Goal: Task Accomplishment & Management: Manage account settings

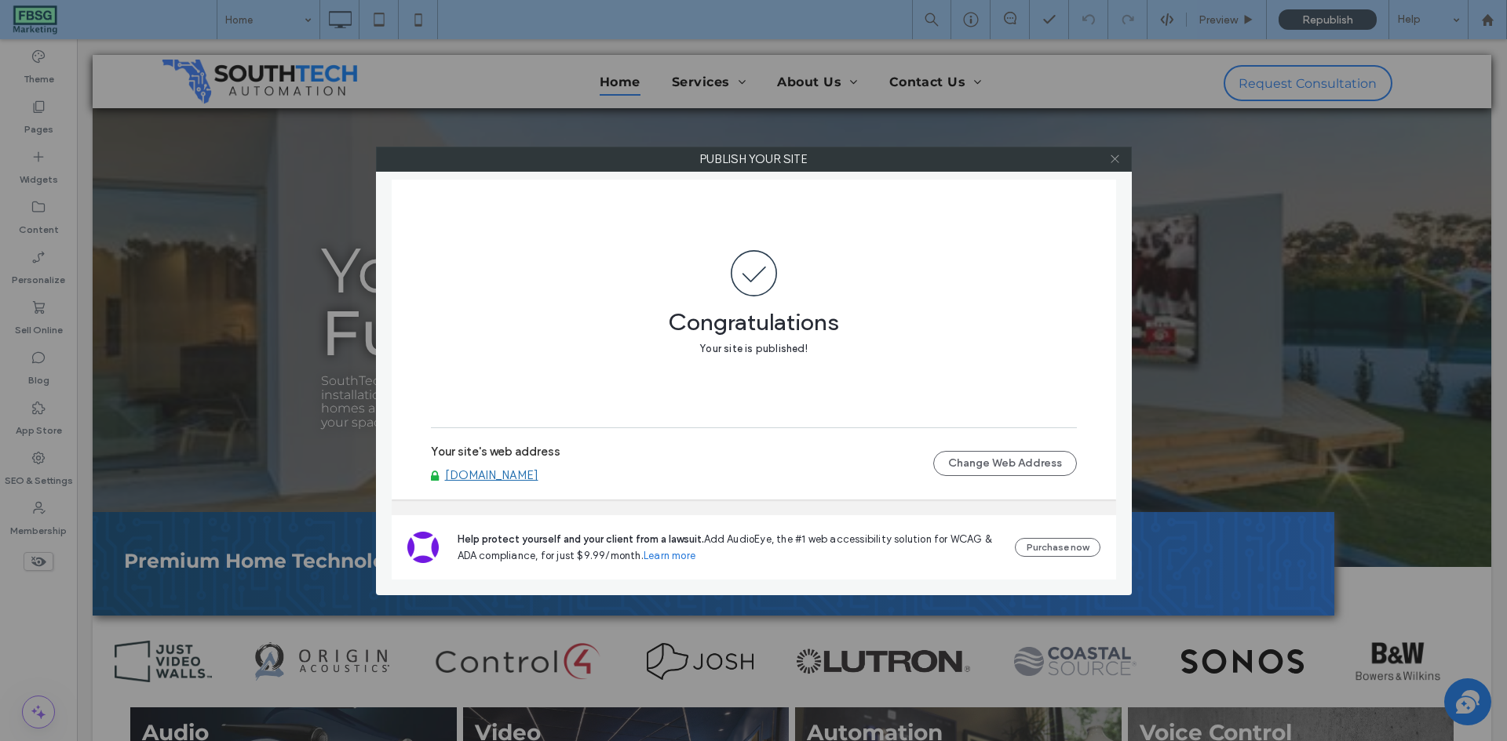
click at [1115, 155] on icon at bounding box center [1115, 159] width 12 height 12
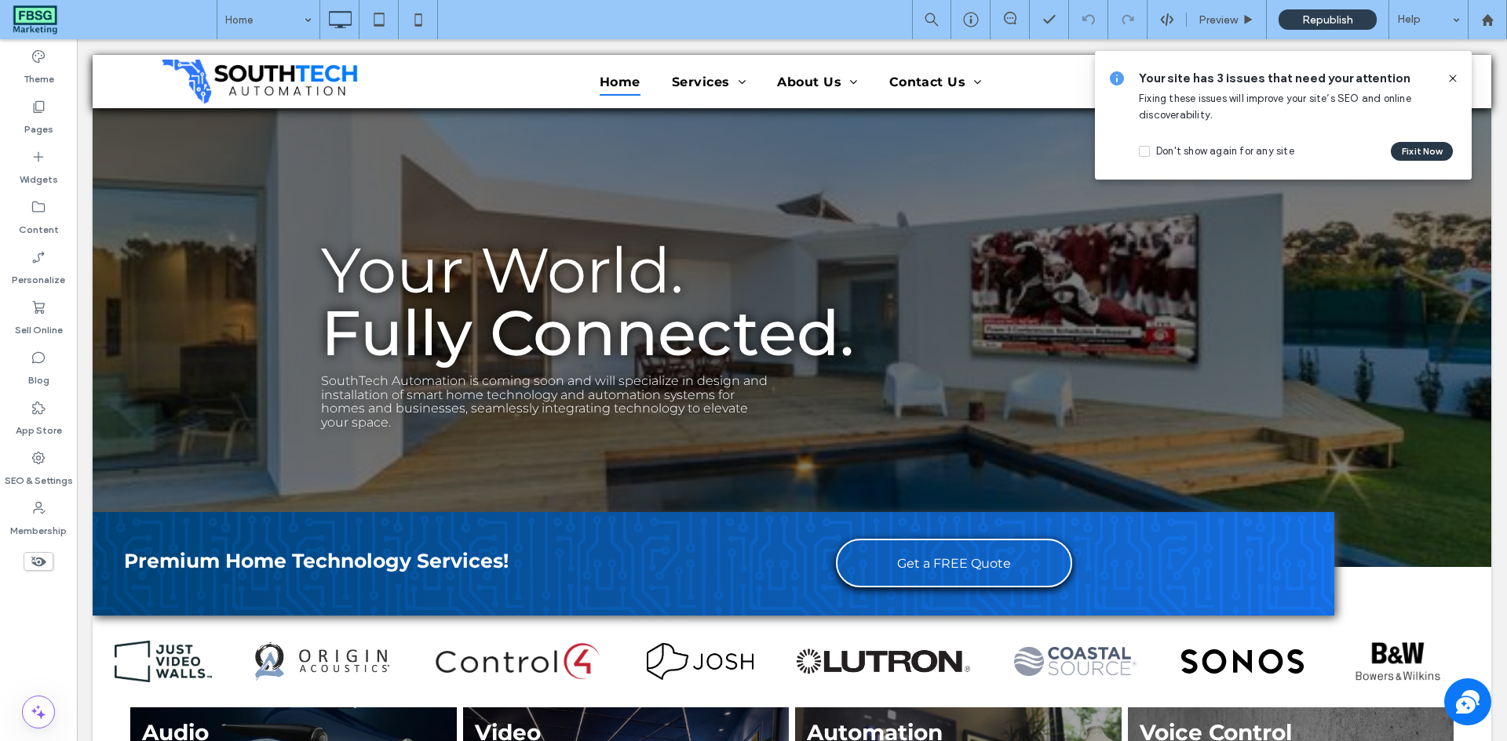
click at [1435, 160] on button "Fix it Now" at bounding box center [1421, 151] width 62 height 19
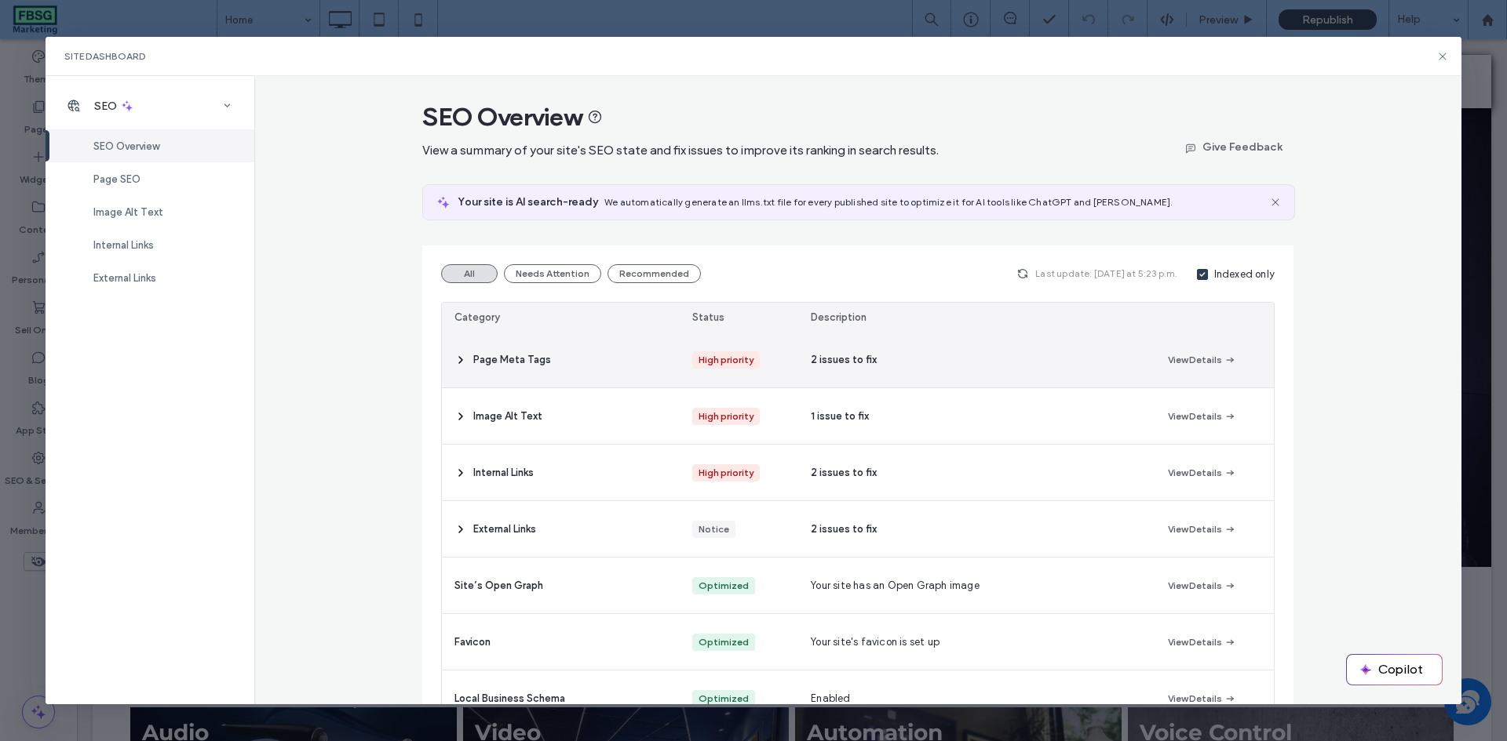
click at [458, 361] on icon at bounding box center [460, 360] width 13 height 13
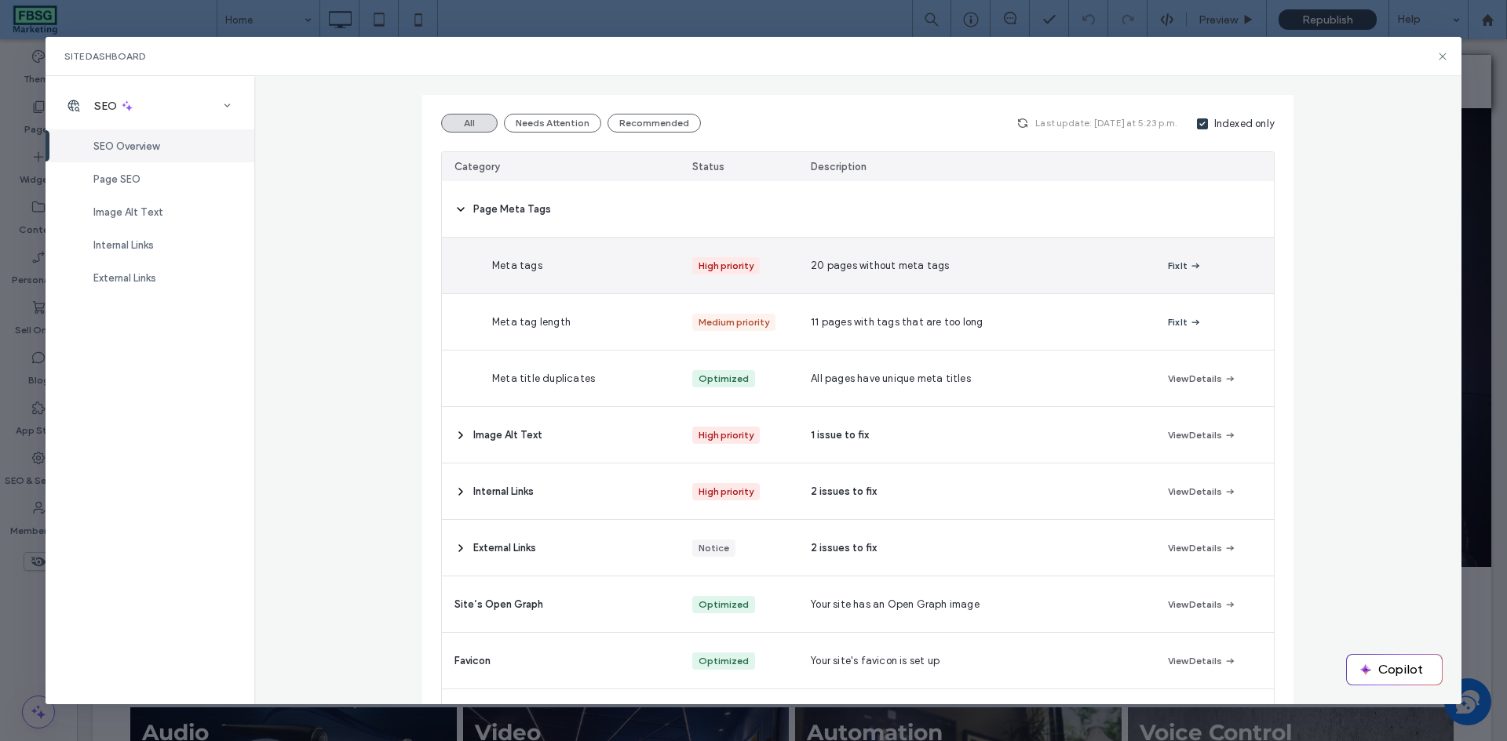
scroll to position [157, 0]
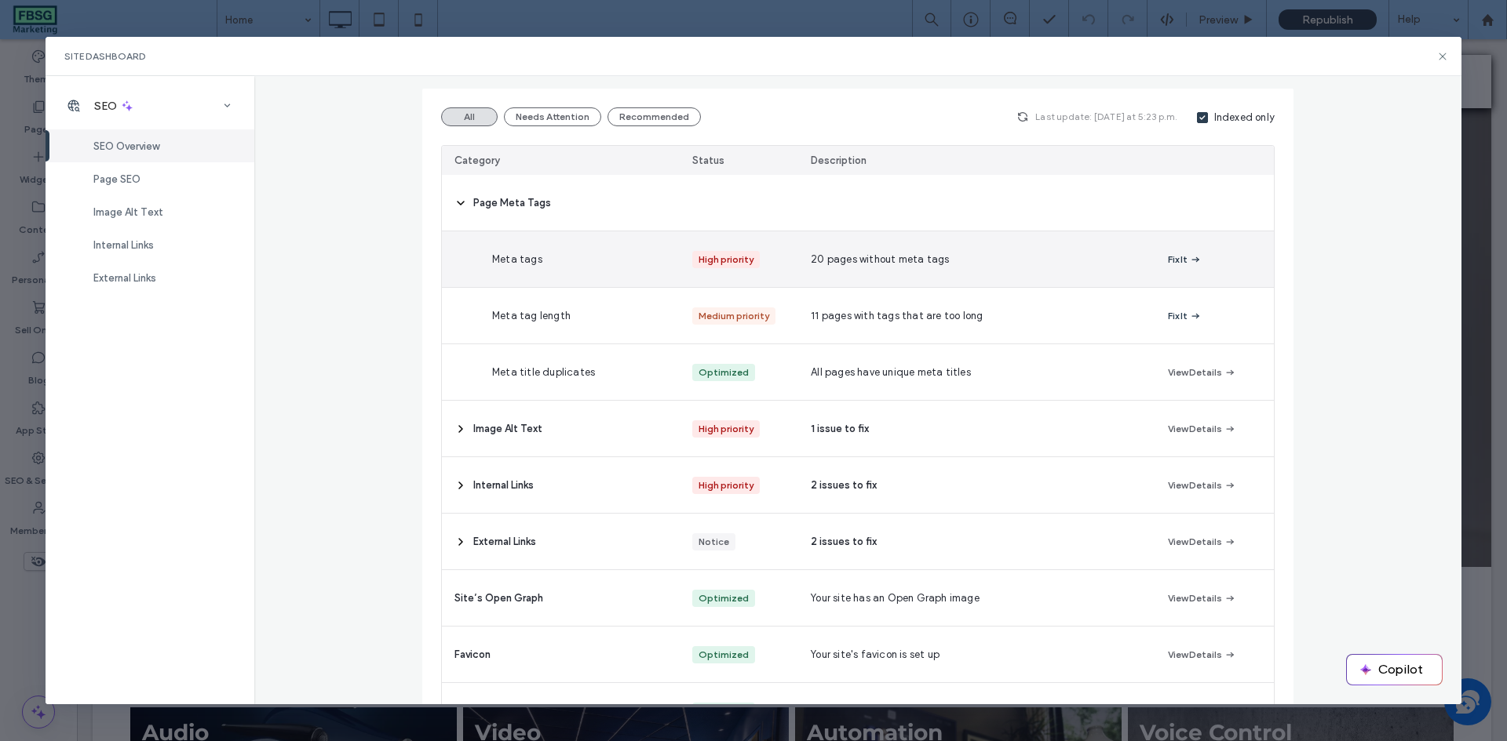
click at [1189, 257] on icon "button" at bounding box center [1195, 259] width 13 height 13
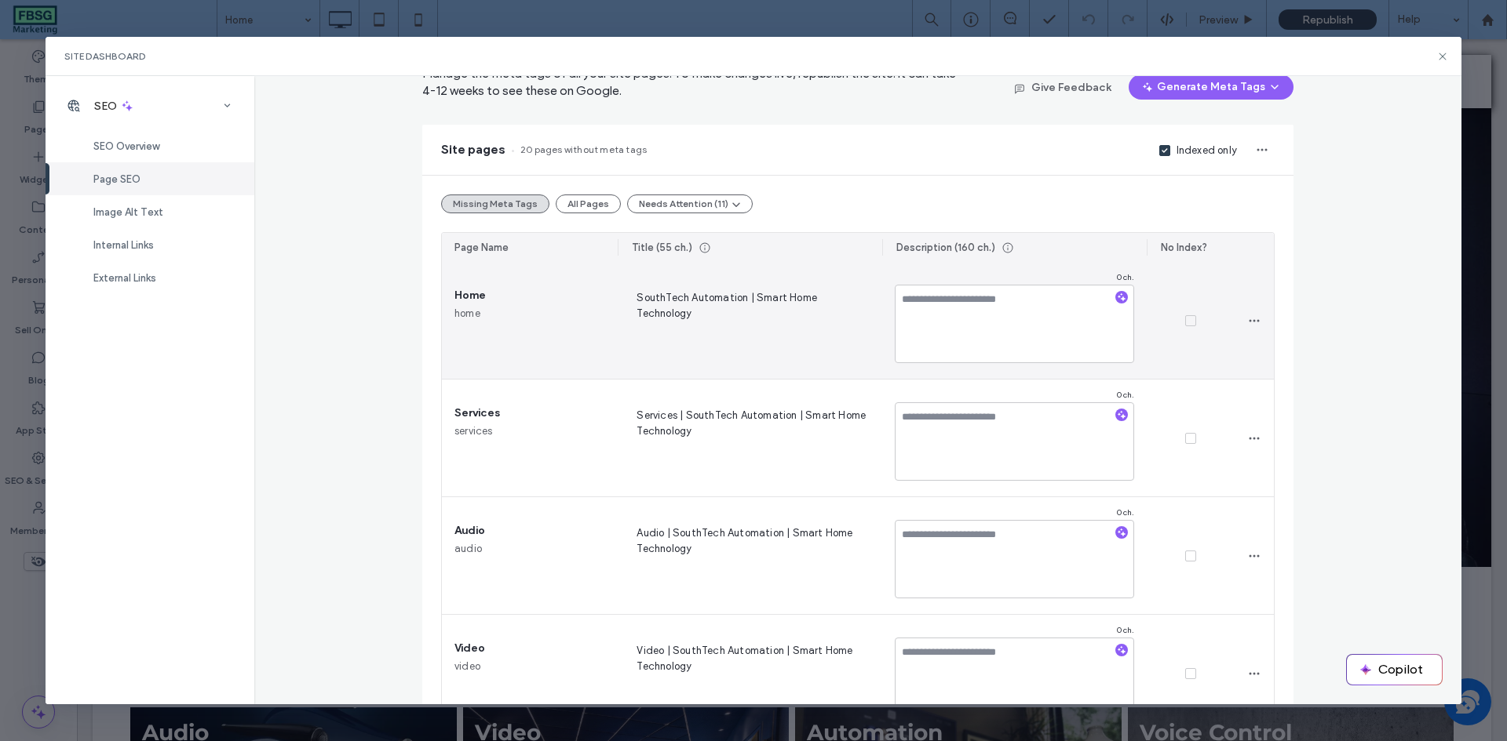
scroll to position [78, 0]
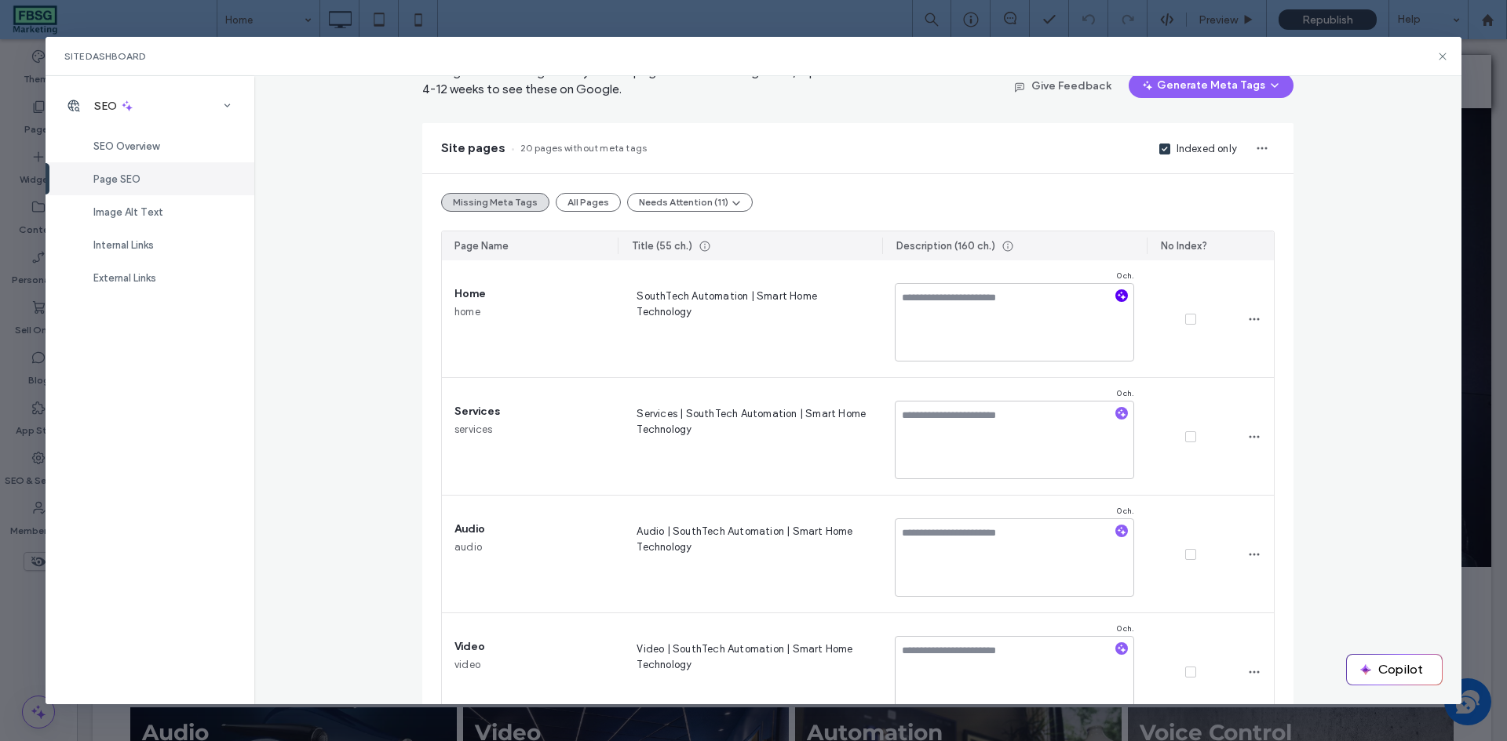
click at [1117, 297] on use "button" at bounding box center [1121, 296] width 9 height 9
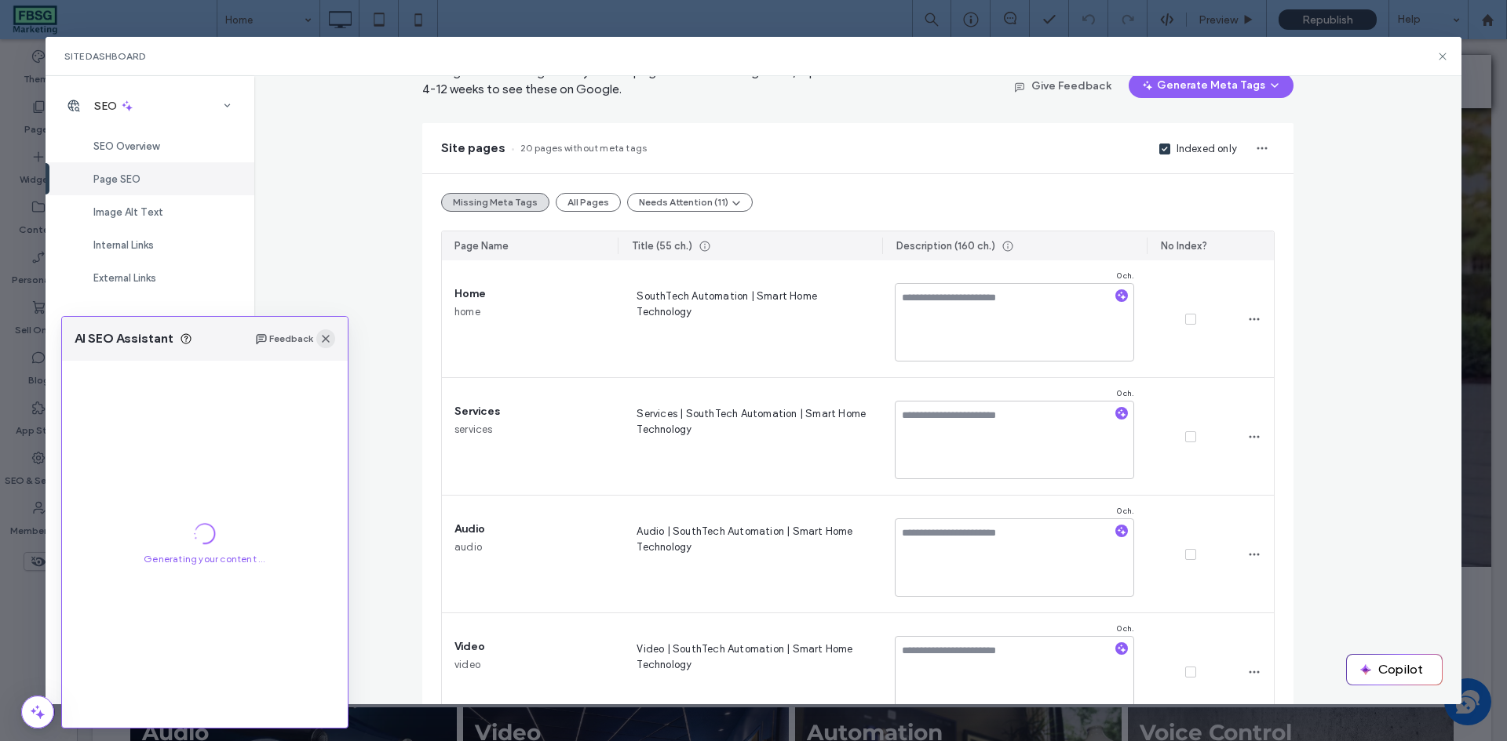
click at [322, 336] on icon "button" at bounding box center [325, 339] width 13 height 13
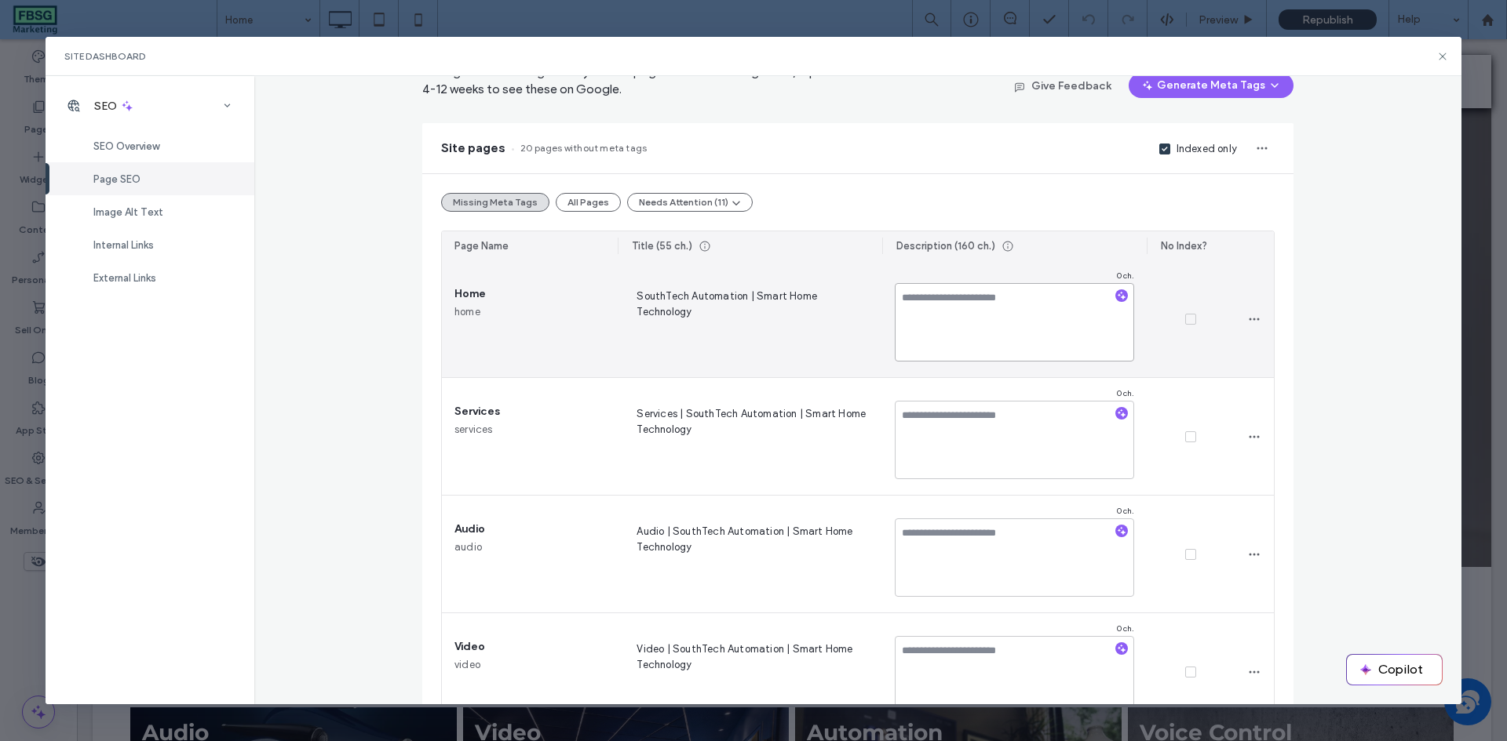
paste textarea "**********"
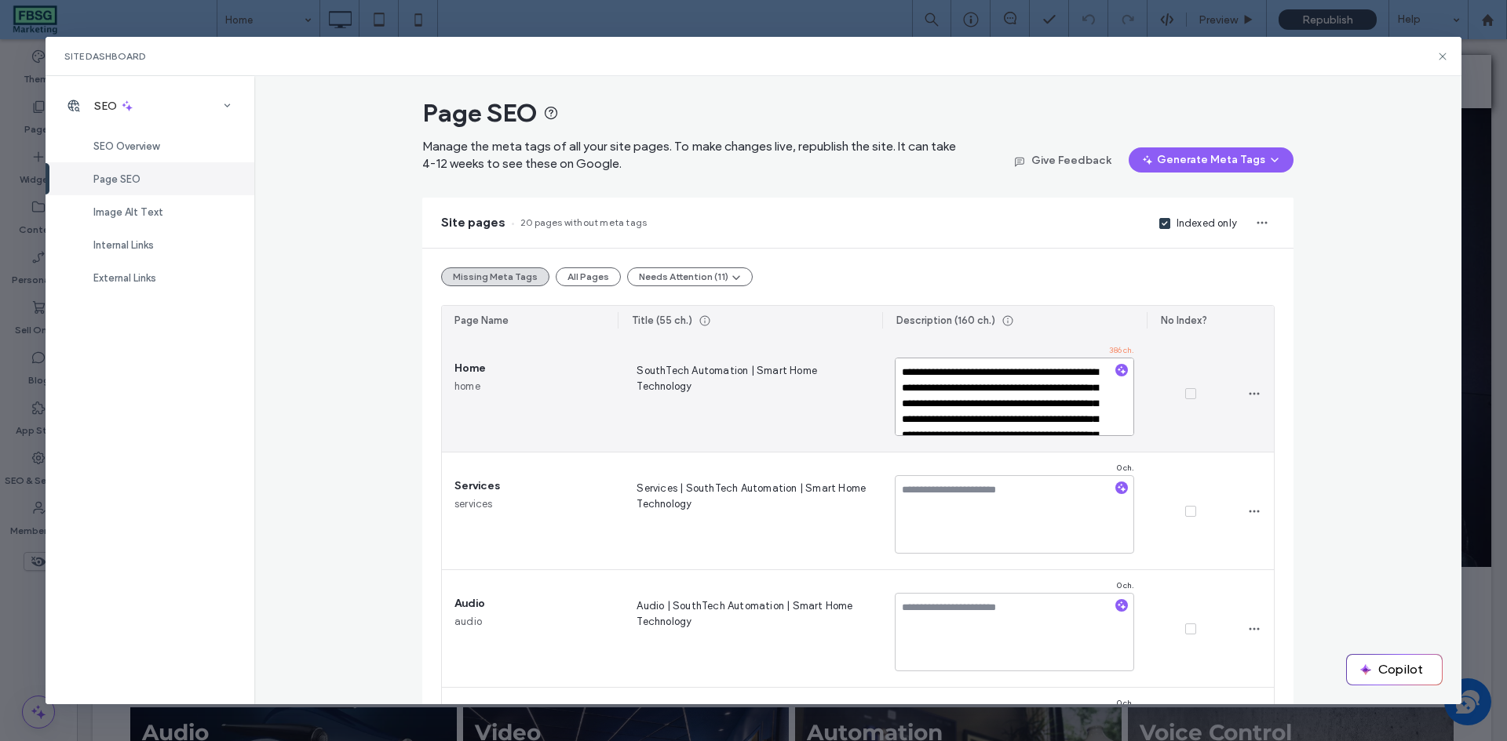
scroll to position [0, 0]
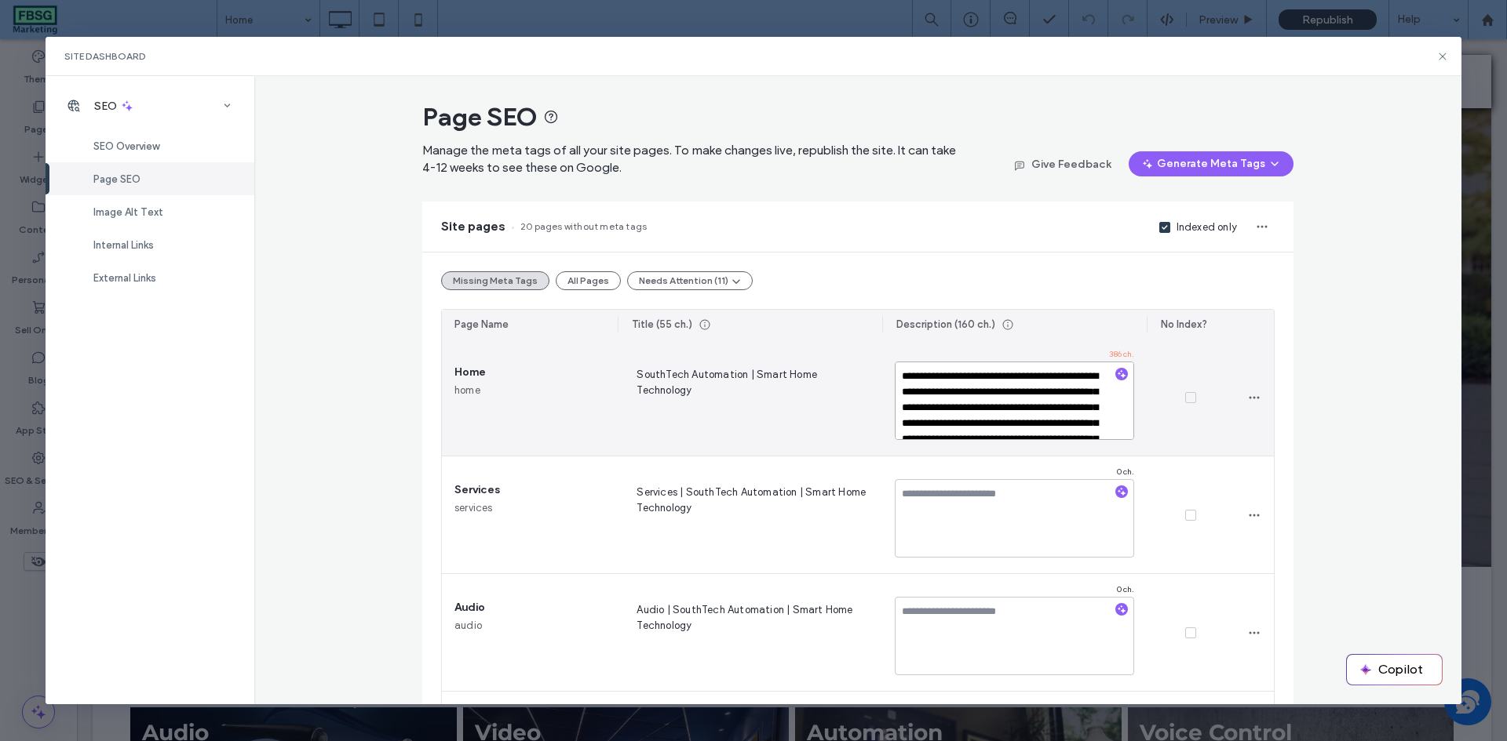
click at [1006, 371] on textarea "**********" at bounding box center [1013, 401] width 239 height 78
drag, startPoint x: 1017, startPoint y: 377, endPoint x: 934, endPoint y: 391, distance: 84.4
click at [934, 391] on textarea "**********" at bounding box center [1013, 401] width 239 height 78
click at [1054, 372] on textarea "**********" at bounding box center [1013, 401] width 239 height 78
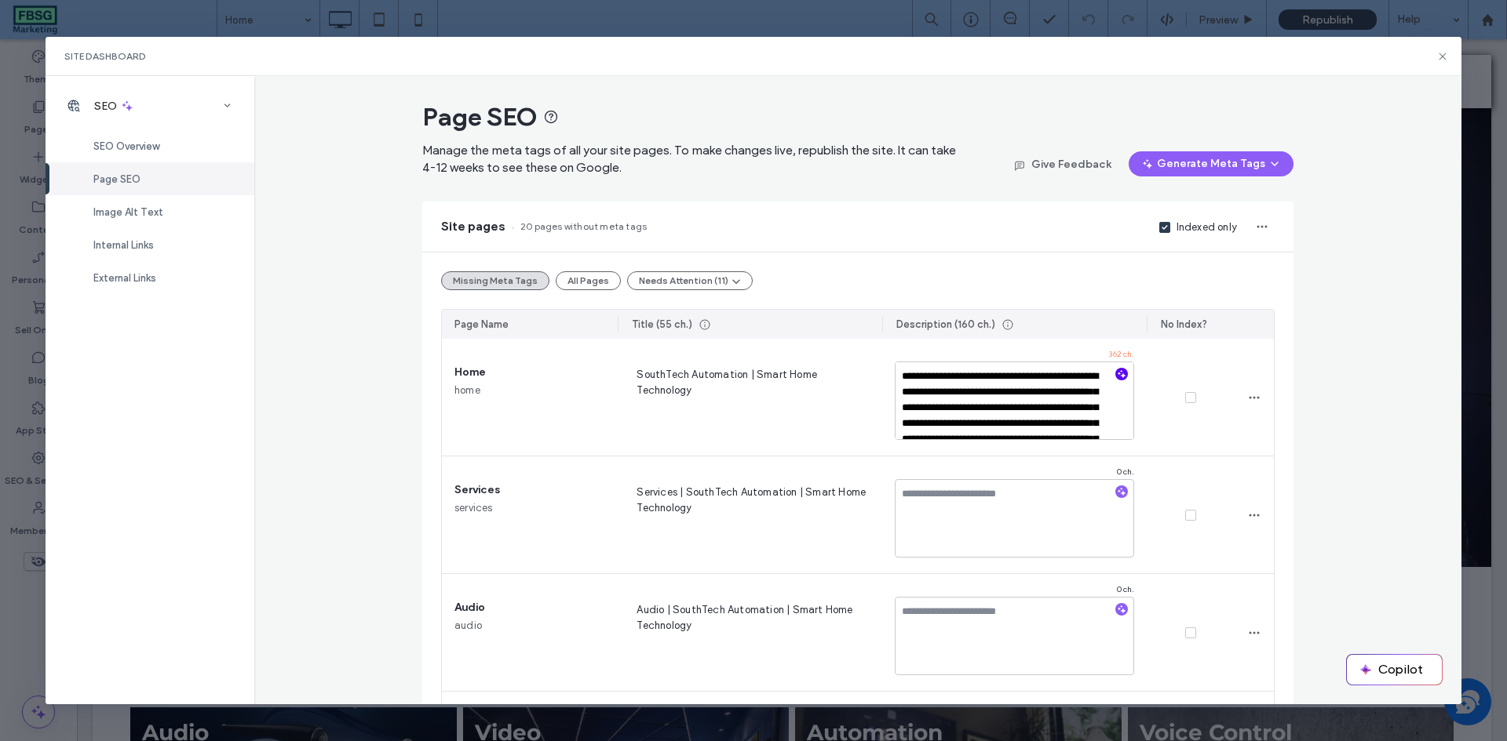
click at [1116, 373] on icon "button" at bounding box center [1121, 374] width 11 height 11
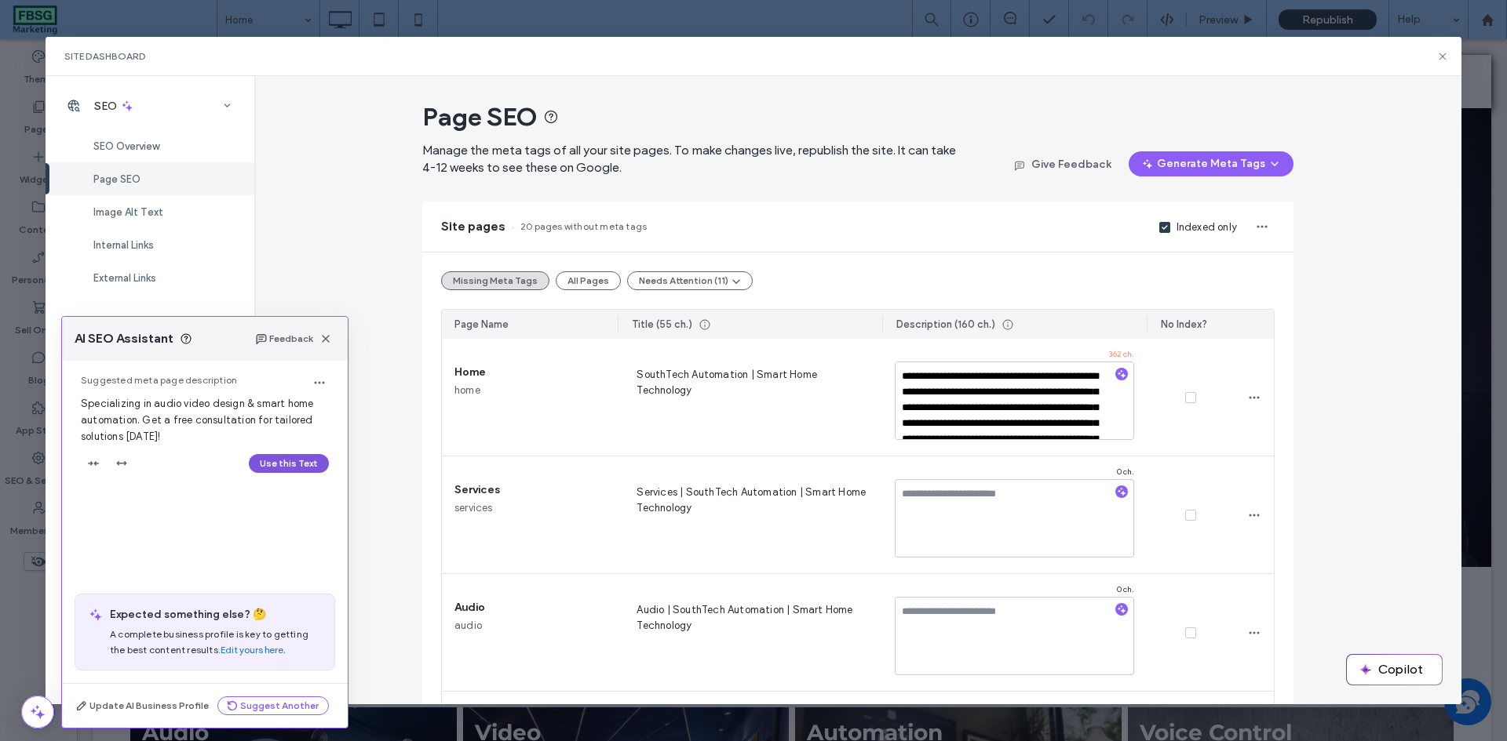
click at [287, 466] on button "Use this Text" at bounding box center [289, 463] width 80 height 19
type textarea "**********"
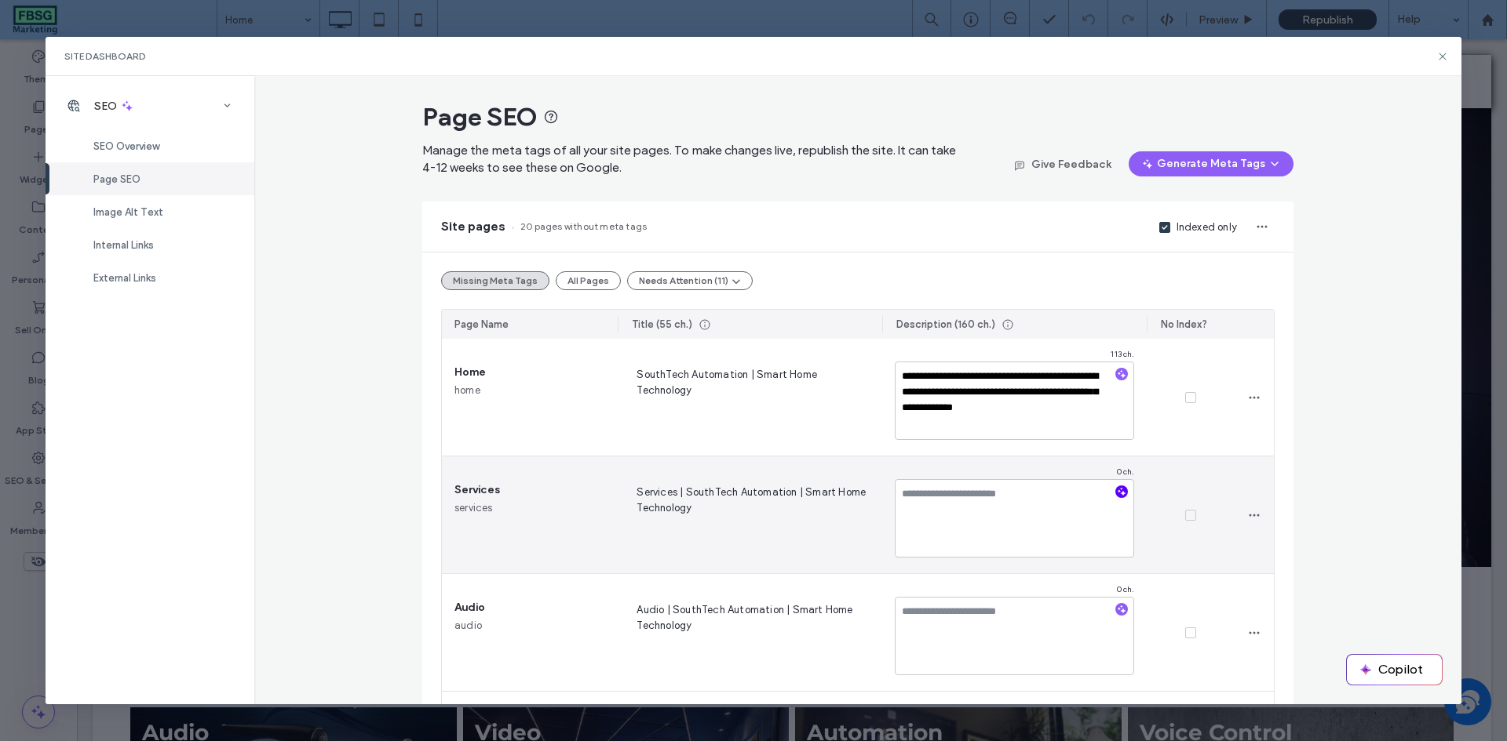
click at [1116, 495] on icon "button" at bounding box center [1121, 491] width 11 height 11
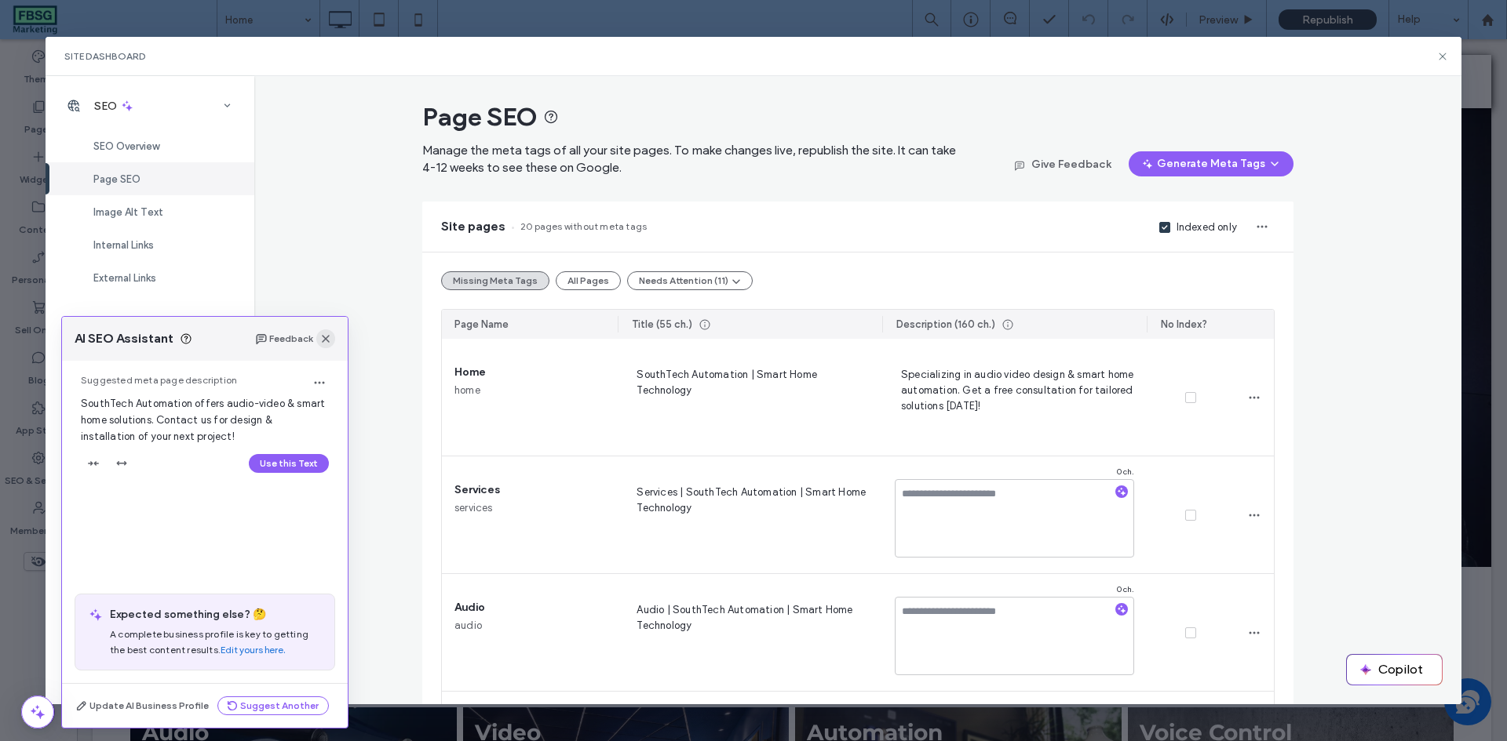
click at [326, 339] on use "button" at bounding box center [326, 339] width 8 height 8
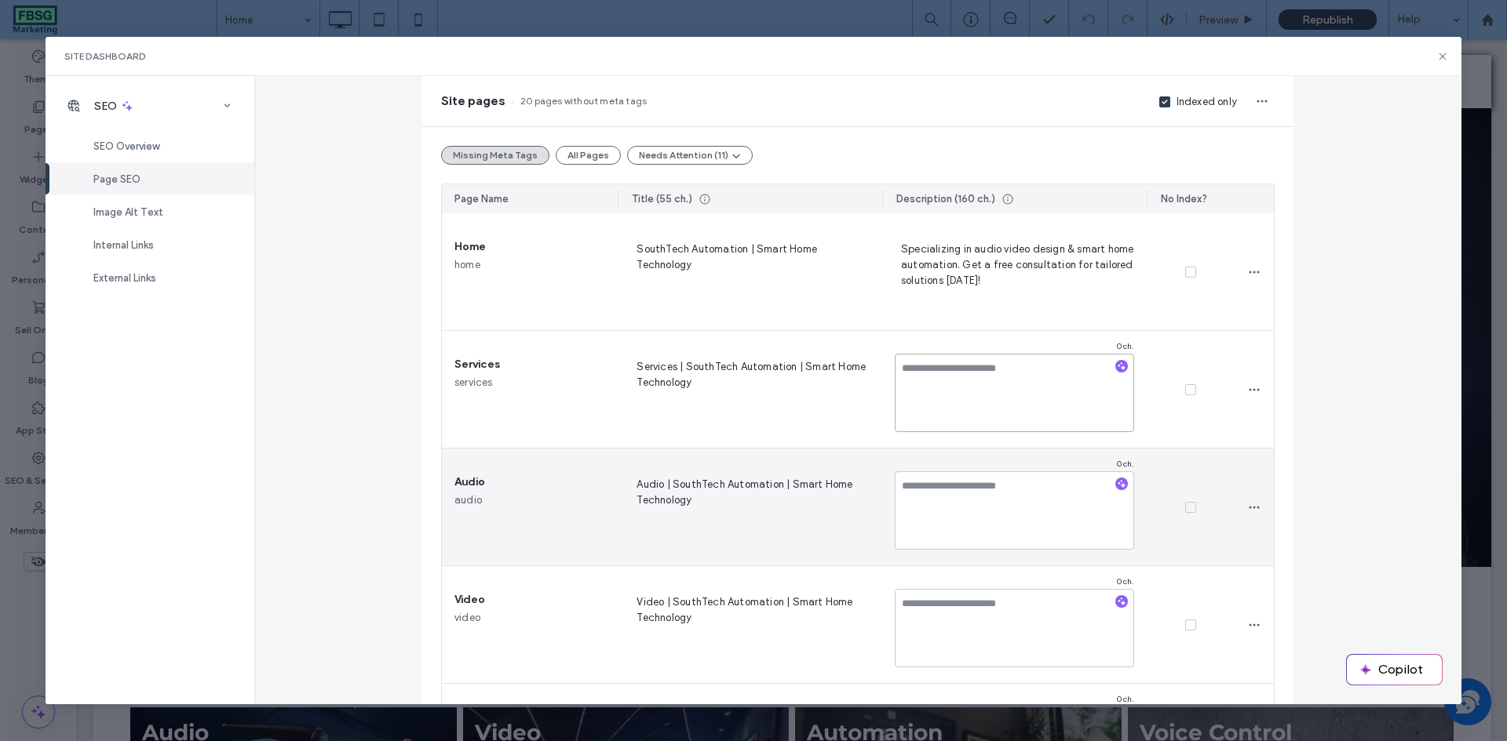
scroll to position [157, 0]
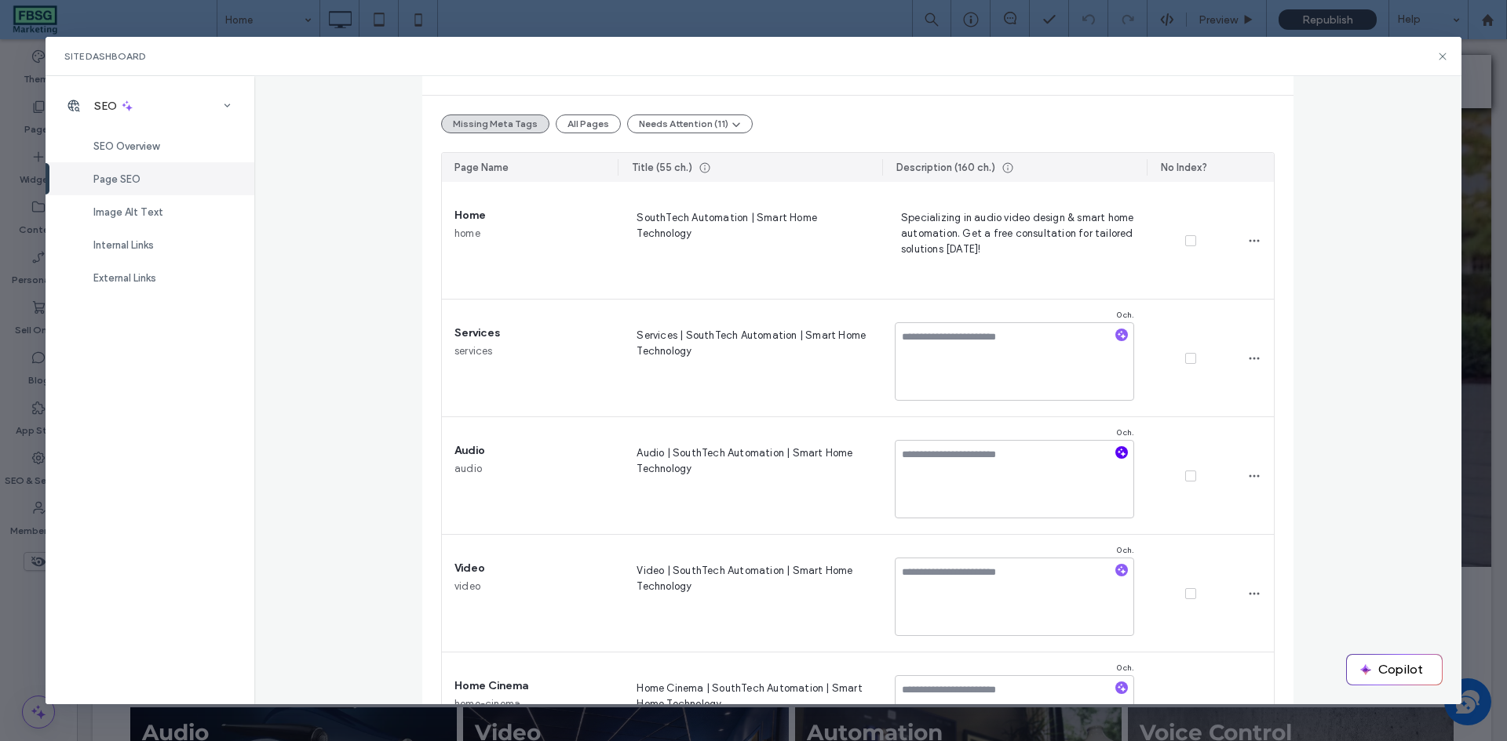
click at [1117, 451] on icon "button" at bounding box center [1121, 452] width 11 height 11
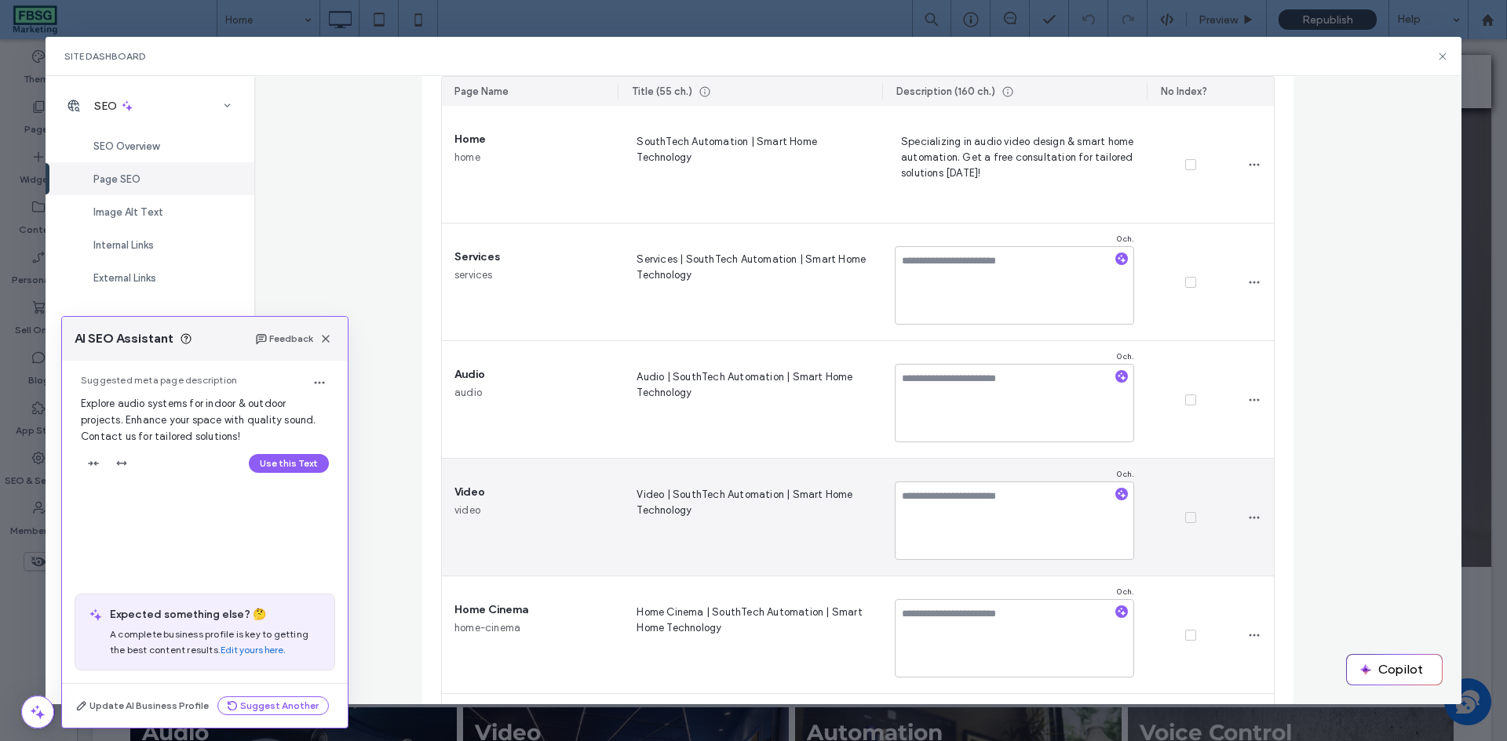
scroll to position [314, 0]
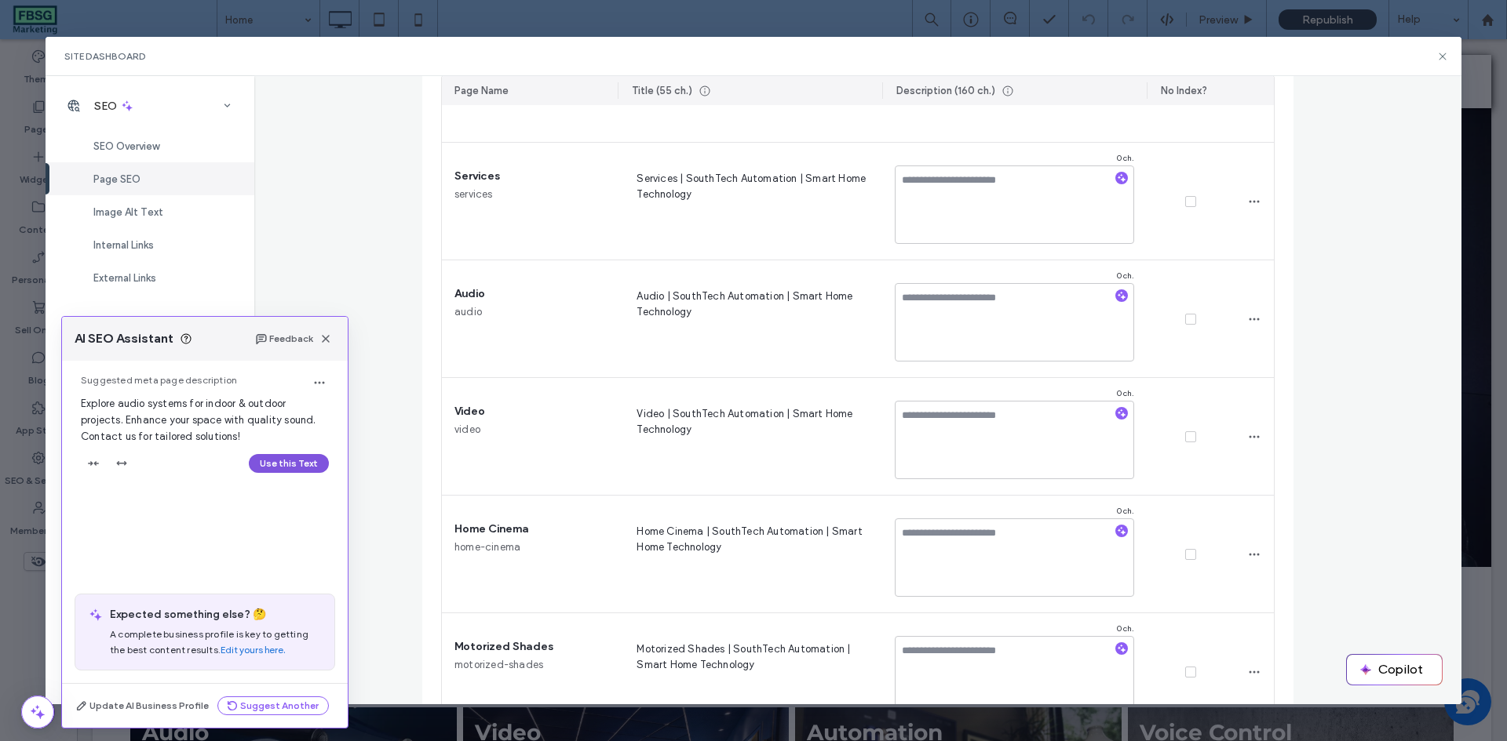
click at [275, 463] on button "Use this Text" at bounding box center [289, 463] width 80 height 19
type textarea "**********"
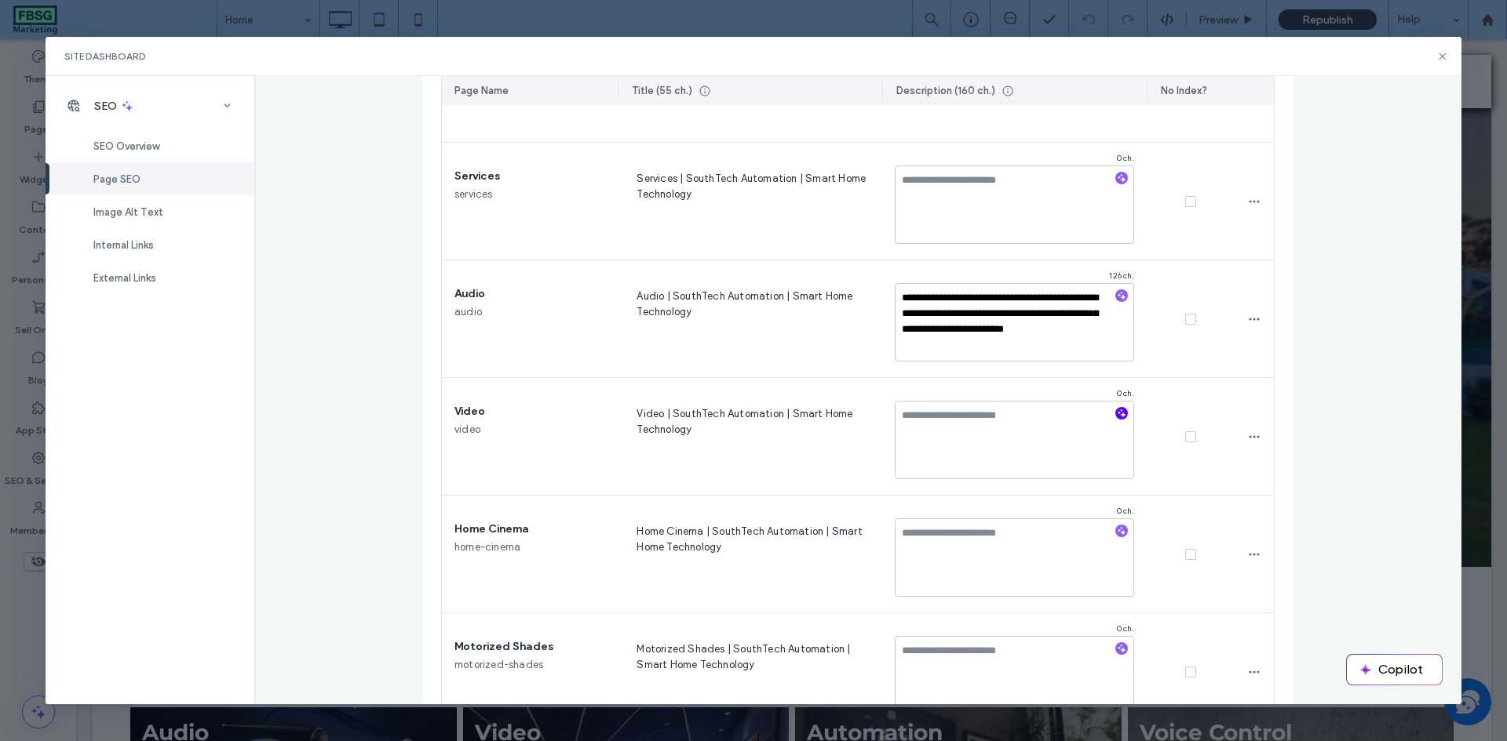
click at [1118, 413] on icon "button" at bounding box center [1121, 413] width 11 height 11
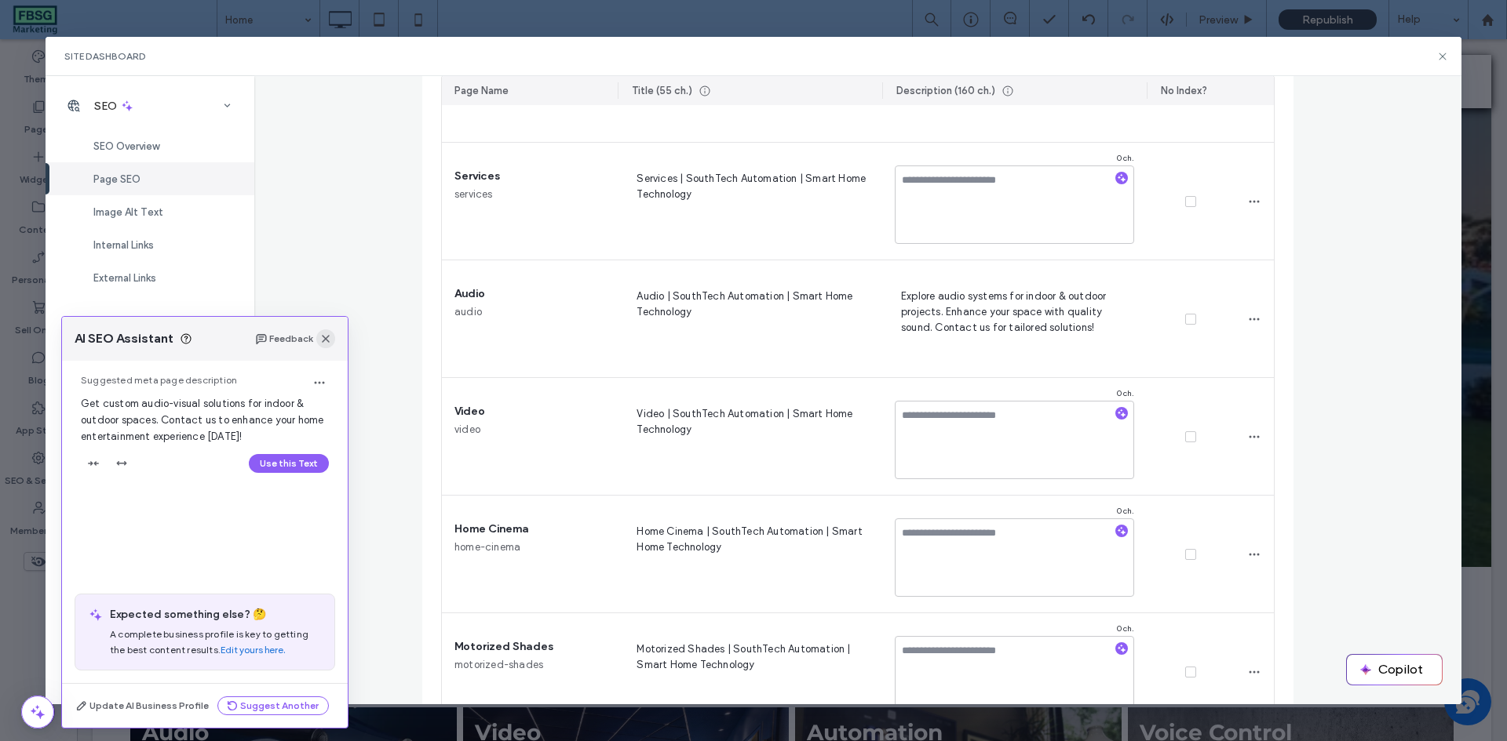
click at [327, 334] on icon "button" at bounding box center [325, 339] width 13 height 13
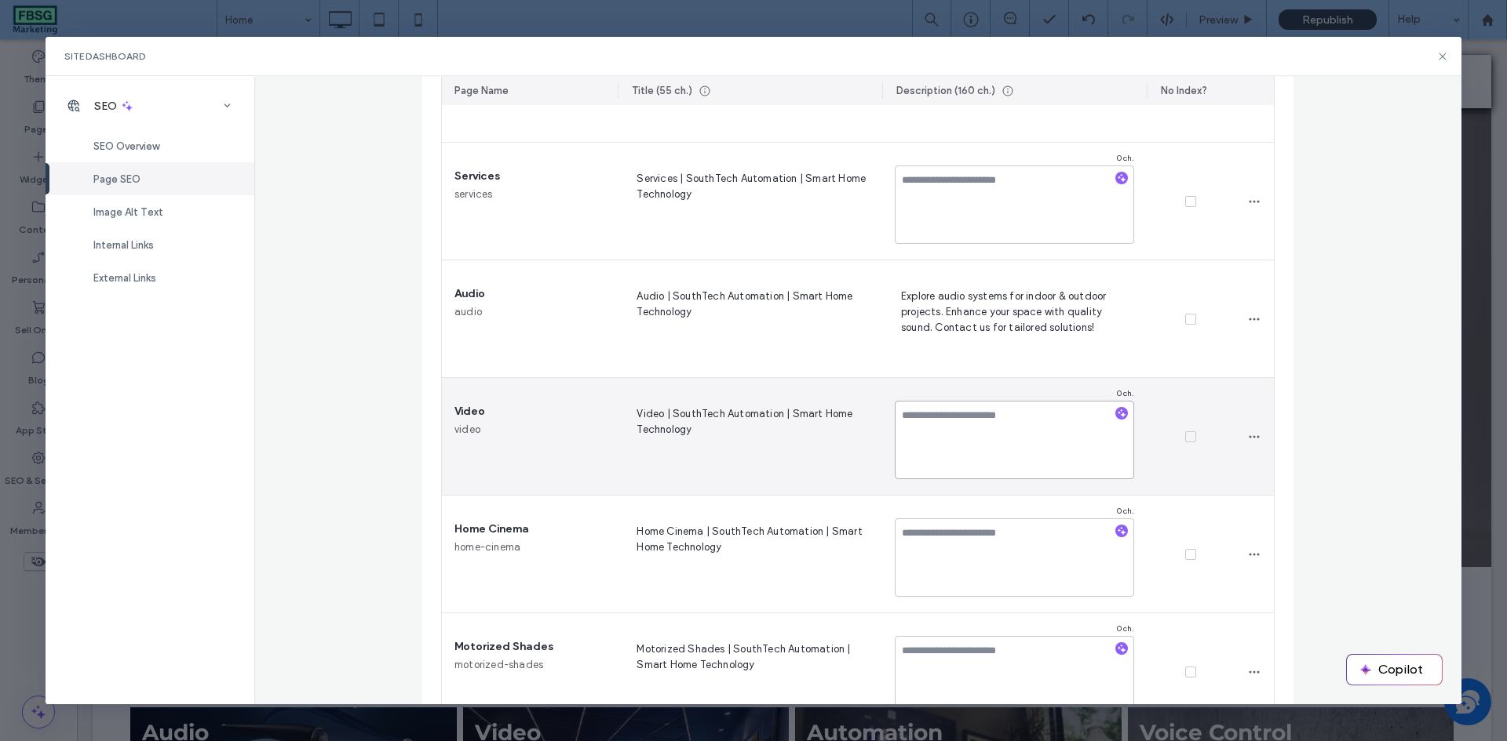
click at [970, 426] on textarea at bounding box center [1013, 440] width 239 height 78
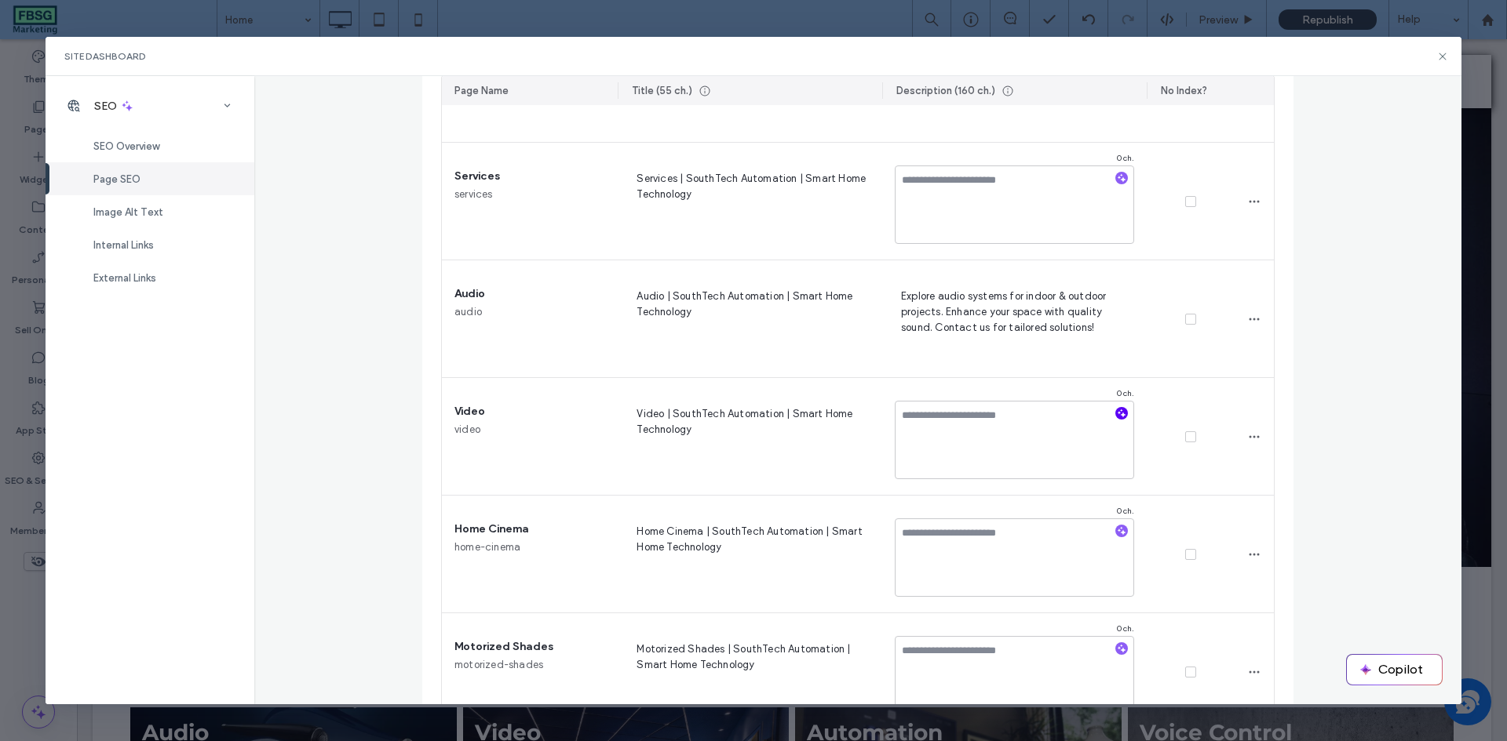
click at [1116, 416] on icon "button" at bounding box center [1121, 413] width 11 height 11
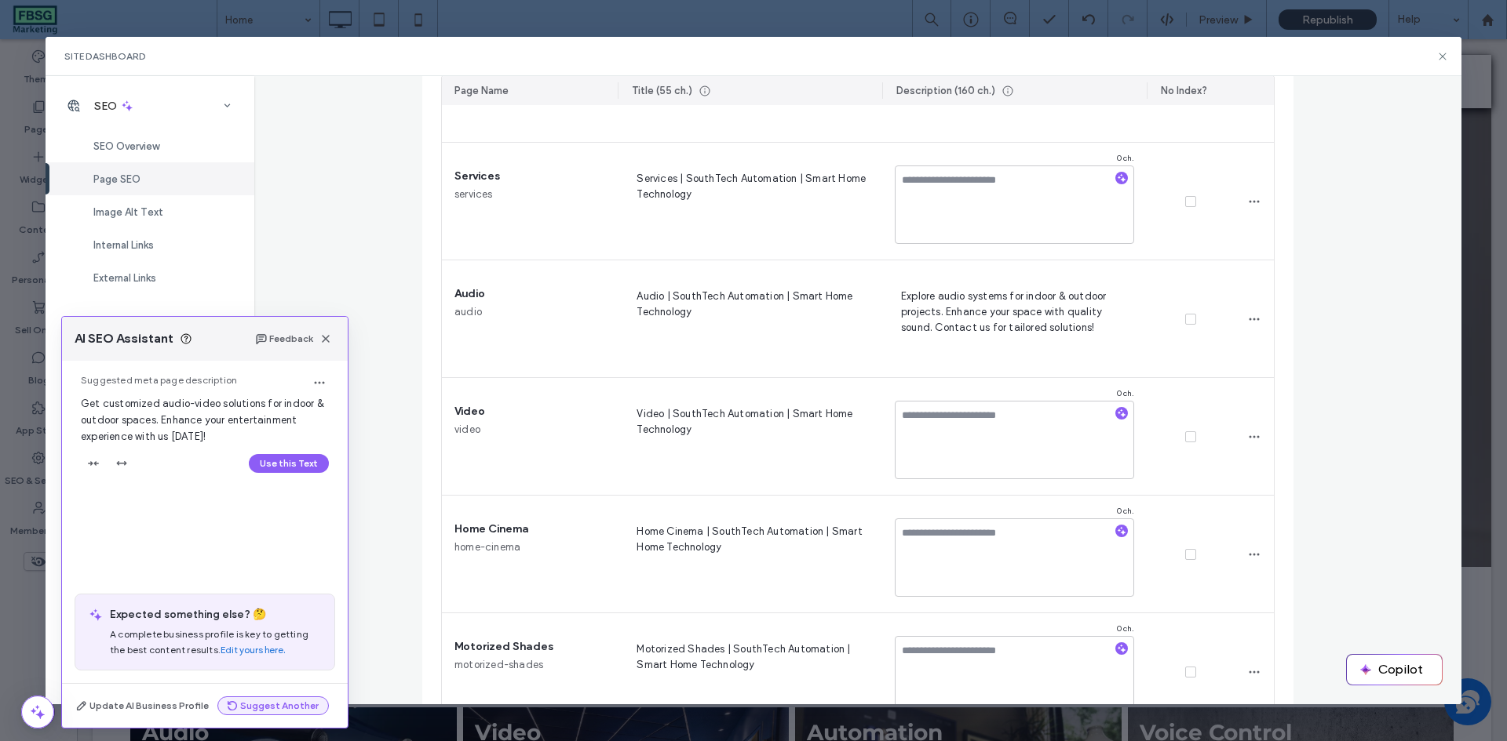
click at [231, 703] on use "button" at bounding box center [232, 705] width 9 height 9
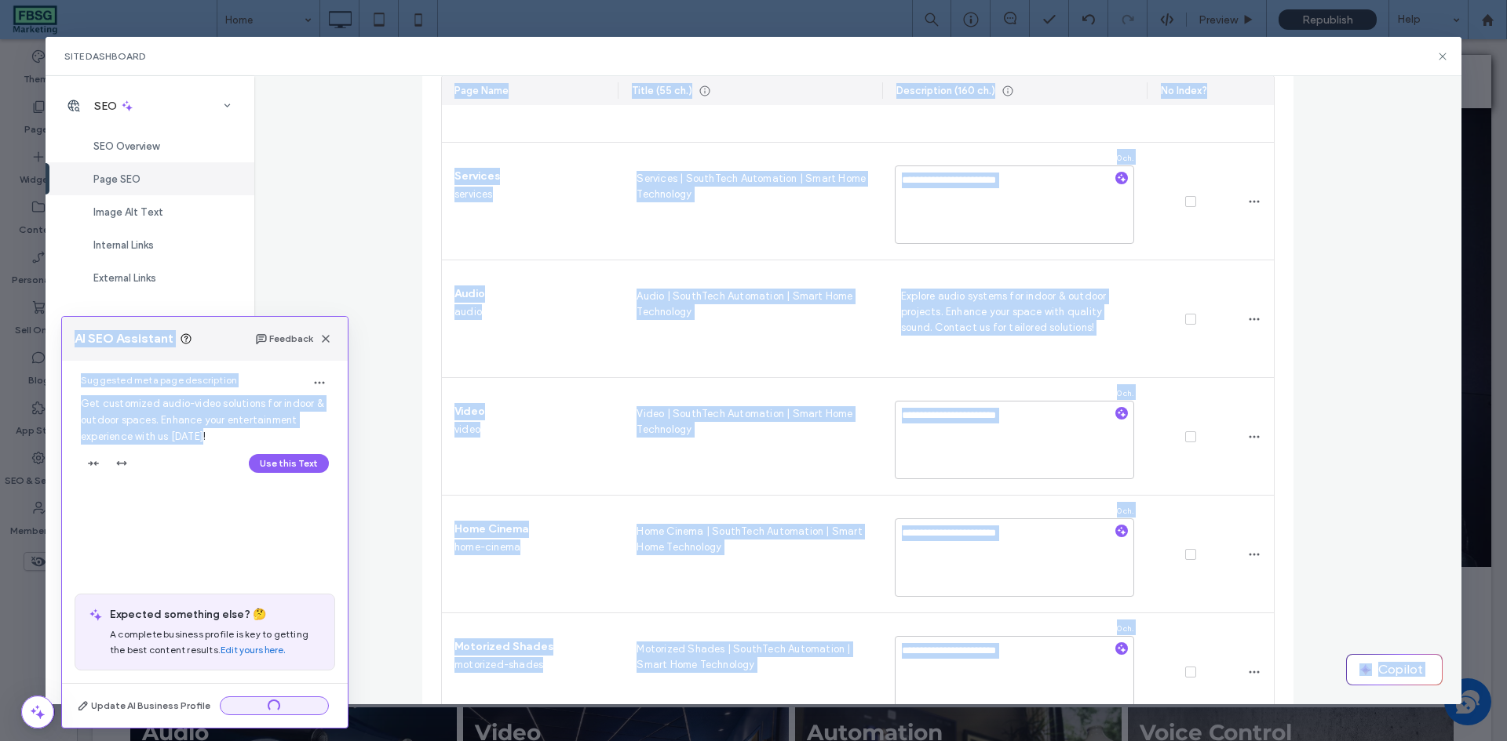
drag, startPoint x: 205, startPoint y: 438, endPoint x: 49, endPoint y: 399, distance: 161.0
click at [49, 399] on body ".wqwq-1{fill:#231f20;} .cls-1q, .cls-2q { fill-rule: evenodd; } .cls-2q { fill:…" at bounding box center [753, 370] width 1507 height 741
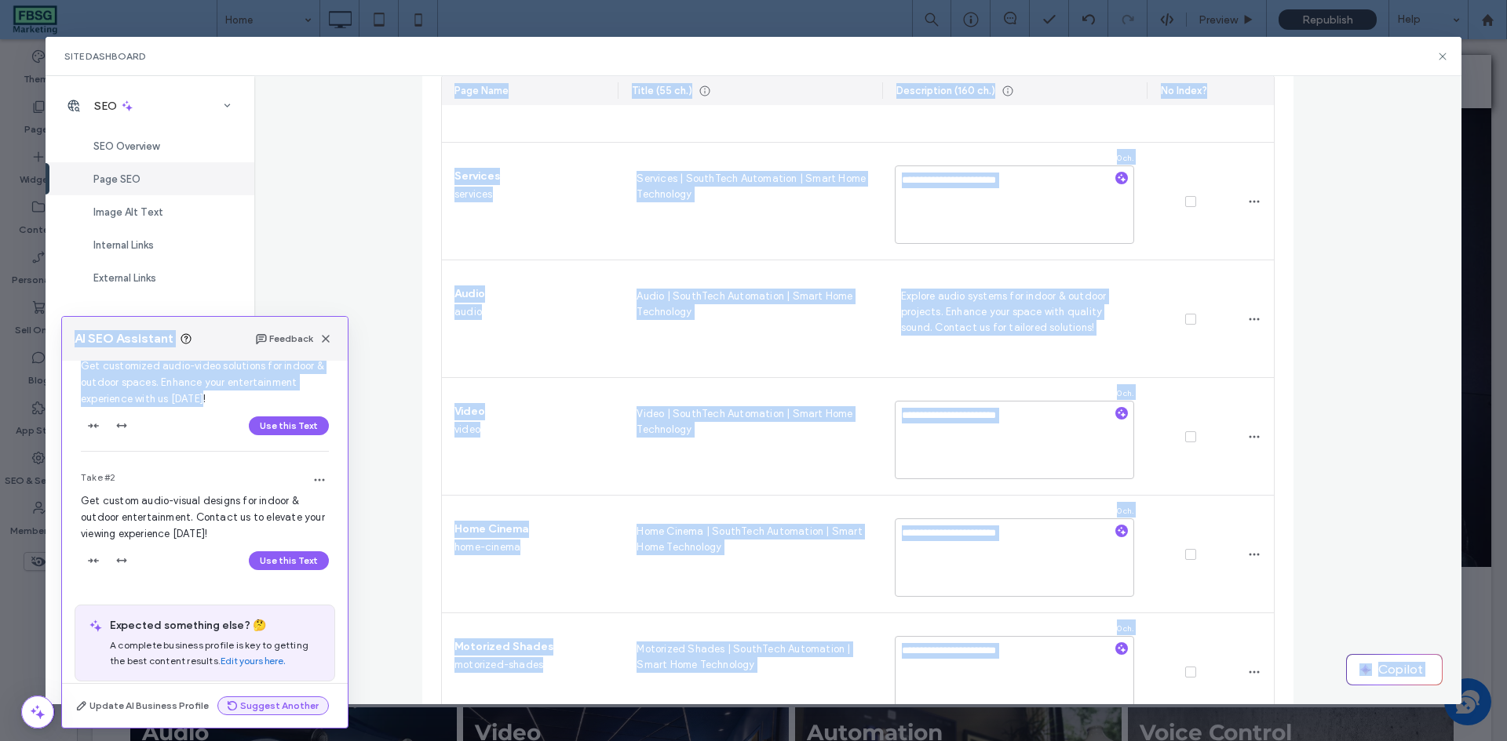
scroll to position [49, 0]
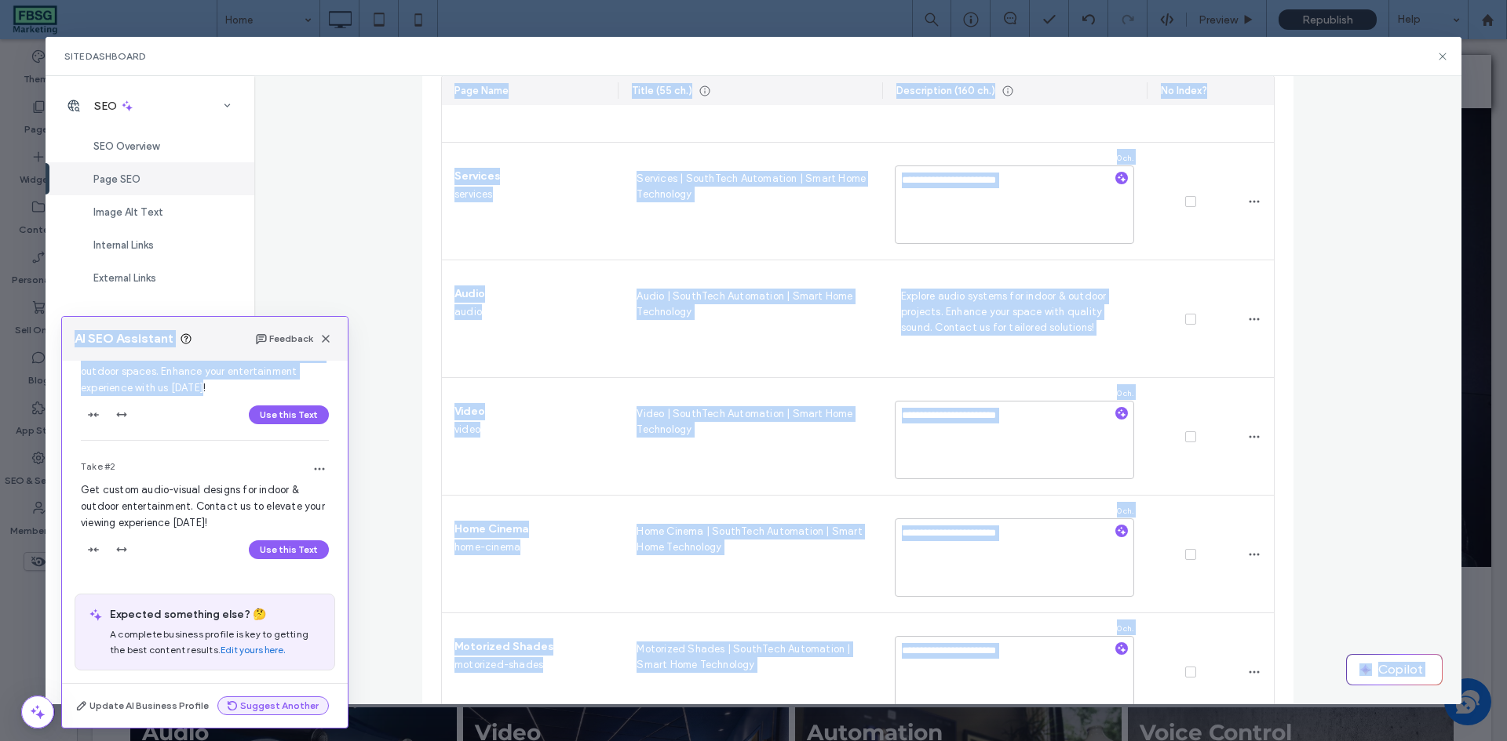
click at [109, 404] on span "button" at bounding box center [121, 415] width 25 height 25
click at [145, 382] on span "Get customized audio-video solutions for indoor & outdoor spaces. Enhance your …" at bounding box center [202, 371] width 243 height 45
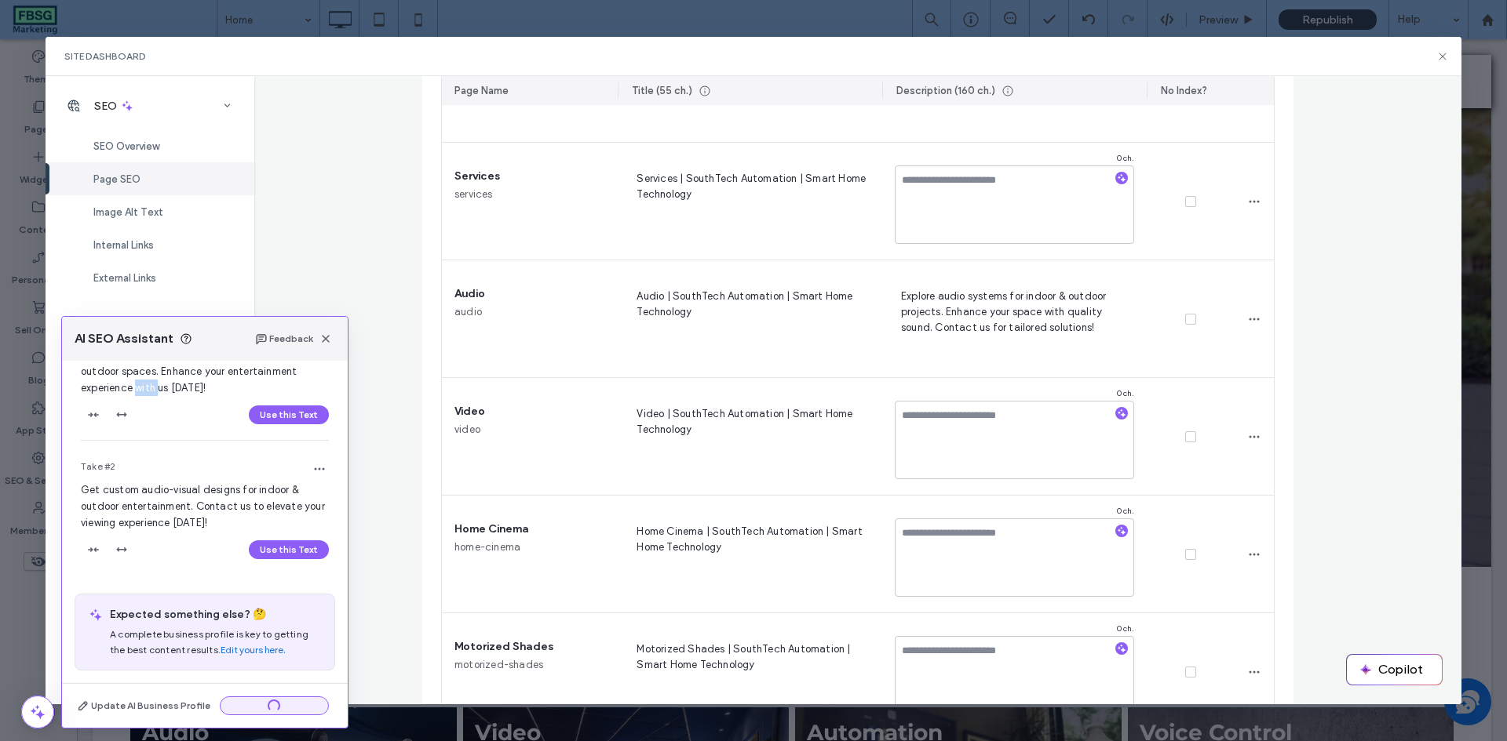
click at [145, 382] on span "Get customized audio-video solutions for indoor & outdoor spaces. Enhance your …" at bounding box center [202, 371] width 243 height 45
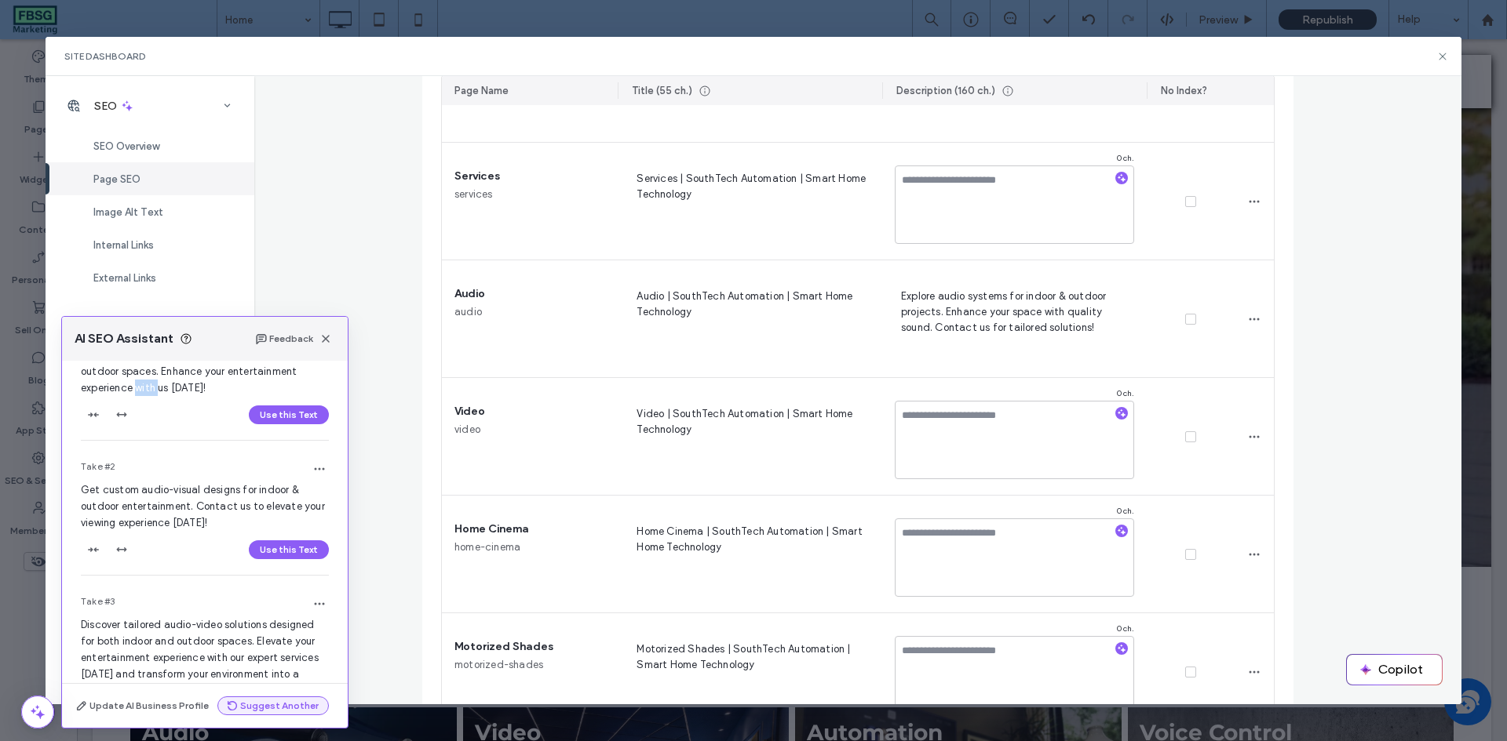
click at [145, 382] on span "Get customized audio-video solutions for indoor & outdoor spaces. Enhance your …" at bounding box center [202, 371] width 243 height 45
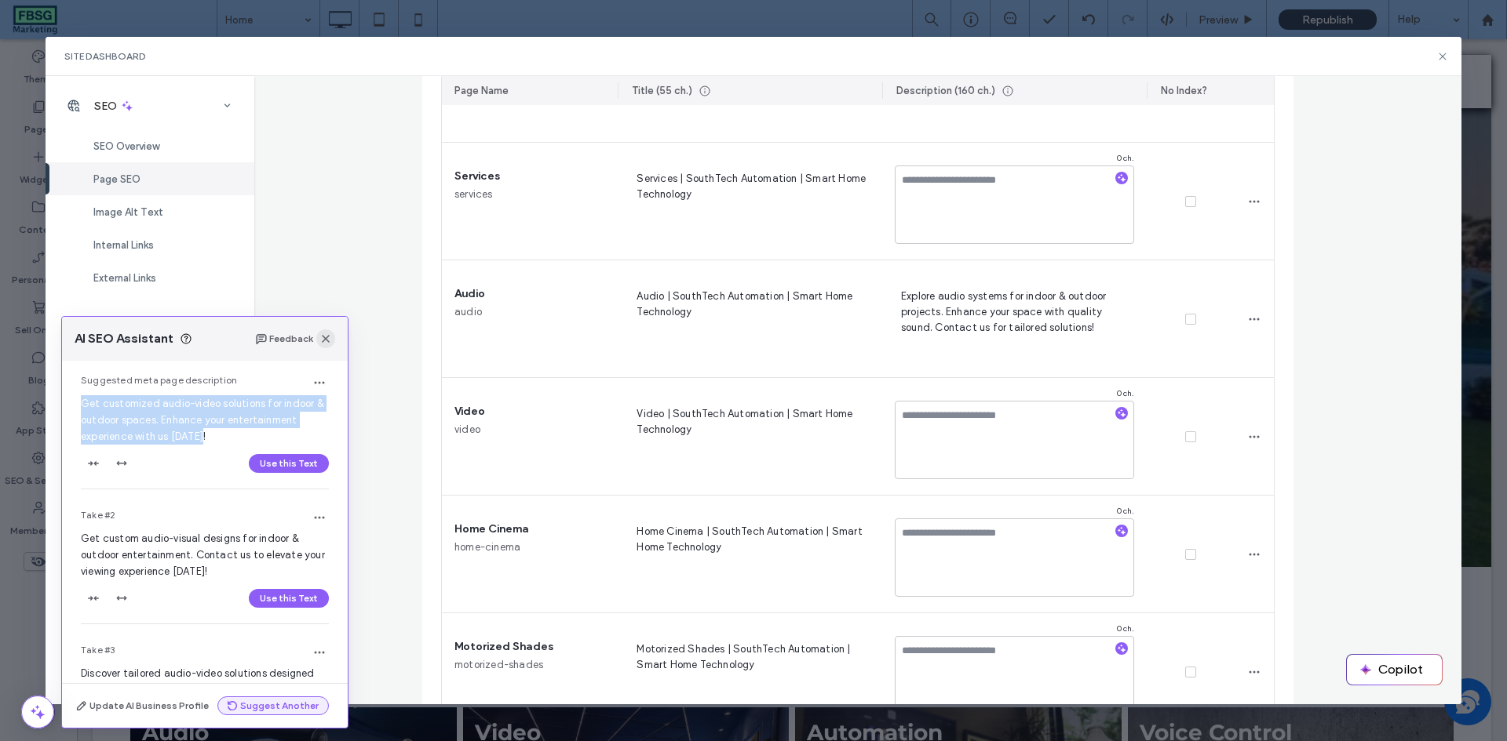
click at [320, 341] on icon "button" at bounding box center [325, 339] width 13 height 13
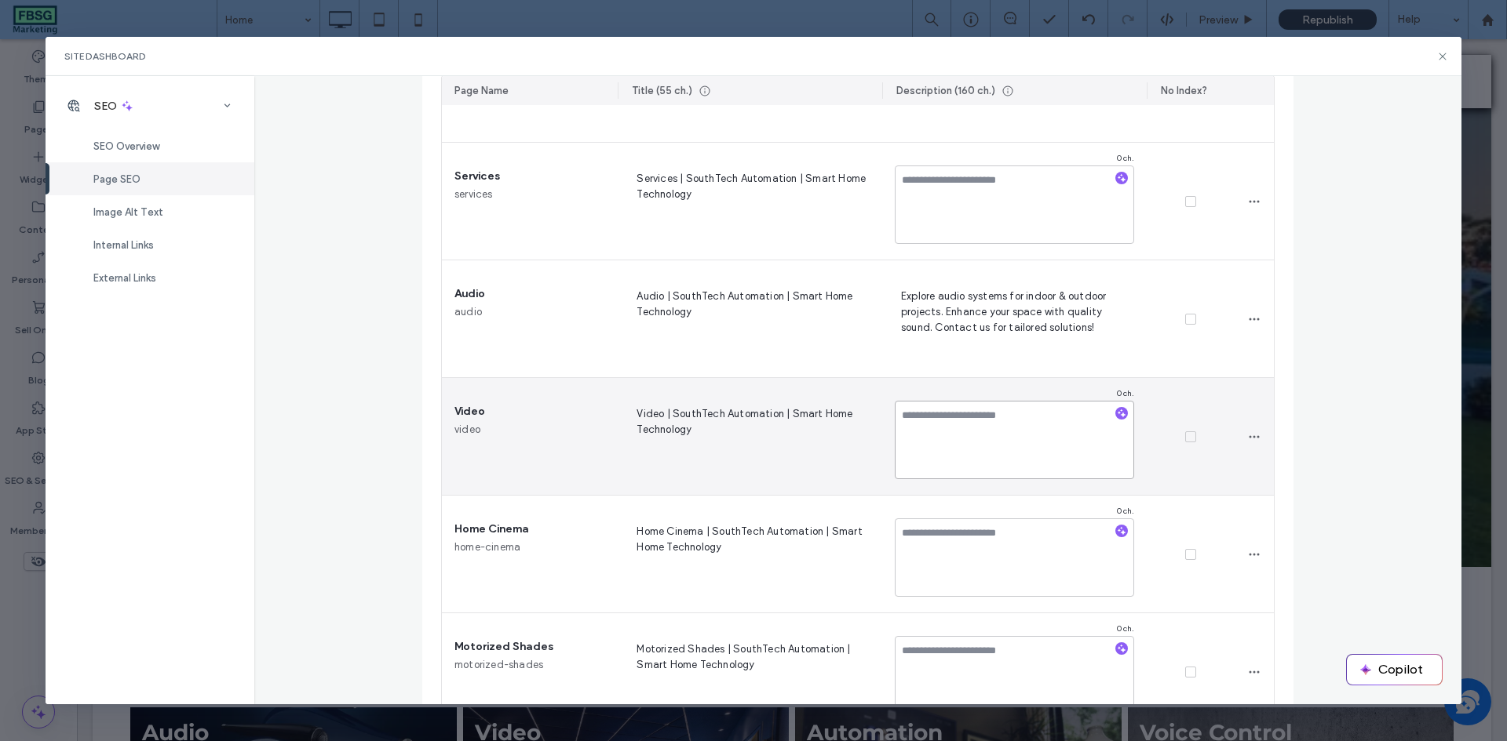
paste textarea "**********"
click at [994, 410] on textarea "**********" at bounding box center [1013, 440] width 239 height 78
type textarea "**********"
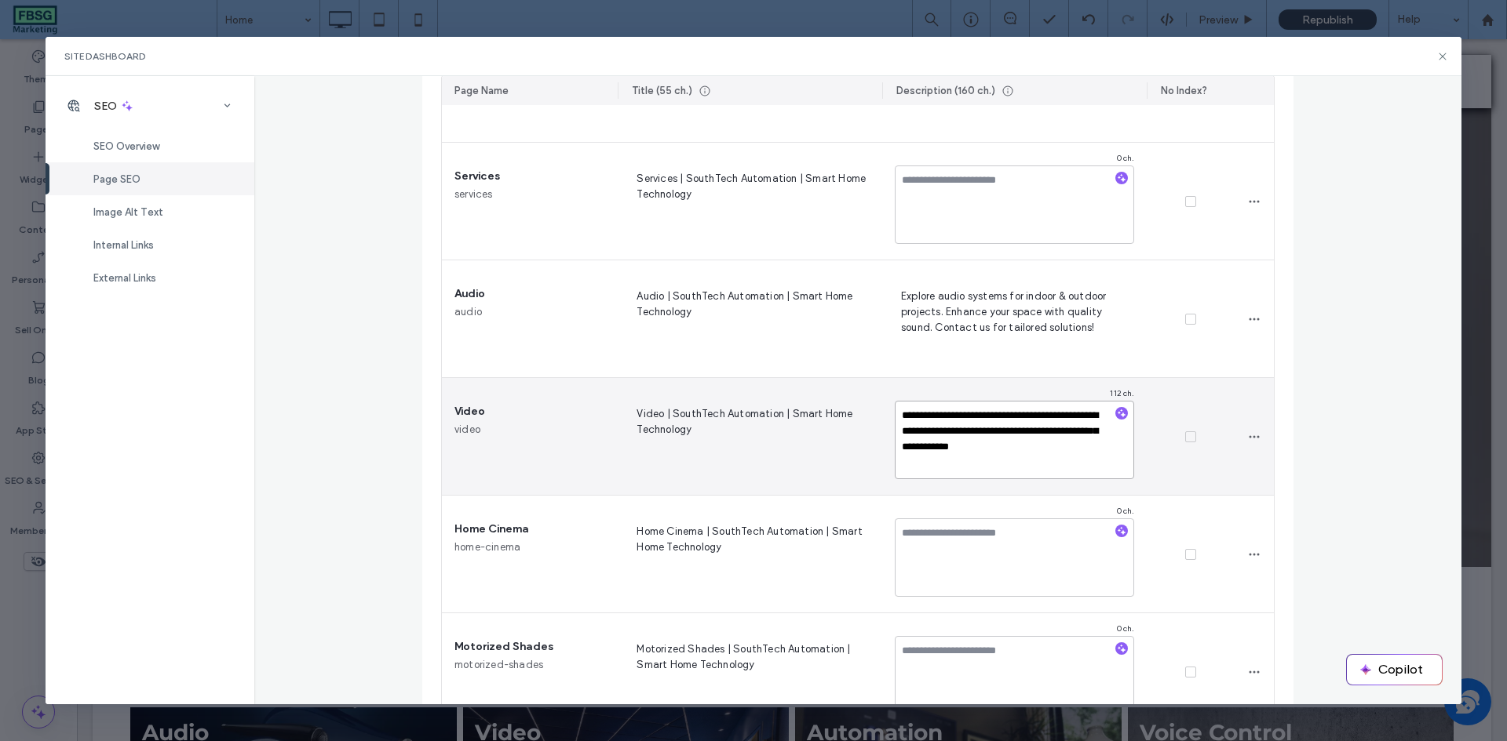
click at [1064, 428] on textarea "**********" at bounding box center [1013, 440] width 239 height 78
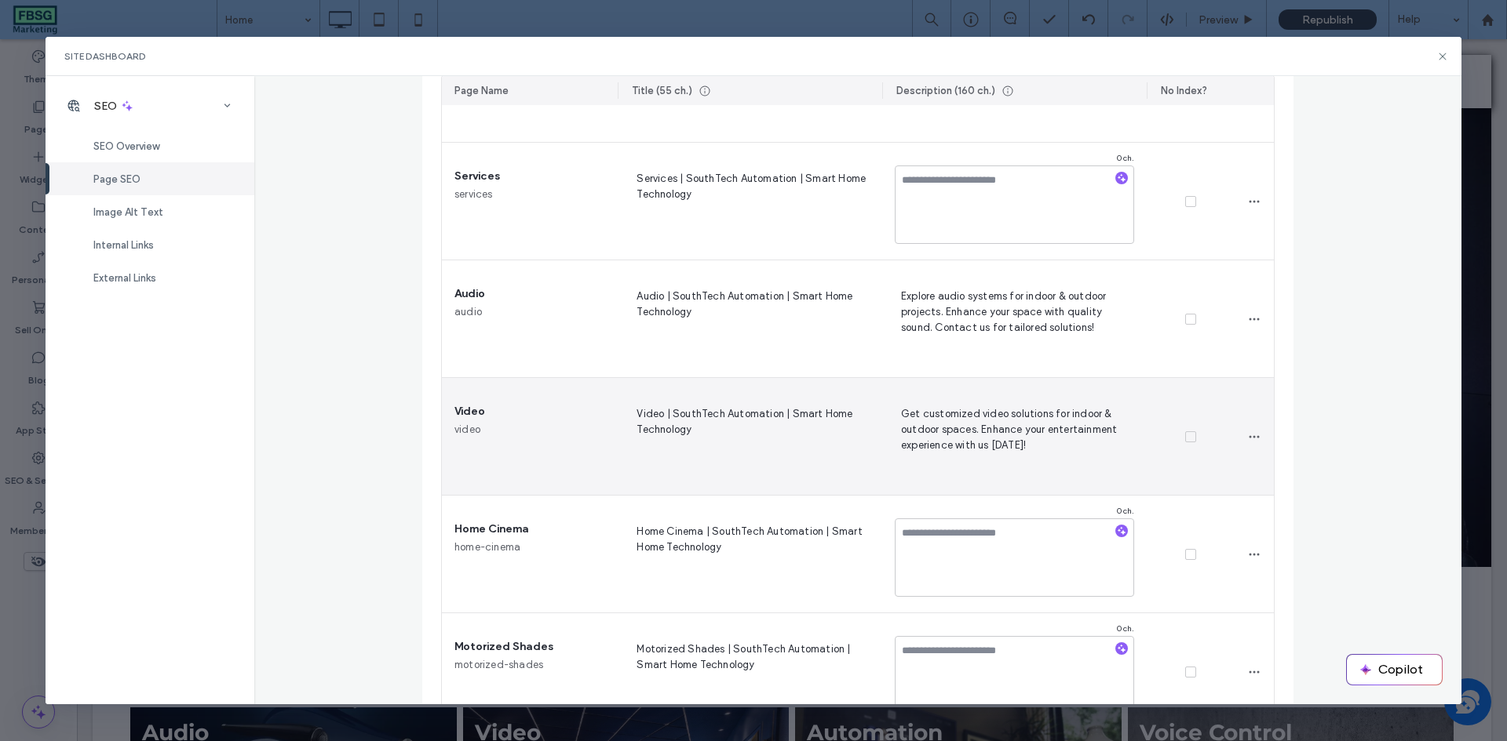
click at [1146, 483] on div at bounding box center [1190, 437] width 88 height 118
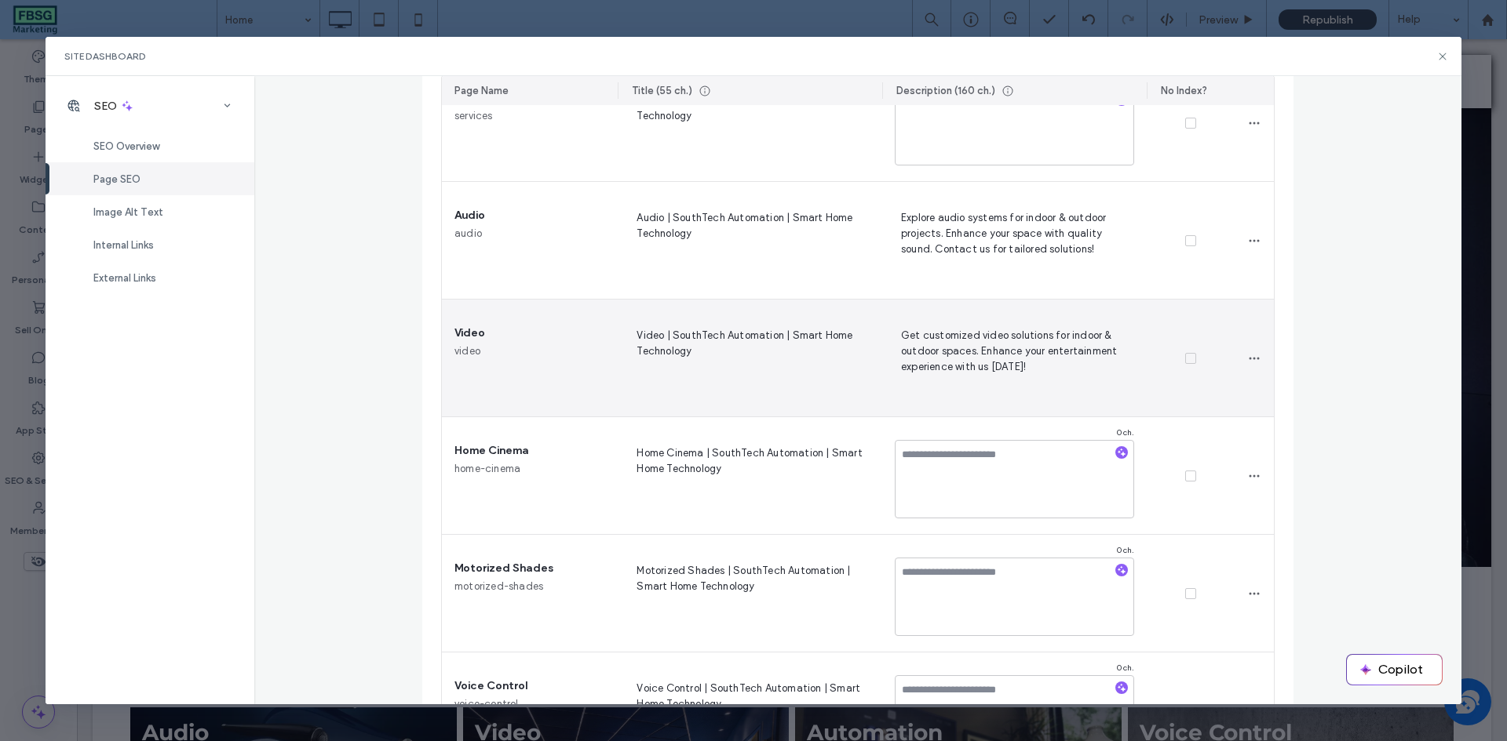
scroll to position [471, 0]
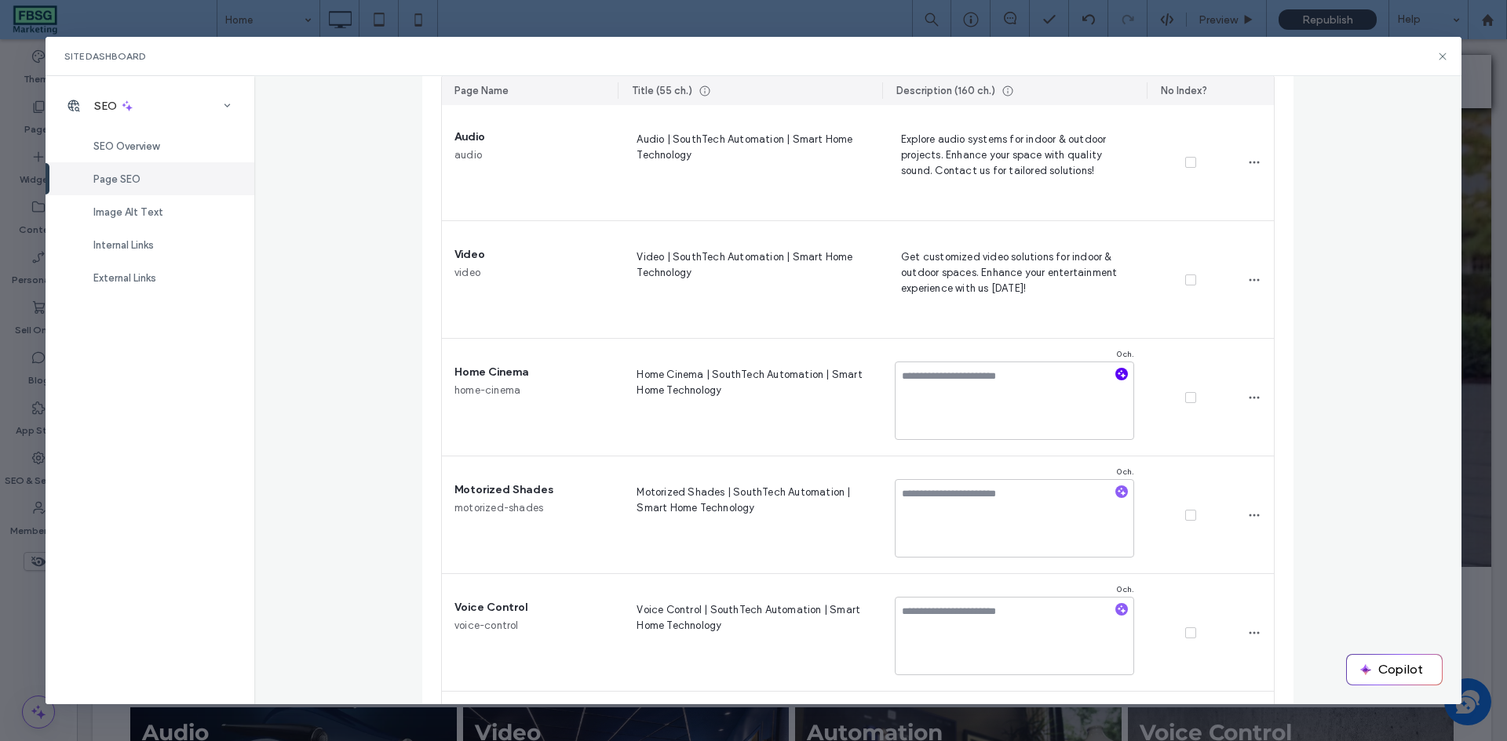
click at [1115, 380] on span "button" at bounding box center [1121, 374] width 13 height 13
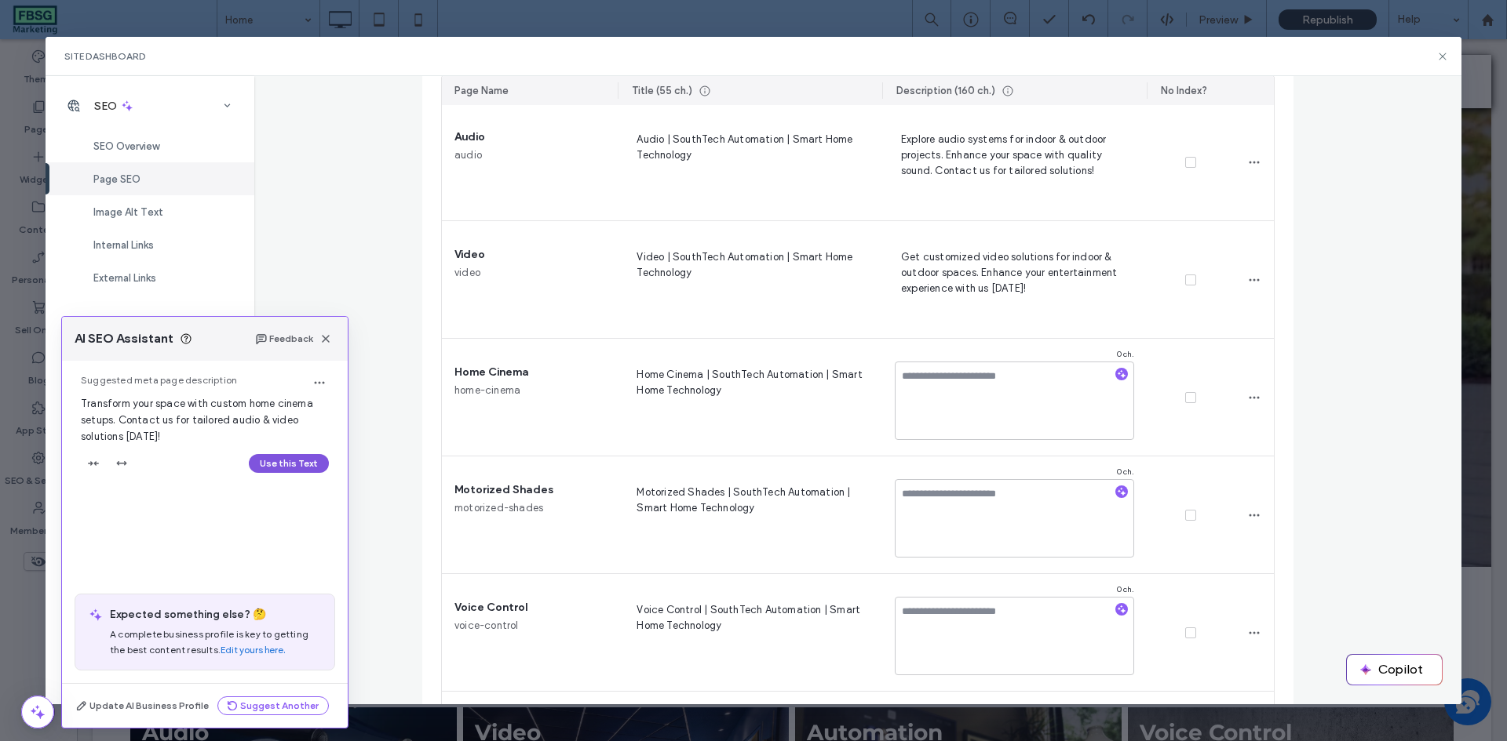
click at [304, 467] on button "Use this Text" at bounding box center [289, 463] width 80 height 19
type textarea "**********"
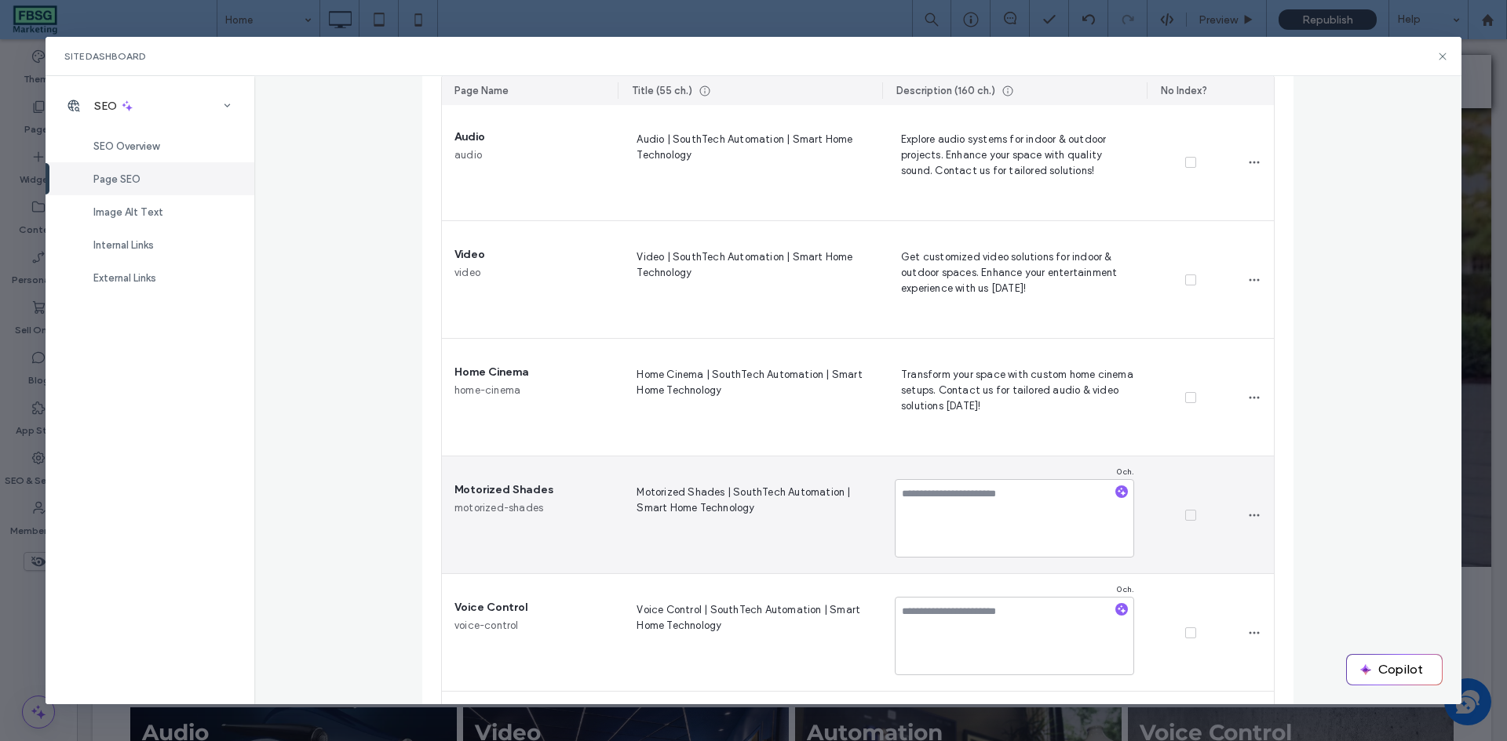
click at [1109, 490] on div at bounding box center [1121, 489] width 25 height 21
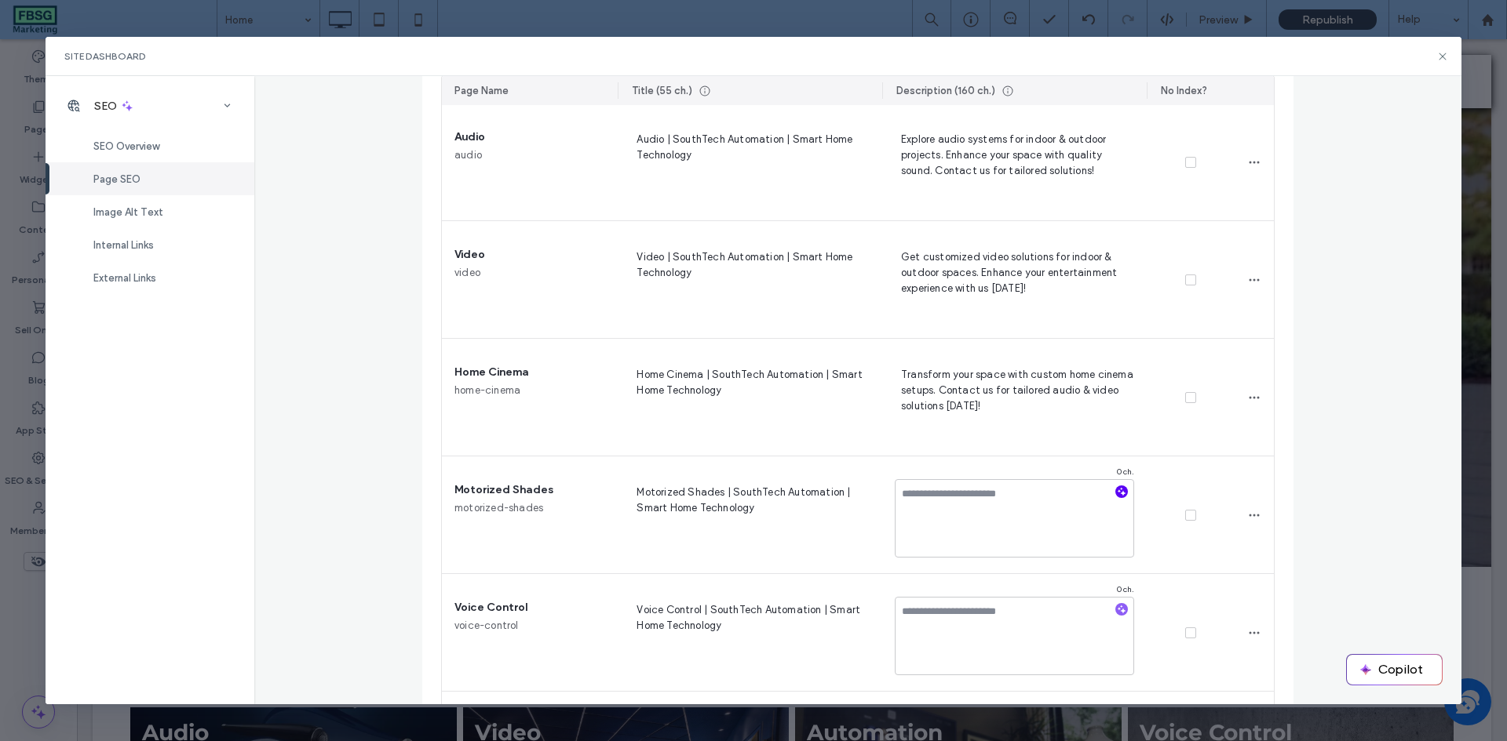
click at [1116, 490] on icon "button" at bounding box center [1121, 491] width 11 height 11
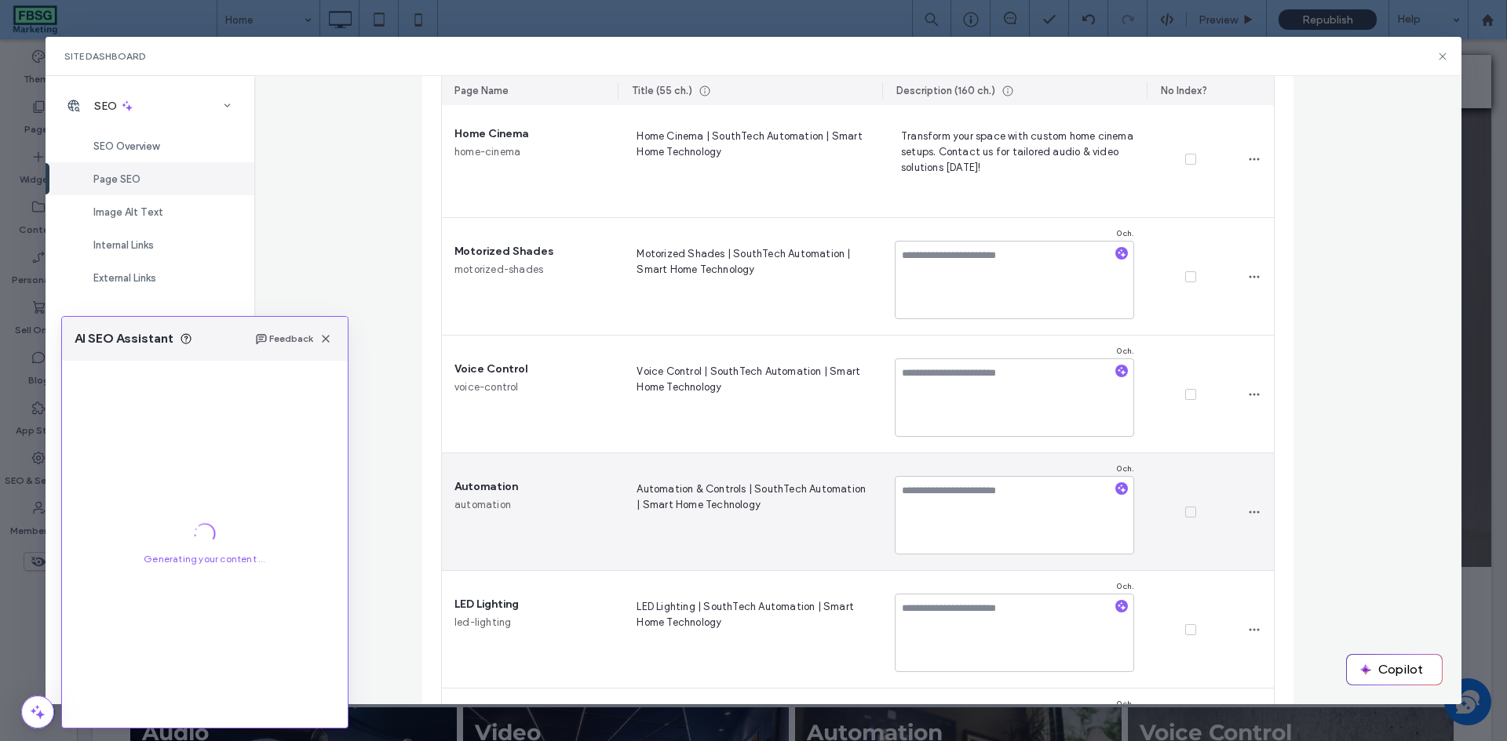
scroll to position [706, 0]
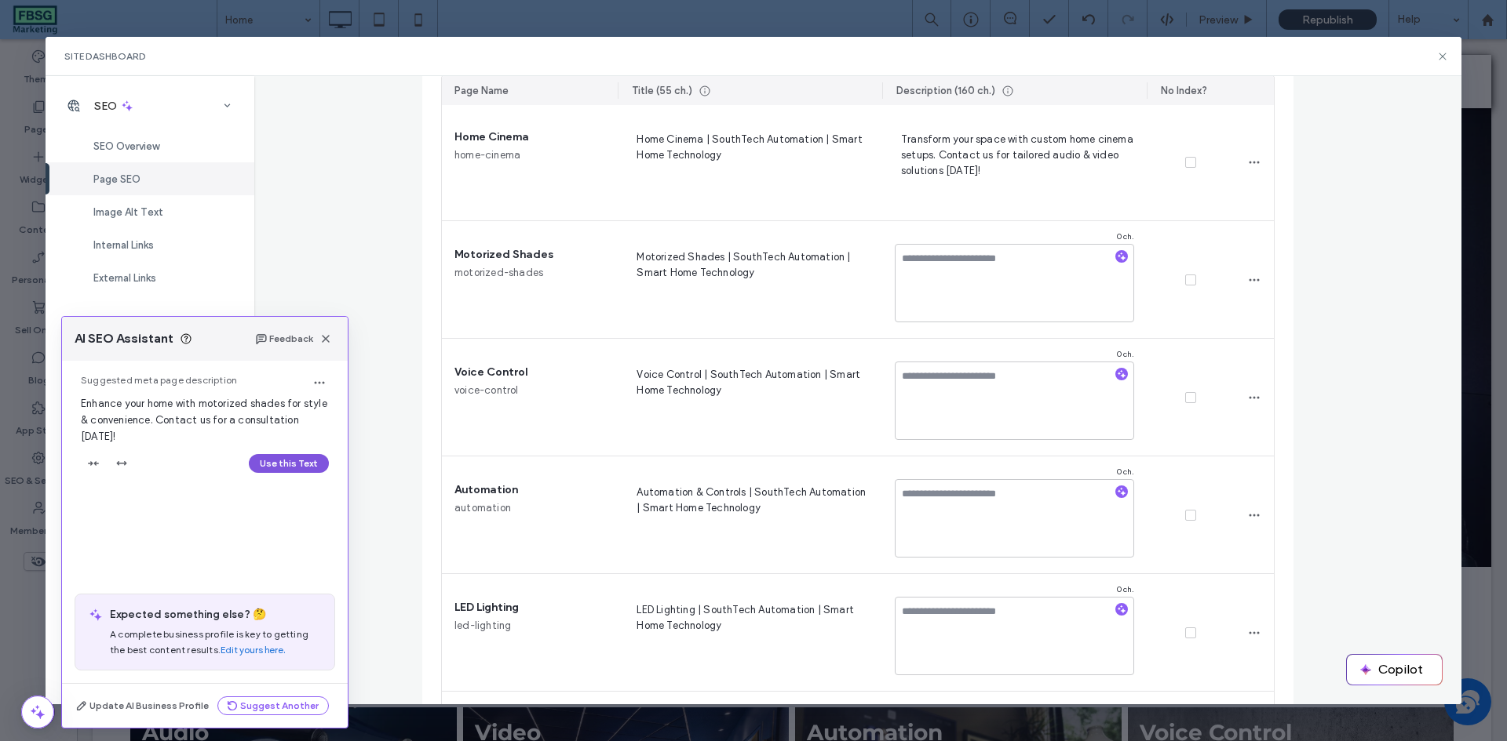
click at [279, 462] on button "Use this Text" at bounding box center [289, 463] width 80 height 19
type textarea "**********"
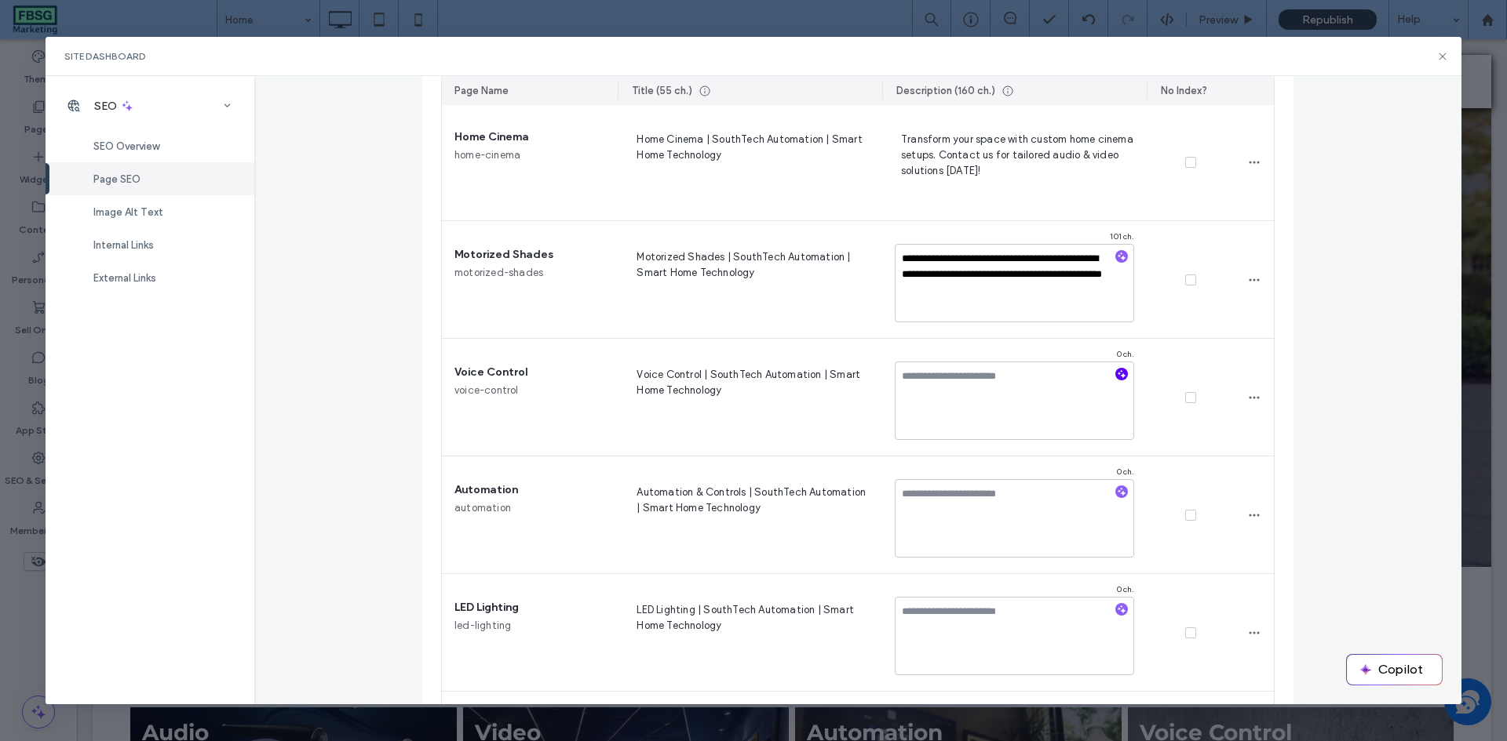
click at [1116, 372] on icon "button" at bounding box center [1121, 374] width 11 height 11
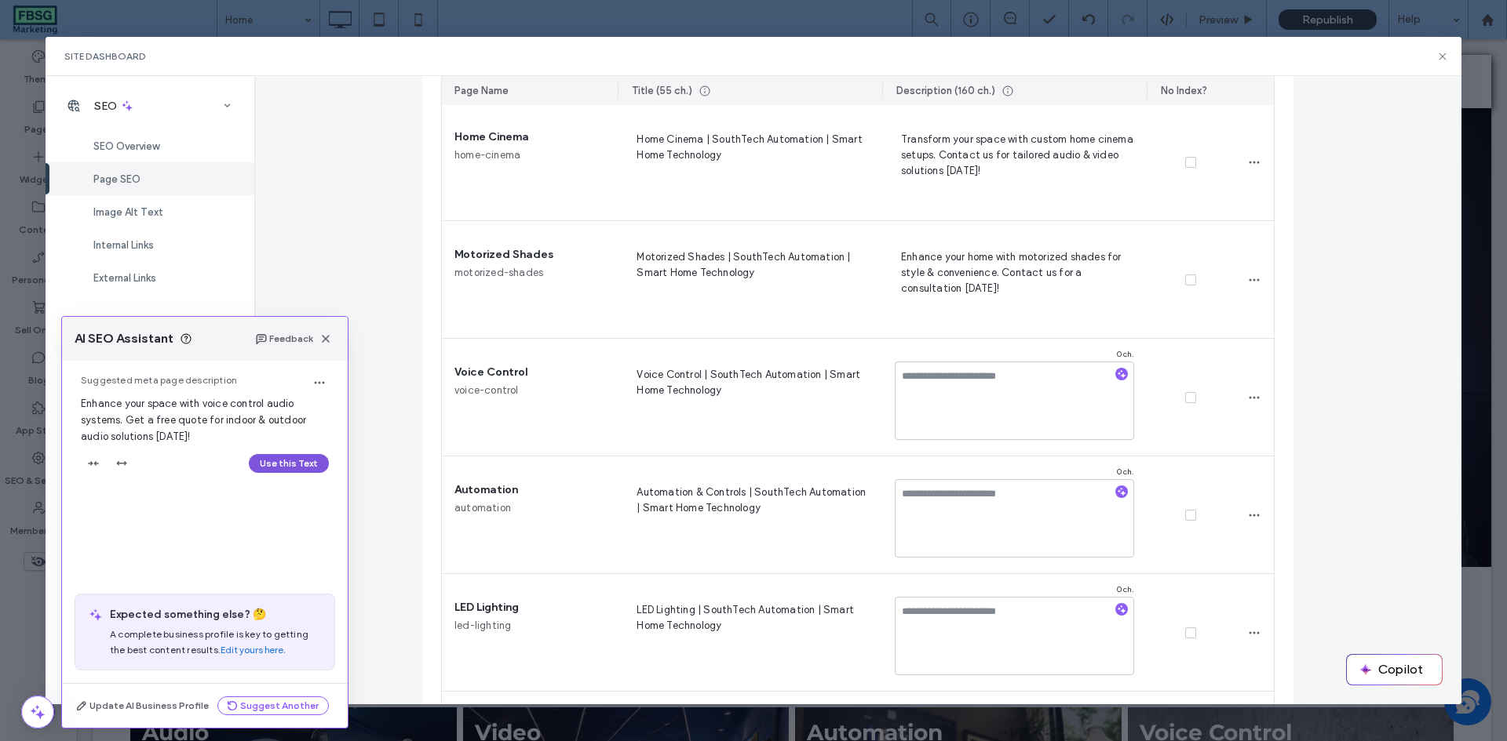
click at [283, 464] on button "Use this Text" at bounding box center [289, 463] width 80 height 19
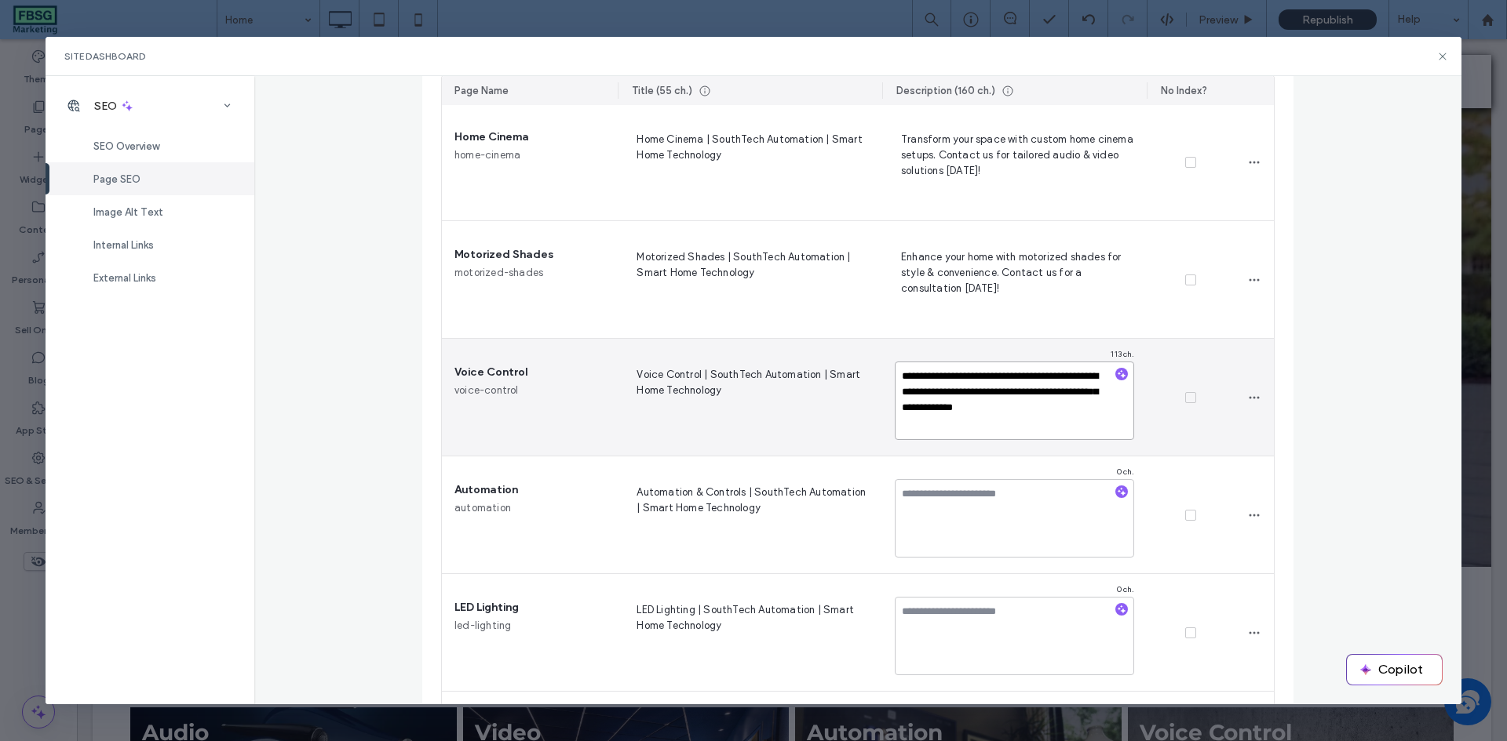
click at [1015, 373] on textarea "**********" at bounding box center [1013, 401] width 239 height 78
click at [944, 388] on textarea "**********" at bounding box center [1013, 401] width 239 height 78
click at [1018, 377] on textarea "**********" at bounding box center [1013, 401] width 239 height 78
click at [968, 388] on textarea "**********" at bounding box center [1013, 401] width 239 height 78
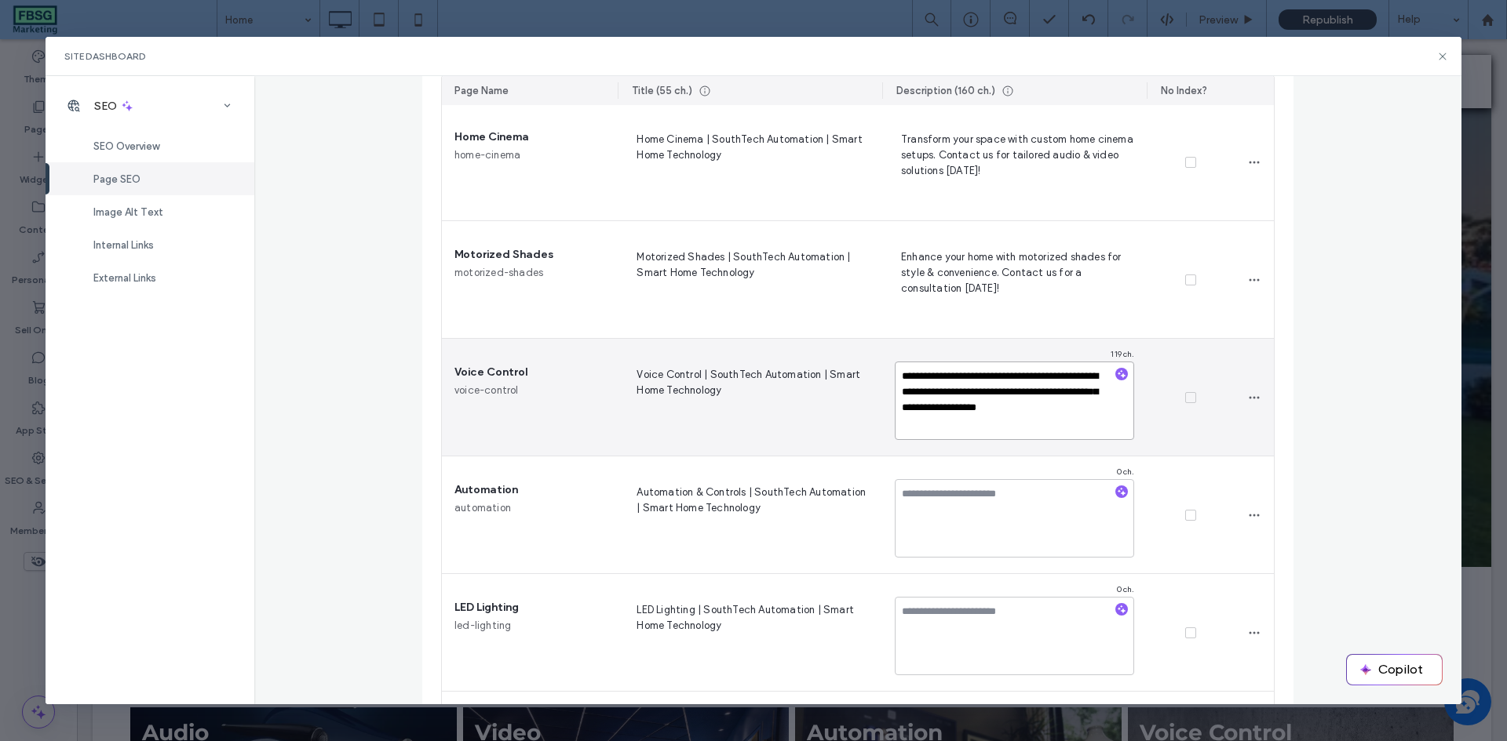
drag, startPoint x: 1066, startPoint y: 392, endPoint x: 974, endPoint y: 410, distance: 93.6
click at [974, 410] on textarea "**********" at bounding box center [1013, 401] width 239 height 78
type textarea "**********"
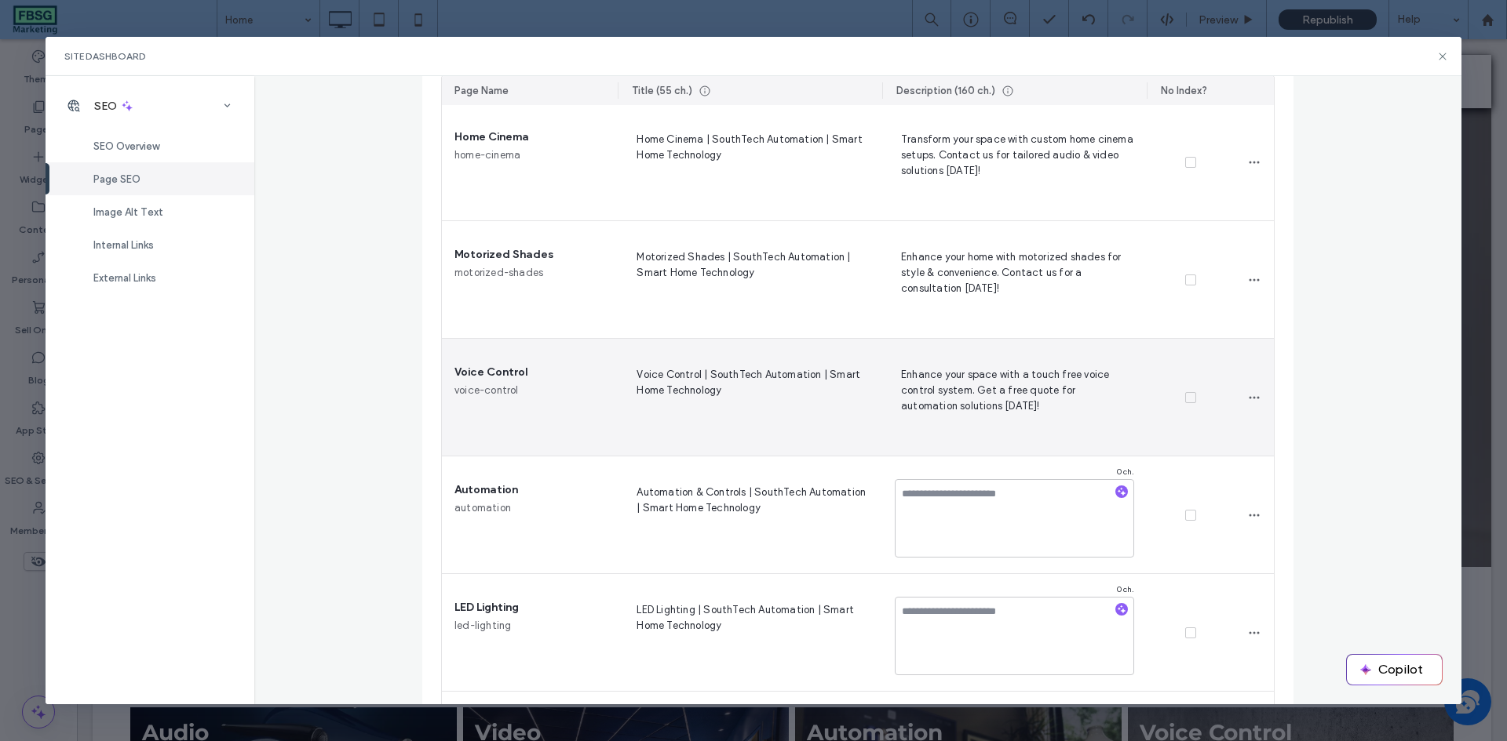
click at [1160, 446] on div at bounding box center [1190, 398] width 88 height 118
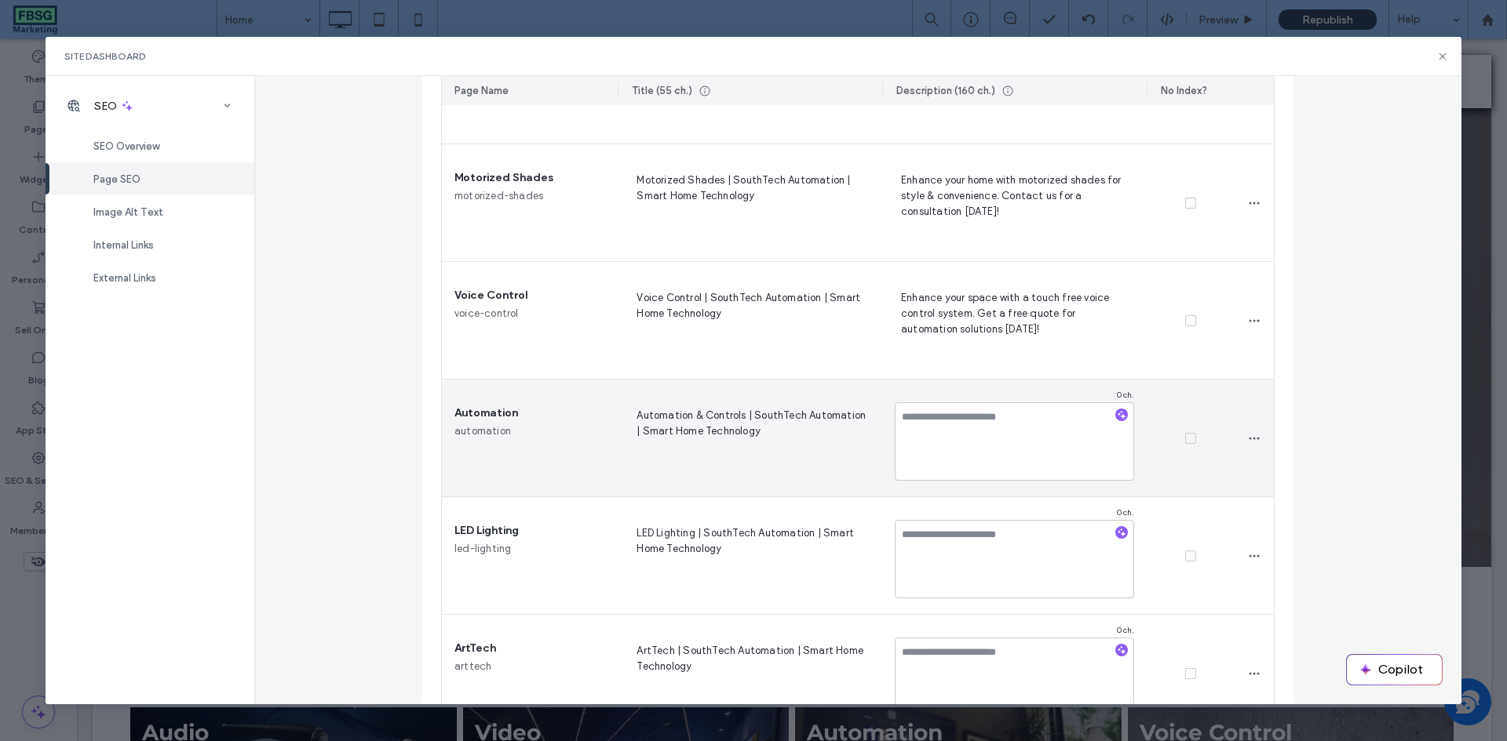
scroll to position [785, 0]
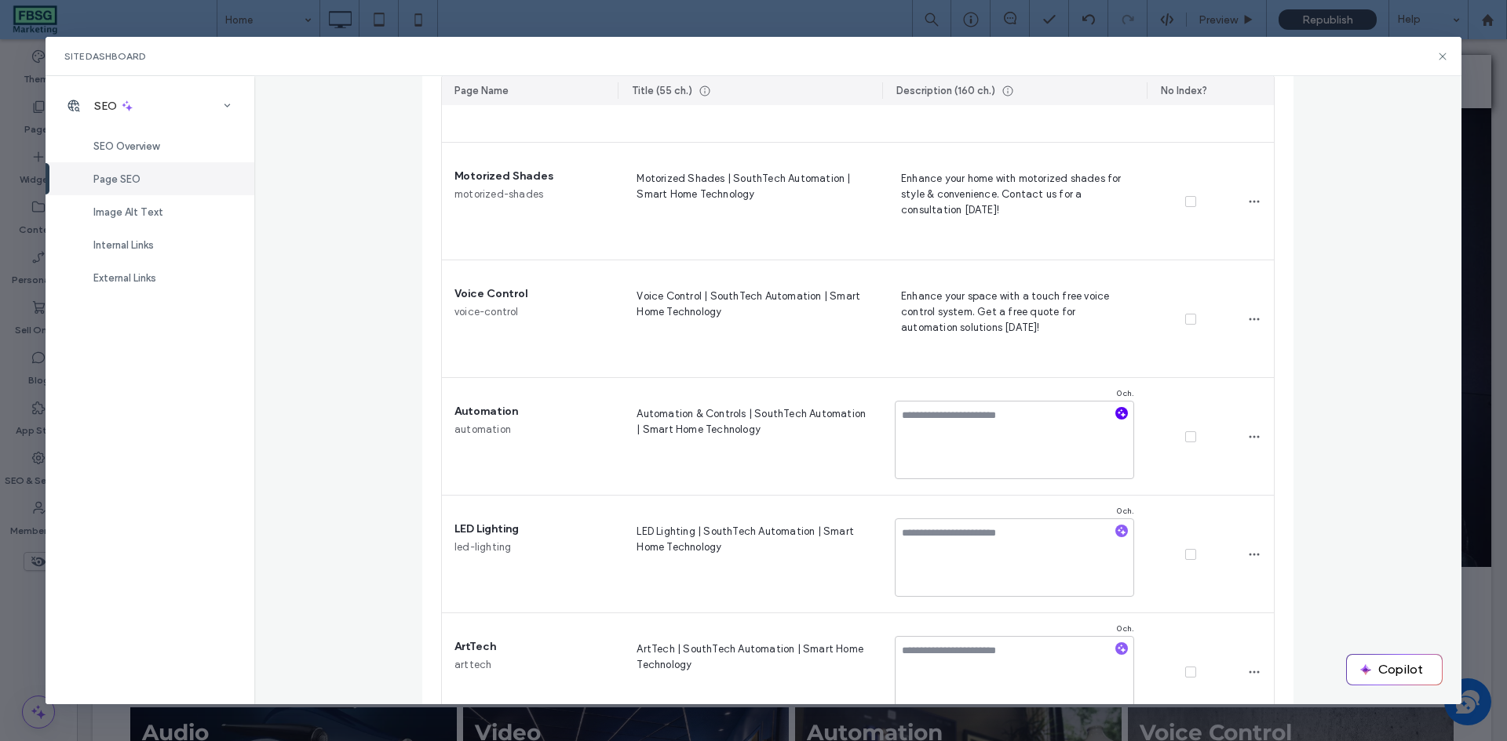
click at [1117, 414] on use "button" at bounding box center [1121, 414] width 9 height 9
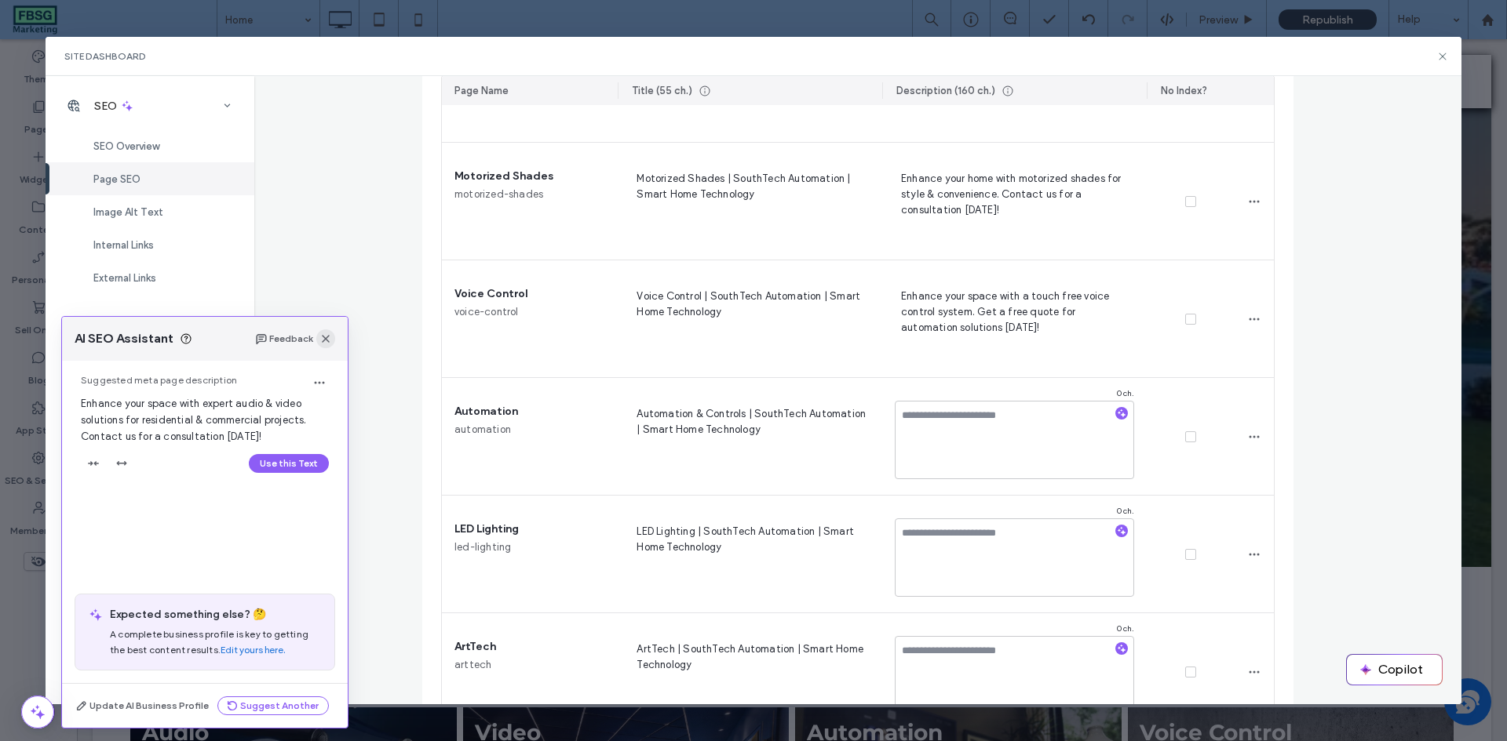
click at [325, 341] on icon "button" at bounding box center [325, 339] width 13 height 13
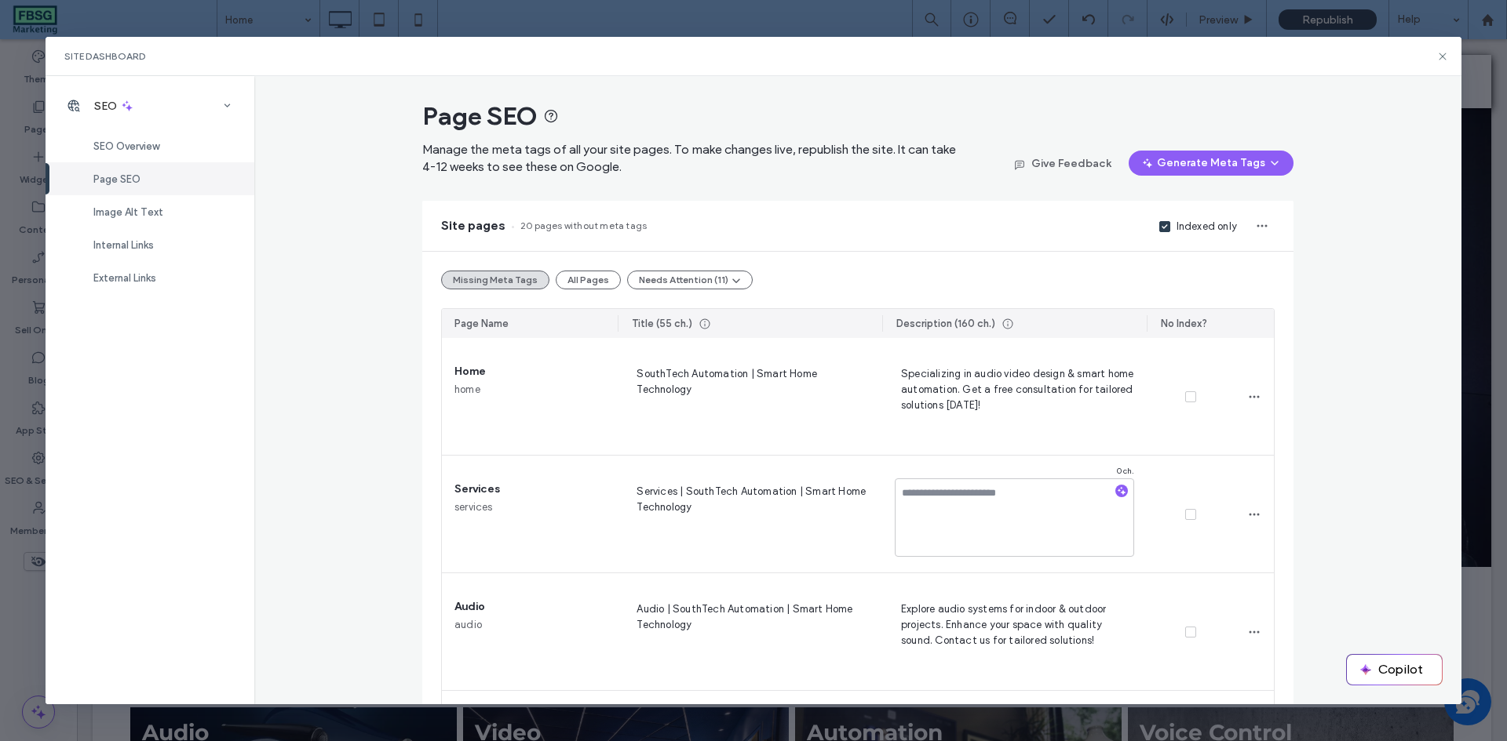
scroll to position [0, 0]
click at [1319, 392] on div "Page SEO Manage the meta tags of all your site pages. To make changes live, rep…" at bounding box center [858, 390] width 1208 height 629
click at [181, 210] on div "Image Alt Text" at bounding box center [150, 211] width 209 height 33
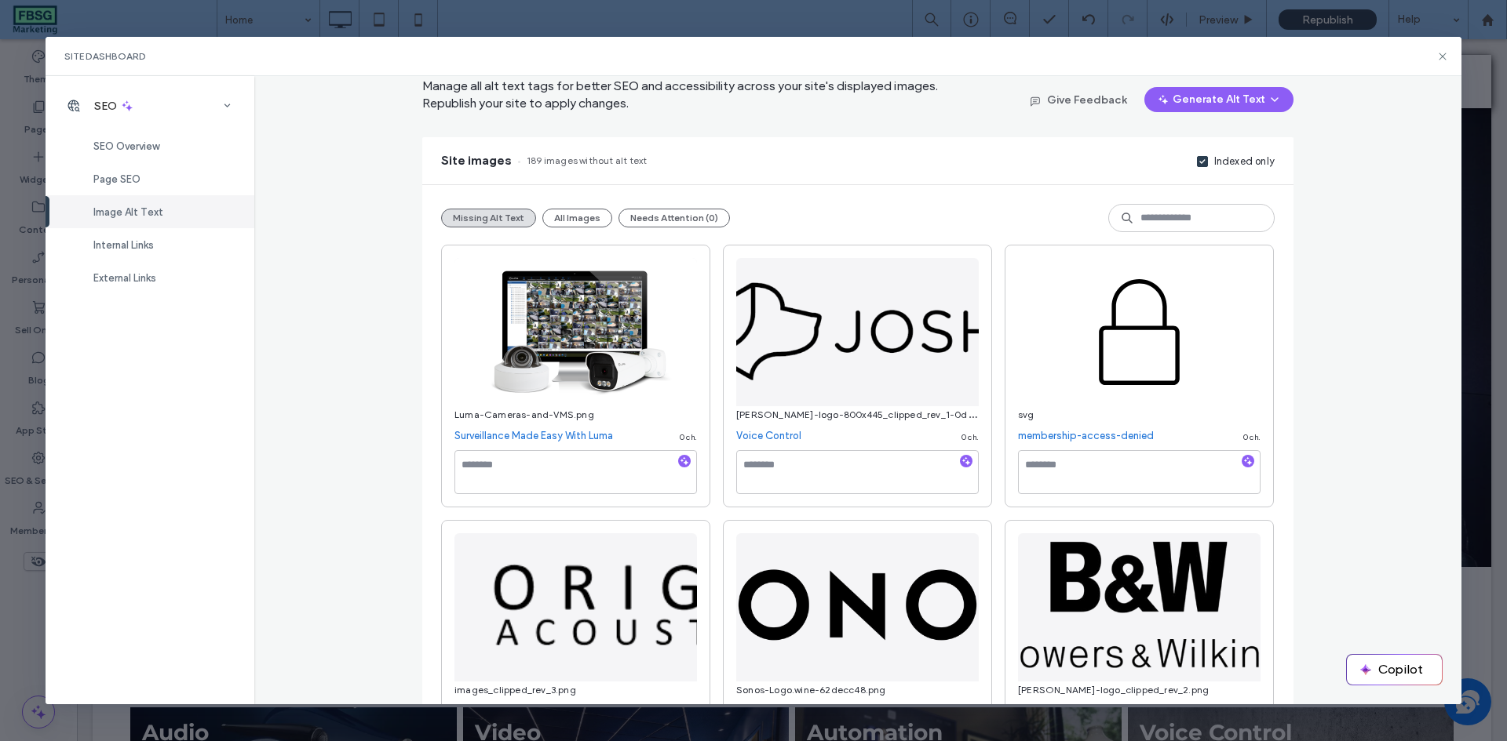
scroll to position [78, 0]
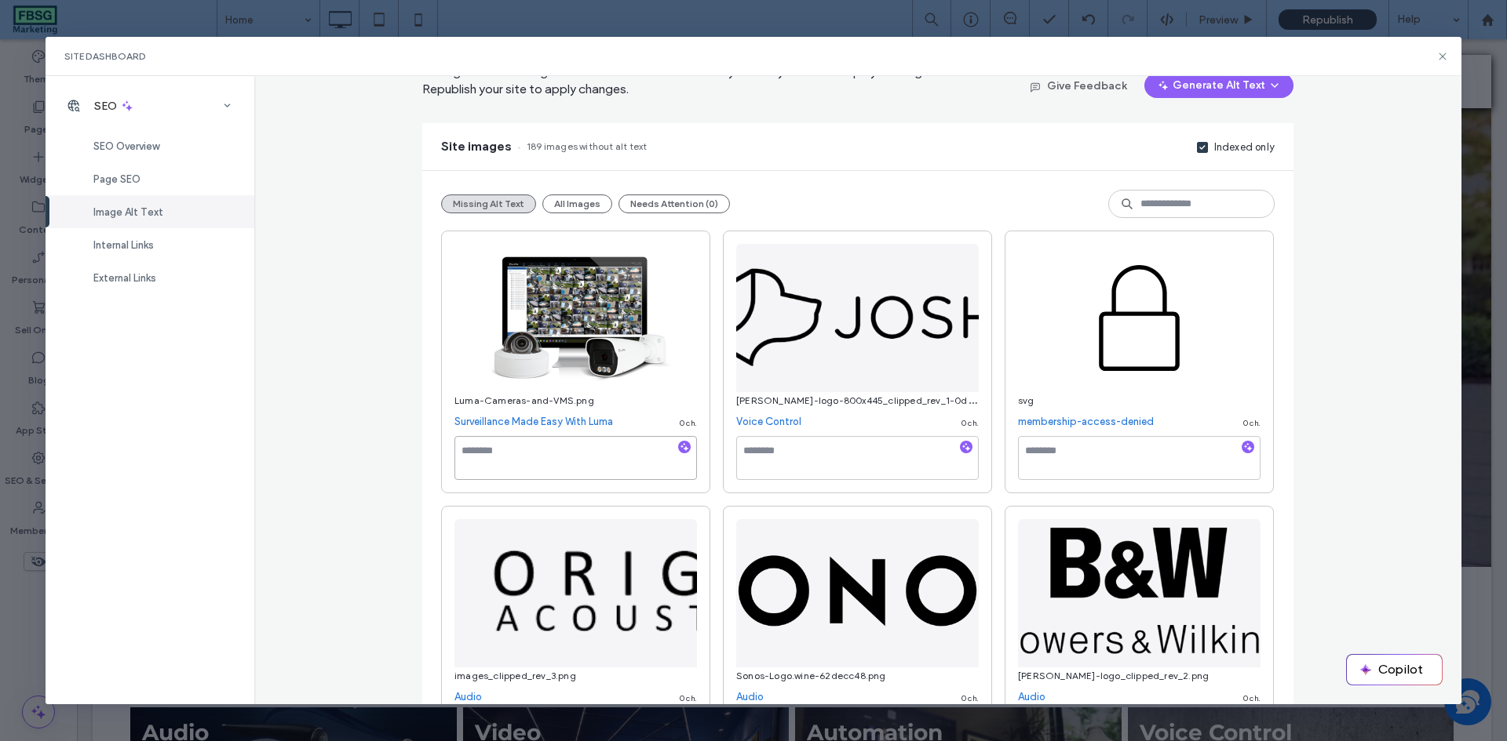
click at [556, 457] on textarea at bounding box center [575, 458] width 242 height 44
type textarea "**********"
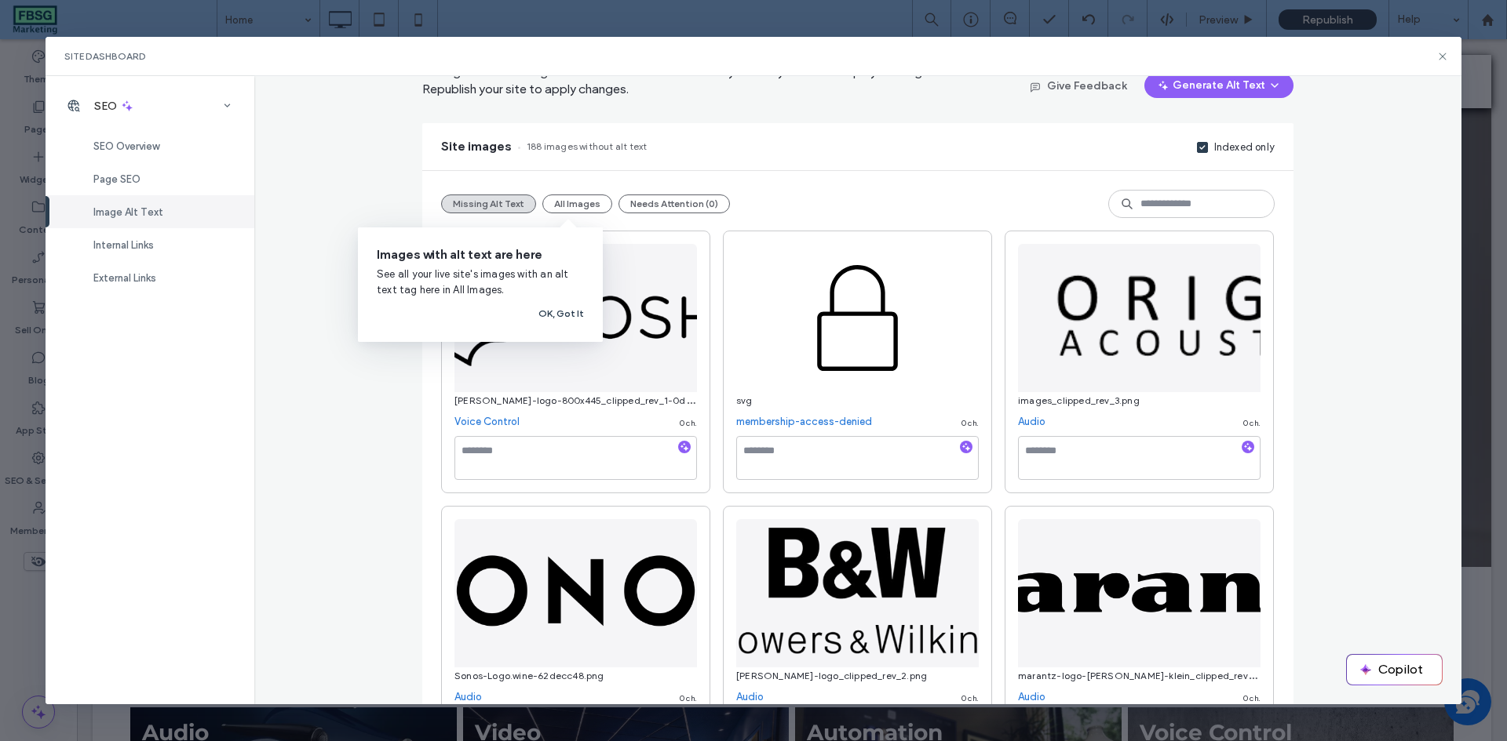
click at [441, 477] on div "josh-logo-800x445_clipped_rev_1-0dec9e79.png Voice Control 0 ch." at bounding box center [575, 362] width 269 height 263
click at [680, 449] on use "button" at bounding box center [684, 447] width 9 height 9
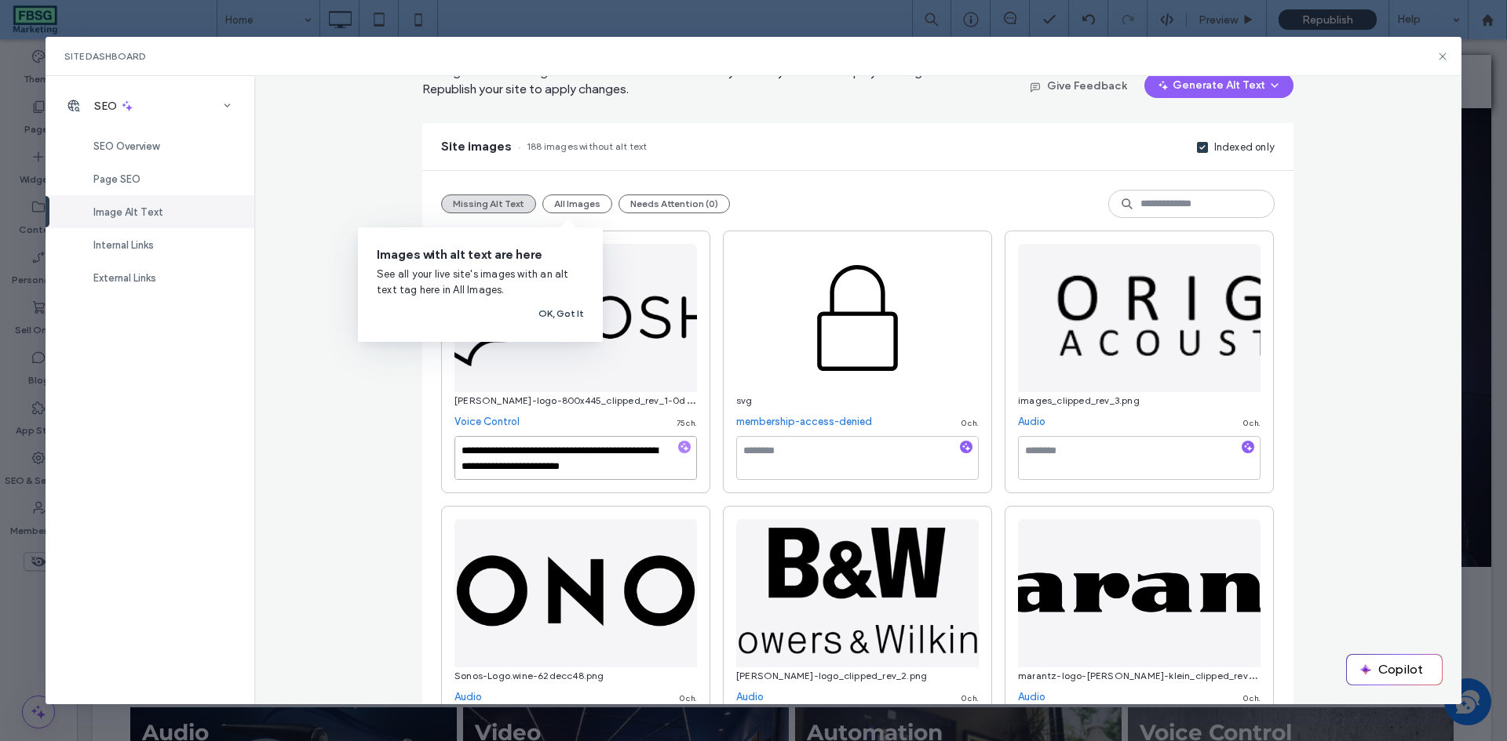
drag, startPoint x: 520, startPoint y: 453, endPoint x: 576, endPoint y: 450, distance: 55.8
click at [576, 450] on textarea "**********" at bounding box center [575, 458] width 242 height 44
drag, startPoint x: 599, startPoint y: 464, endPoint x: 444, endPoint y: 446, distance: 155.5
click at [444, 446] on div "**********" at bounding box center [575, 362] width 269 height 263
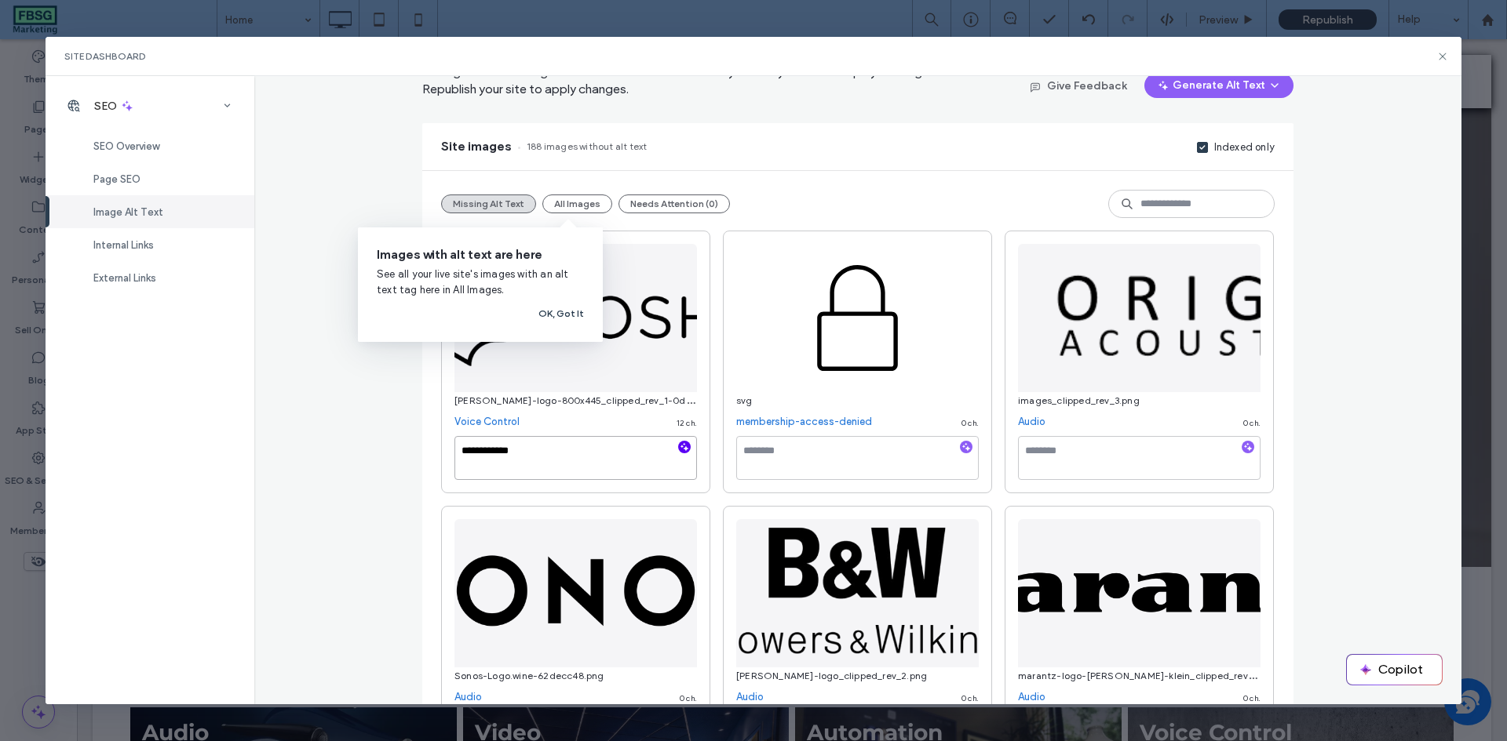
type textarea "**********"
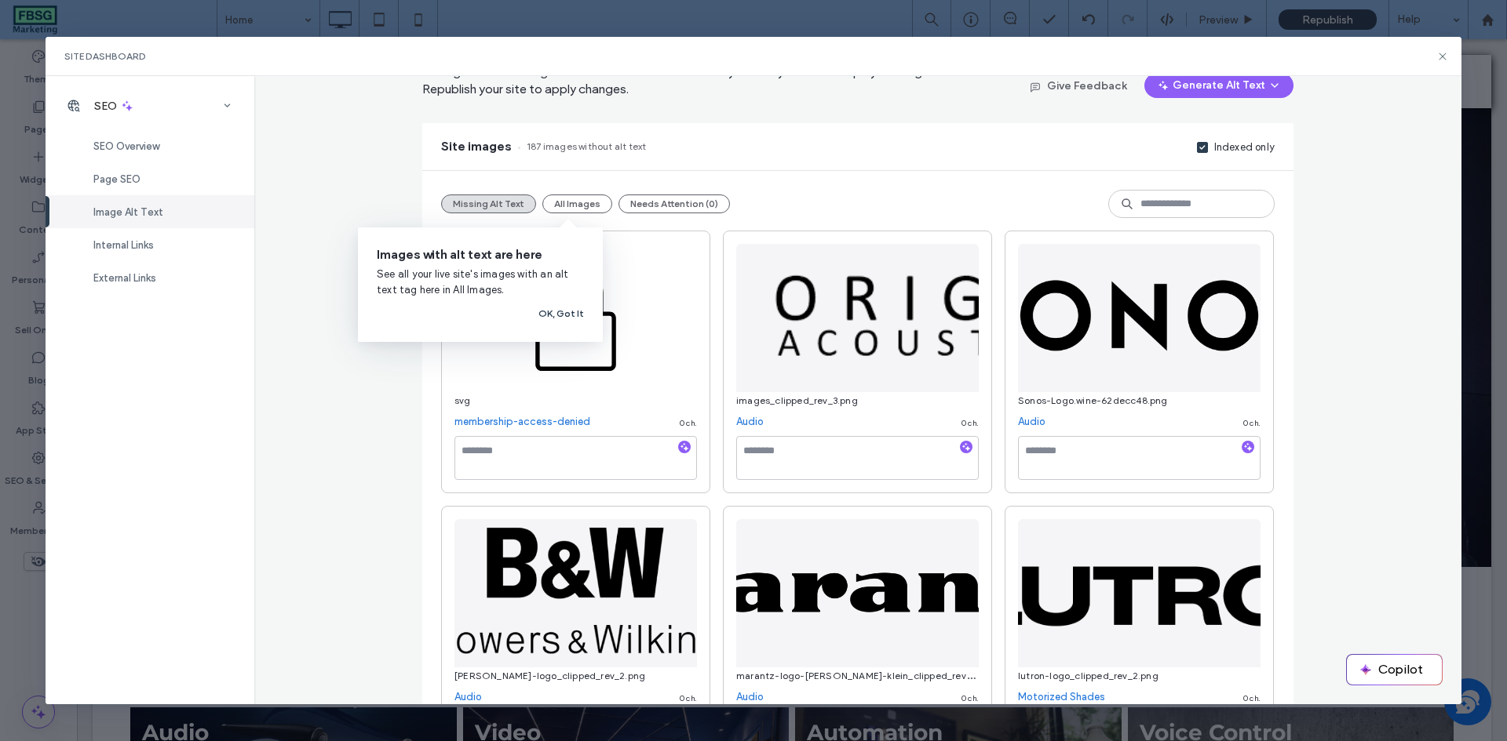
click at [544, 316] on button "OK, Got It" at bounding box center [561, 313] width 46 height 19
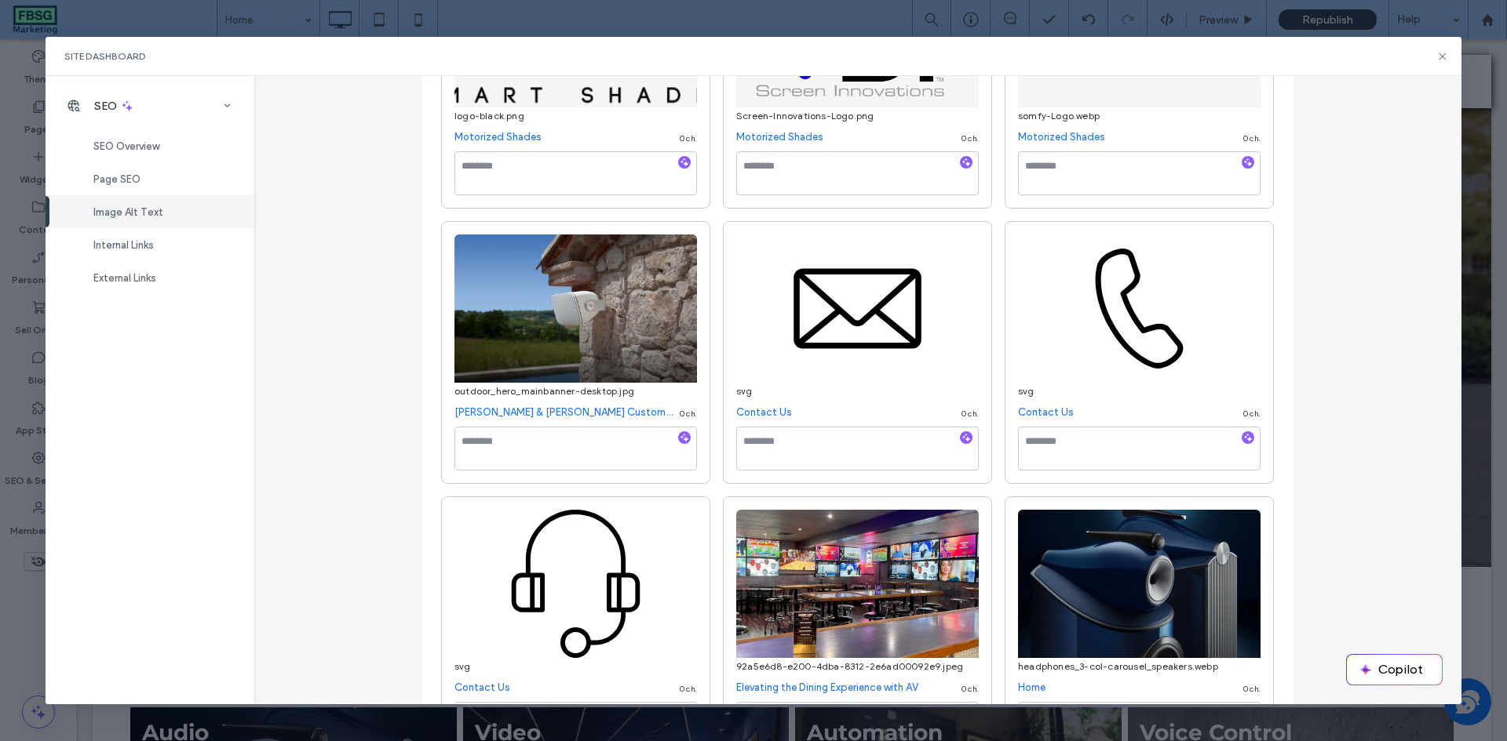
scroll to position [1177, 0]
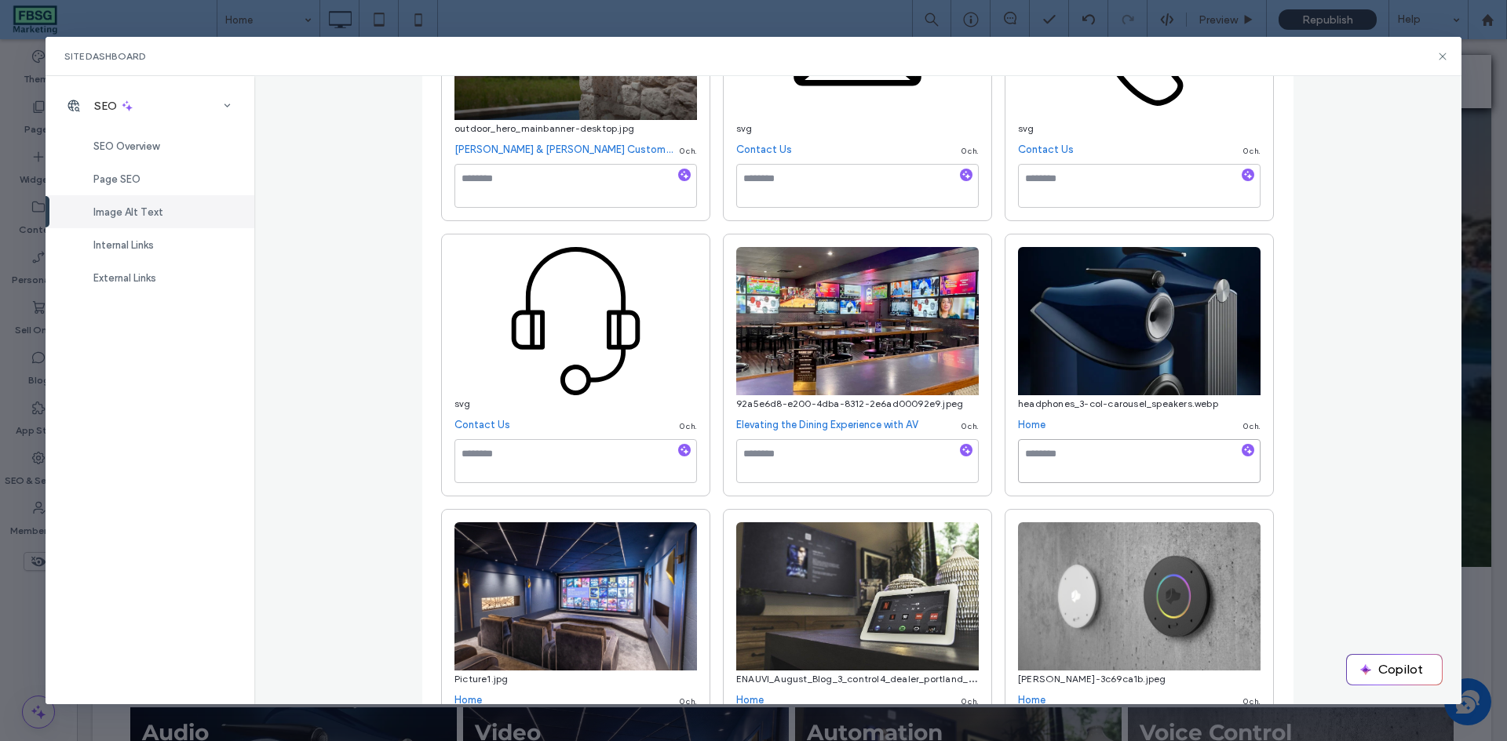
click at [1055, 460] on textarea at bounding box center [1139, 461] width 242 height 44
type textarea "**********"
click at [1308, 452] on div "Image Alt Text Manage all alt text tags for better SEO and accessibility across…" at bounding box center [858, 390] width 1208 height 629
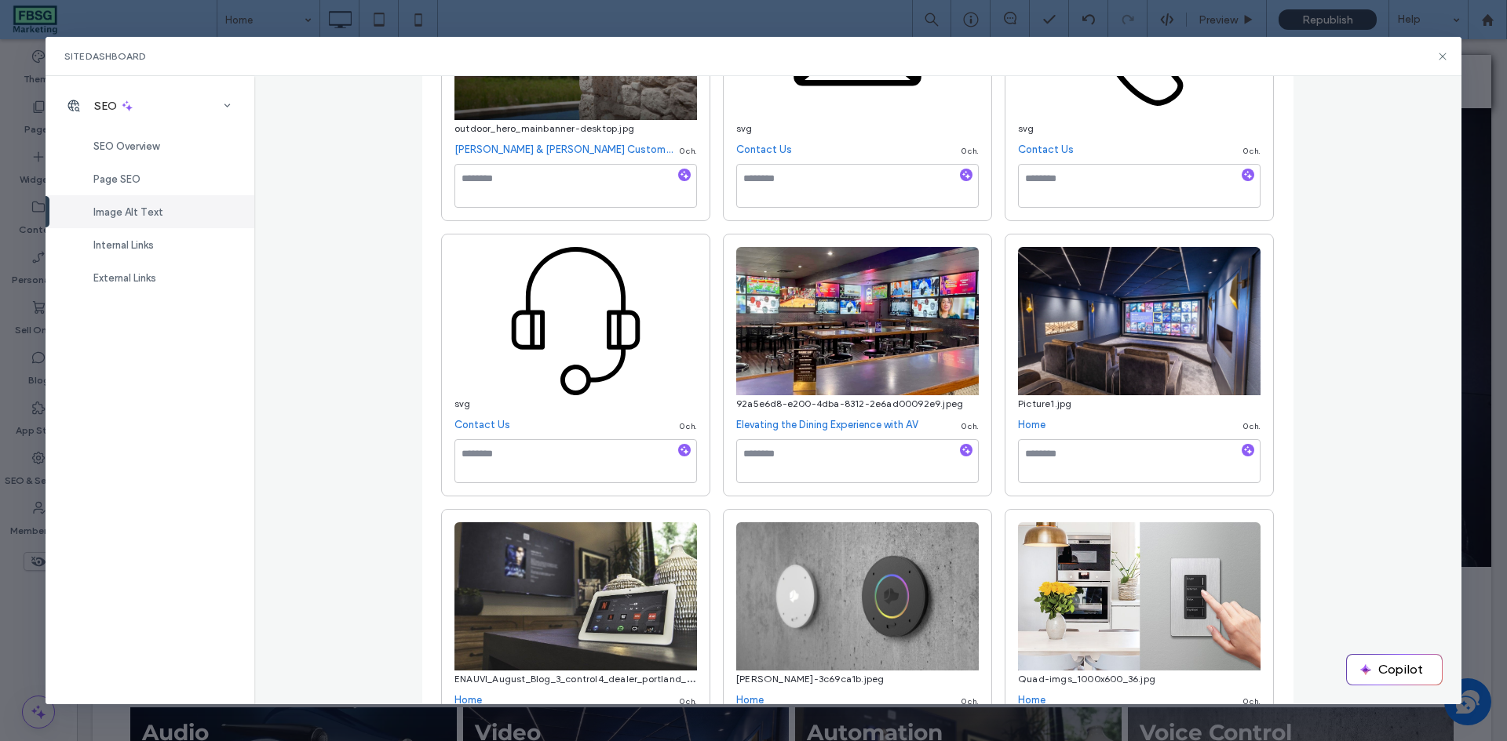
scroll to position [1255, 0]
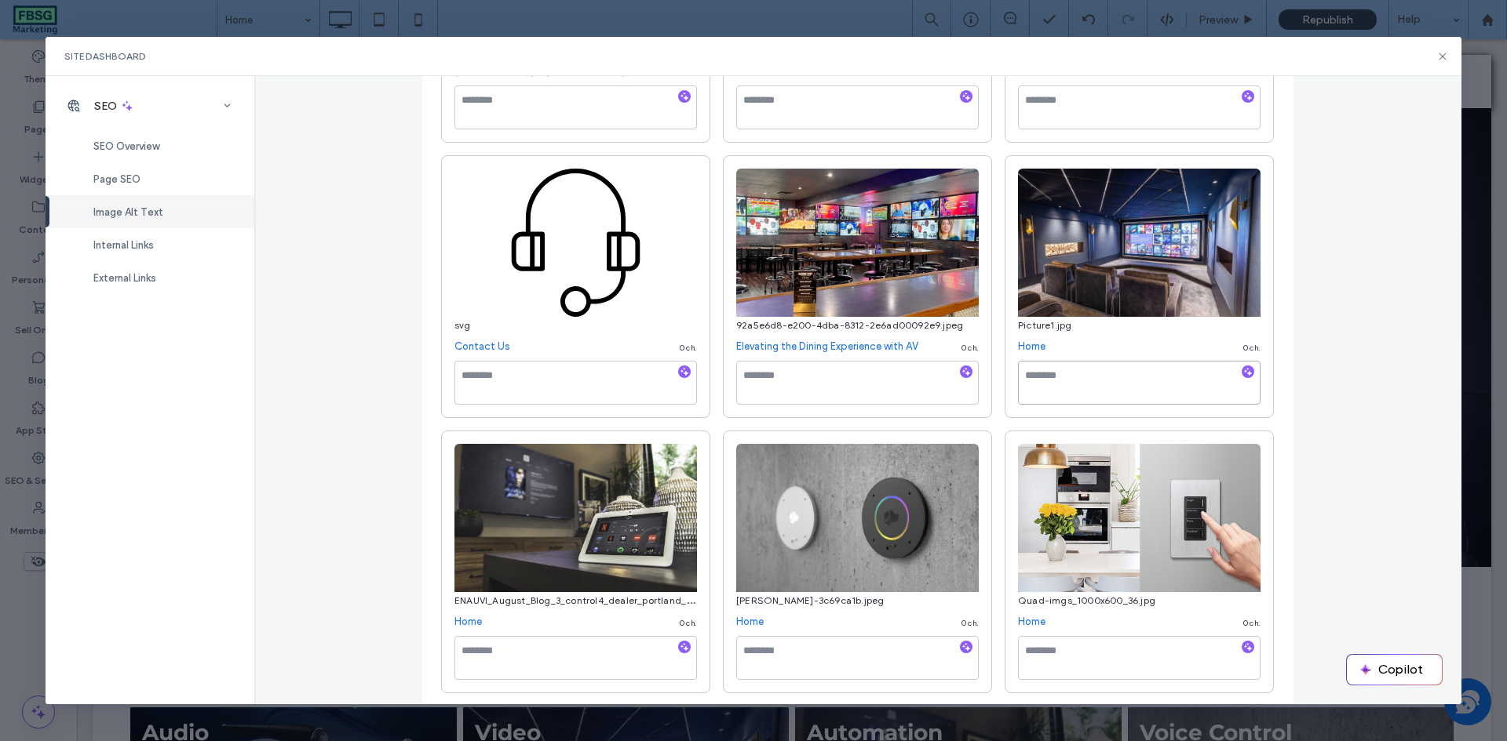
click at [1040, 384] on textarea at bounding box center [1139, 383] width 242 height 44
type textarea "**********"
click at [842, 384] on textarea at bounding box center [857, 383] width 242 height 44
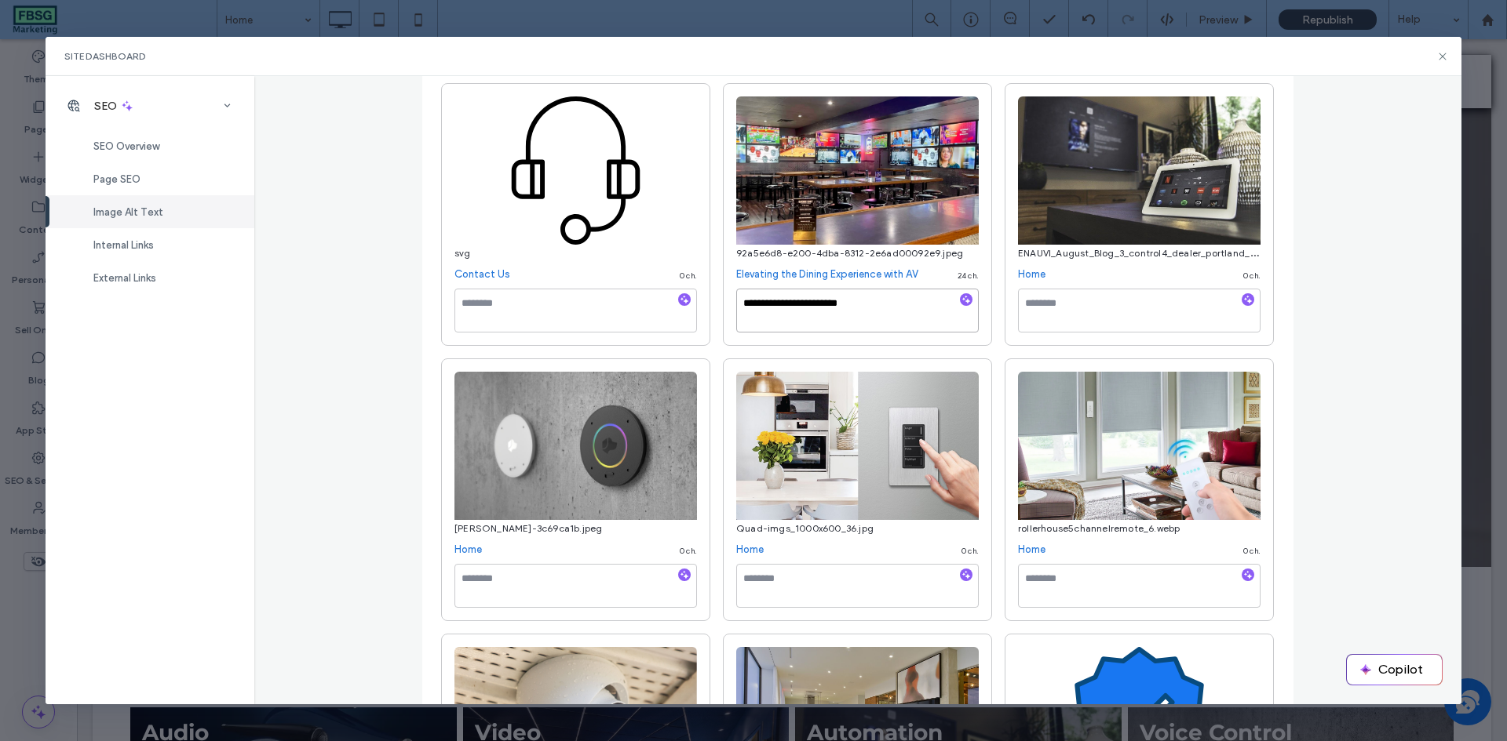
scroll to position [1334, 0]
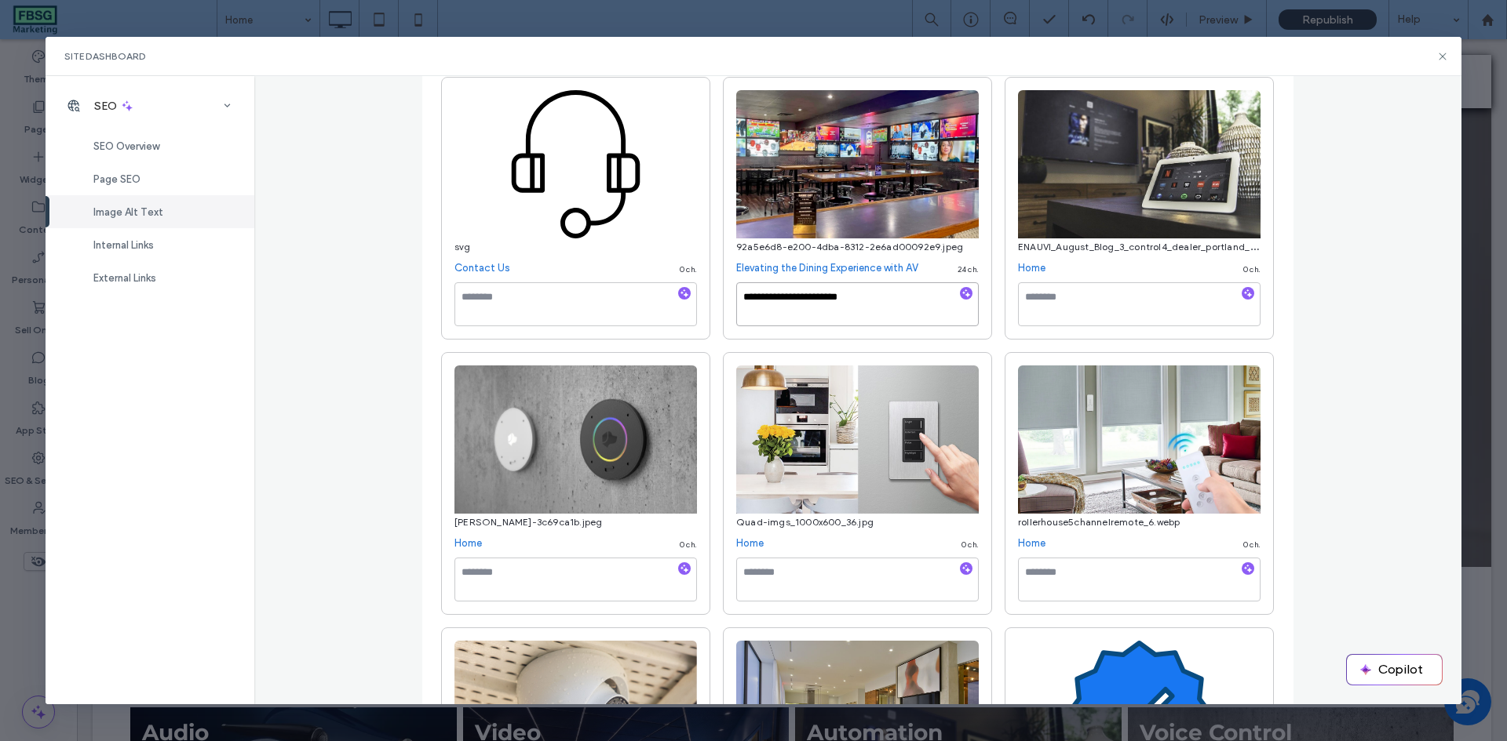
type textarea "**********"
click at [1037, 308] on textarea at bounding box center [1139, 304] width 242 height 44
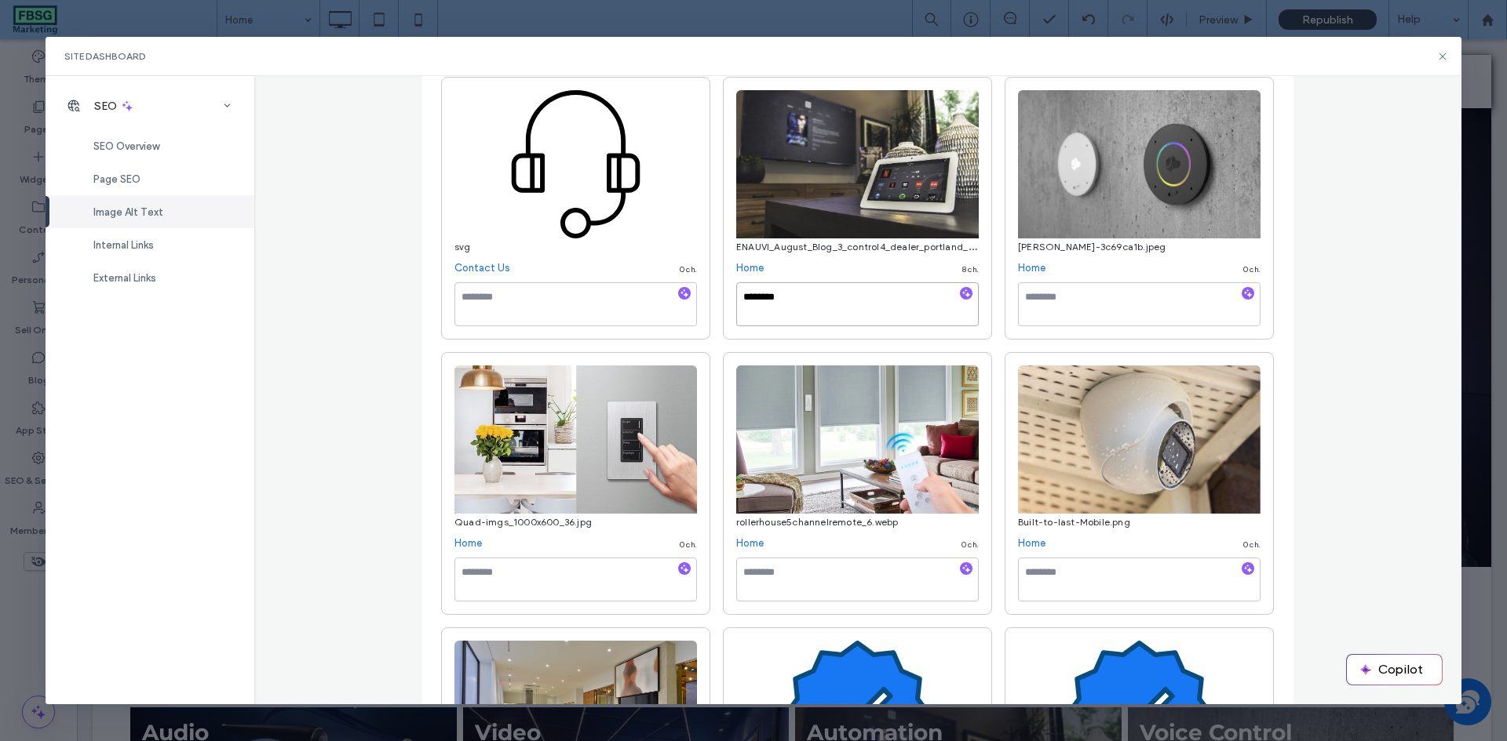
type textarea "********"
click at [1196, 294] on textarea at bounding box center [1139, 304] width 242 height 44
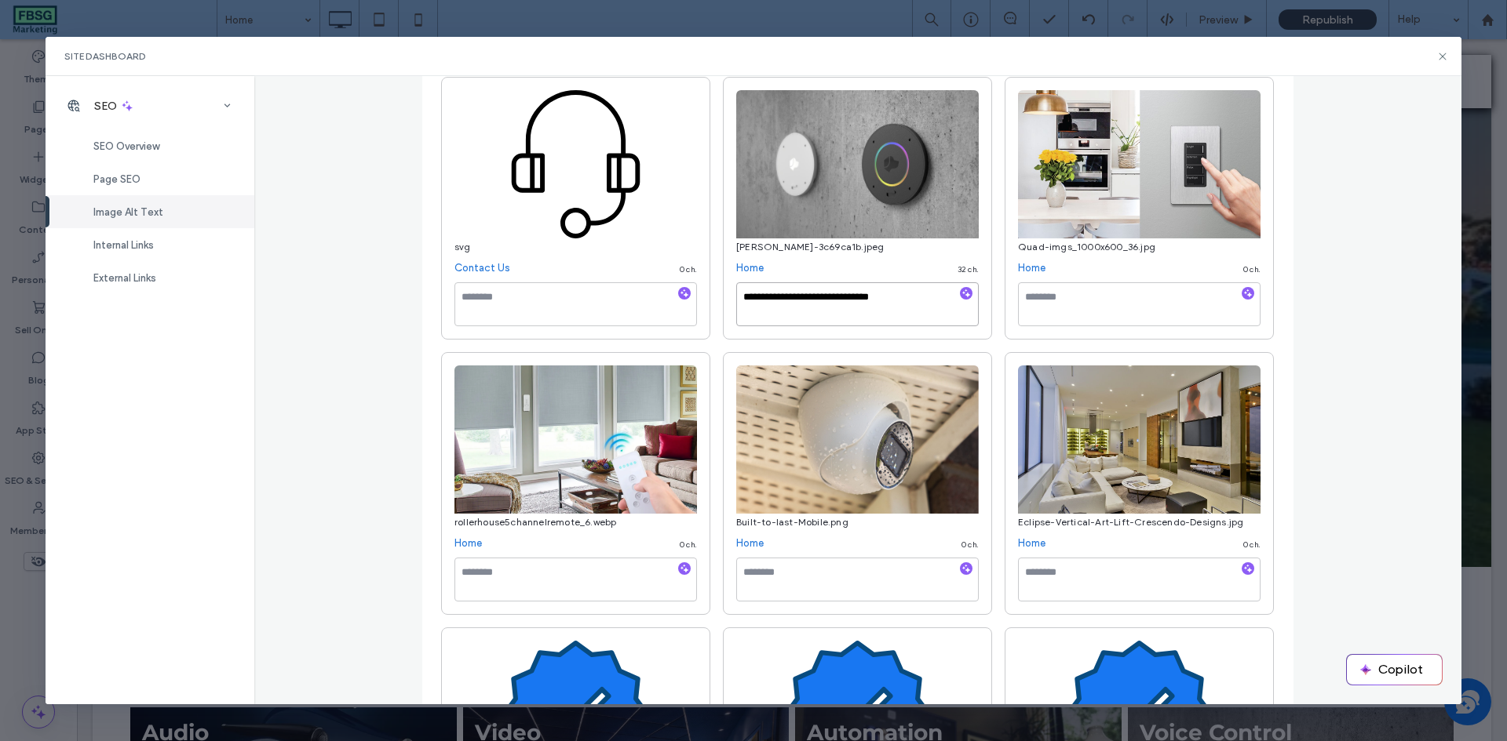
type textarea "**********"
click at [1196, 294] on textarea at bounding box center [1139, 304] width 242 height 44
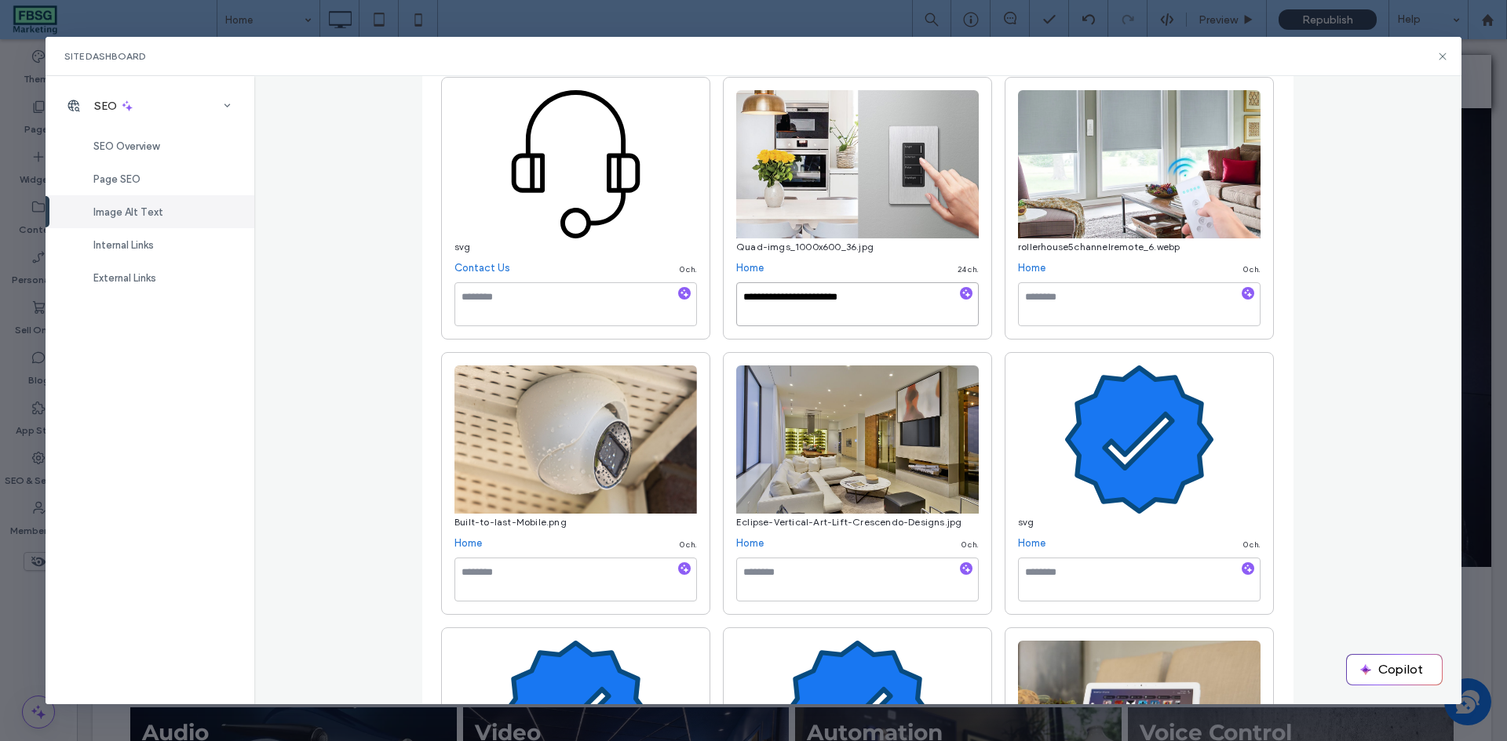
type textarea "**********"
click at [1196, 294] on textarea at bounding box center [1139, 304] width 242 height 44
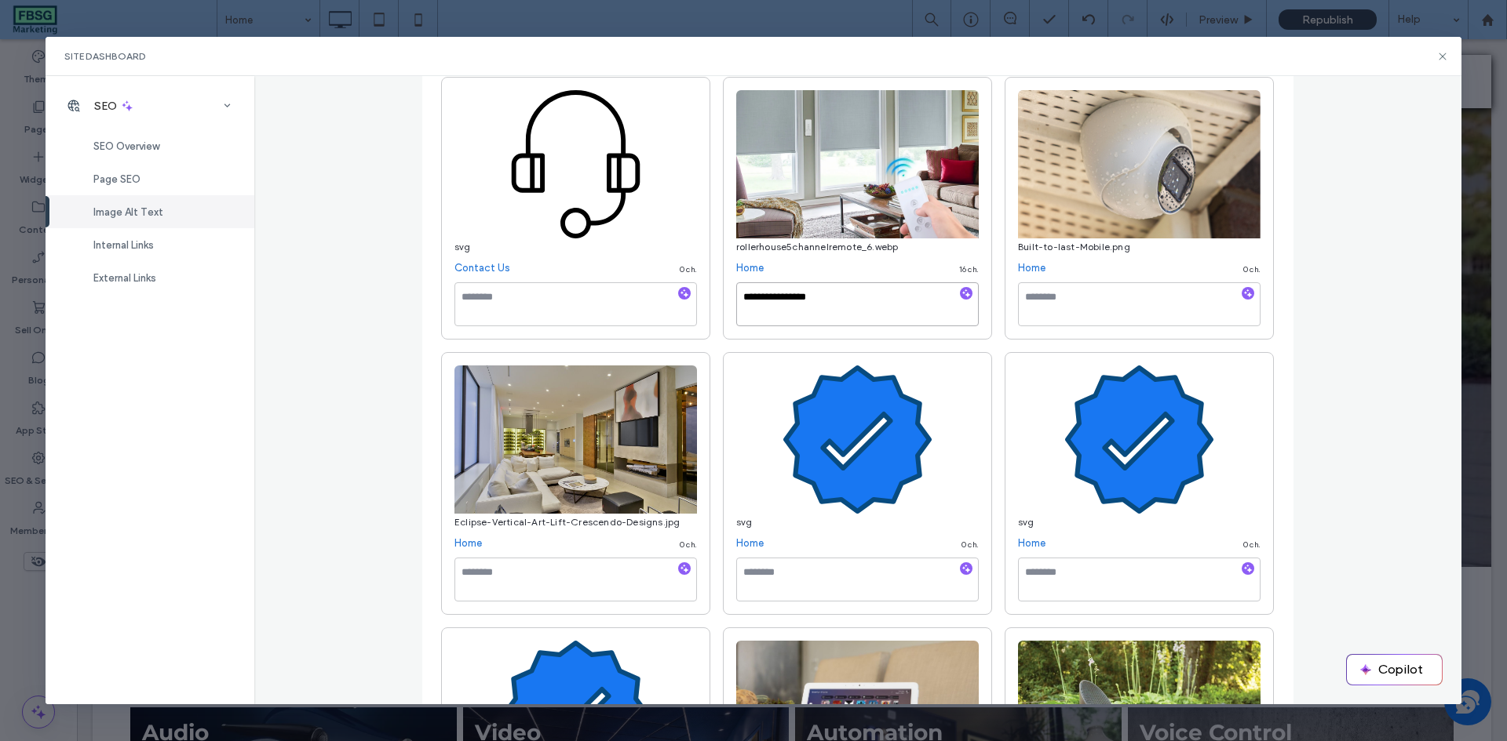
type textarea "**********"
click at [1196, 294] on textarea at bounding box center [1139, 304] width 242 height 44
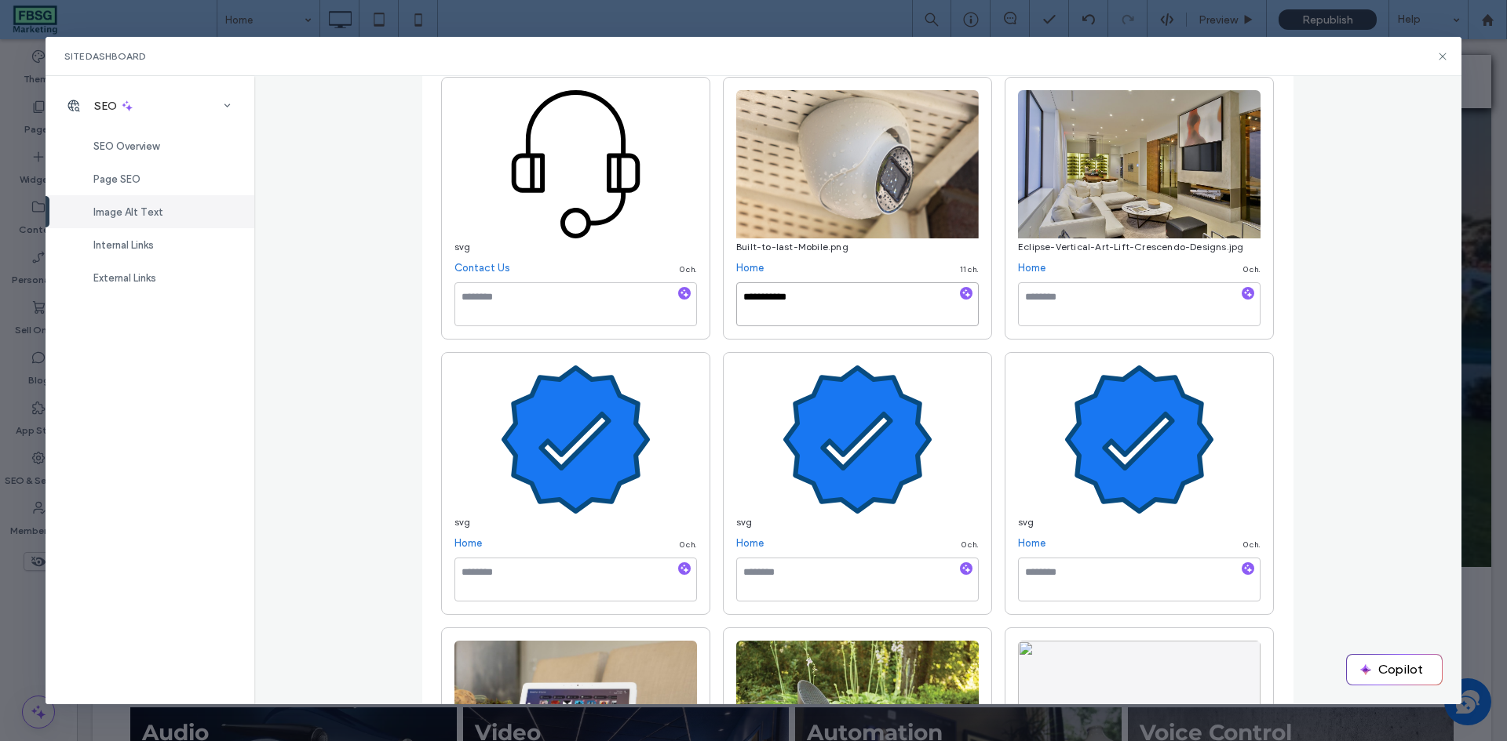
type textarea "**********"
click at [1196, 294] on textarea at bounding box center [1139, 304] width 242 height 44
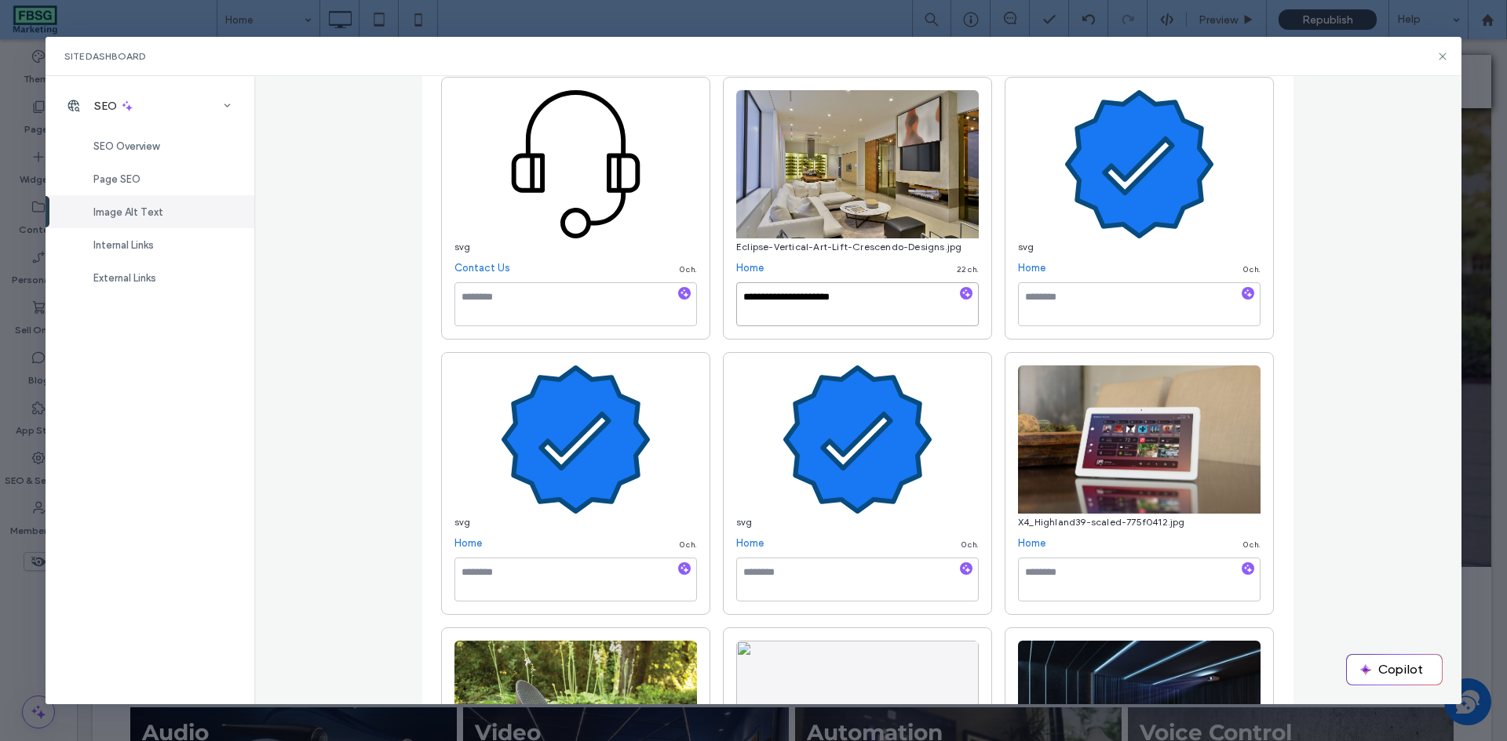
type textarea "**********"
click at [1196, 294] on textarea at bounding box center [1139, 304] width 242 height 44
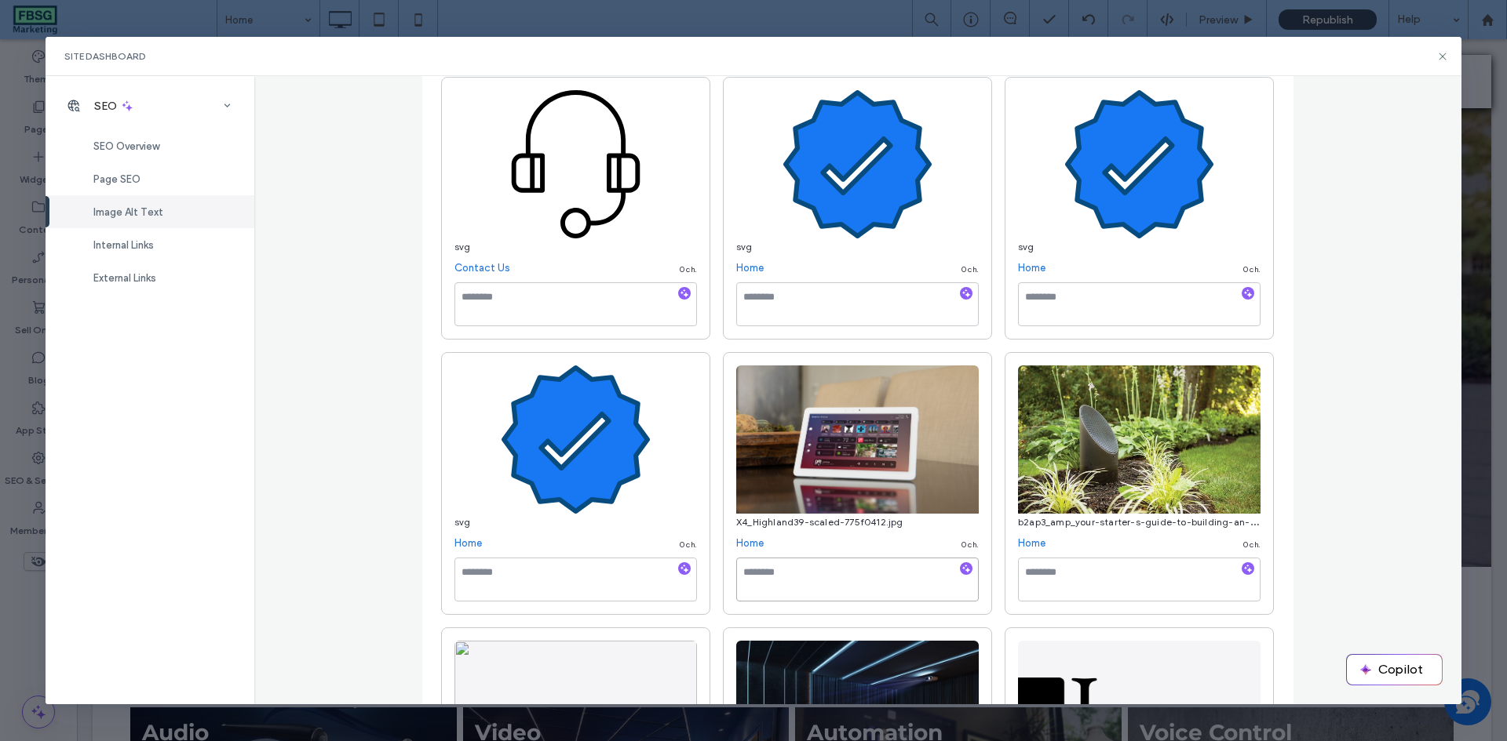
click at [805, 569] on textarea at bounding box center [857, 580] width 242 height 44
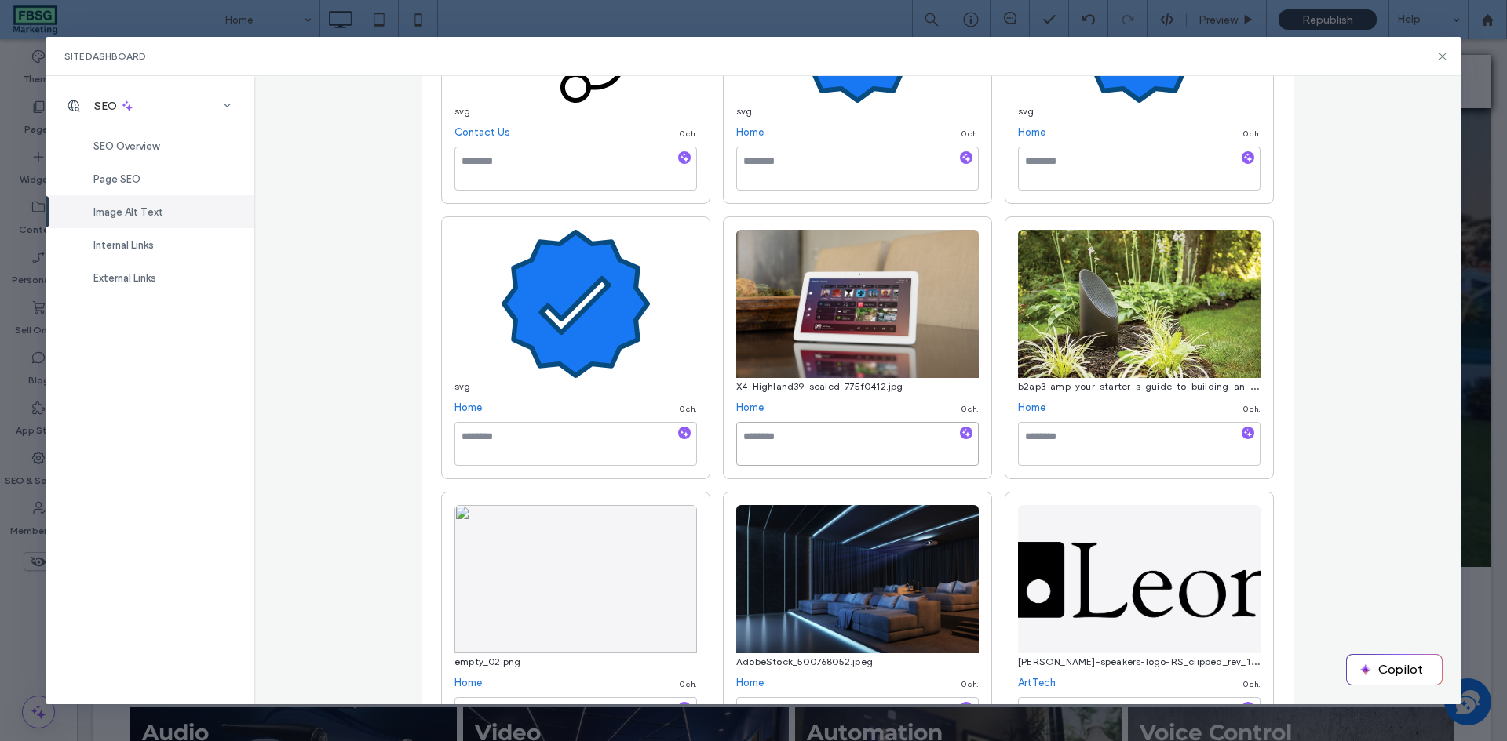
scroll to position [1491, 0]
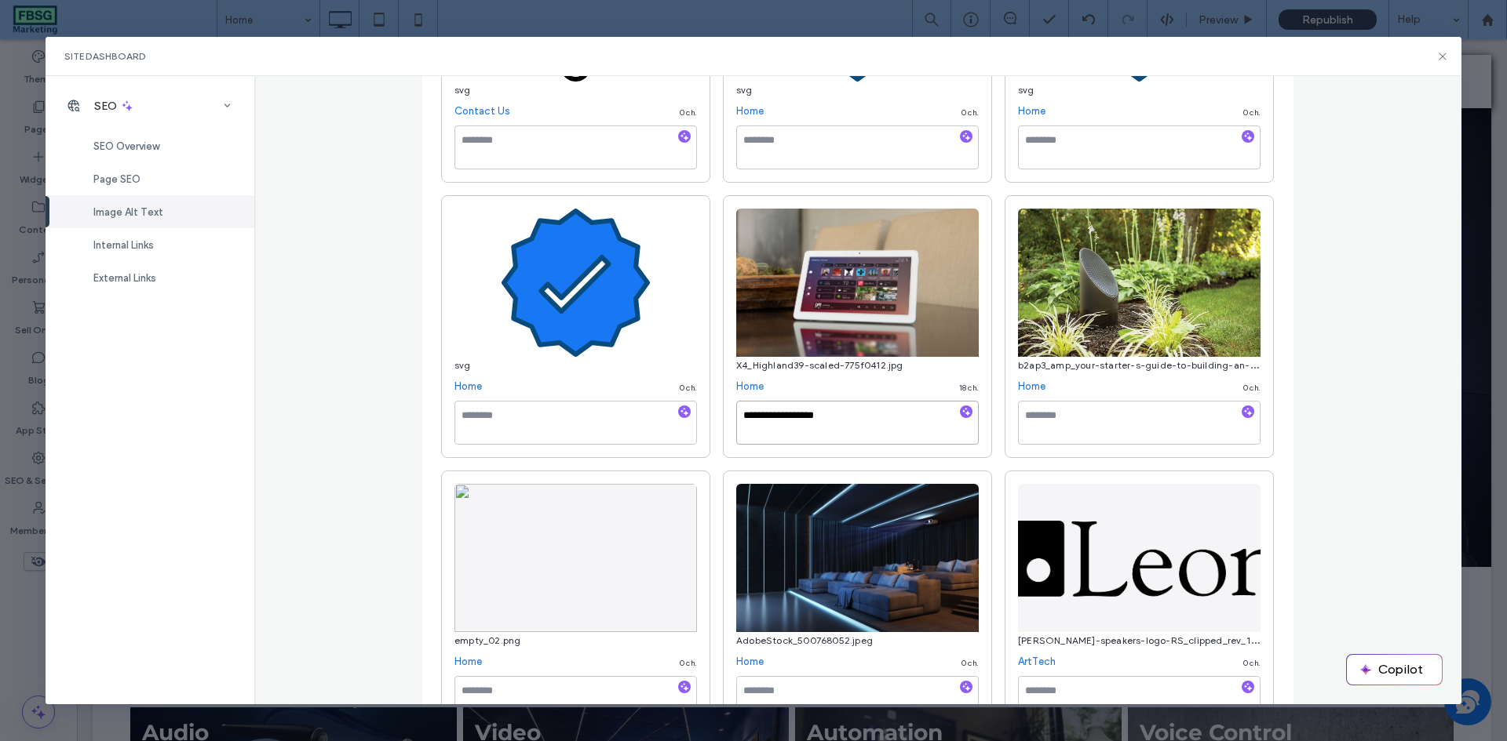
click at [901, 411] on textarea "**********" at bounding box center [857, 423] width 242 height 44
type textarea "**********"
click at [1067, 395] on div "b2ap3_amp_your-starter-s-guide-to-building-an-outdoor-speaker-system.jpg Home 0…" at bounding box center [1138, 326] width 269 height 263
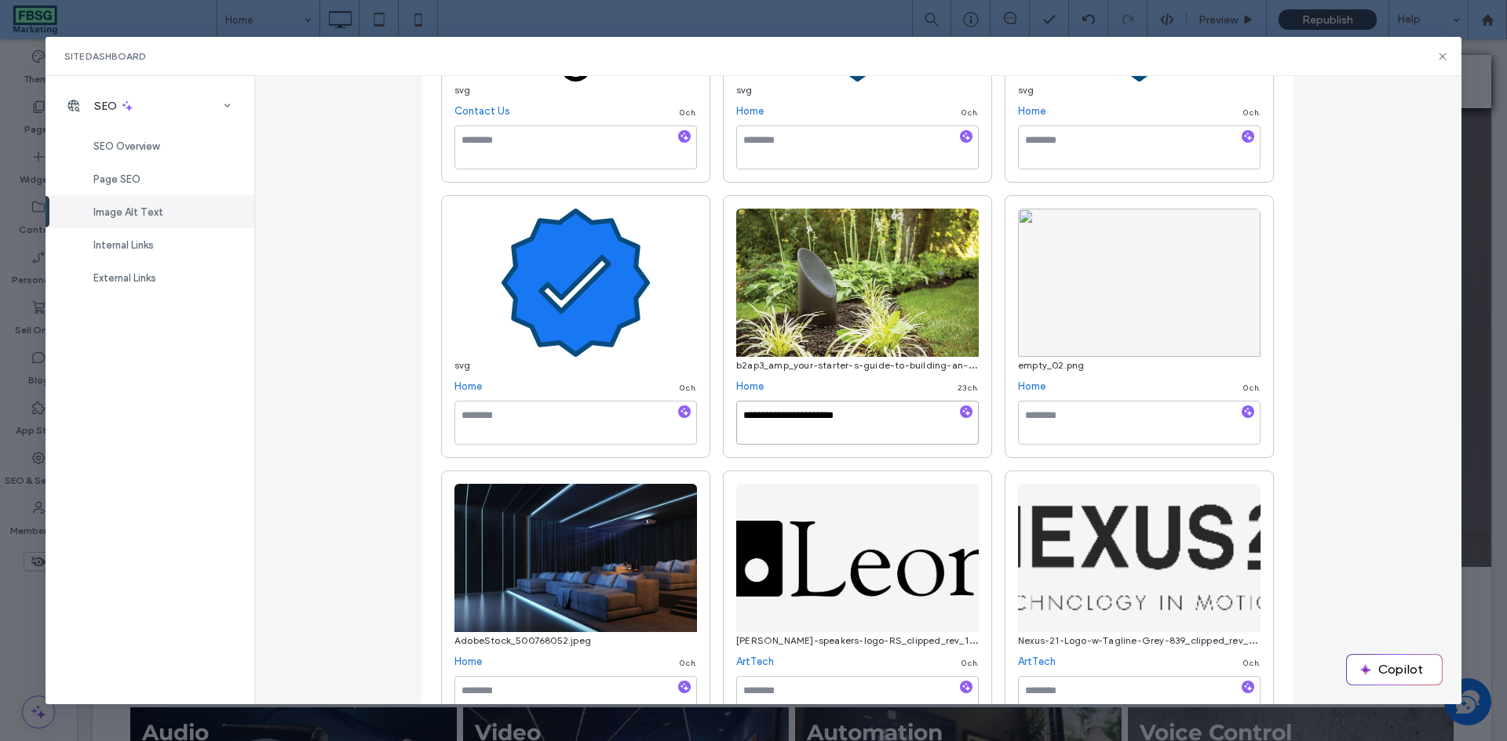
type textarea "**********"
click at [1069, 417] on textarea at bounding box center [1139, 423] width 242 height 44
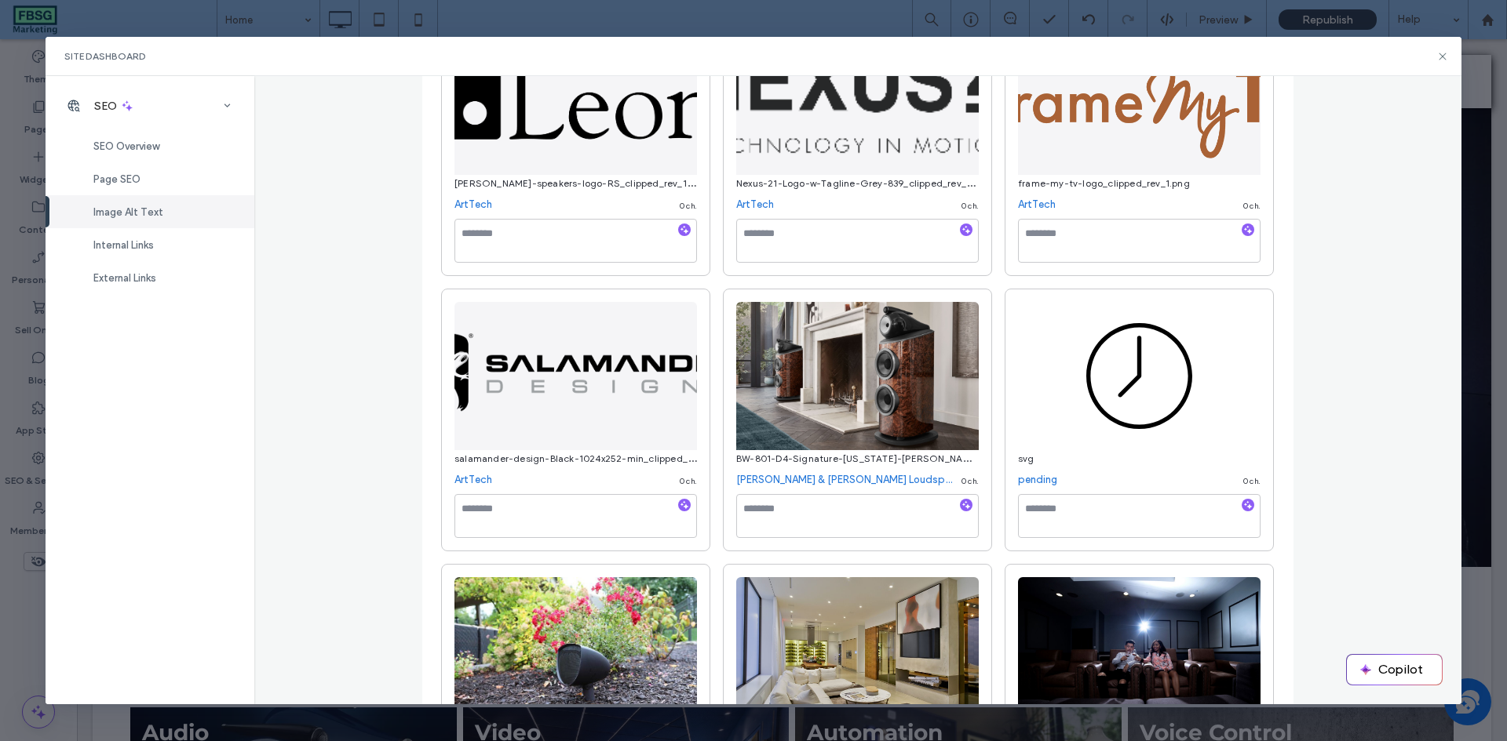
scroll to position [1962, 0]
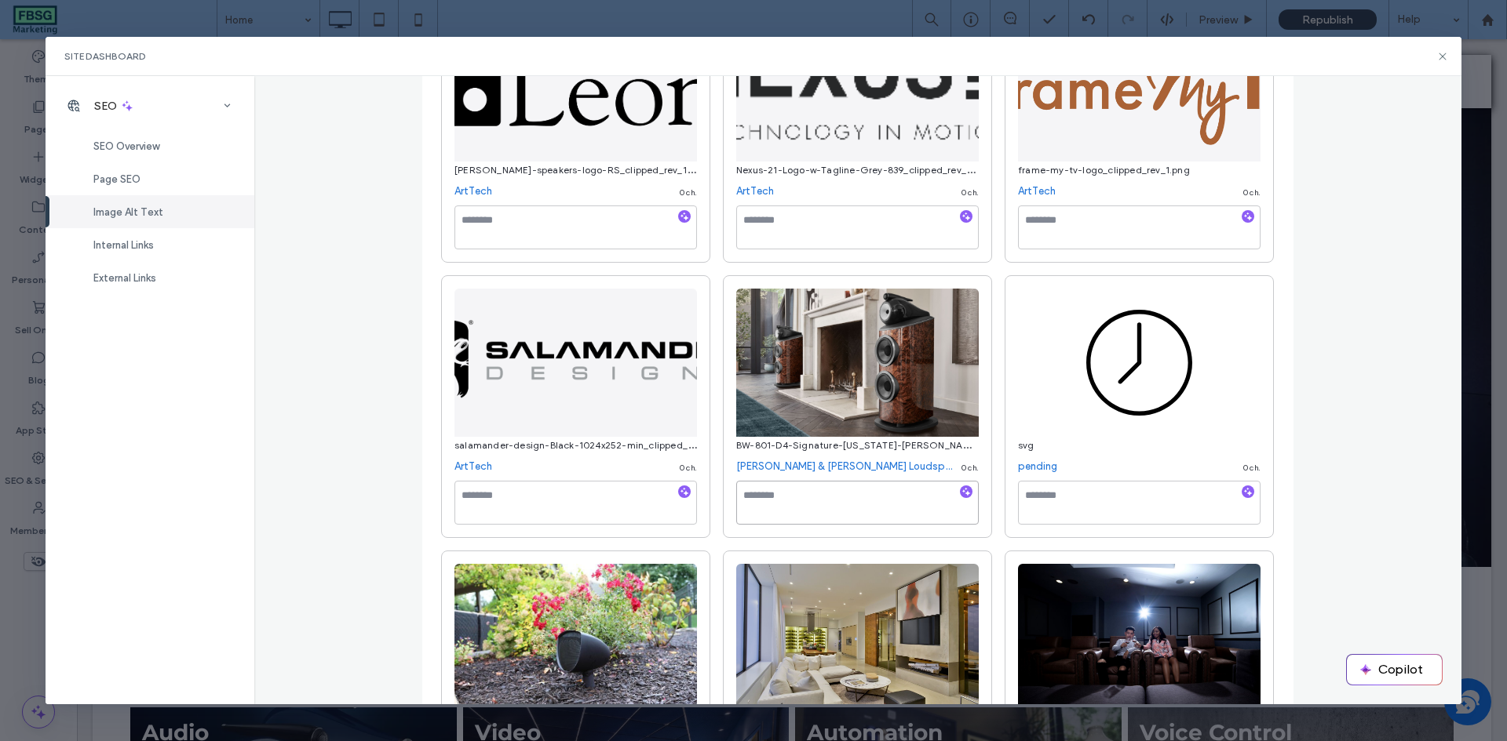
click at [880, 487] on textarea at bounding box center [857, 503] width 242 height 44
type textarea "*"
type textarea "**********"
click at [1417, 546] on div "Image Alt Text Manage all alt text tags for better SEO and accessibility across…" at bounding box center [858, 390] width 1208 height 629
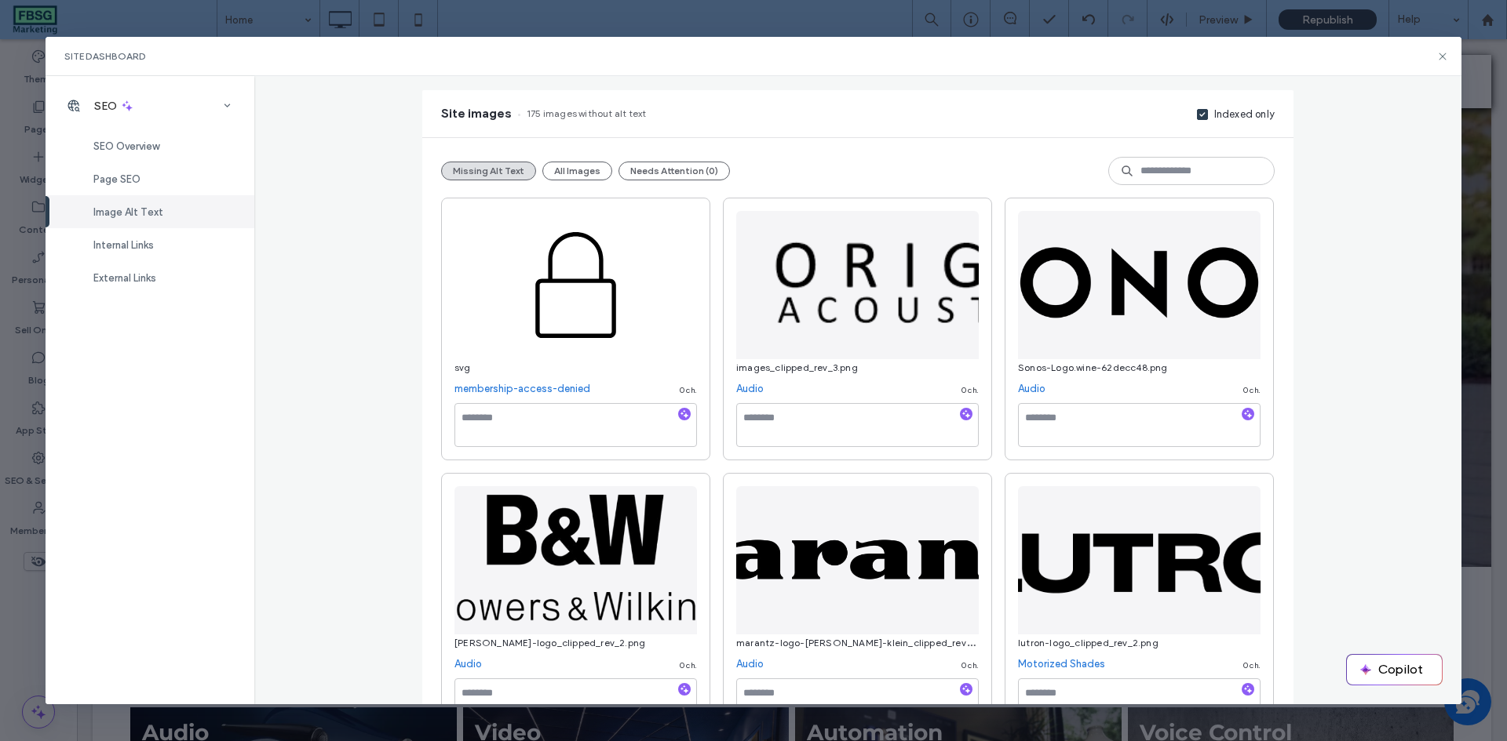
scroll to position [0, 0]
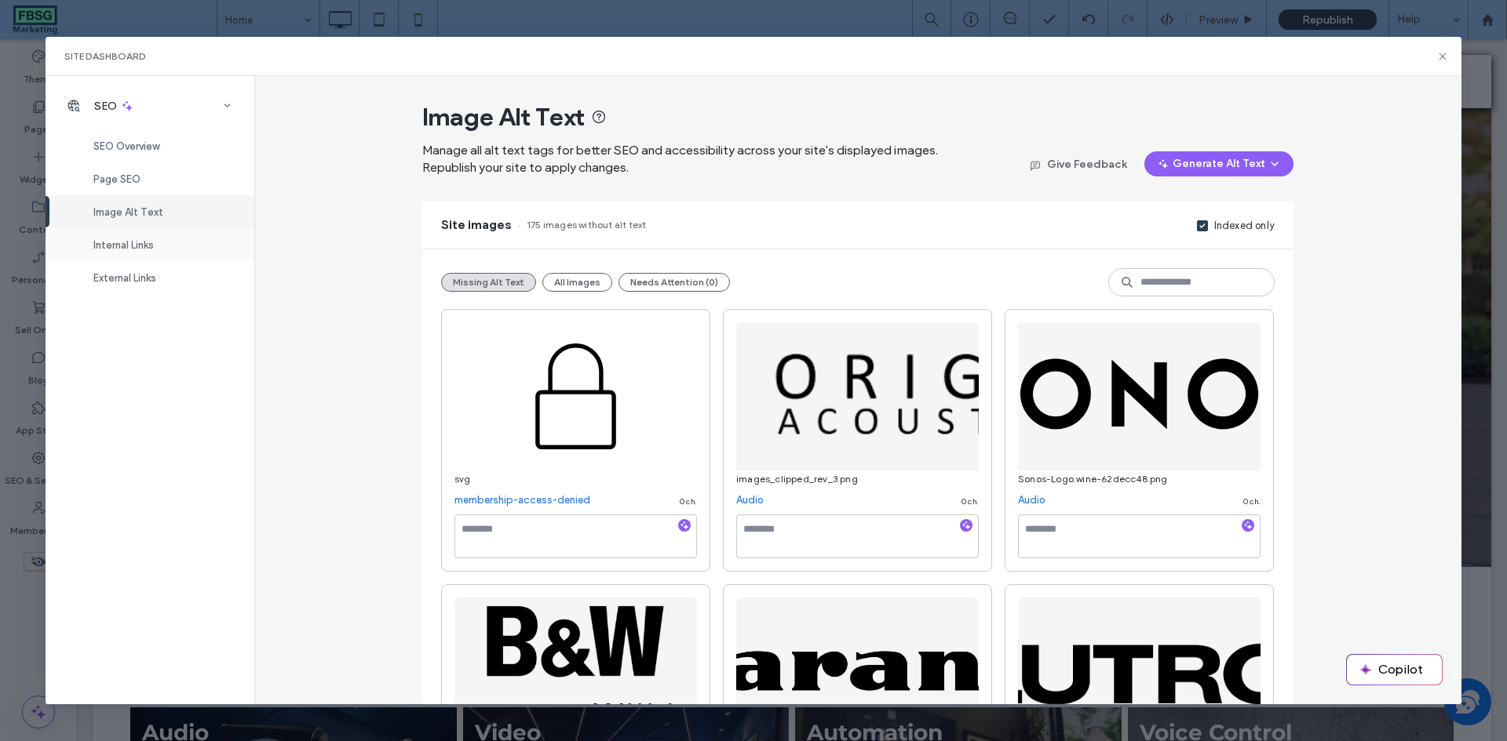
click at [131, 253] on div "Internal Links" at bounding box center [150, 244] width 209 height 33
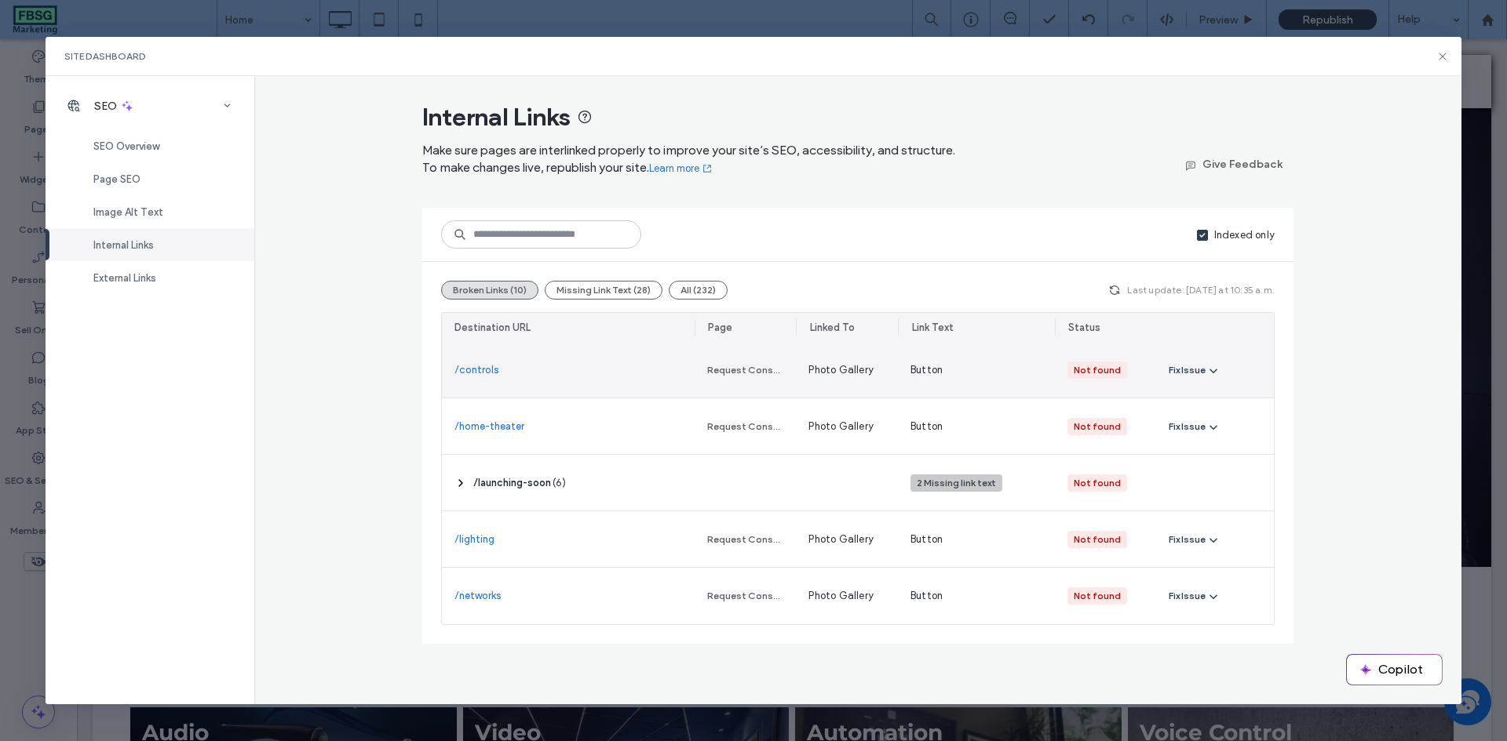
click at [484, 368] on link "/controls" at bounding box center [476, 371] width 45 height 16
click at [1176, 368] on div "Fix Issue" at bounding box center [1186, 370] width 37 height 14
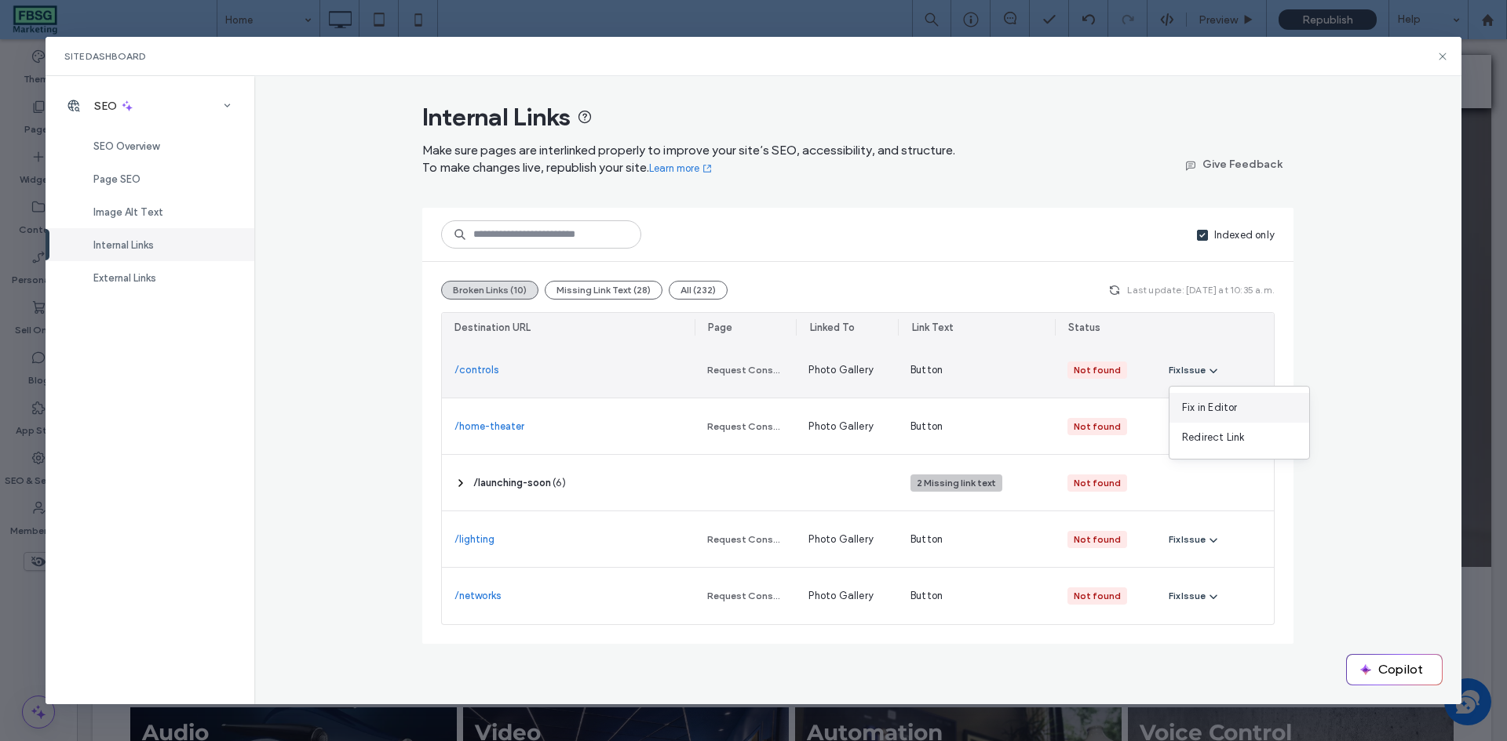
click at [1204, 408] on span "Fix in Editor" at bounding box center [1210, 408] width 56 height 16
click at [839, 372] on span "Photo Gallery" at bounding box center [840, 371] width 65 height 16
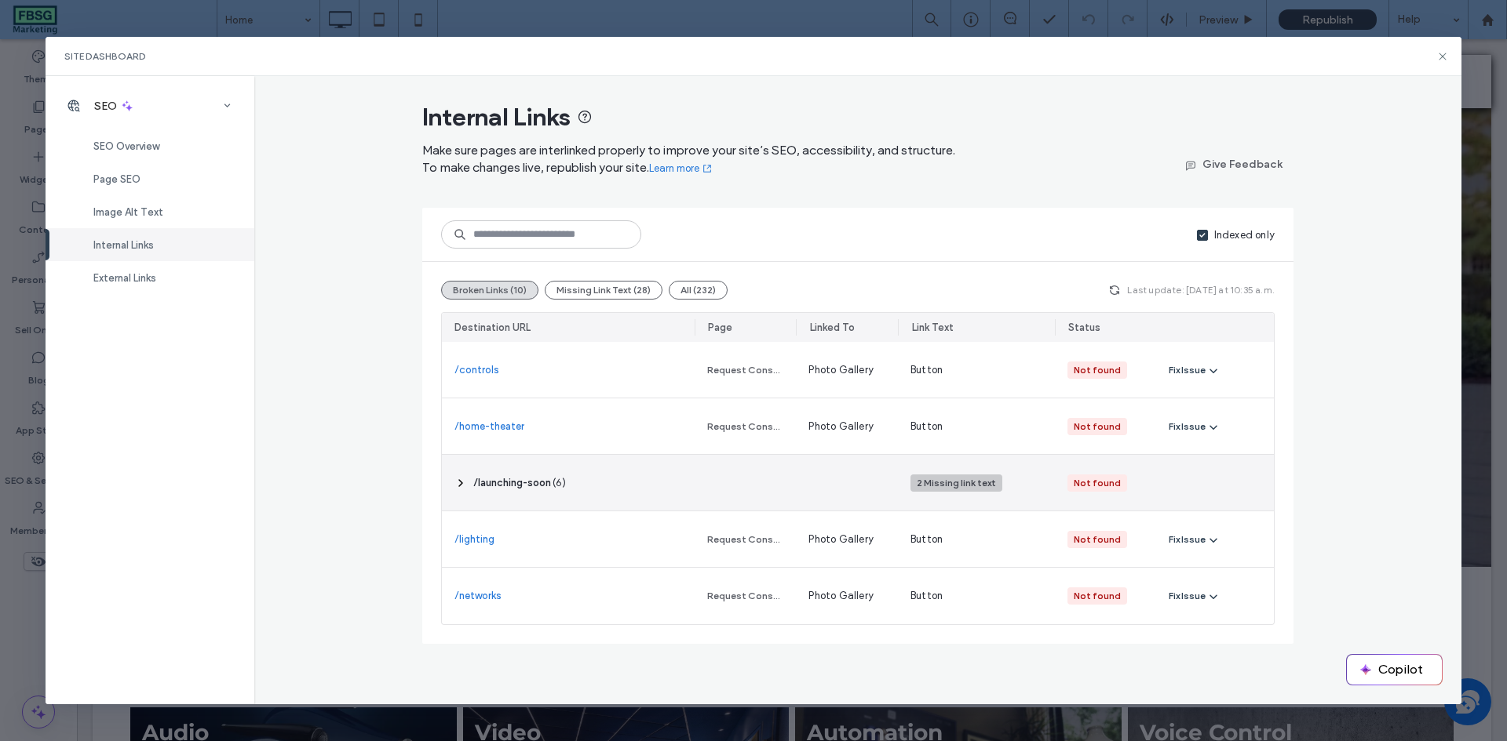
click at [454, 479] on icon at bounding box center [460, 483] width 13 height 13
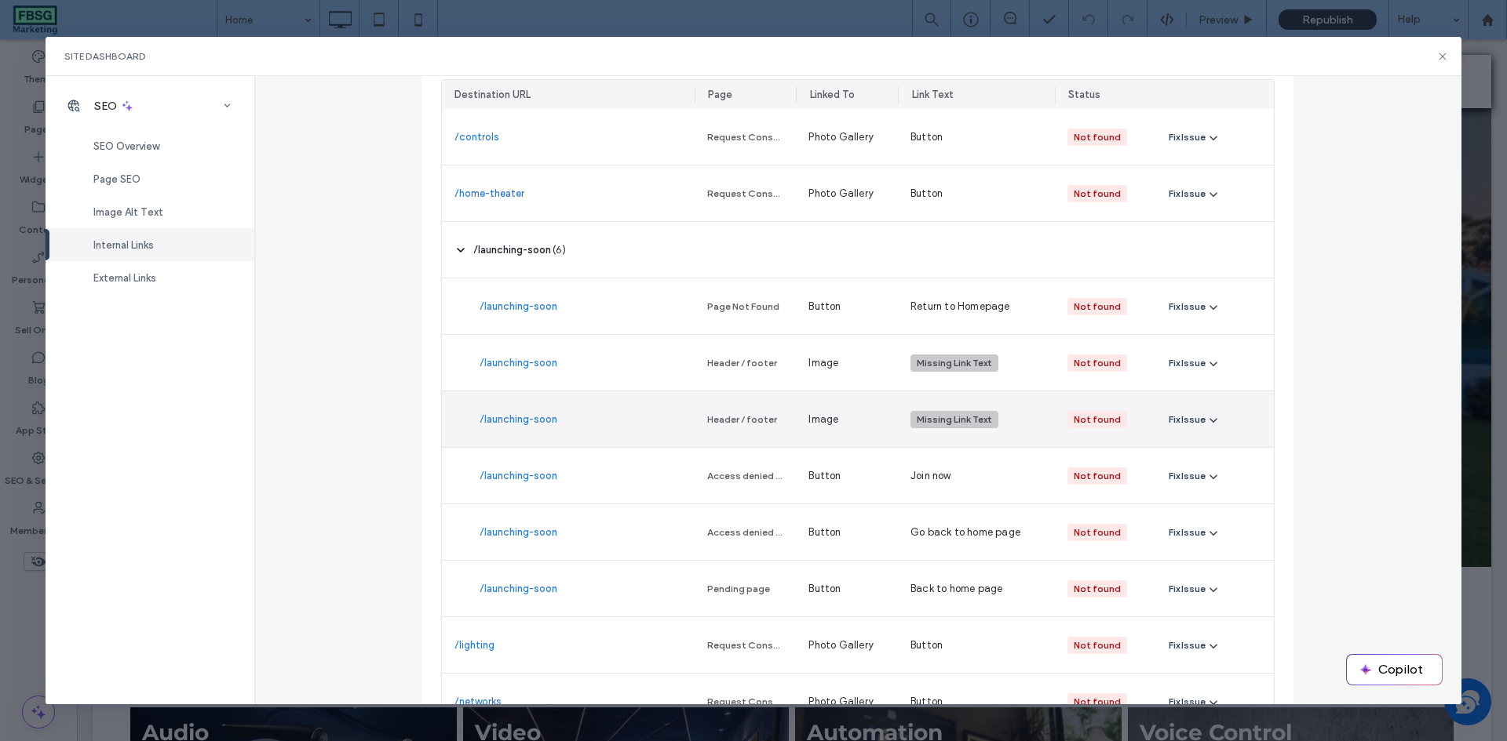
scroll to position [235, 0]
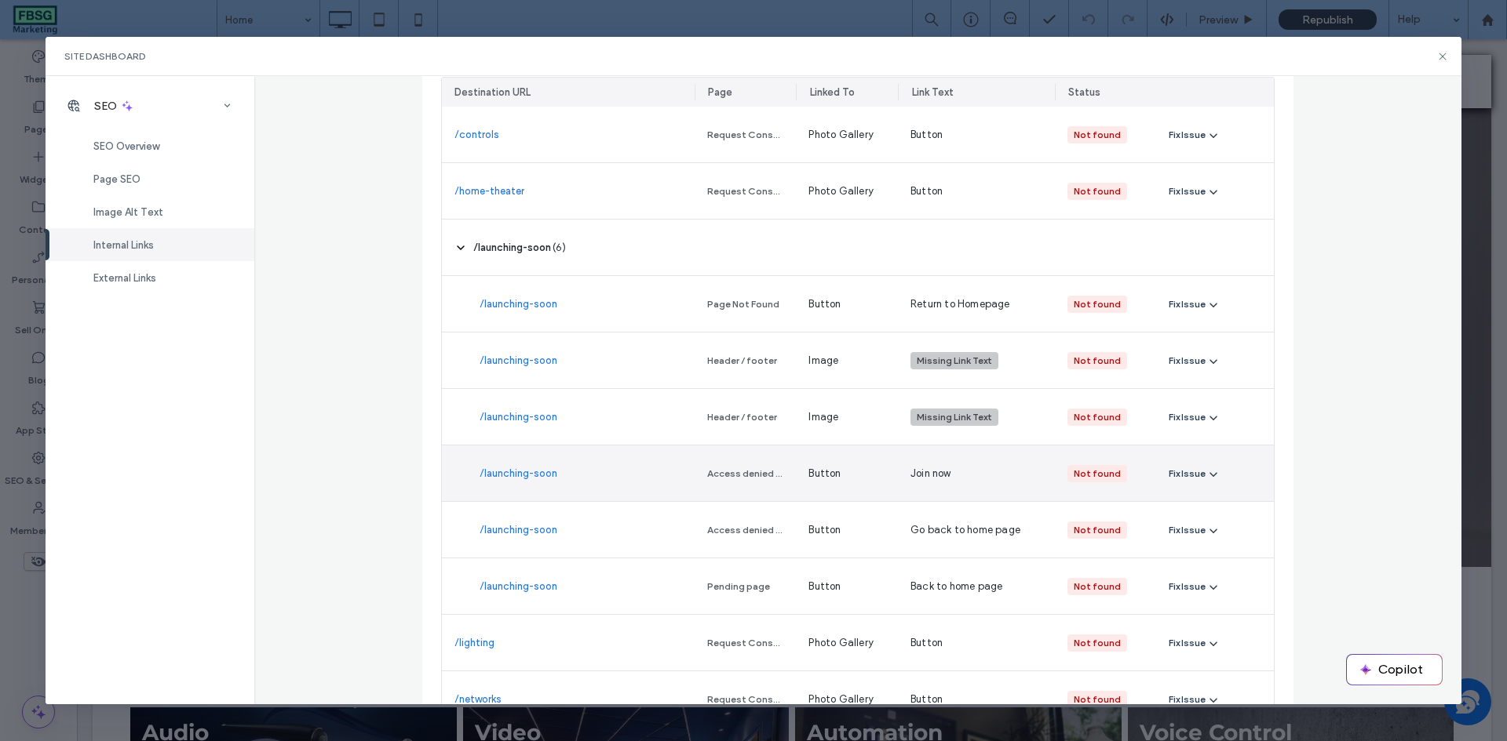
click at [519, 478] on link "/launching-soon" at bounding box center [518, 474] width 78 height 16
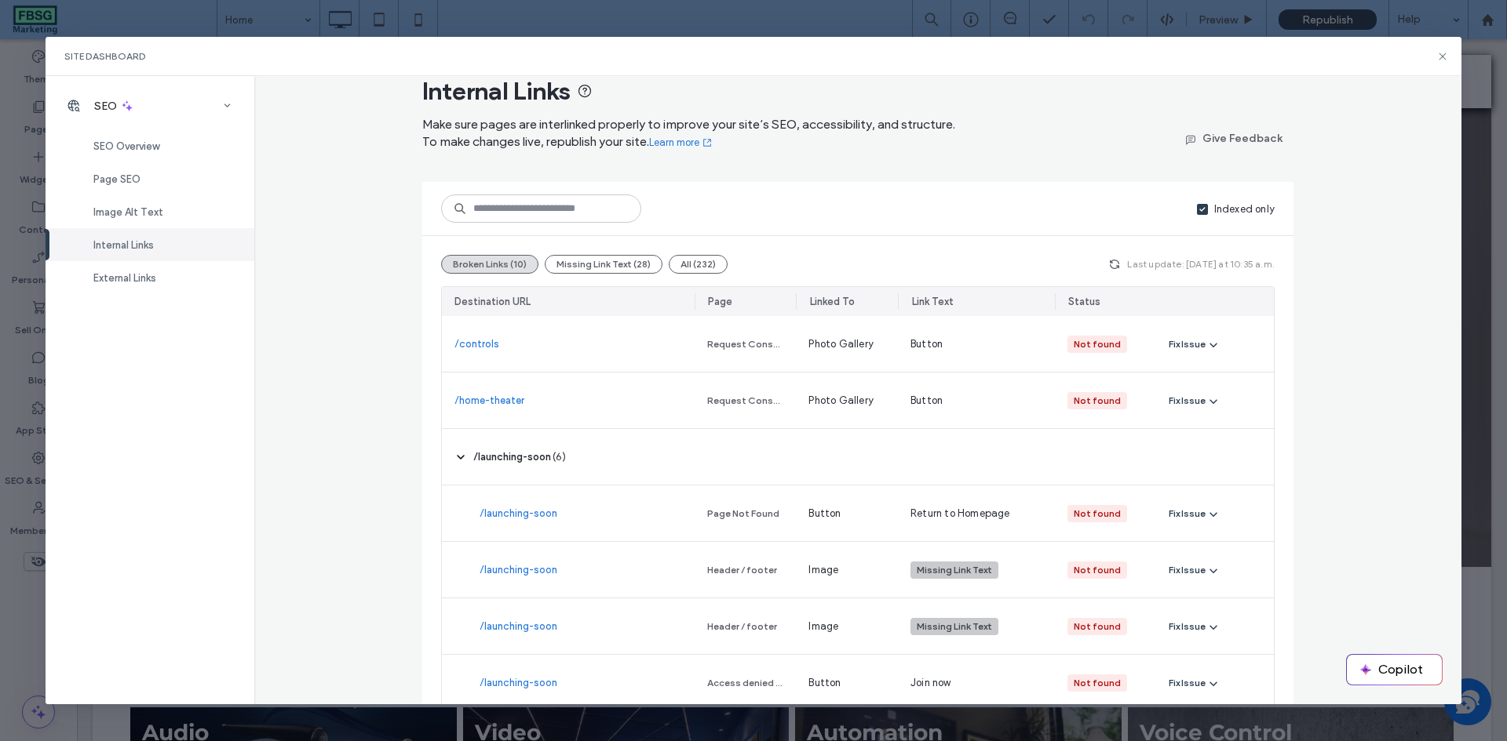
scroll to position [0, 0]
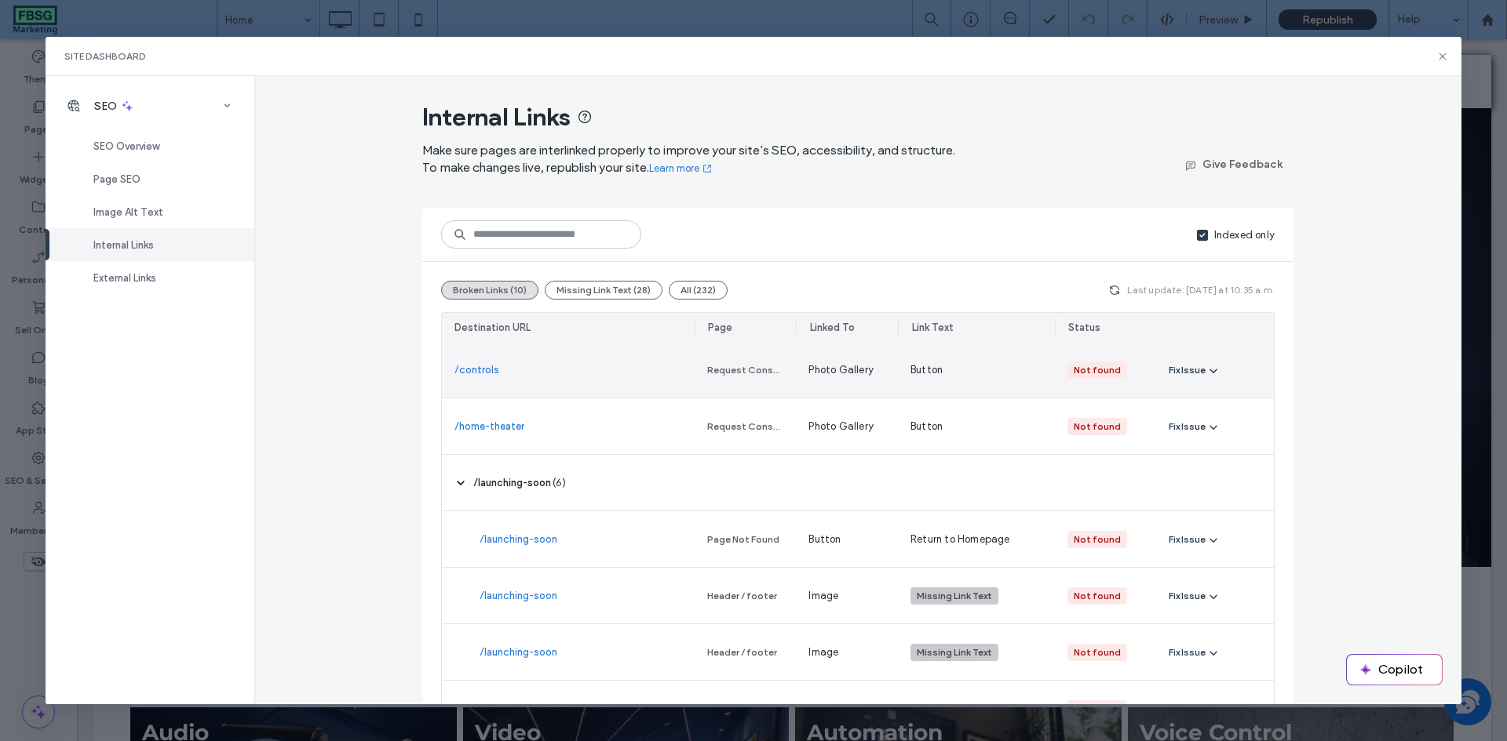
click at [1174, 368] on div "Fix Issue" at bounding box center [1186, 370] width 37 height 14
click at [645, 375] on div "/controls" at bounding box center [568, 370] width 253 height 56
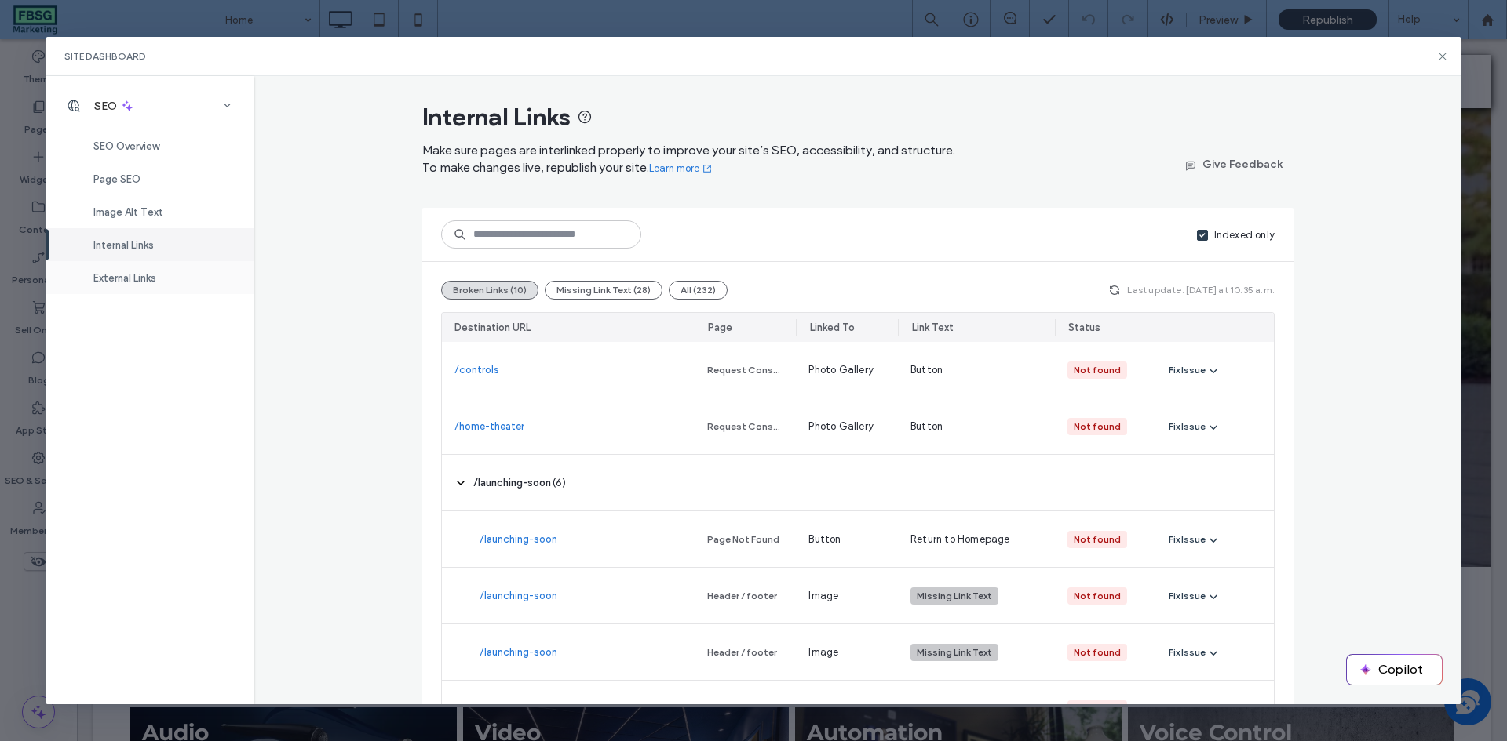
click at [162, 268] on div "External Links" at bounding box center [150, 277] width 209 height 33
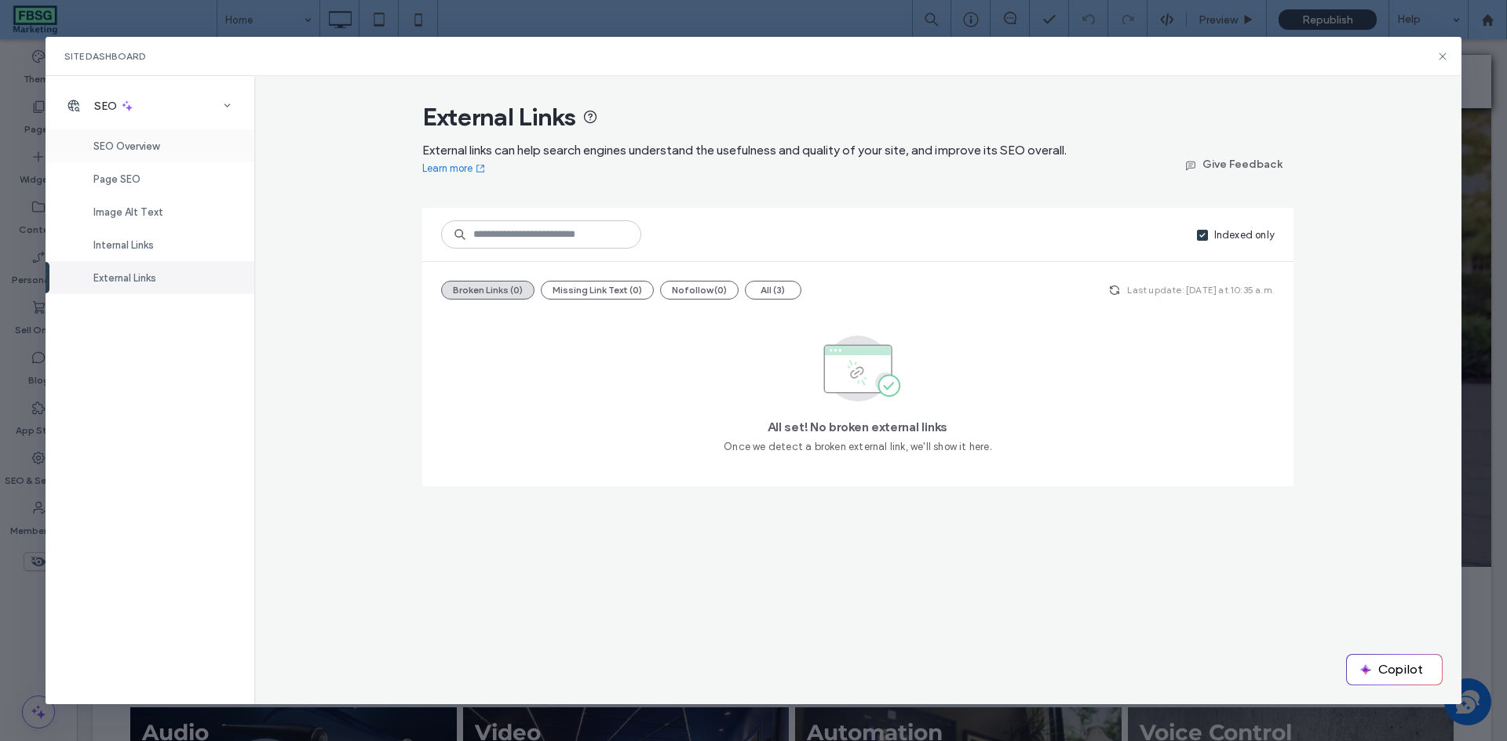
click at [155, 137] on div "SEO Overview" at bounding box center [150, 145] width 209 height 33
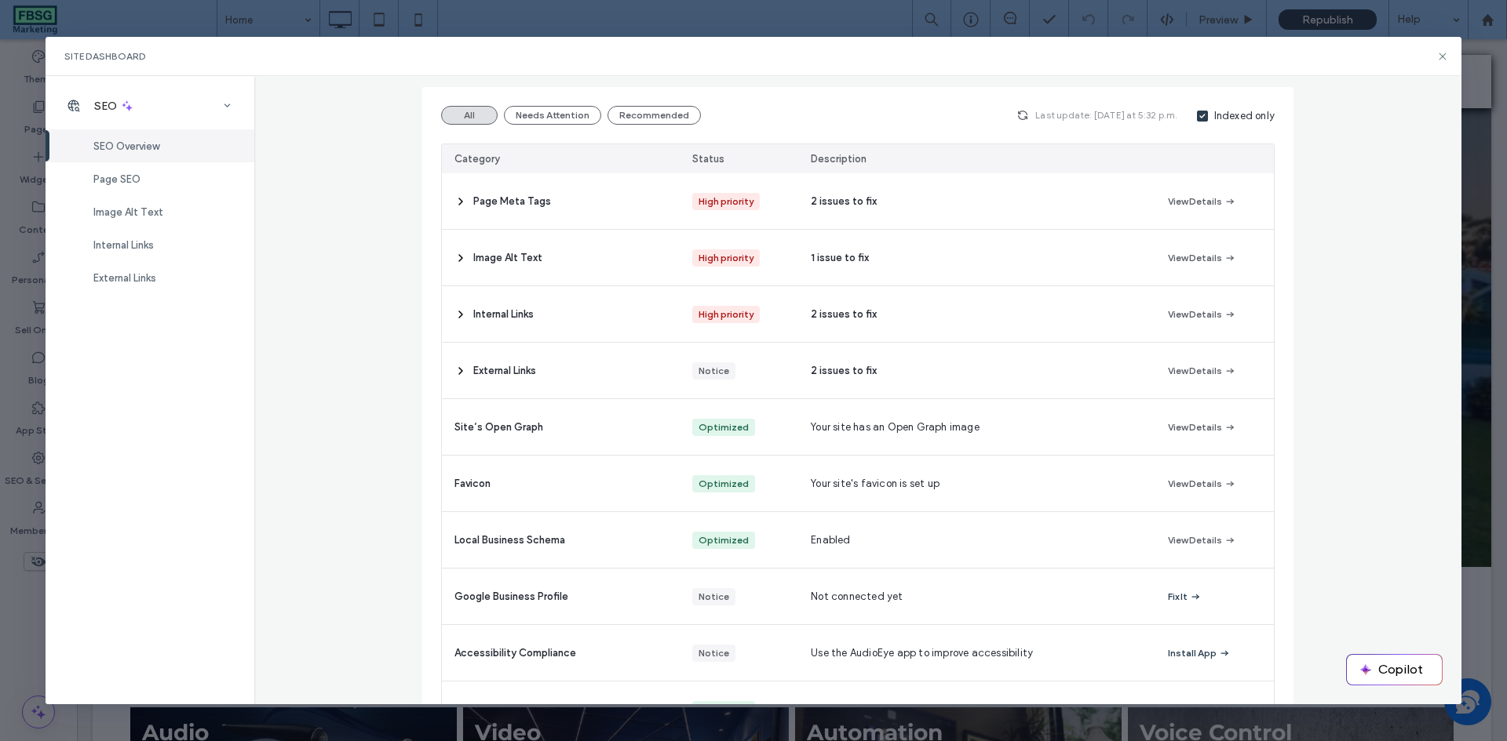
scroll to position [212, 0]
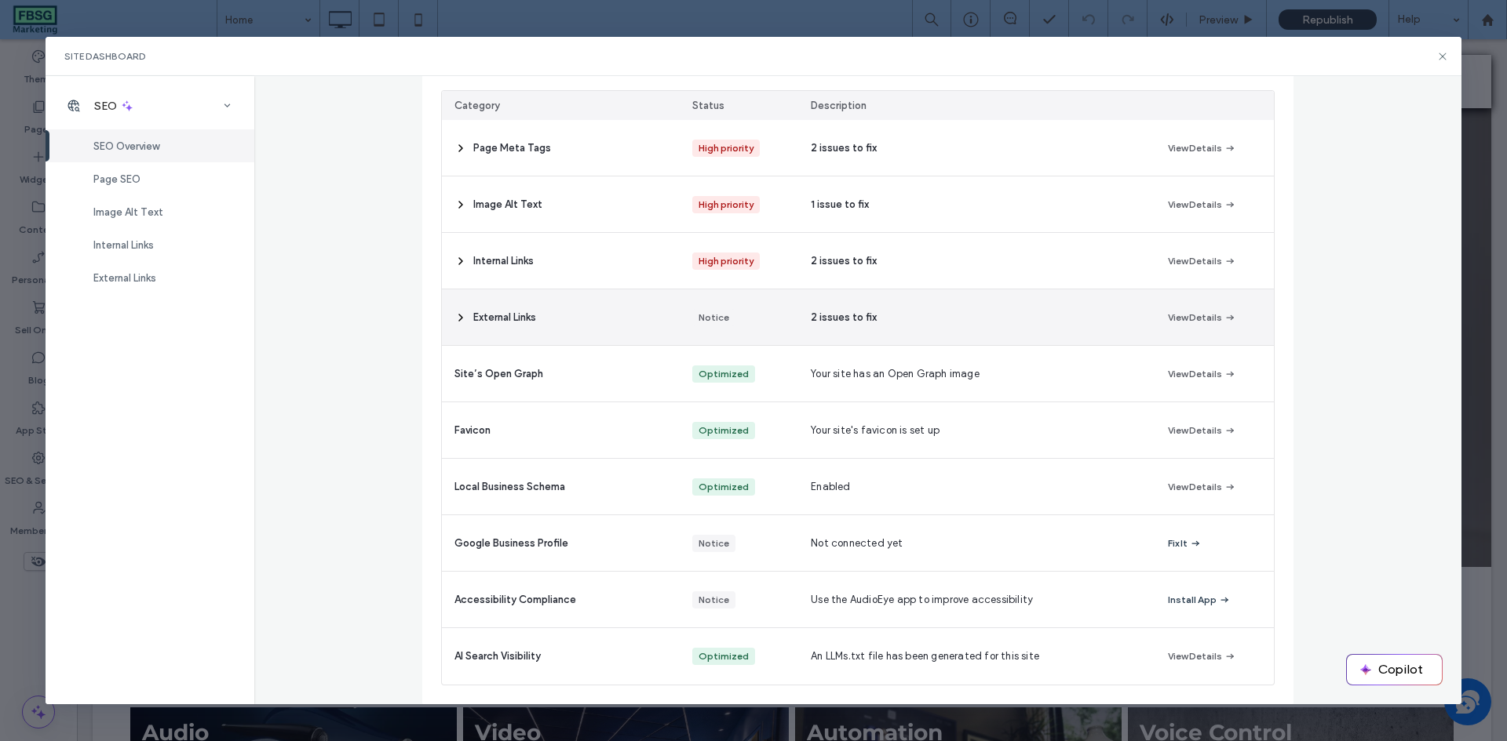
click at [454, 314] on icon at bounding box center [460, 318] width 13 height 13
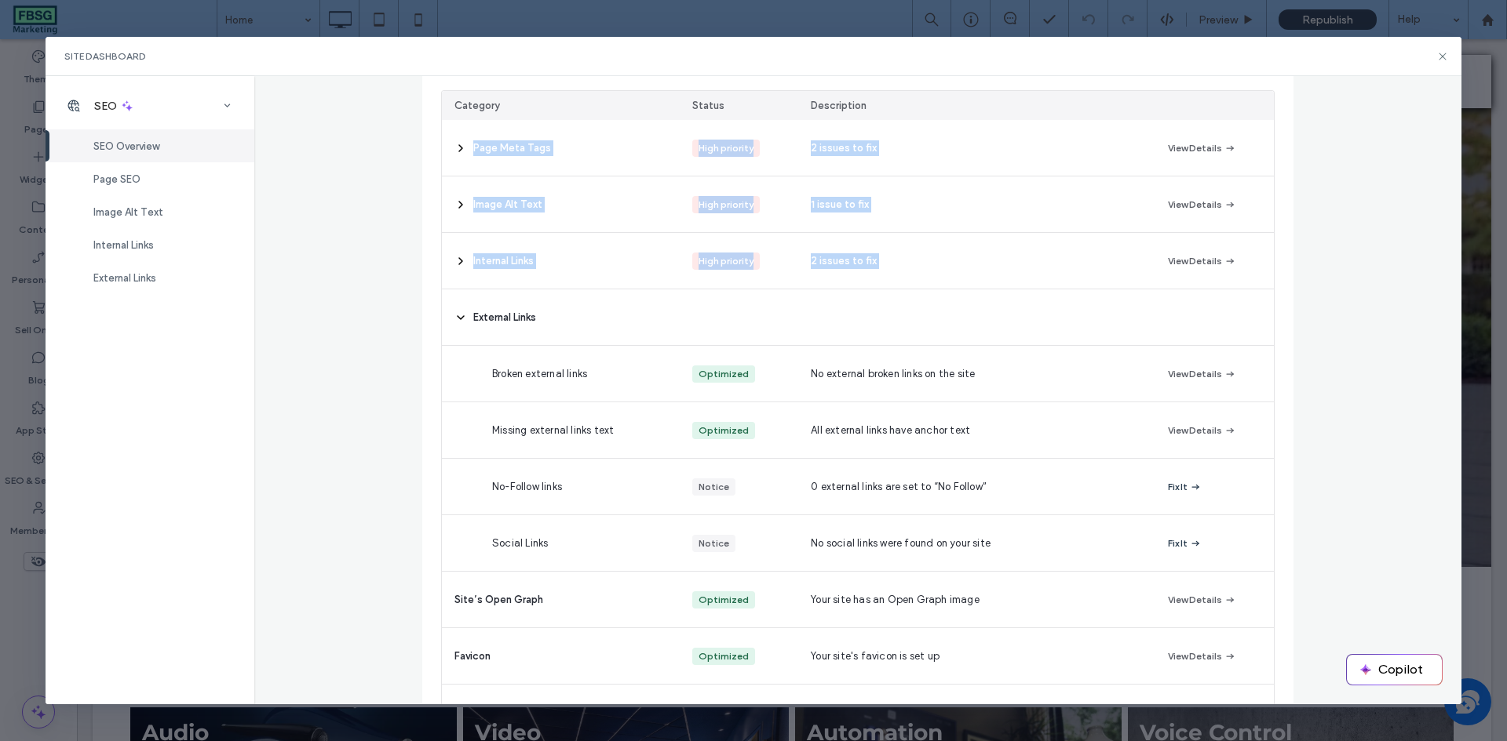
drag, startPoint x: 451, startPoint y: 314, endPoint x: 306, endPoint y: 440, distance: 192.4
click at [306, 442] on div "SEO Overview View a summary of your site's SEO state and fix issues to improve …" at bounding box center [858, 390] width 1208 height 629
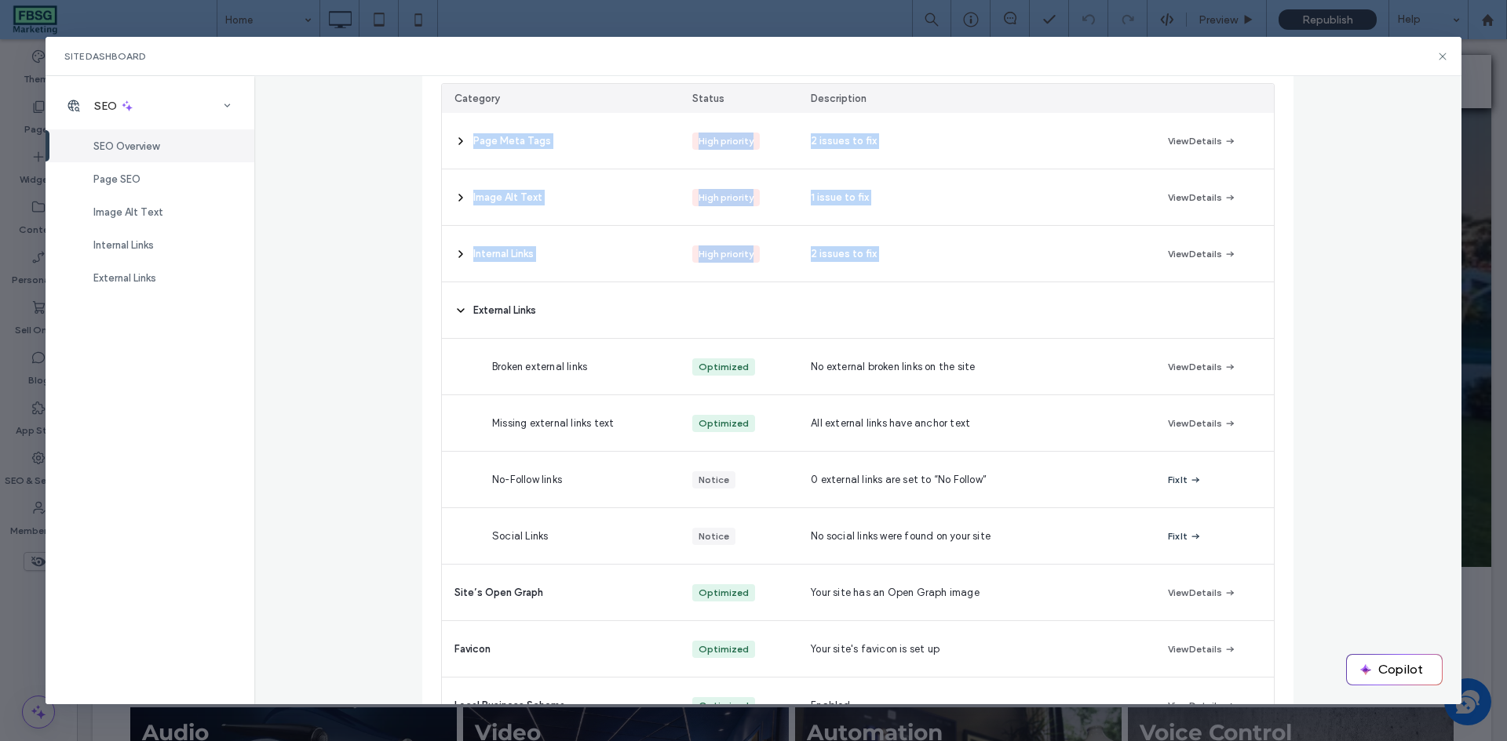
scroll to position [202, 0]
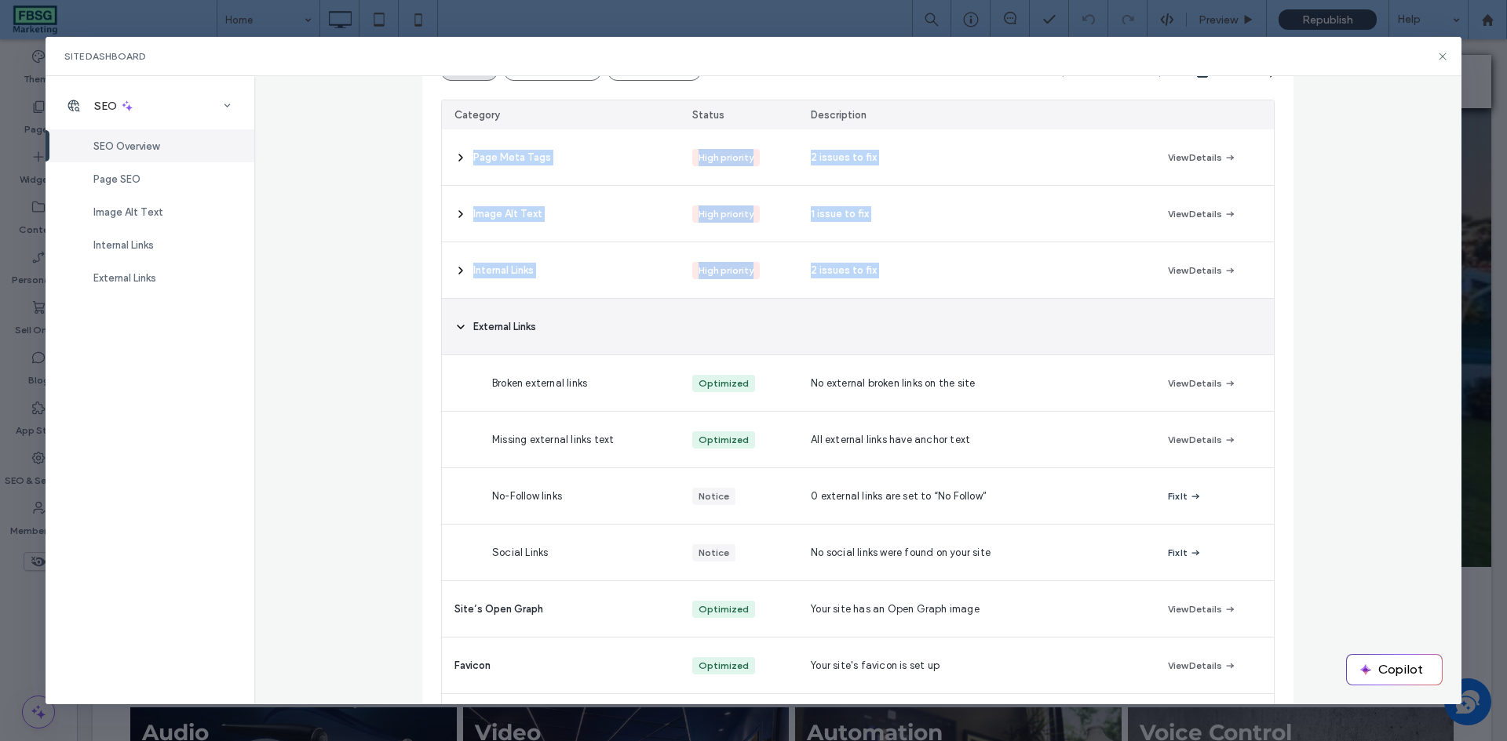
click at [456, 326] on icon at bounding box center [460, 327] width 13 height 13
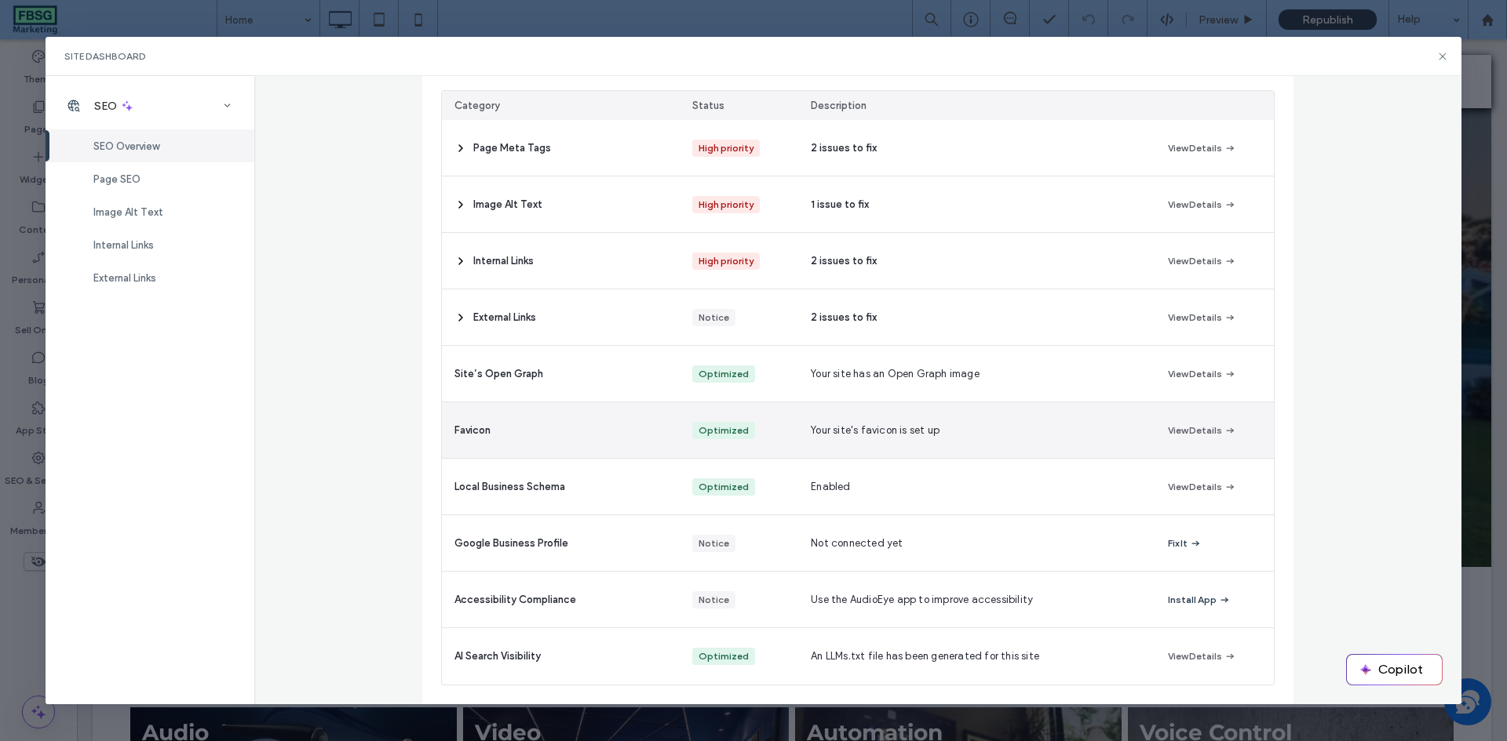
scroll to position [0, 0]
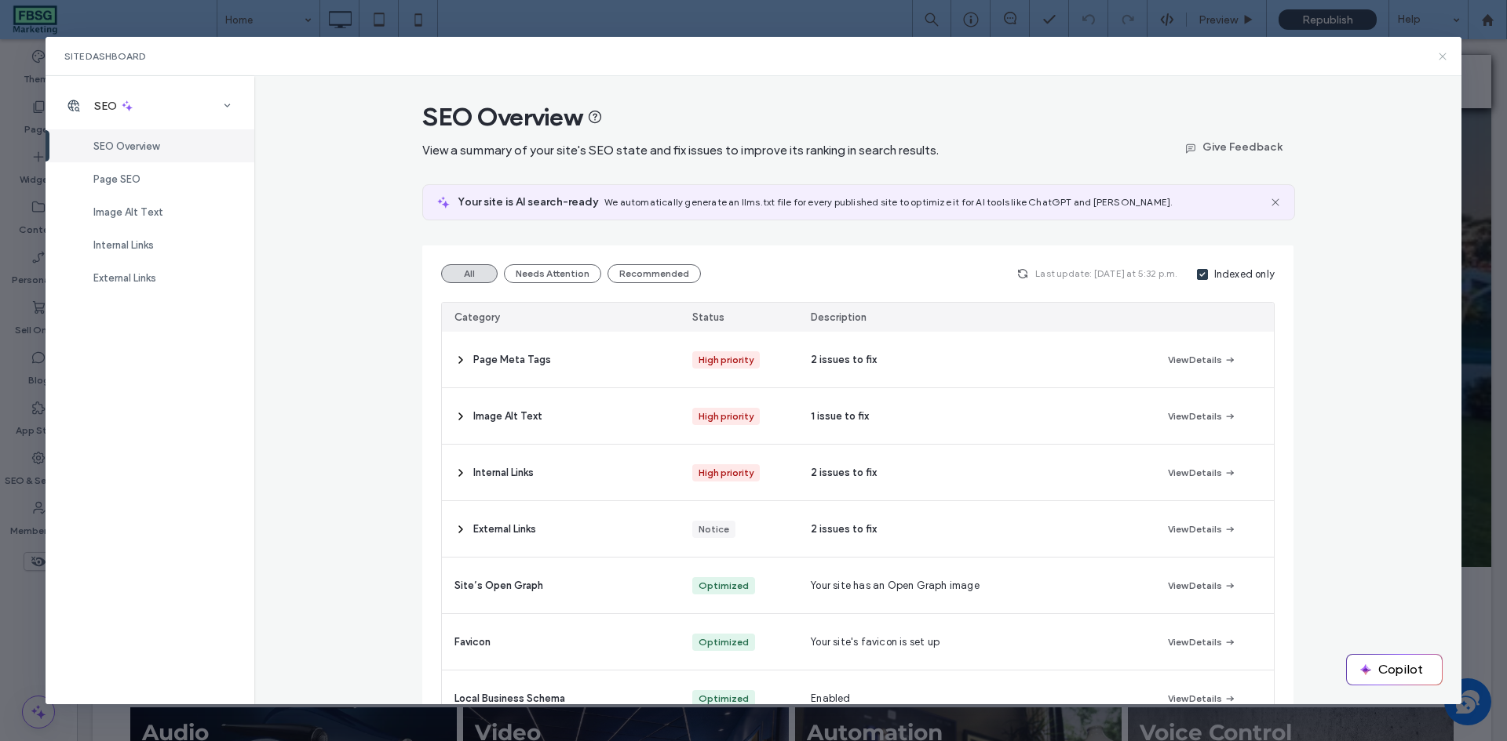
click at [1445, 52] on icon at bounding box center [1442, 56] width 13 height 13
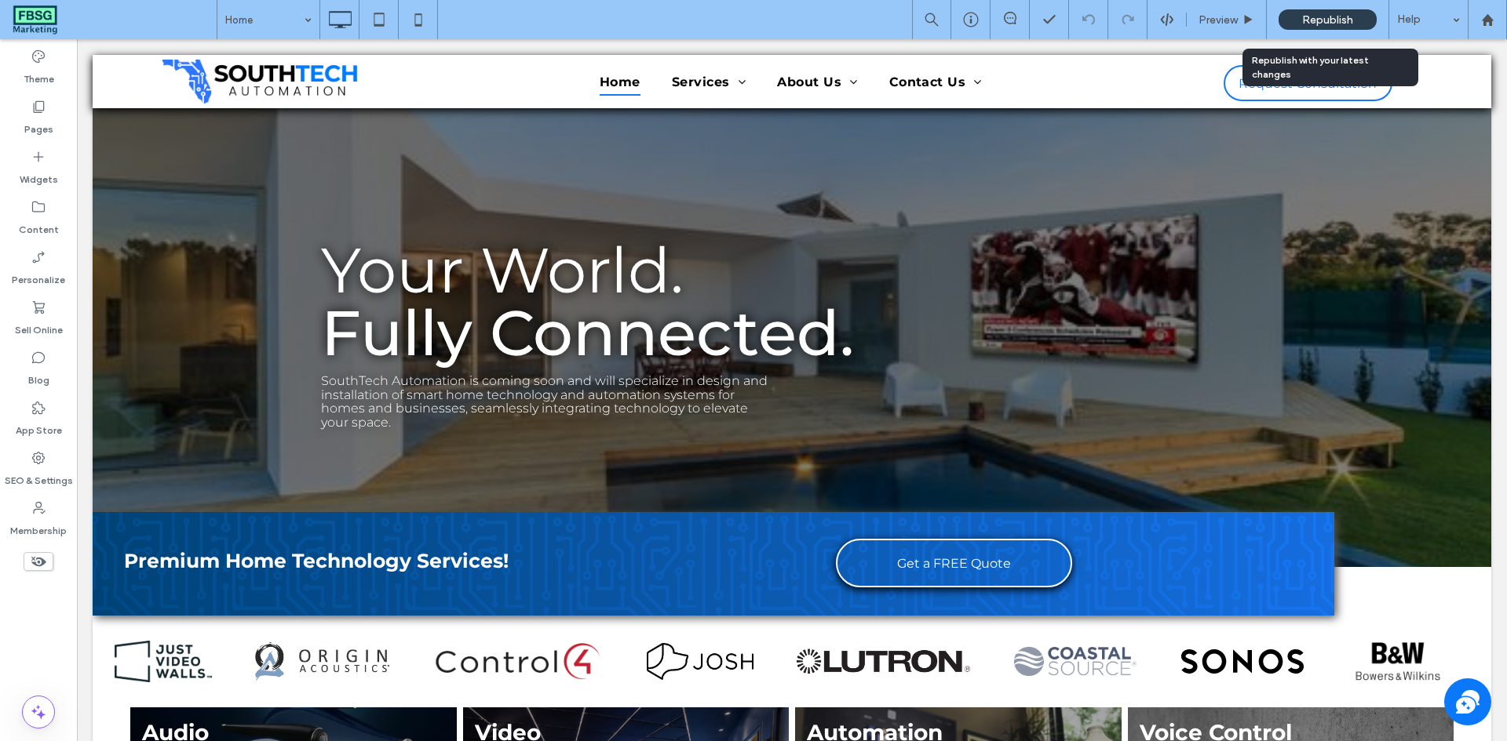
click at [1315, 18] on span "Republish" at bounding box center [1327, 19] width 51 height 13
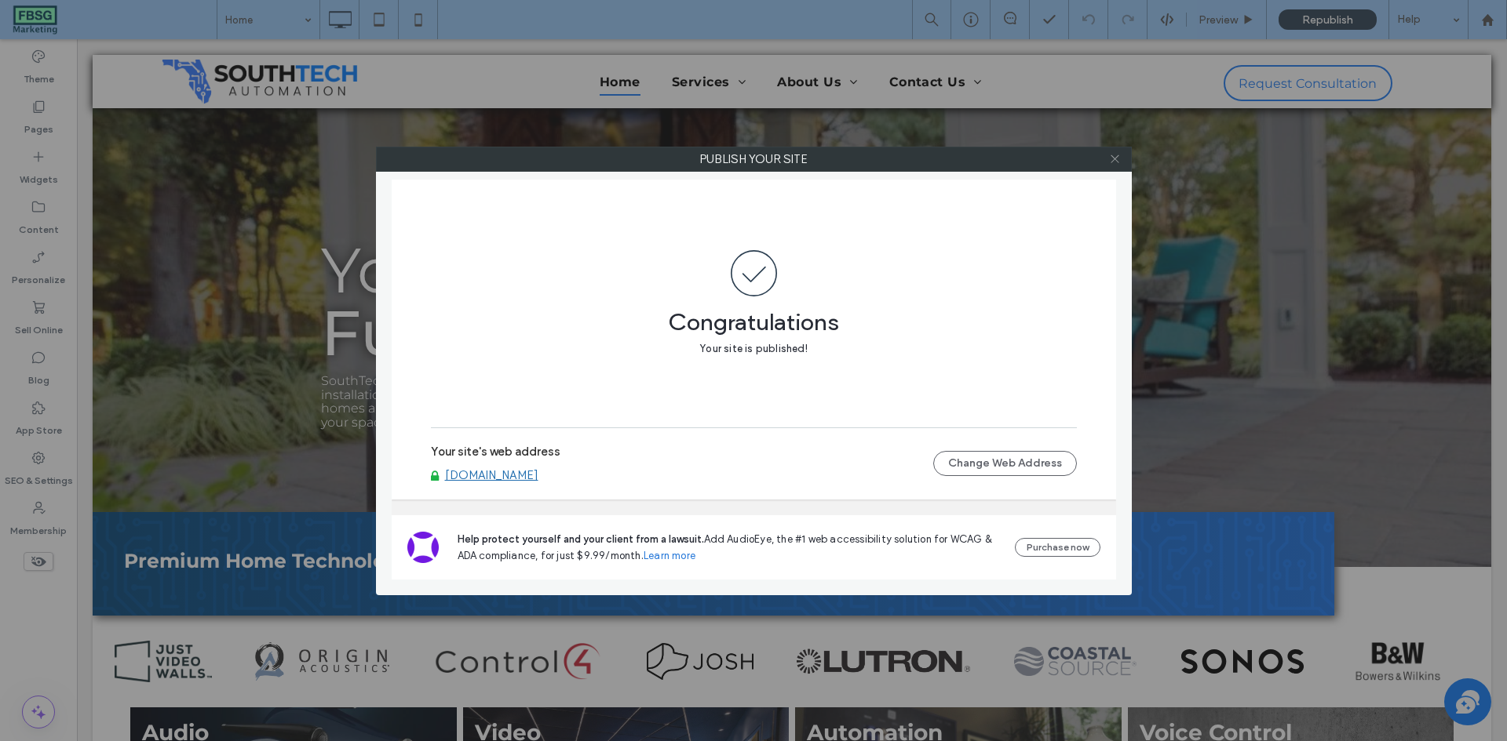
click at [1117, 162] on icon at bounding box center [1115, 159] width 12 height 12
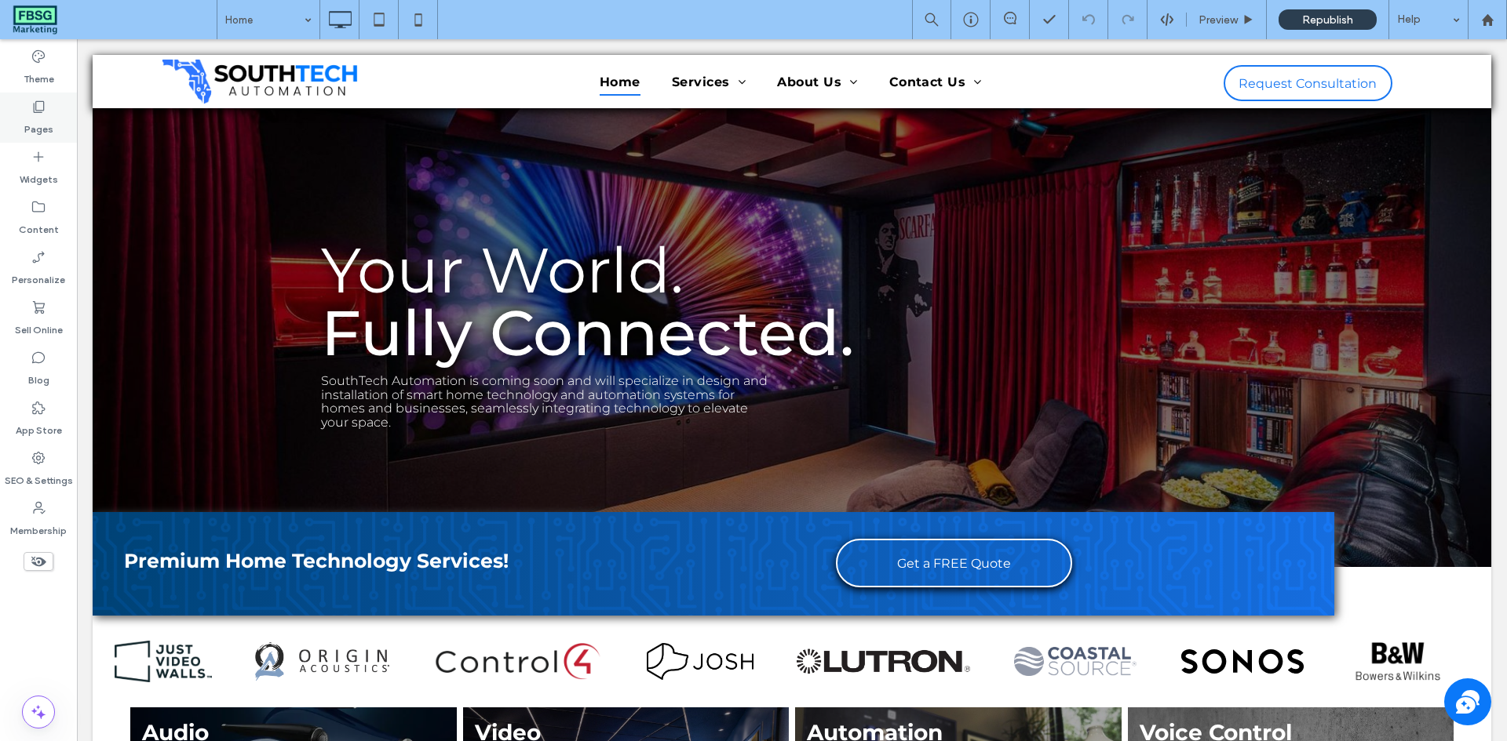
click at [35, 129] on label "Pages" at bounding box center [38, 126] width 29 height 22
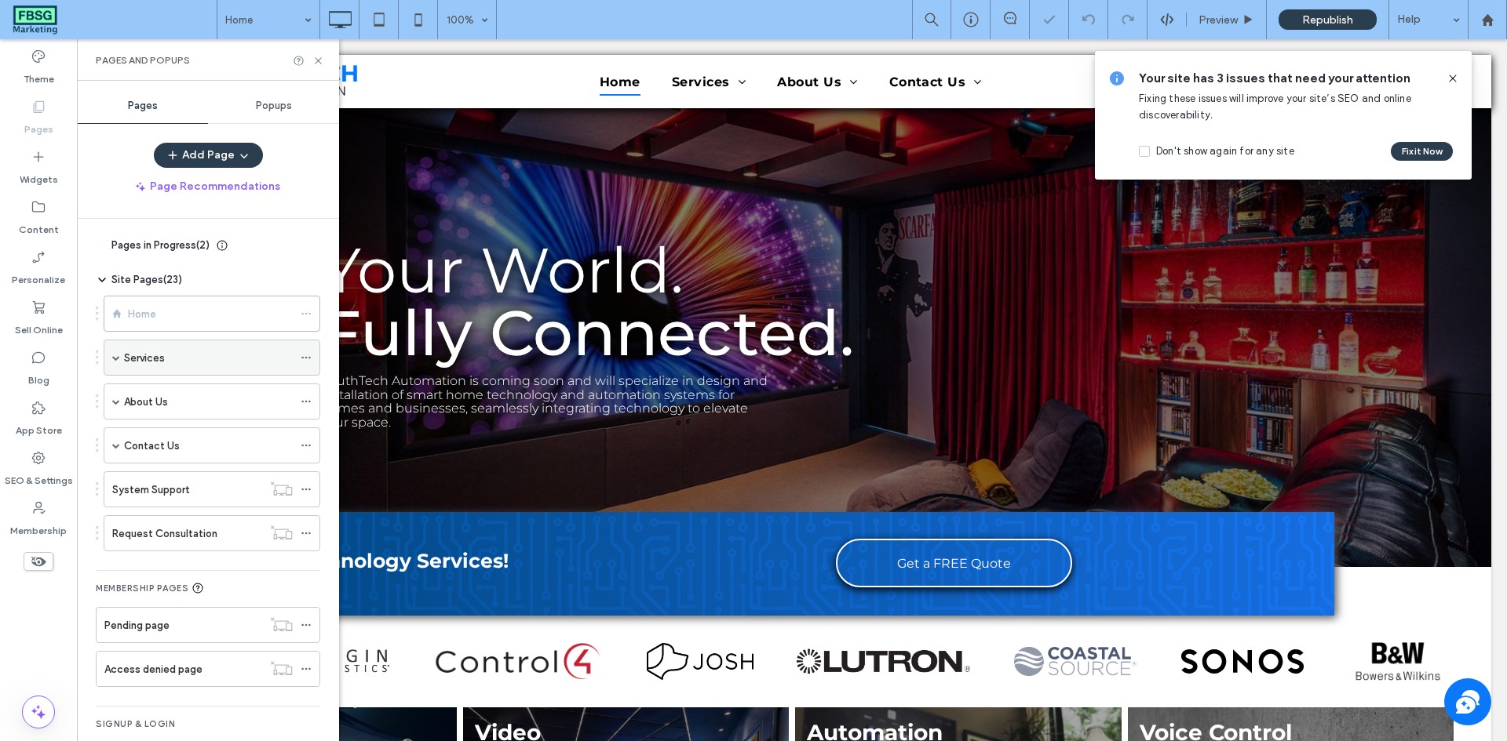
click at [117, 355] on span at bounding box center [116, 358] width 8 height 8
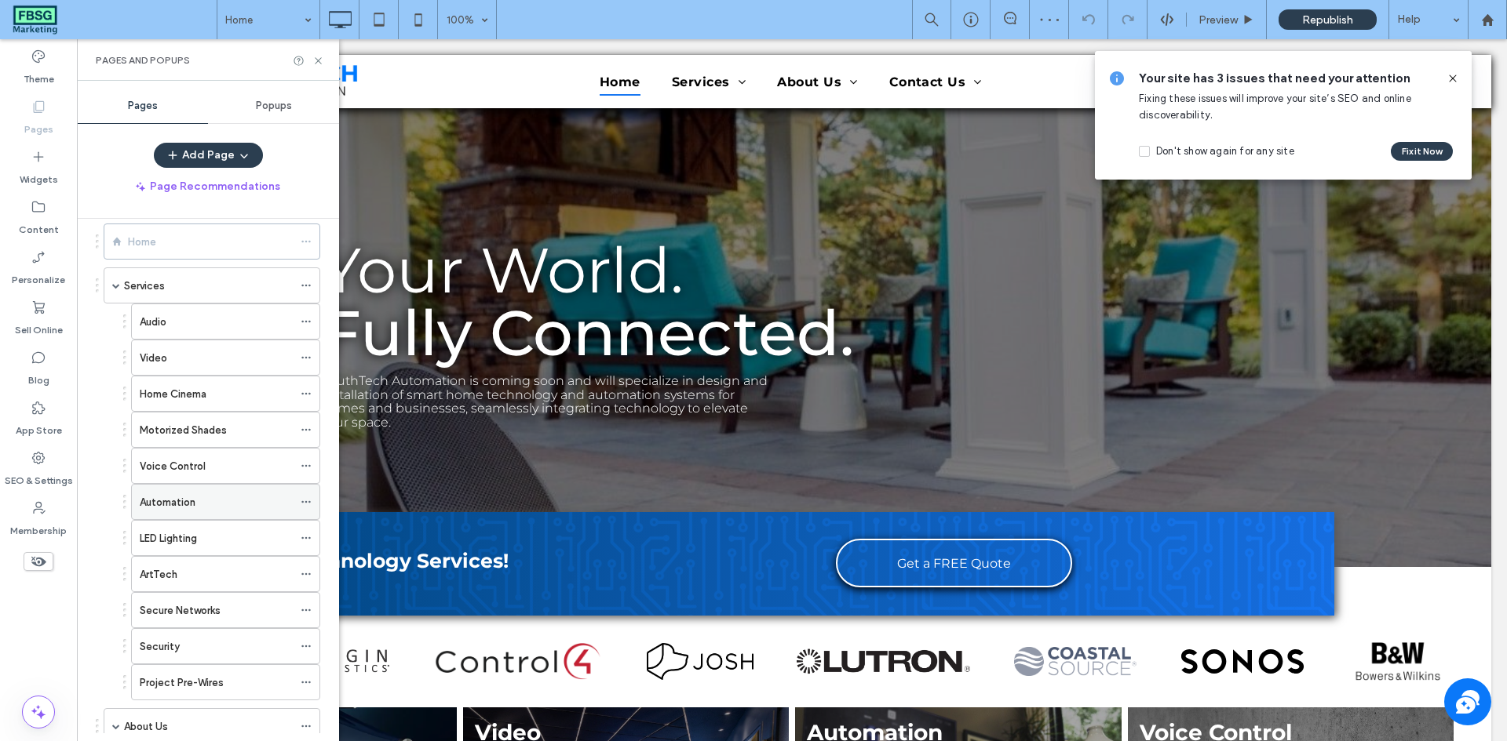
scroll to position [78, 0]
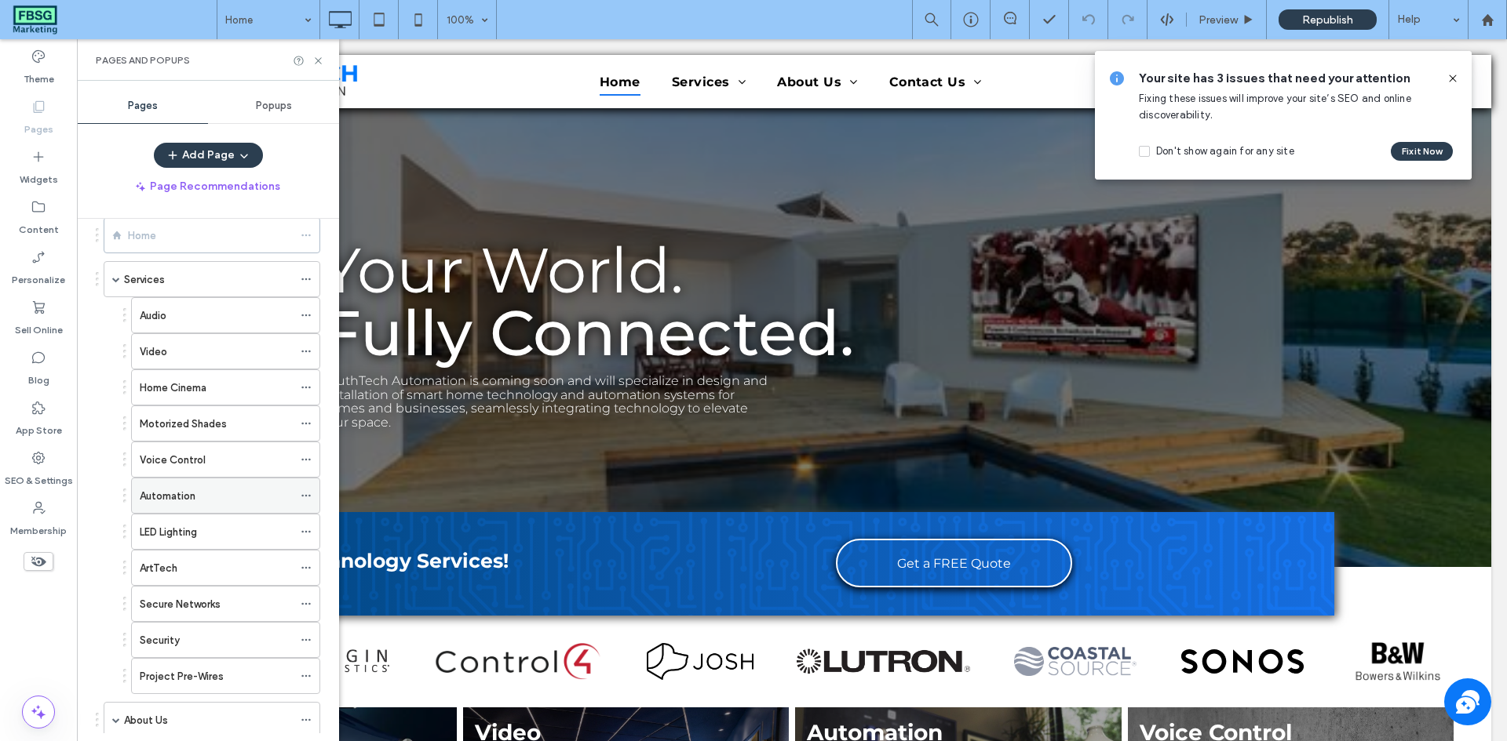
click at [305, 495] on icon at bounding box center [306, 495] width 11 height 11
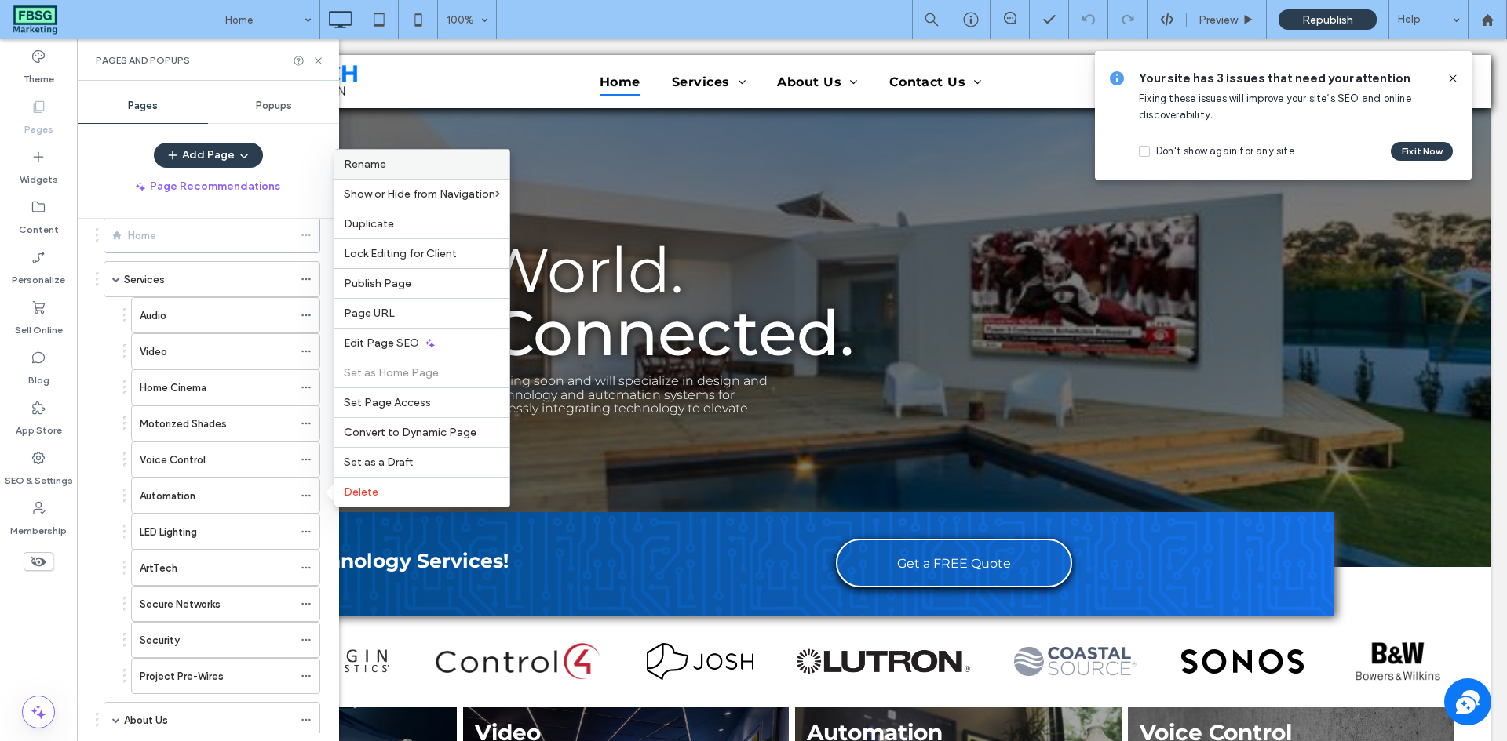
click at [400, 170] on label "Rename" at bounding box center [422, 164] width 156 height 13
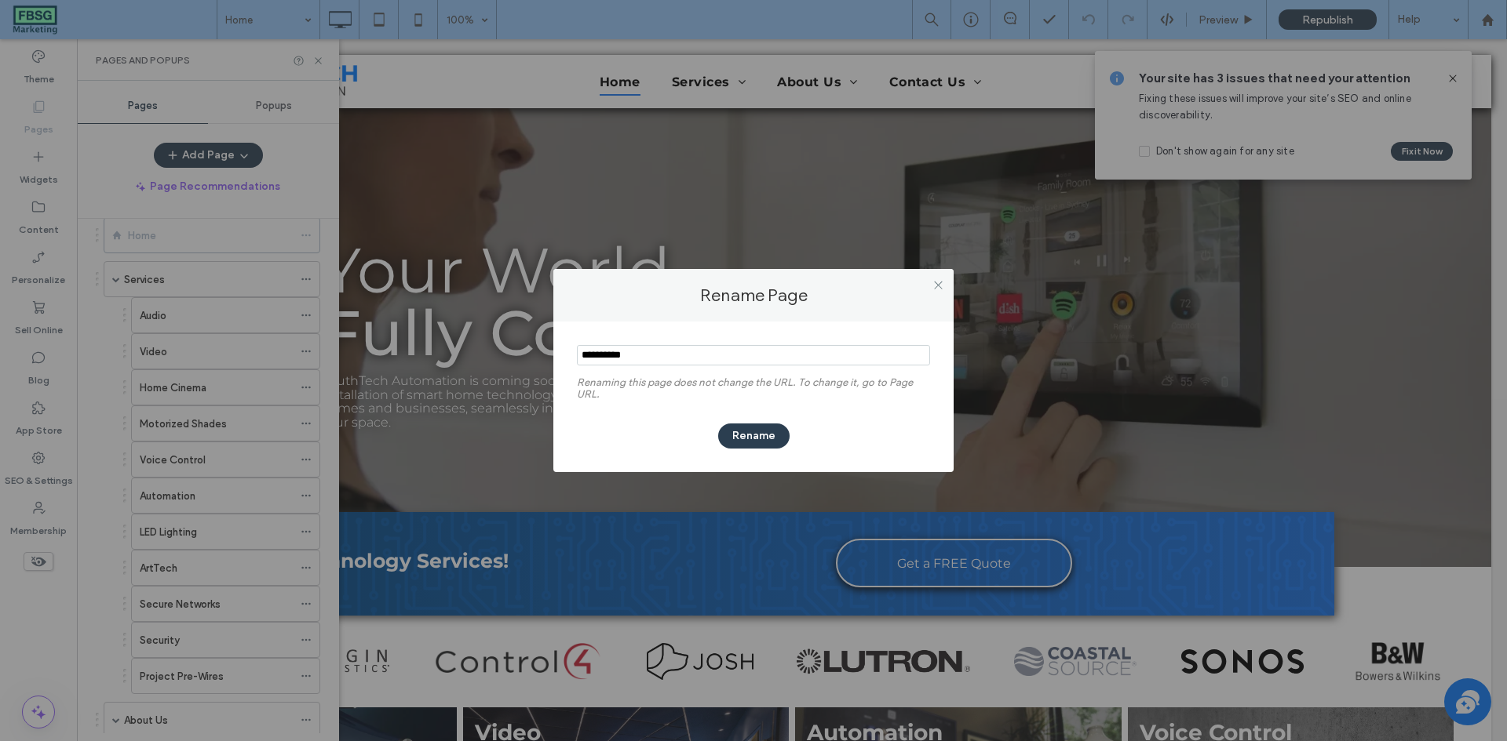
click at [683, 354] on input "notEmpty" at bounding box center [753, 355] width 353 height 20
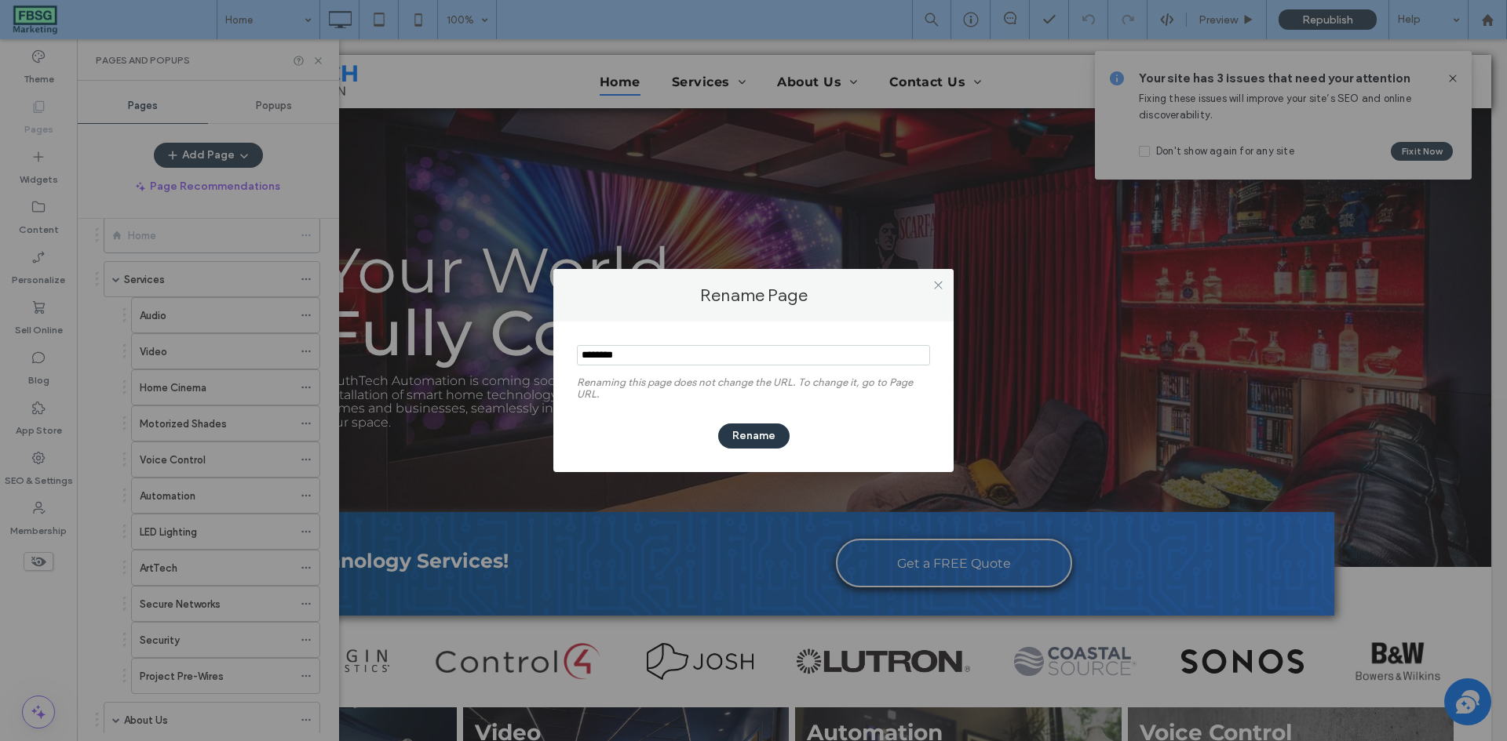
type input "********"
click at [729, 432] on button "Rename" at bounding box center [753, 436] width 71 height 25
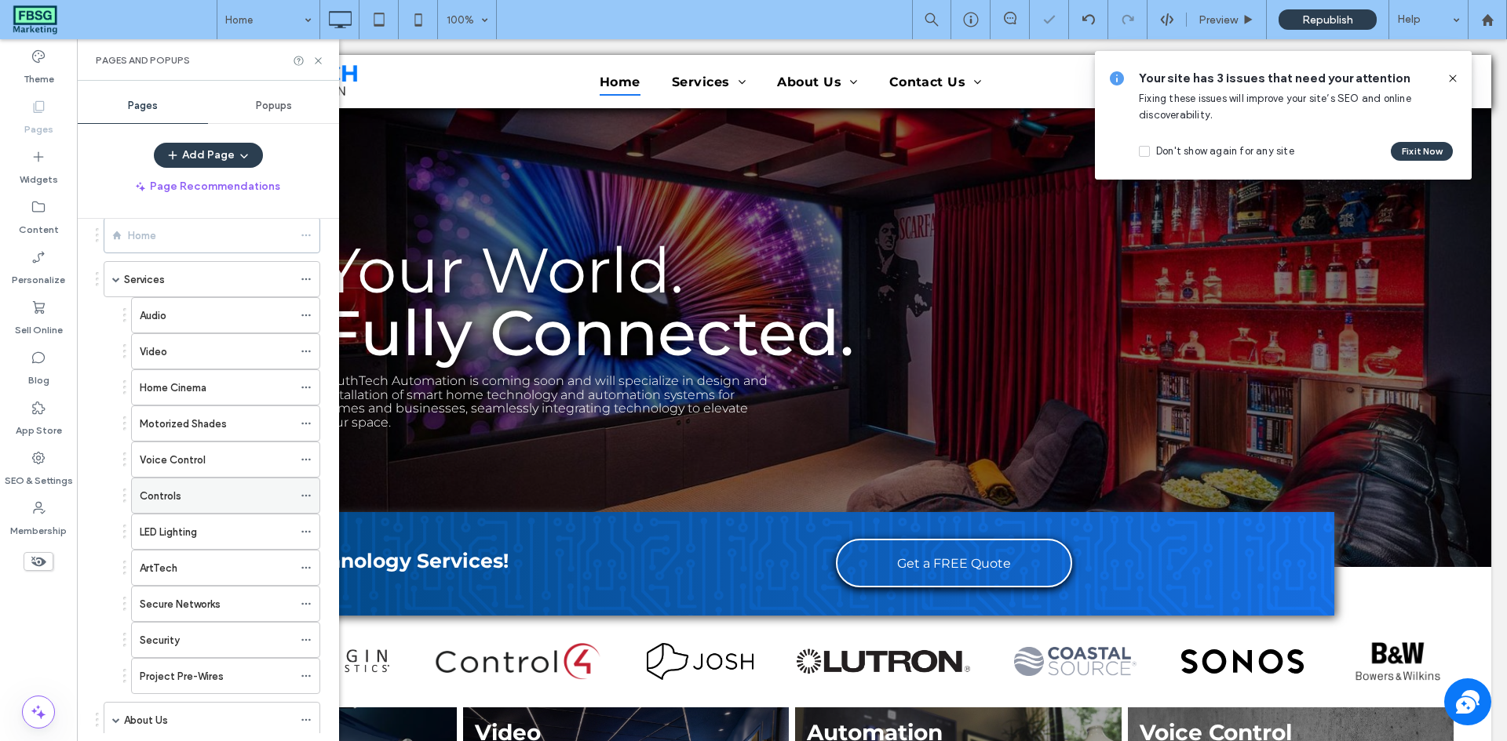
click at [304, 497] on icon at bounding box center [306, 495] width 11 height 11
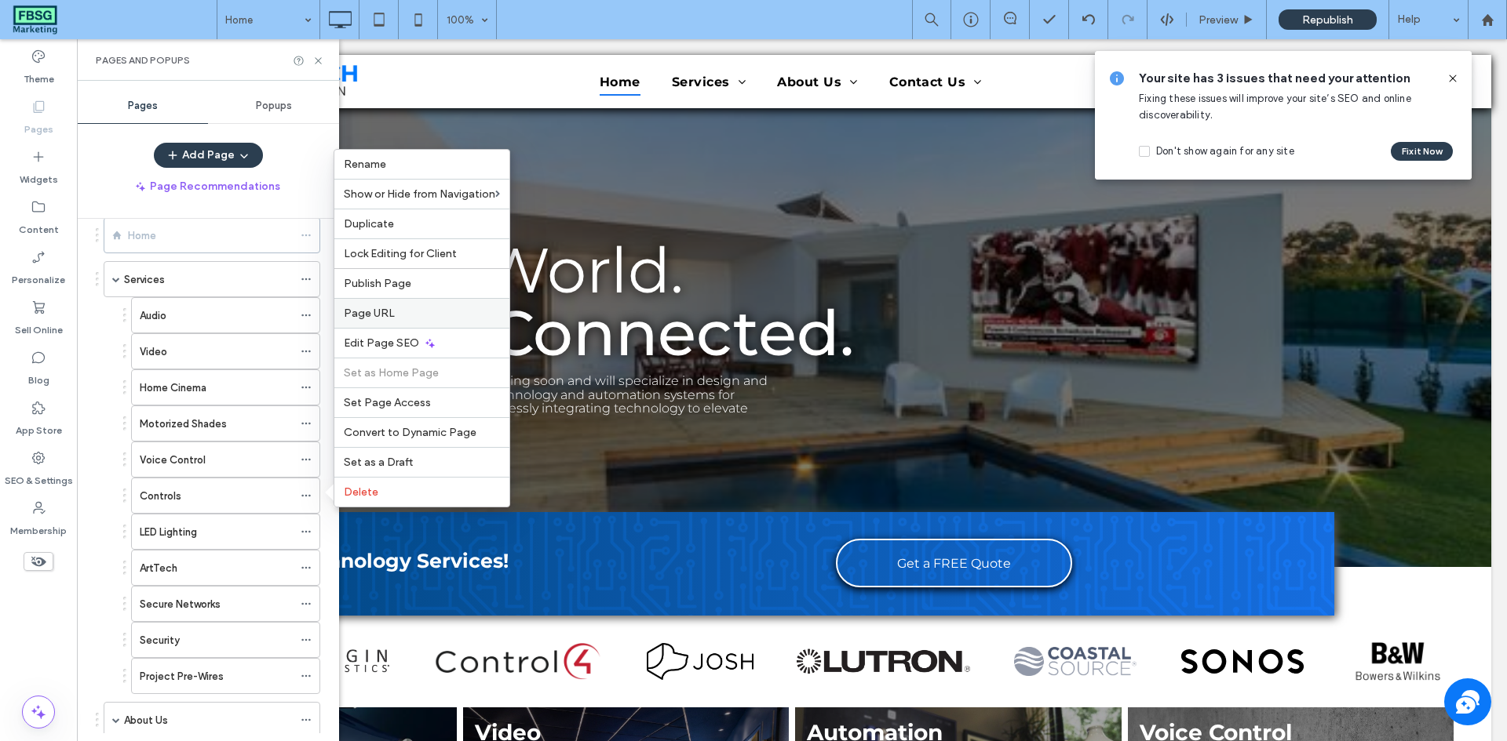
click at [424, 310] on label "Page URL" at bounding box center [422, 313] width 156 height 13
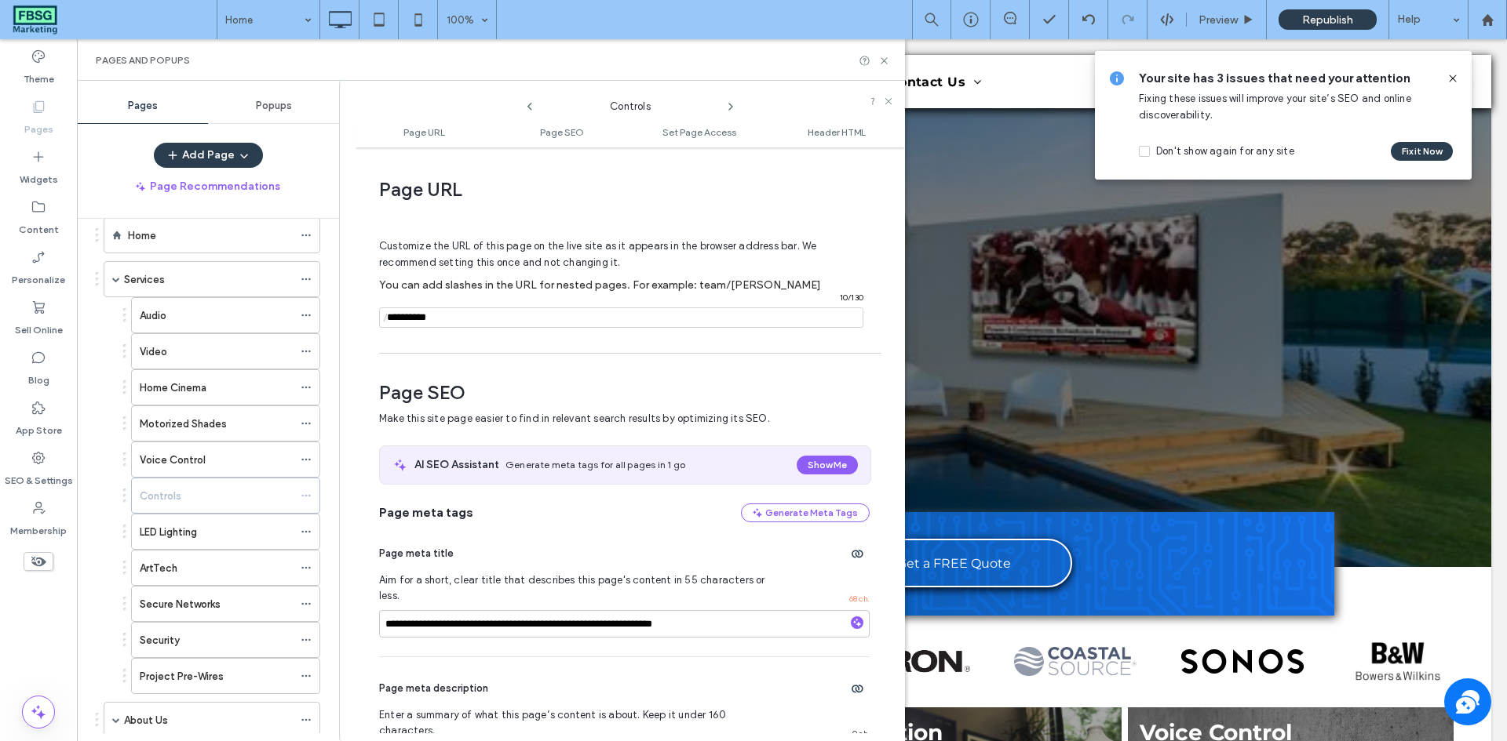
scroll to position [8, 0]
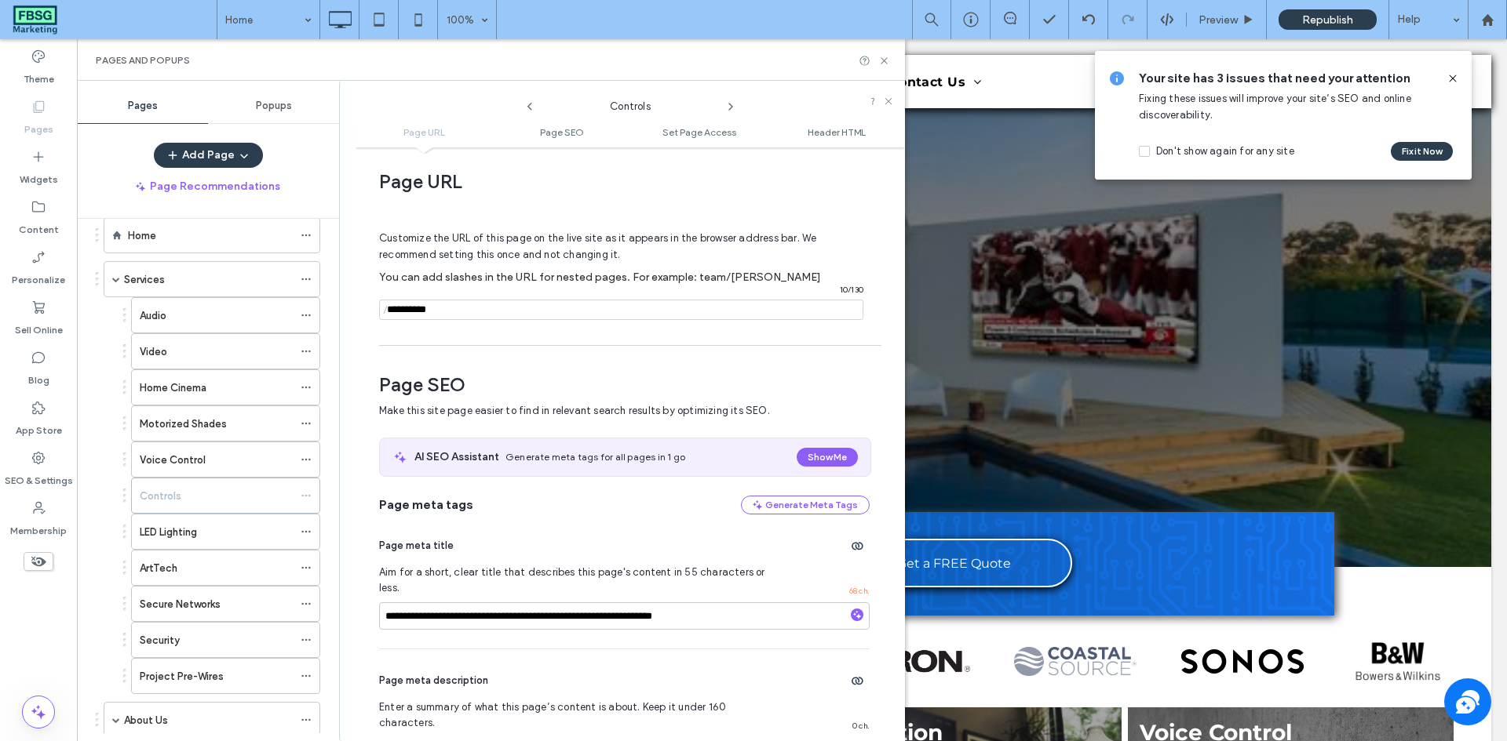
drag, startPoint x: 495, startPoint y: 313, endPoint x: 366, endPoint y: 304, distance: 129.0
click at [366, 304] on div "**********" at bounding box center [629, 444] width 549 height 578
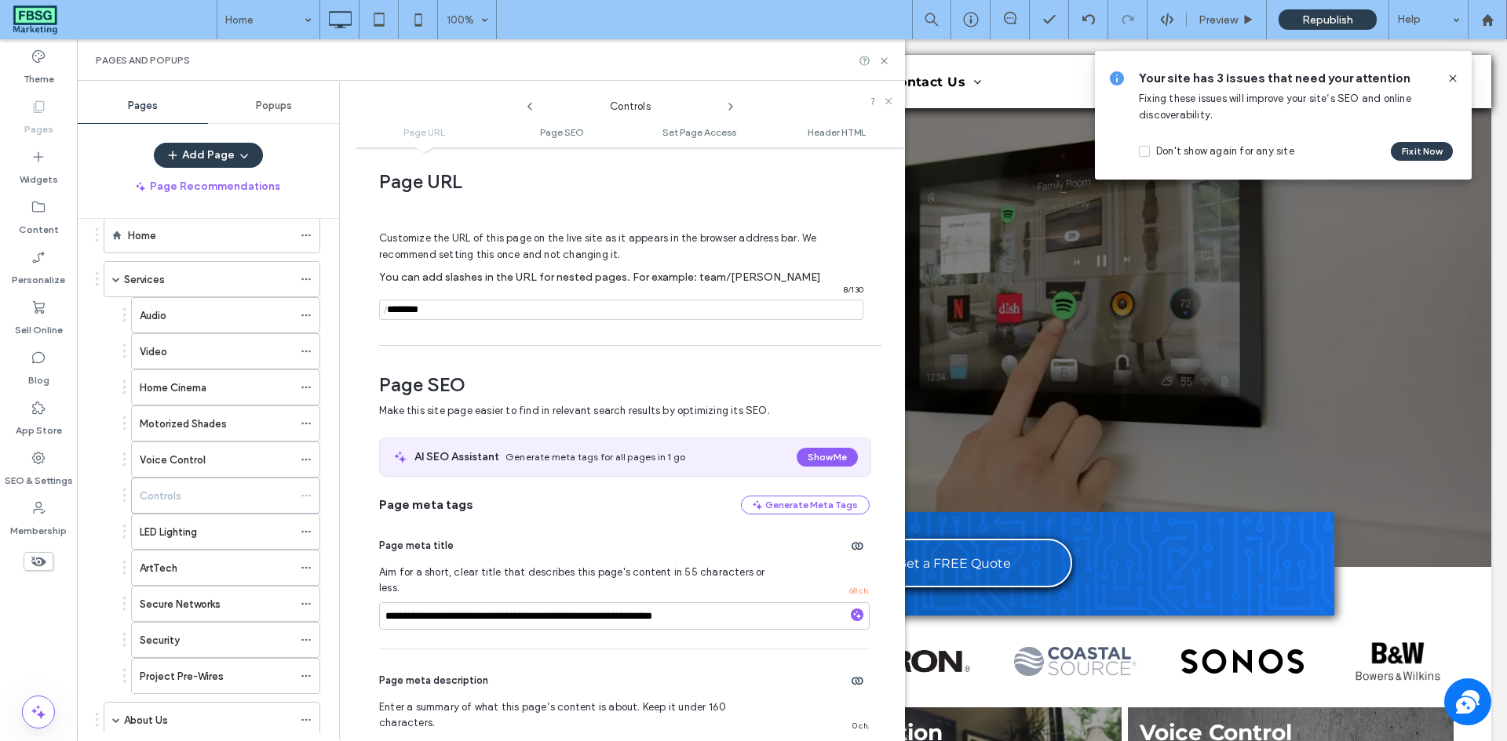
type input "********"
click at [365, 273] on div "**********" at bounding box center [629, 444] width 549 height 578
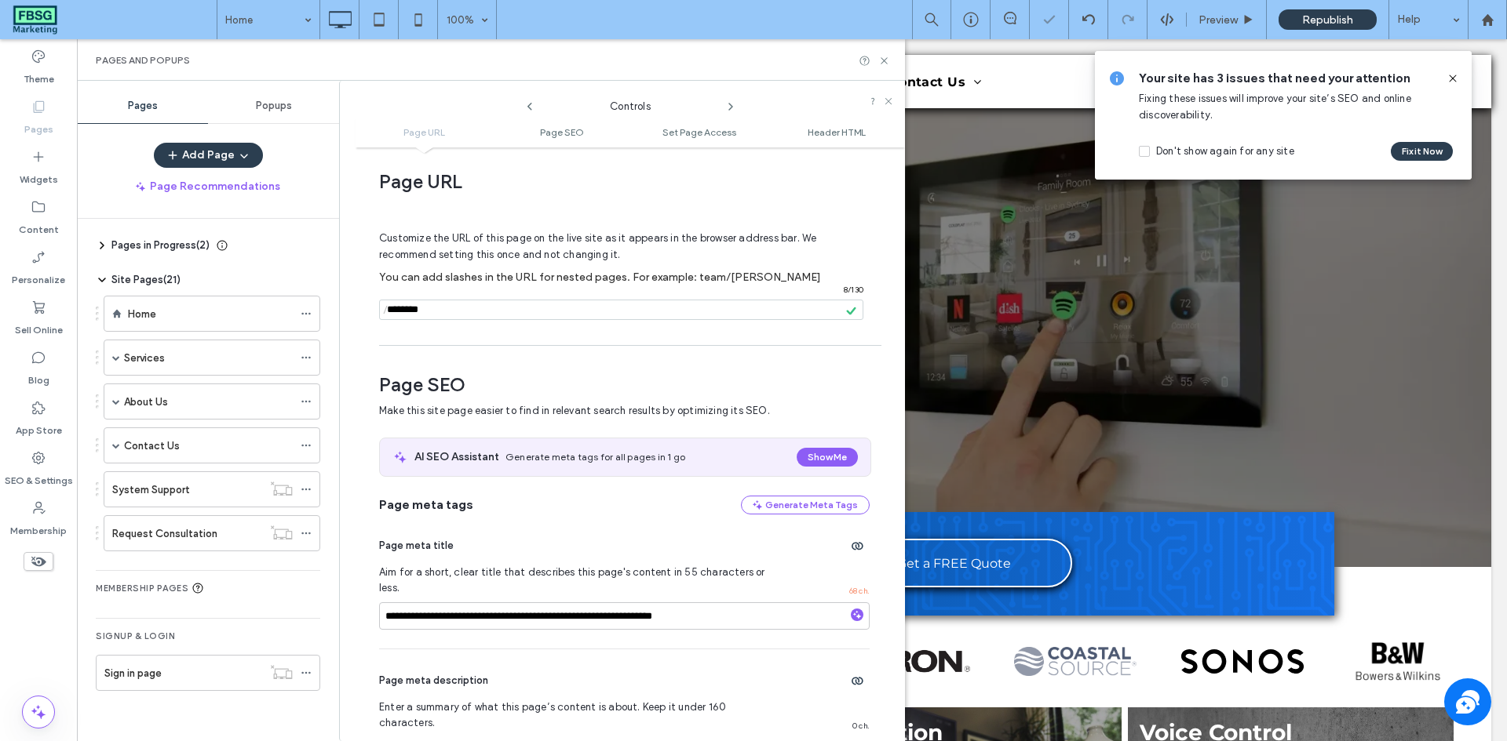
scroll to position [0, 0]
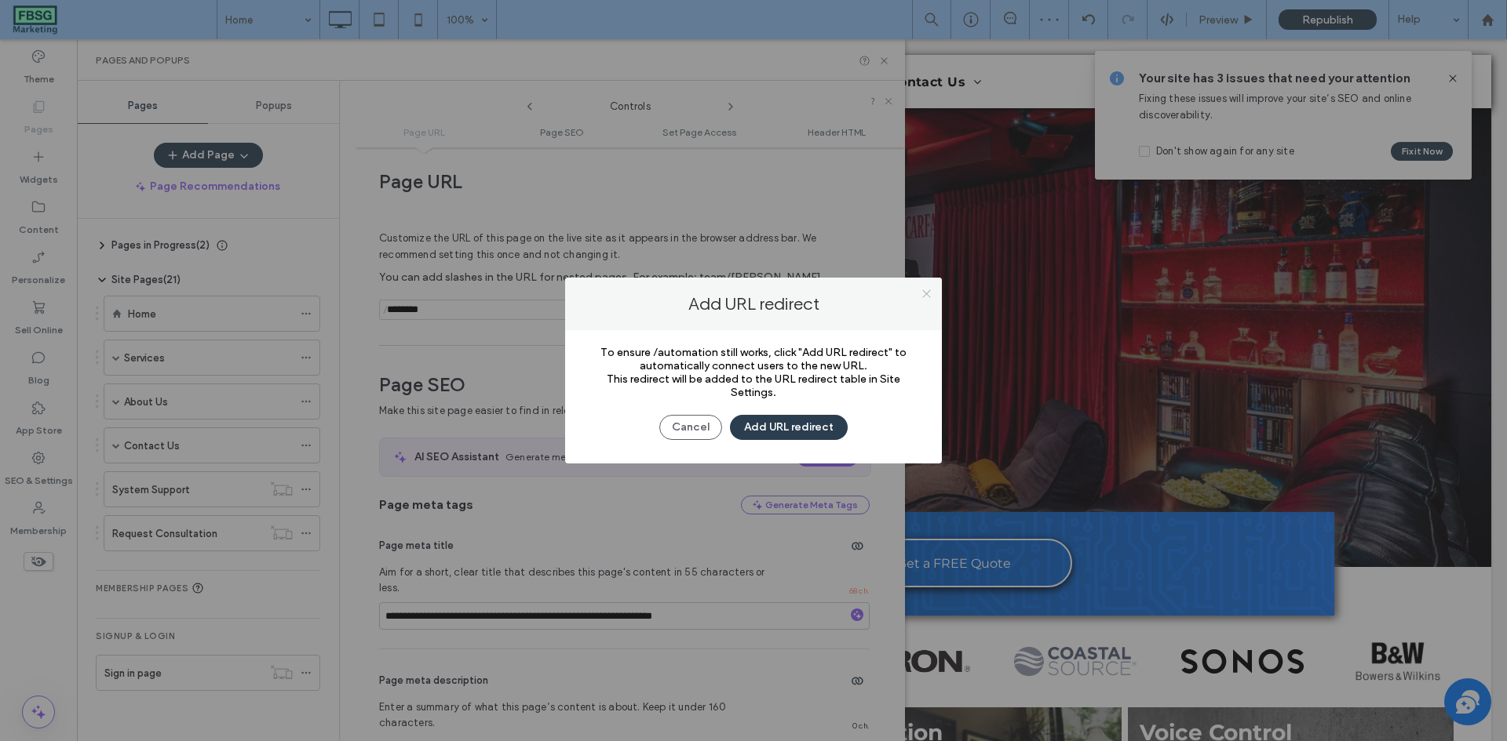
click at [926, 294] on icon at bounding box center [926, 294] width 12 height 12
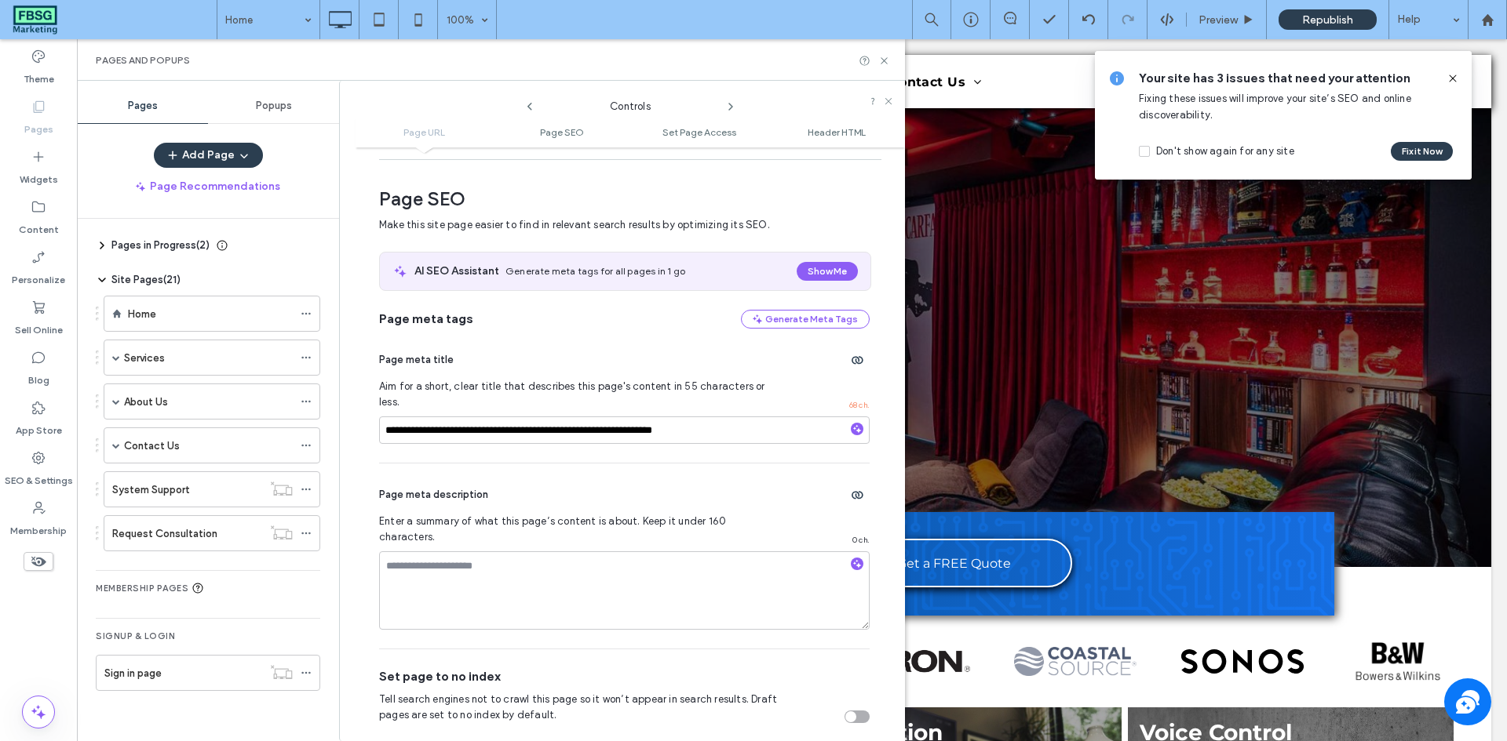
scroll to position [235, 0]
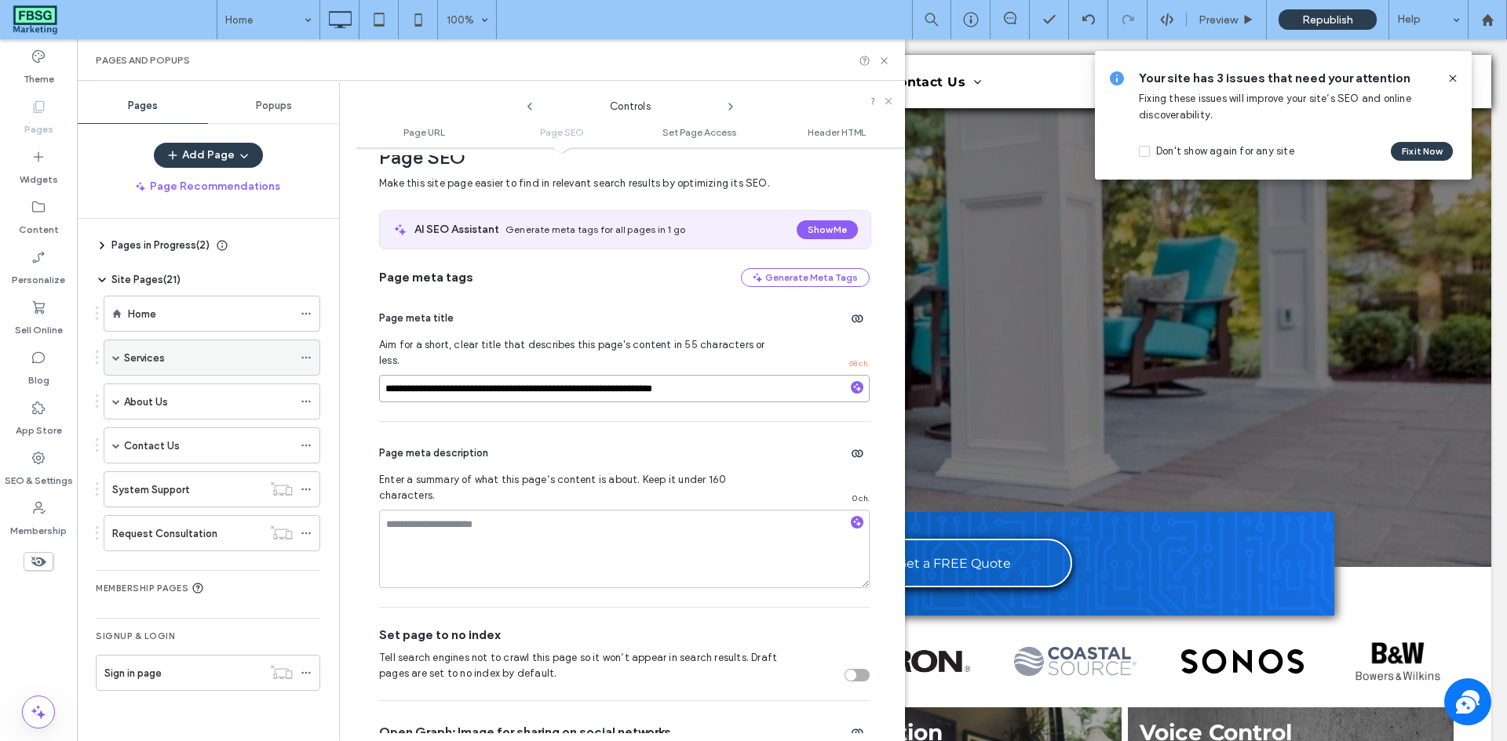
drag, startPoint x: 454, startPoint y: 376, endPoint x: 251, endPoint y: 375, distance: 203.2
click at [251, 375] on div "Pages Popups Add Page Page Recommendations Pages in Progress ( 2 ) New Page New…" at bounding box center [491, 411] width 828 height 661
type input "**********"
click at [463, 352] on span "Aim for a short, clear title that describes this page's content in 55 character…" at bounding box center [580, 352] width 403 height 31
click at [473, 343] on span "Aim for a short, clear title that describes this page's content in 55 character…" at bounding box center [580, 352] width 403 height 31
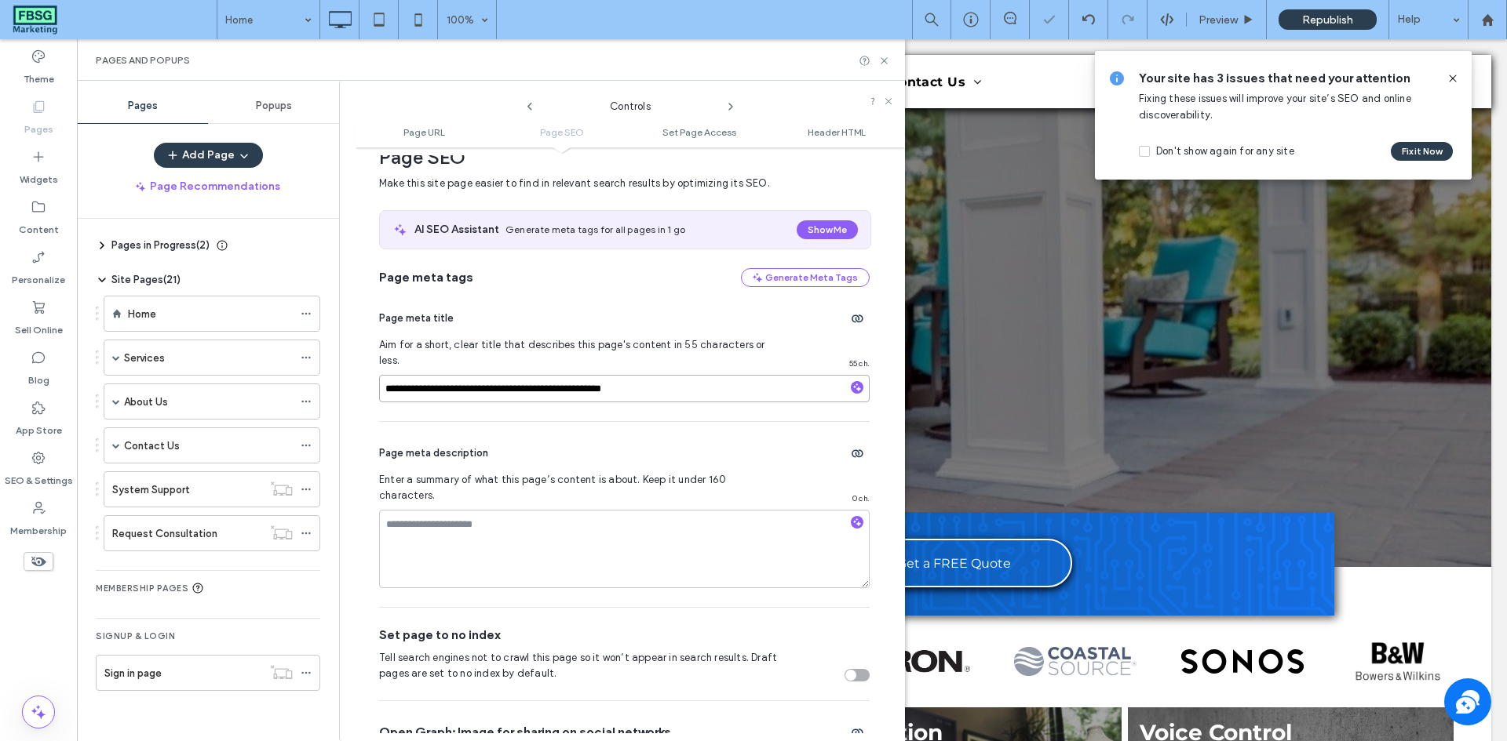
click at [478, 375] on input "**********" at bounding box center [624, 388] width 490 height 27
click at [483, 344] on span "Aim for a short, clear title that describes this page's content in 55 character…" at bounding box center [580, 352] width 403 height 31
click at [884, 64] on icon at bounding box center [884, 61] width 12 height 12
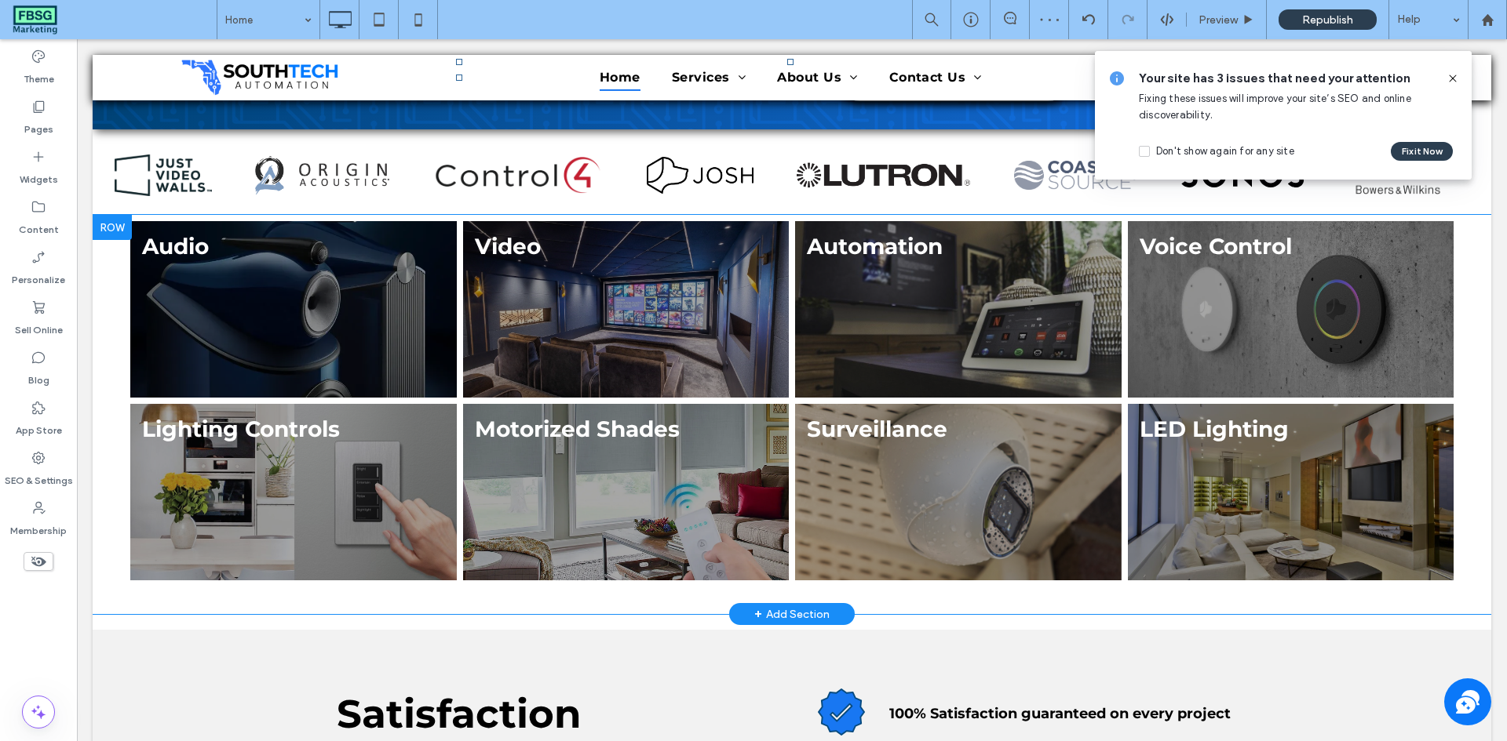
scroll to position [471, 0]
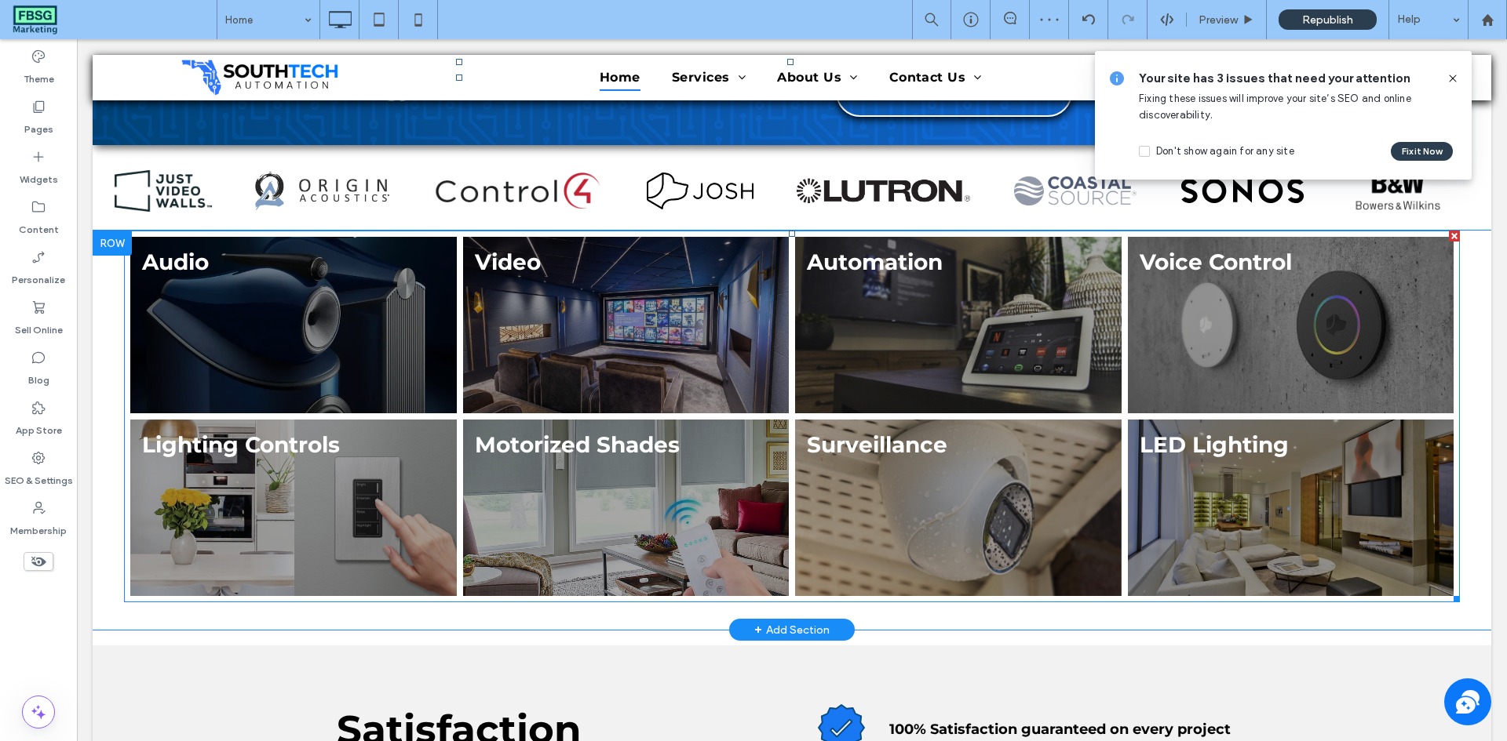
click at [588, 319] on link at bounding box center [626, 325] width 326 height 177
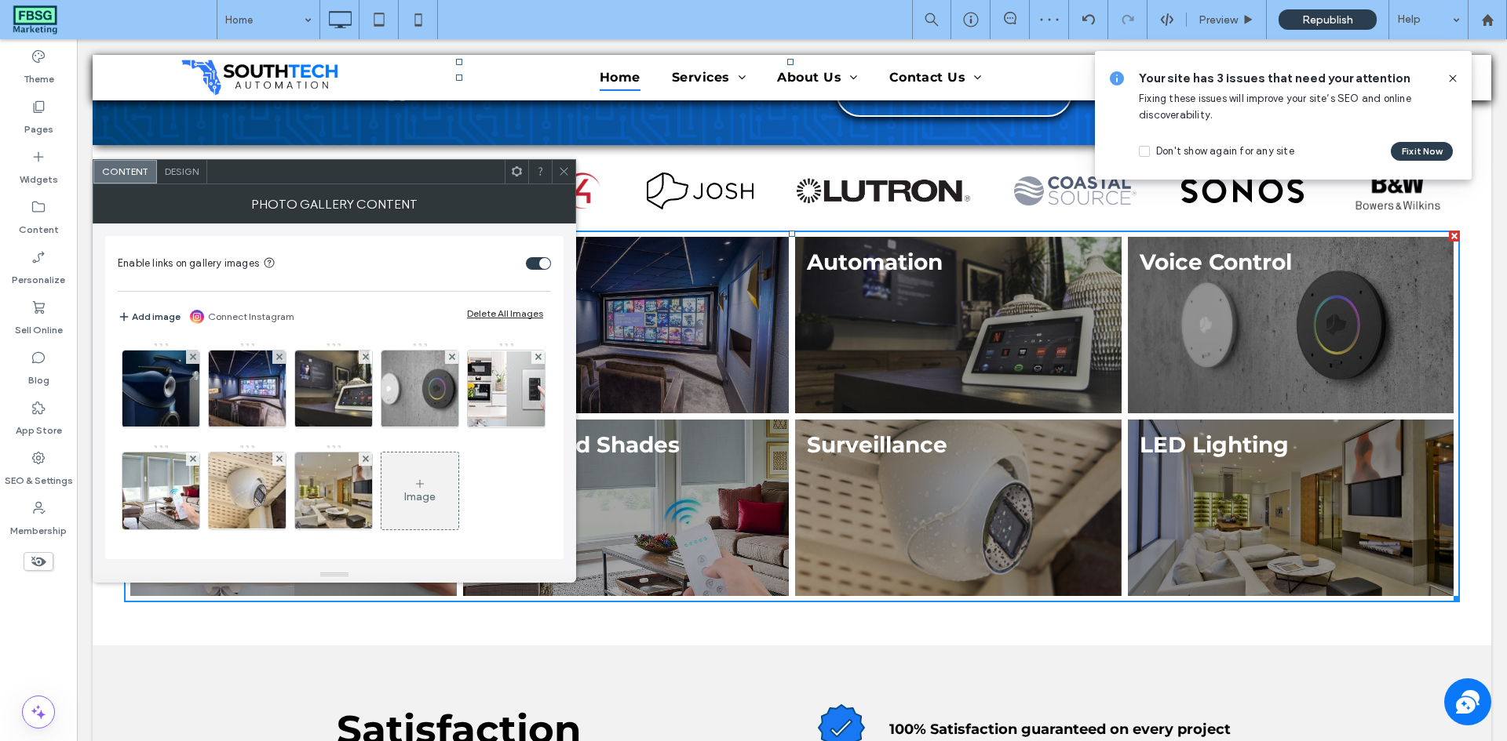
click at [276, 357] on icon at bounding box center [279, 357] width 6 height 6
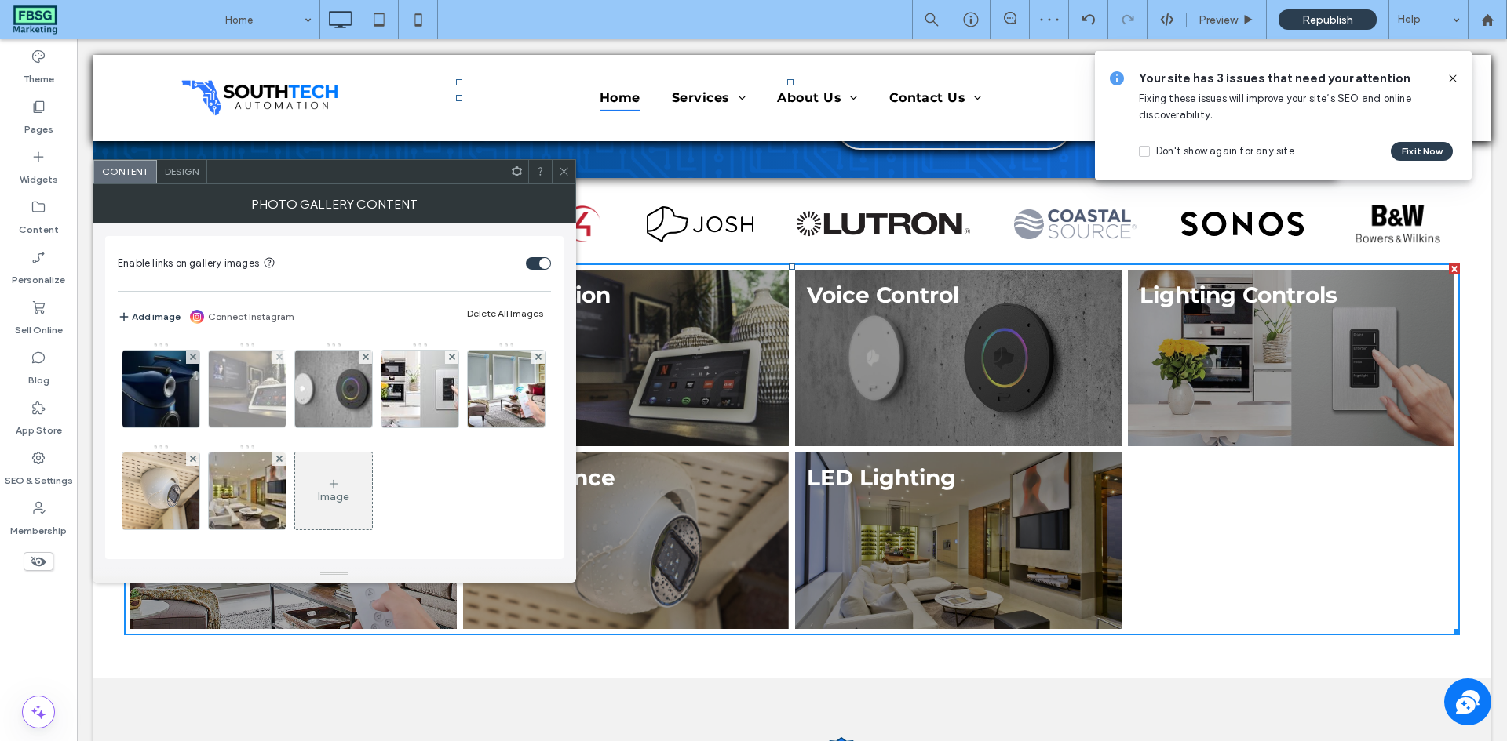
scroll to position [504, 0]
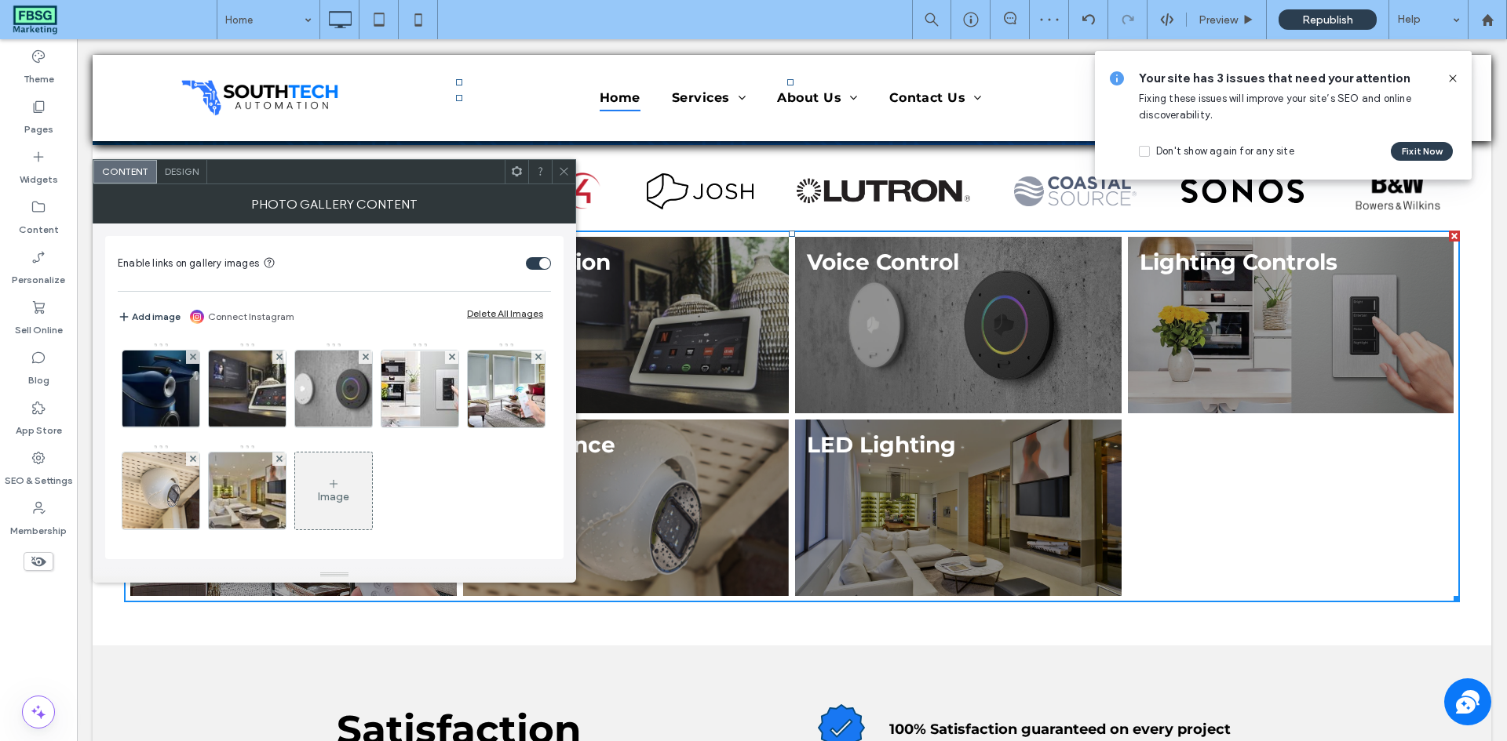
click at [565, 168] on icon at bounding box center [564, 172] width 12 height 12
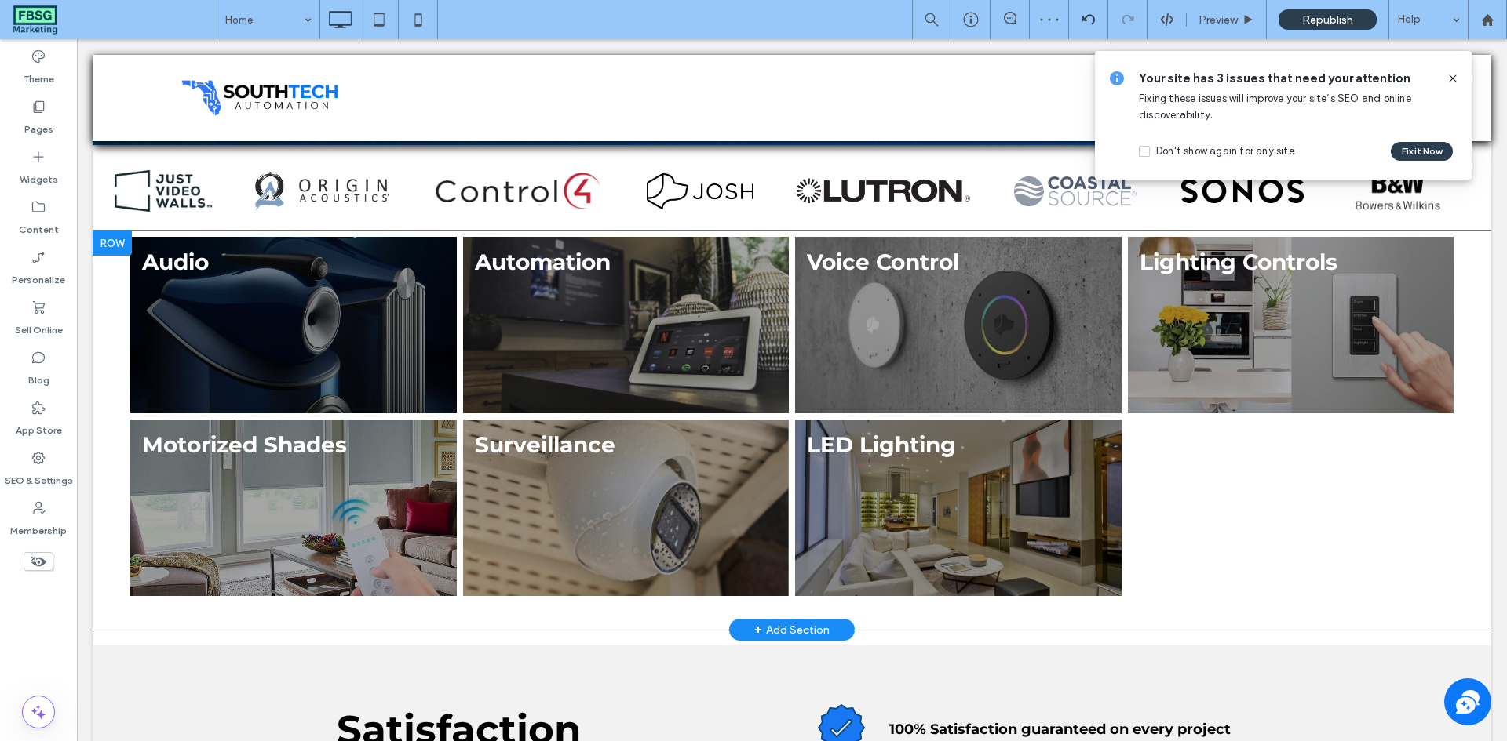
click at [1077, 14] on div at bounding box center [1088, 19] width 38 height 13
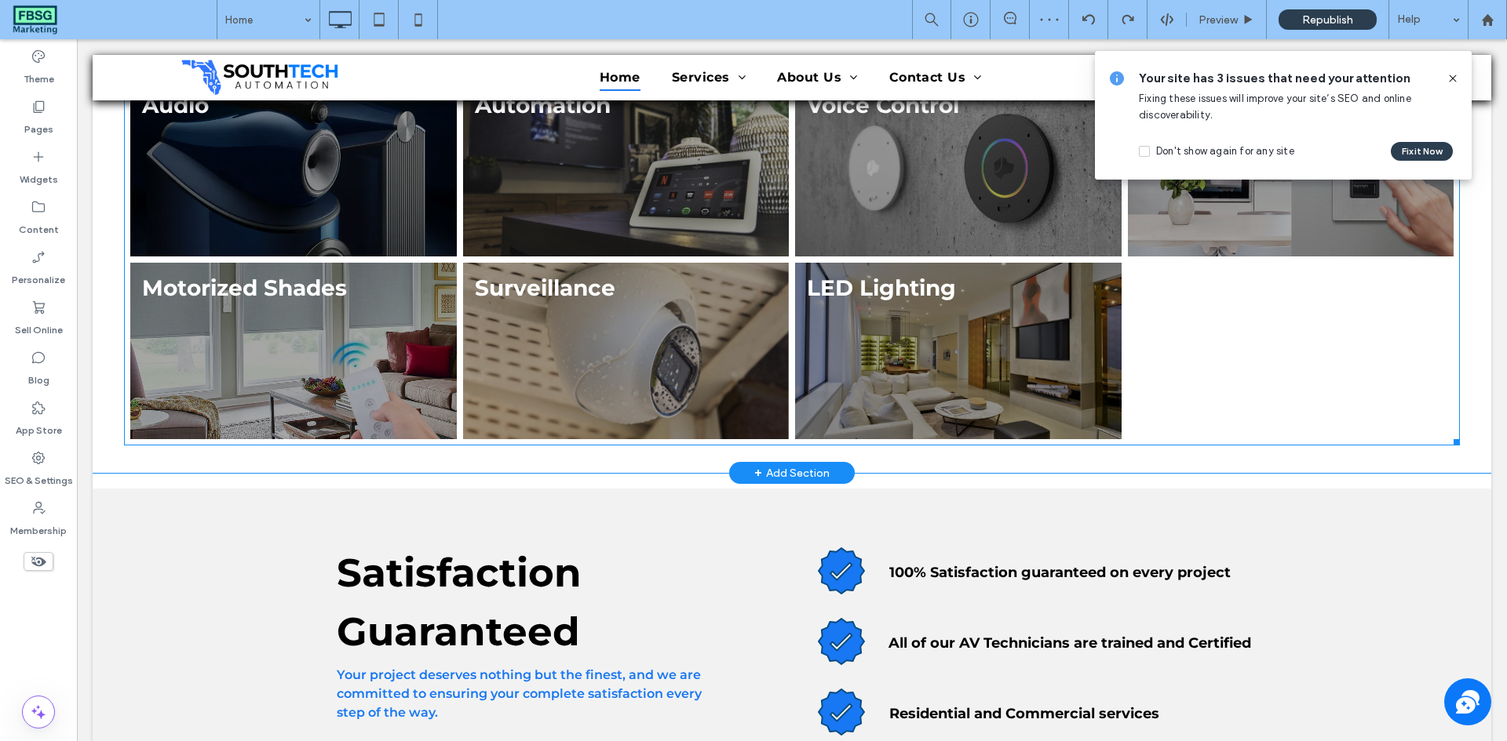
scroll to position [392, 0]
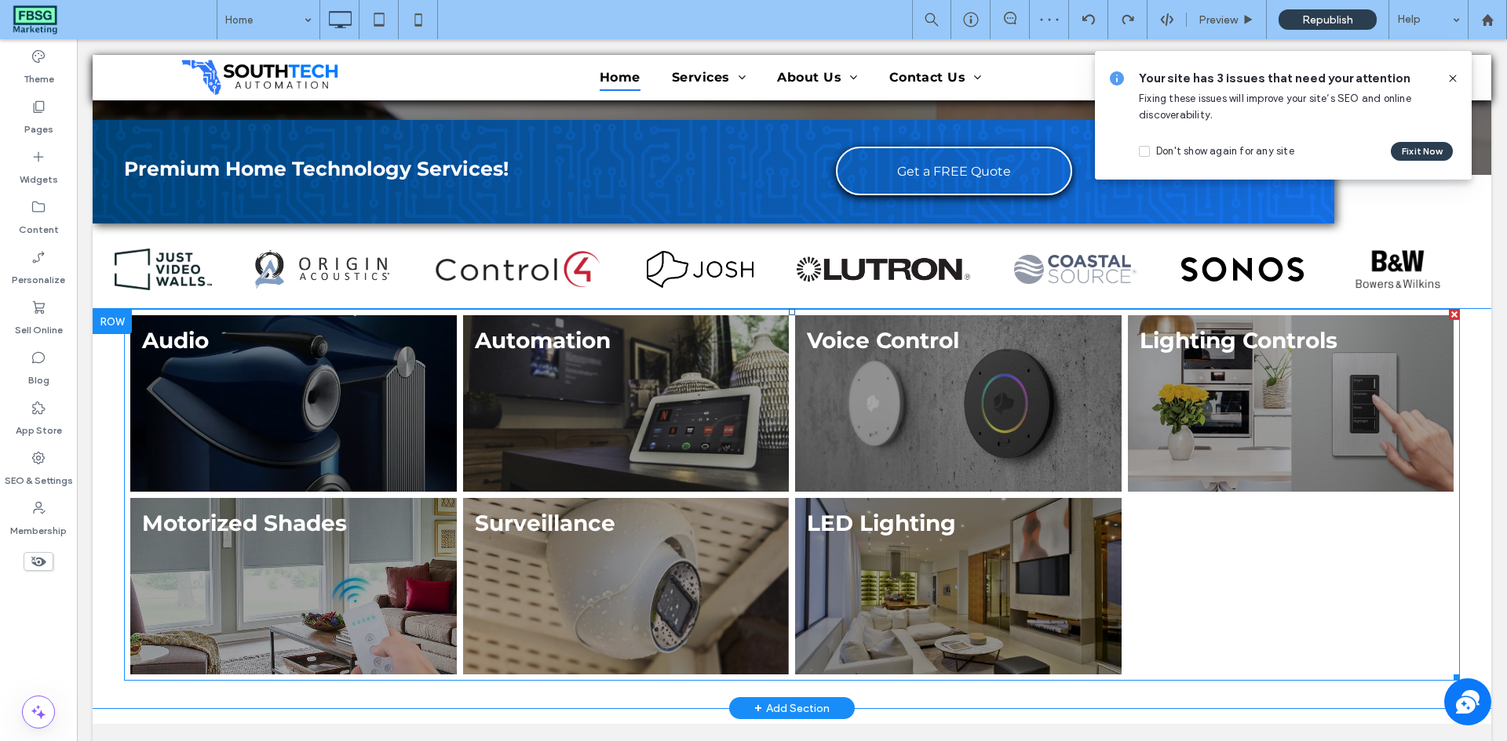
click at [703, 494] on li "Automation Button" at bounding box center [626, 403] width 333 height 183
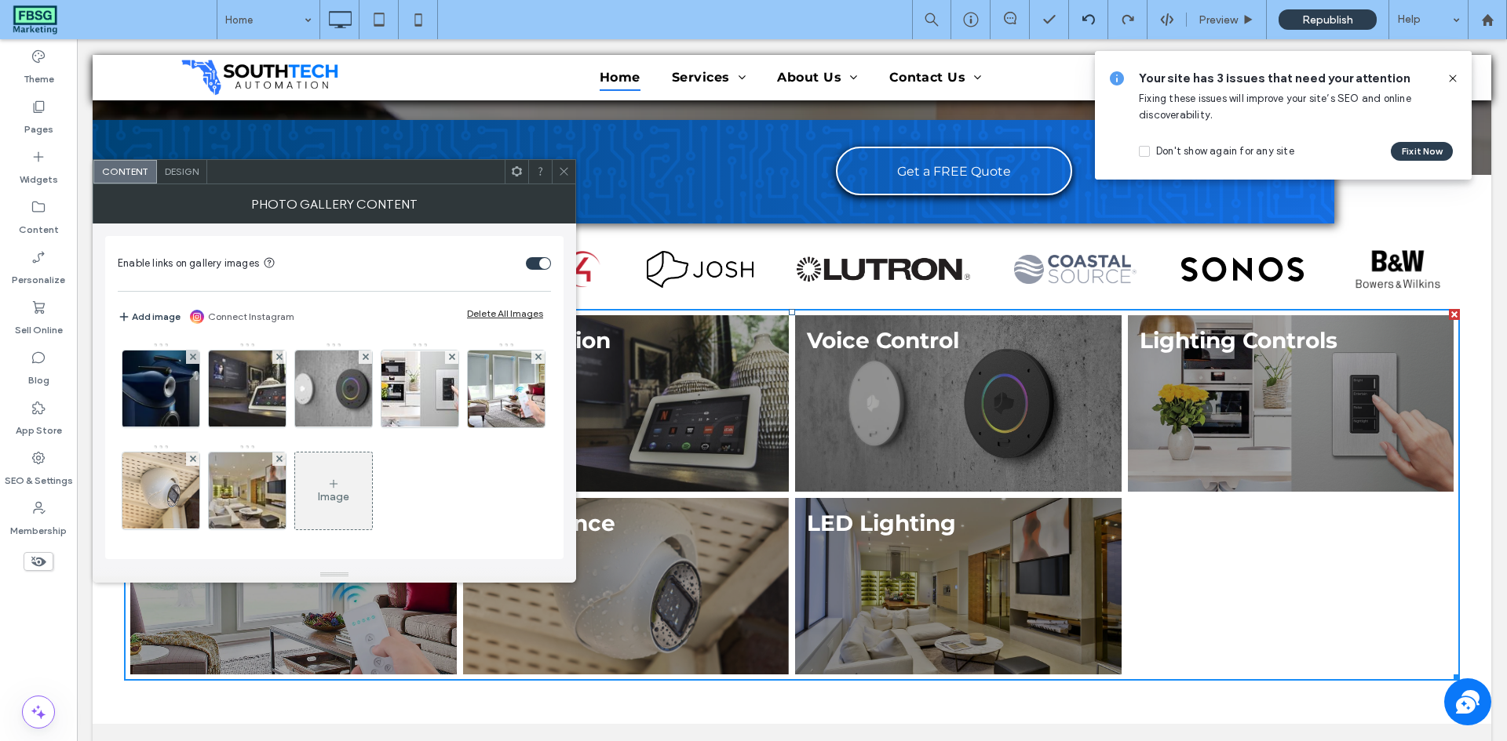
click at [1082, 18] on use at bounding box center [1087, 19] width 13 height 10
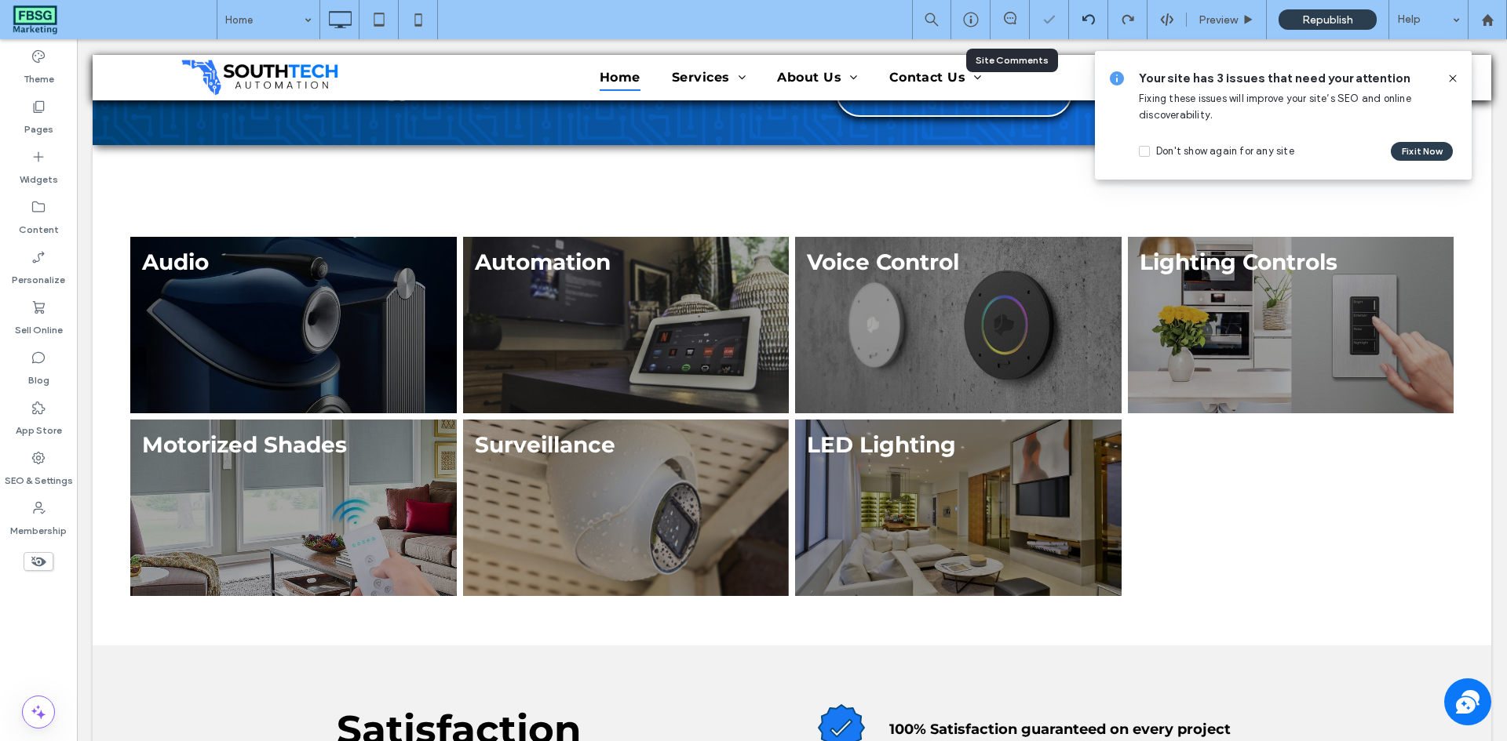
scroll to position [463, 0]
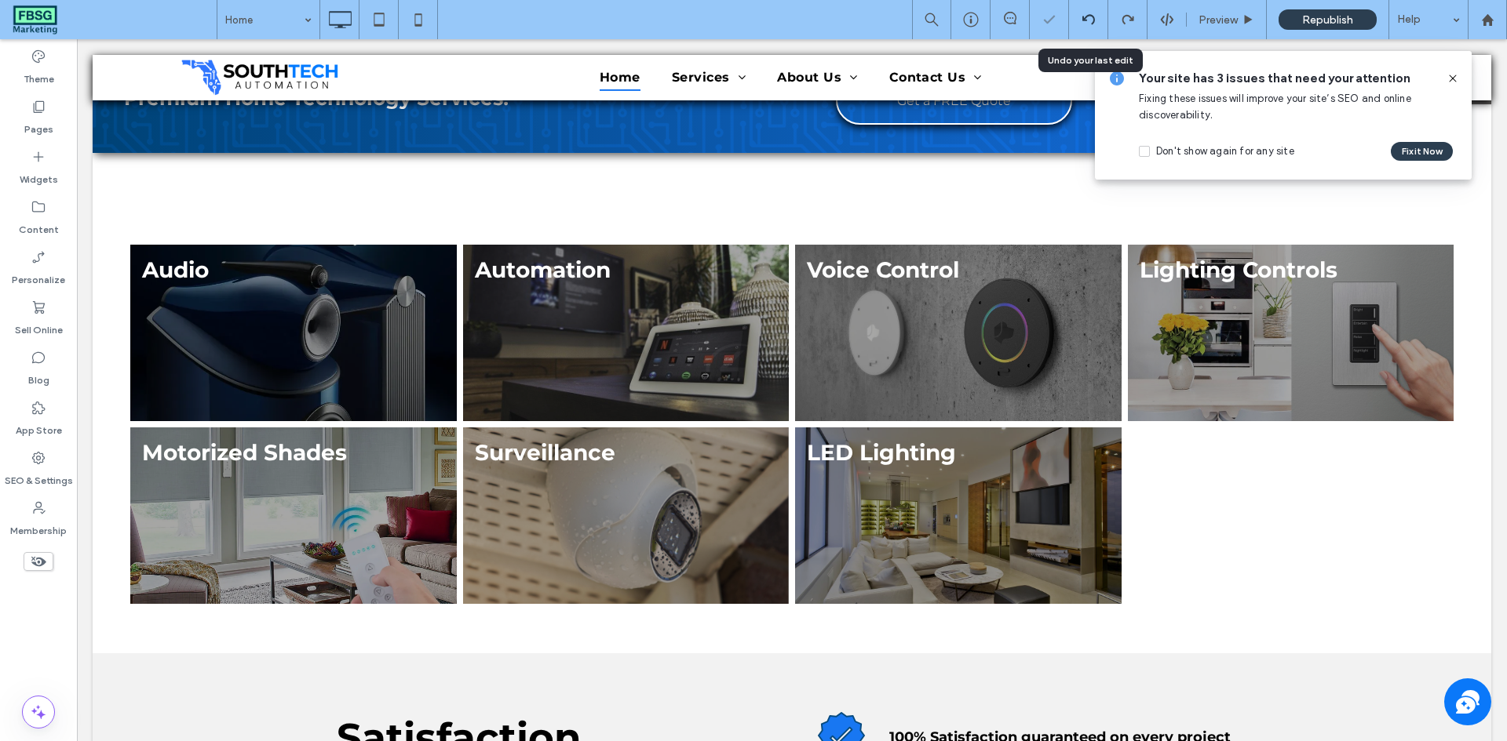
click at [1088, 10] on div at bounding box center [1088, 19] width 39 height 39
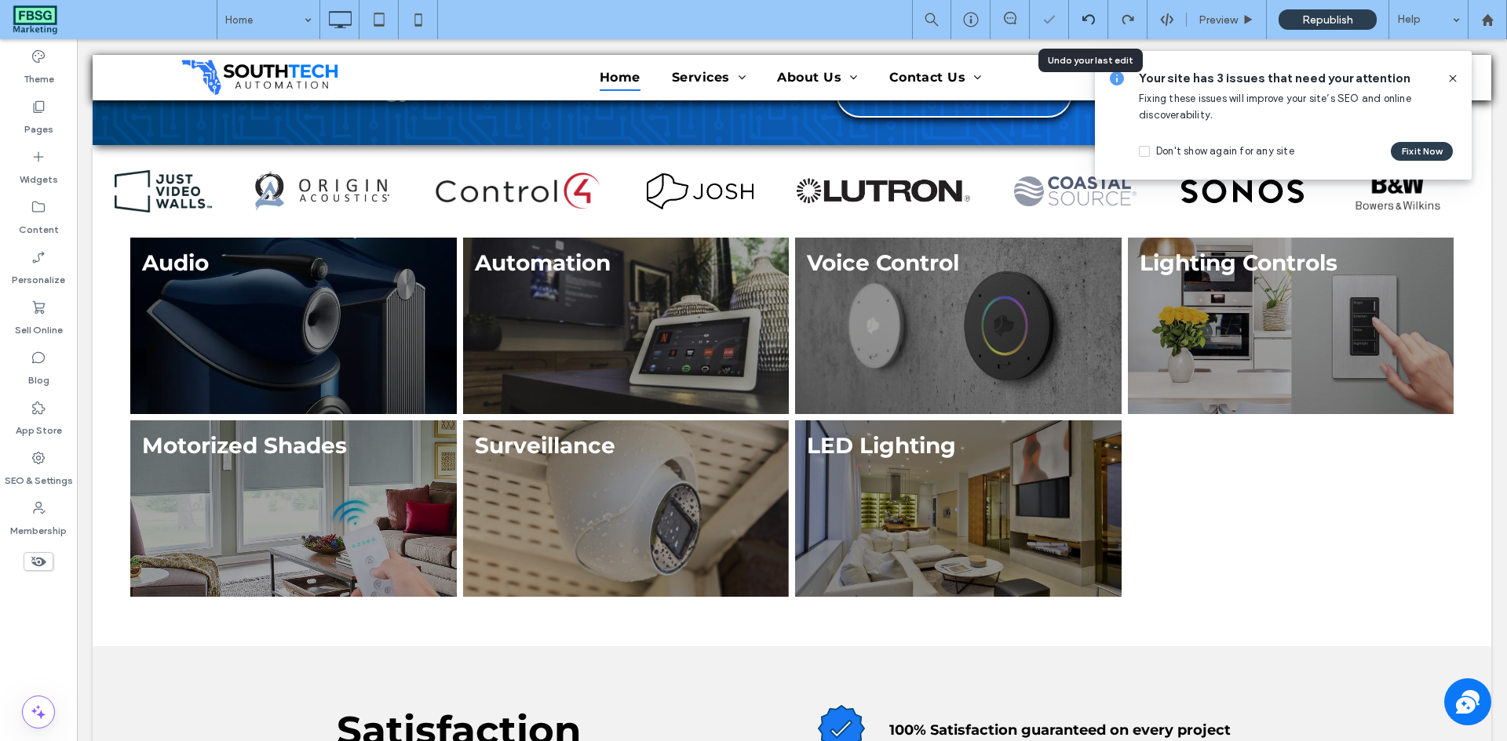
click at [1085, 18] on use at bounding box center [1087, 19] width 13 height 10
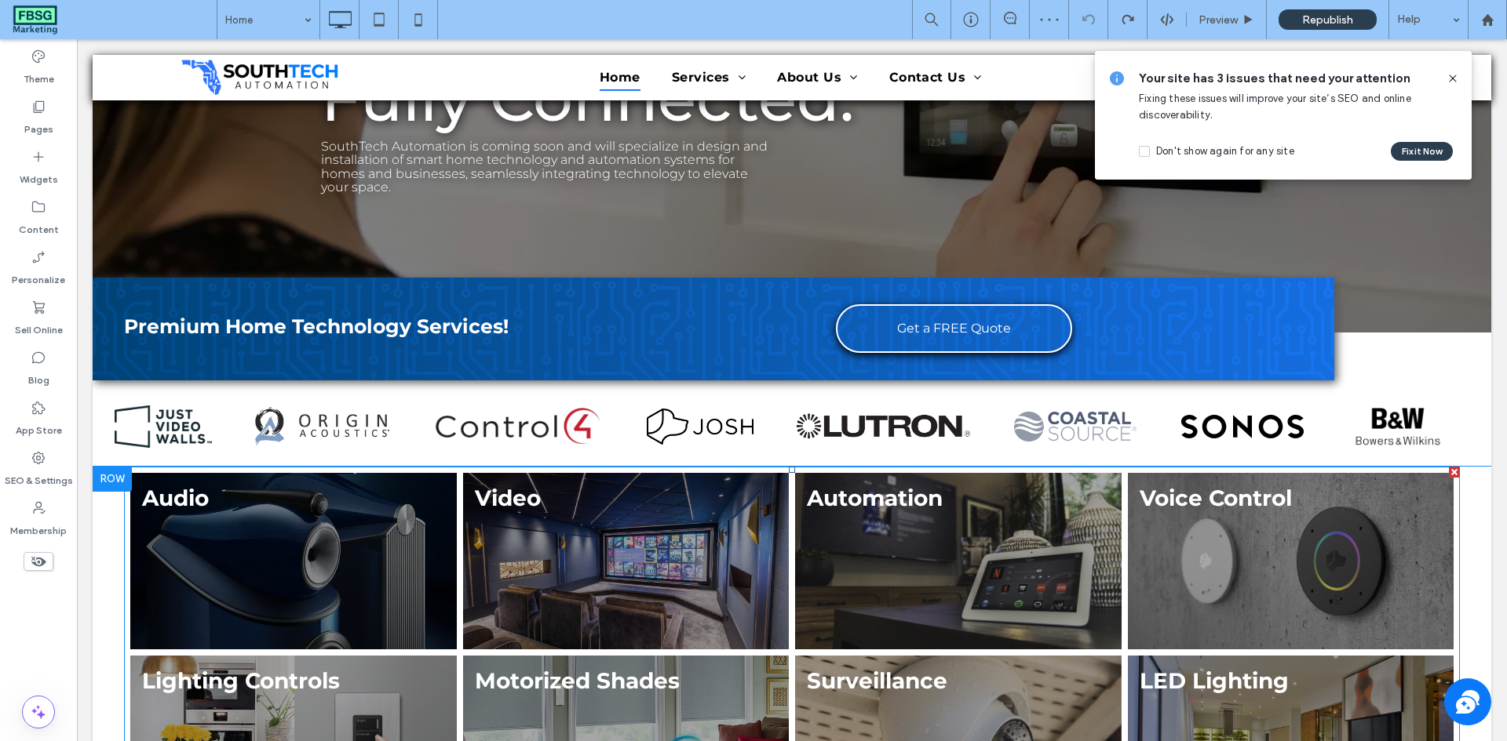
scroll to position [384, 0]
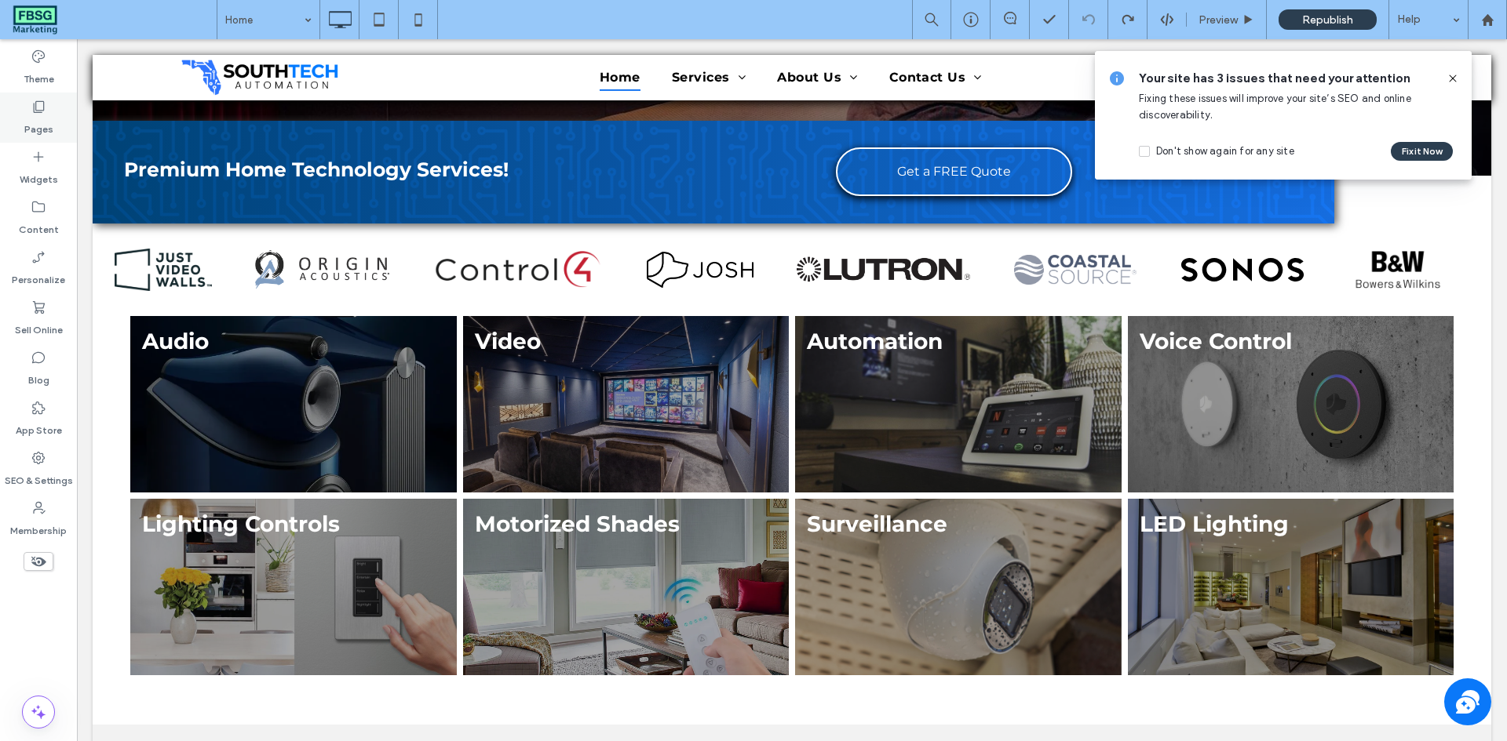
click at [42, 126] on label "Pages" at bounding box center [38, 126] width 29 height 22
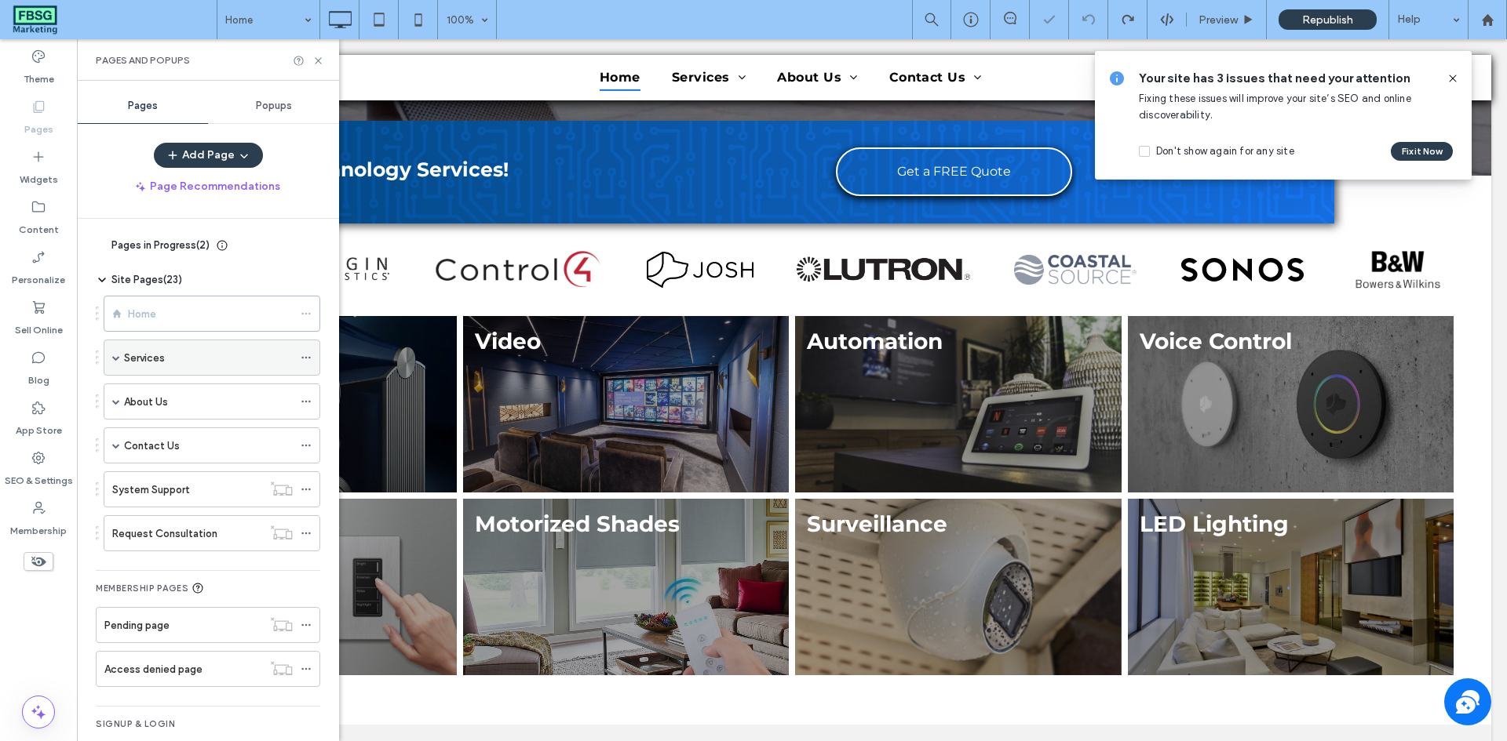
click at [119, 355] on span at bounding box center [116, 358] width 8 height 8
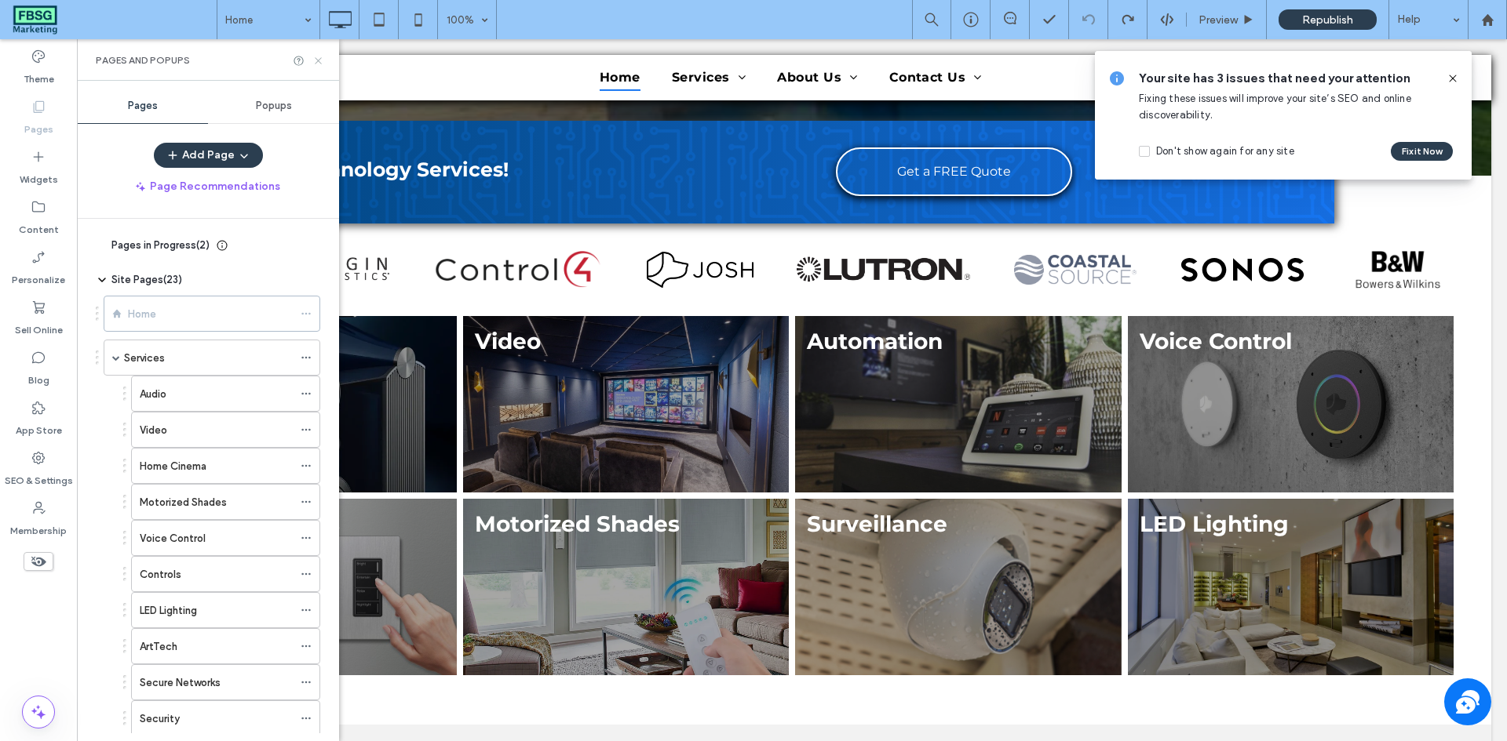
click at [312, 60] on icon at bounding box center [318, 61] width 12 height 12
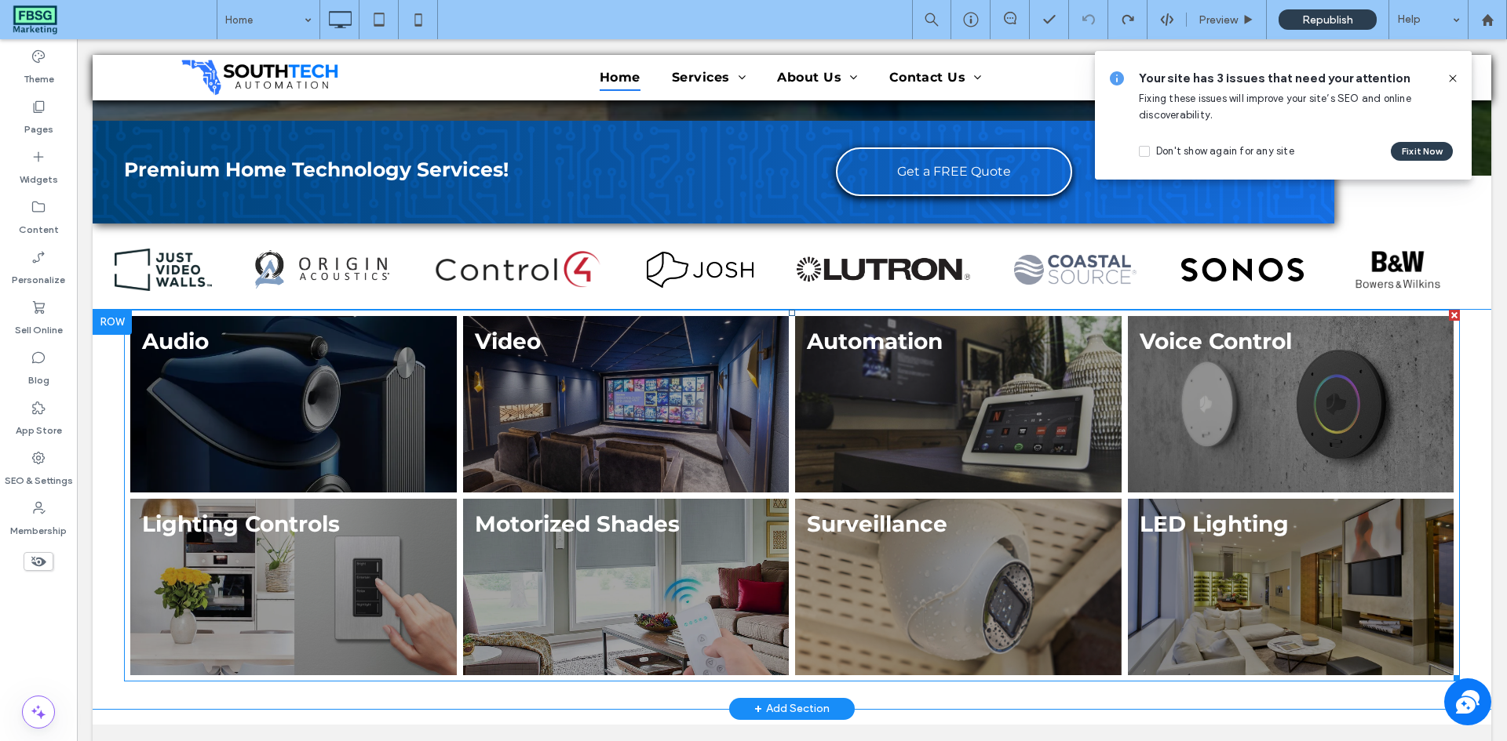
click at [530, 395] on link at bounding box center [626, 404] width 326 height 177
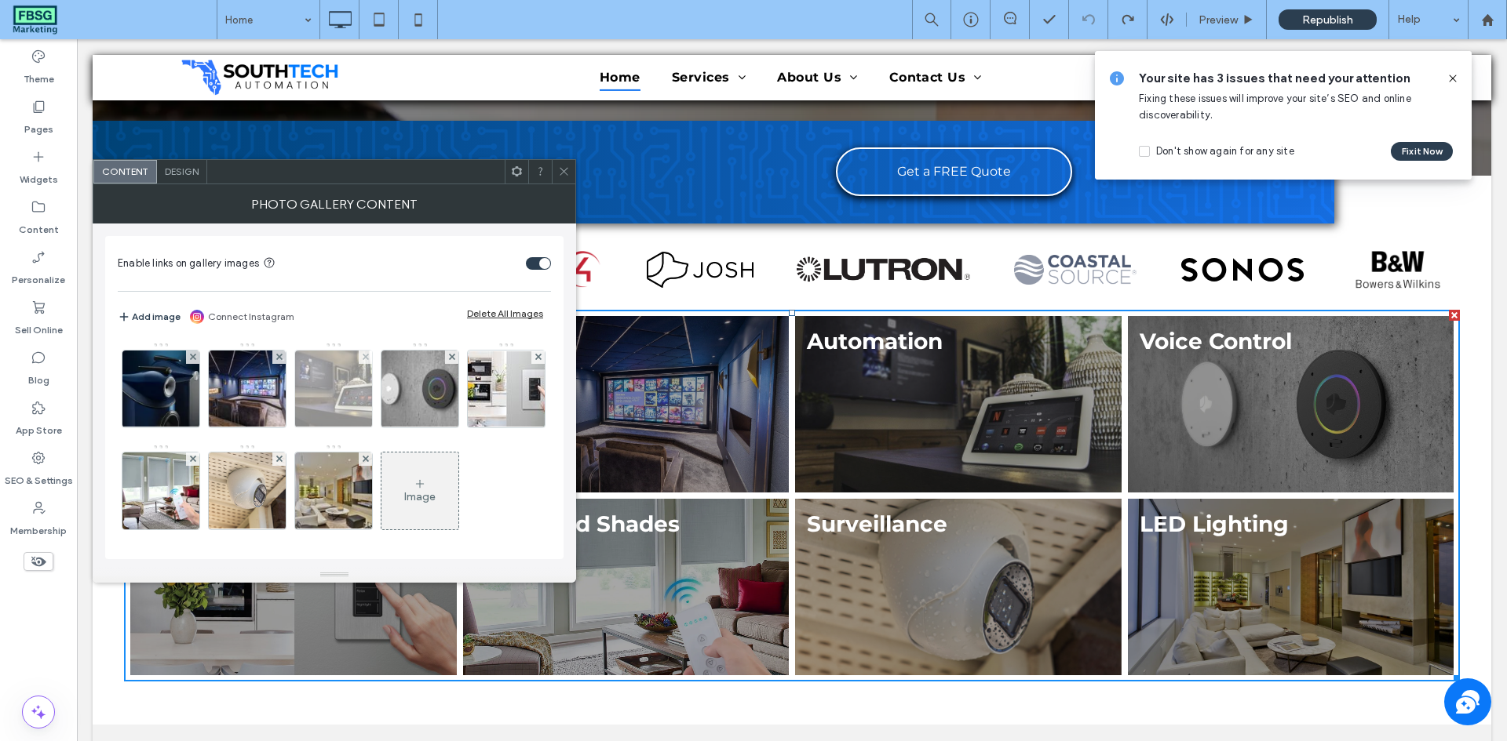
click at [354, 399] on img at bounding box center [333, 389] width 115 height 77
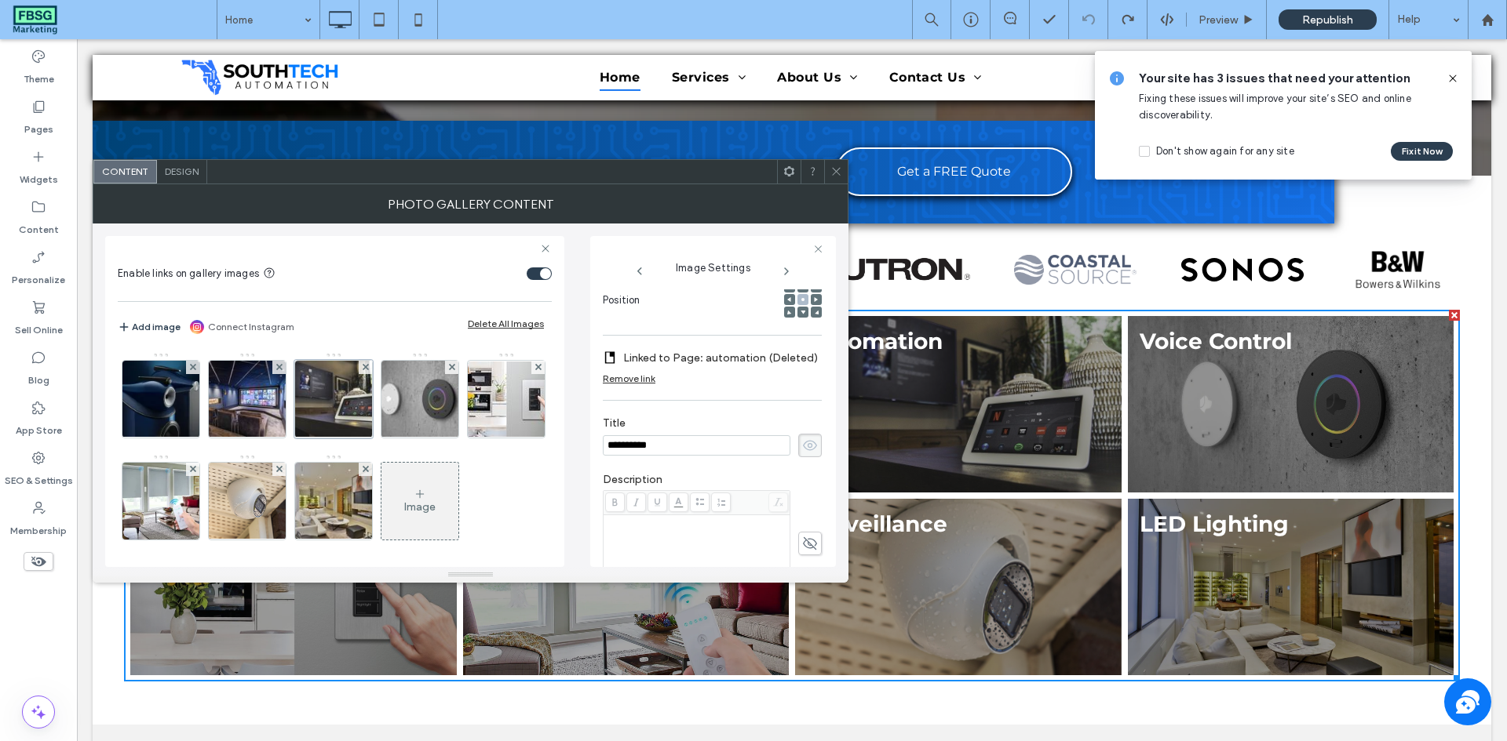
scroll to position [0, 0]
click at [696, 353] on label "Linked to Page: automation (Deleted)" at bounding box center [720, 358] width 195 height 29
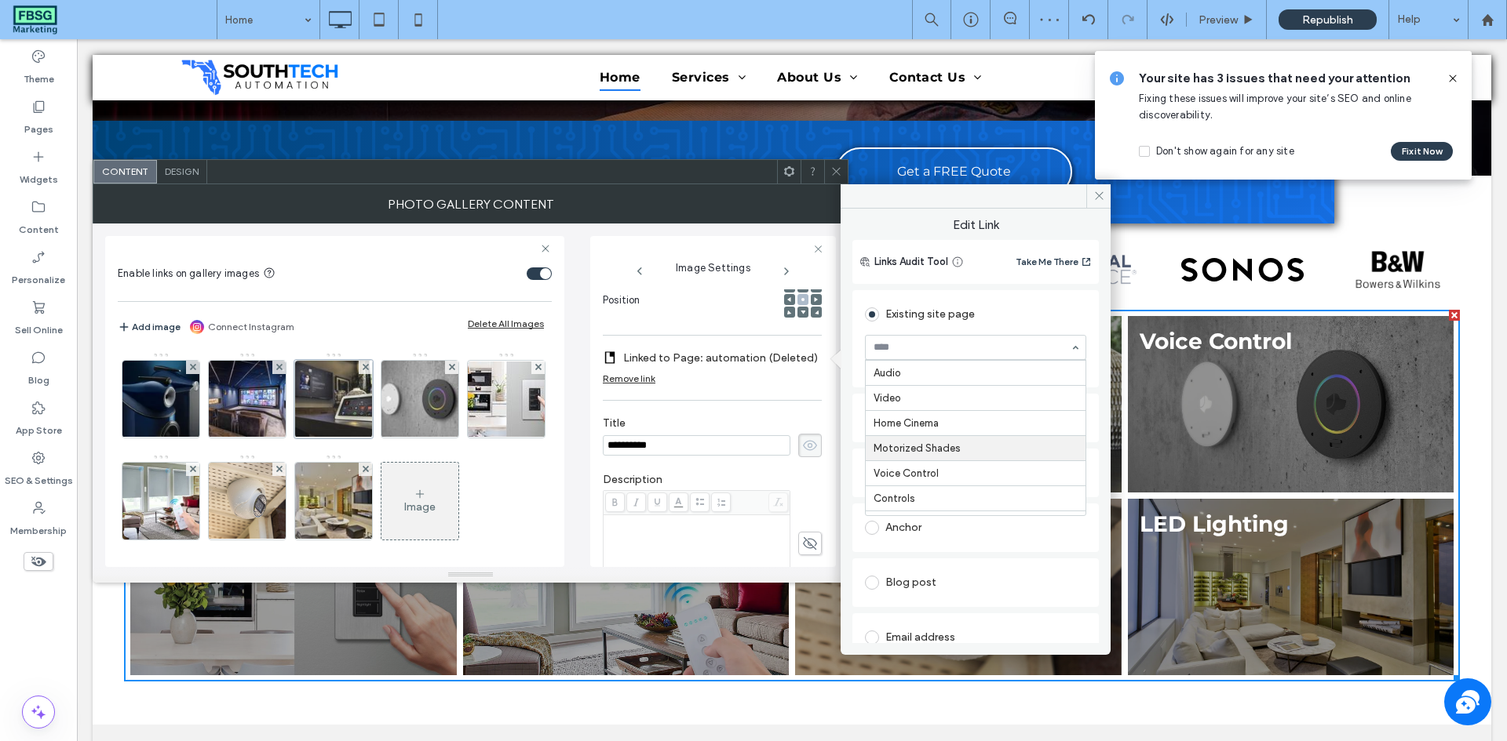
scroll to position [78, 0]
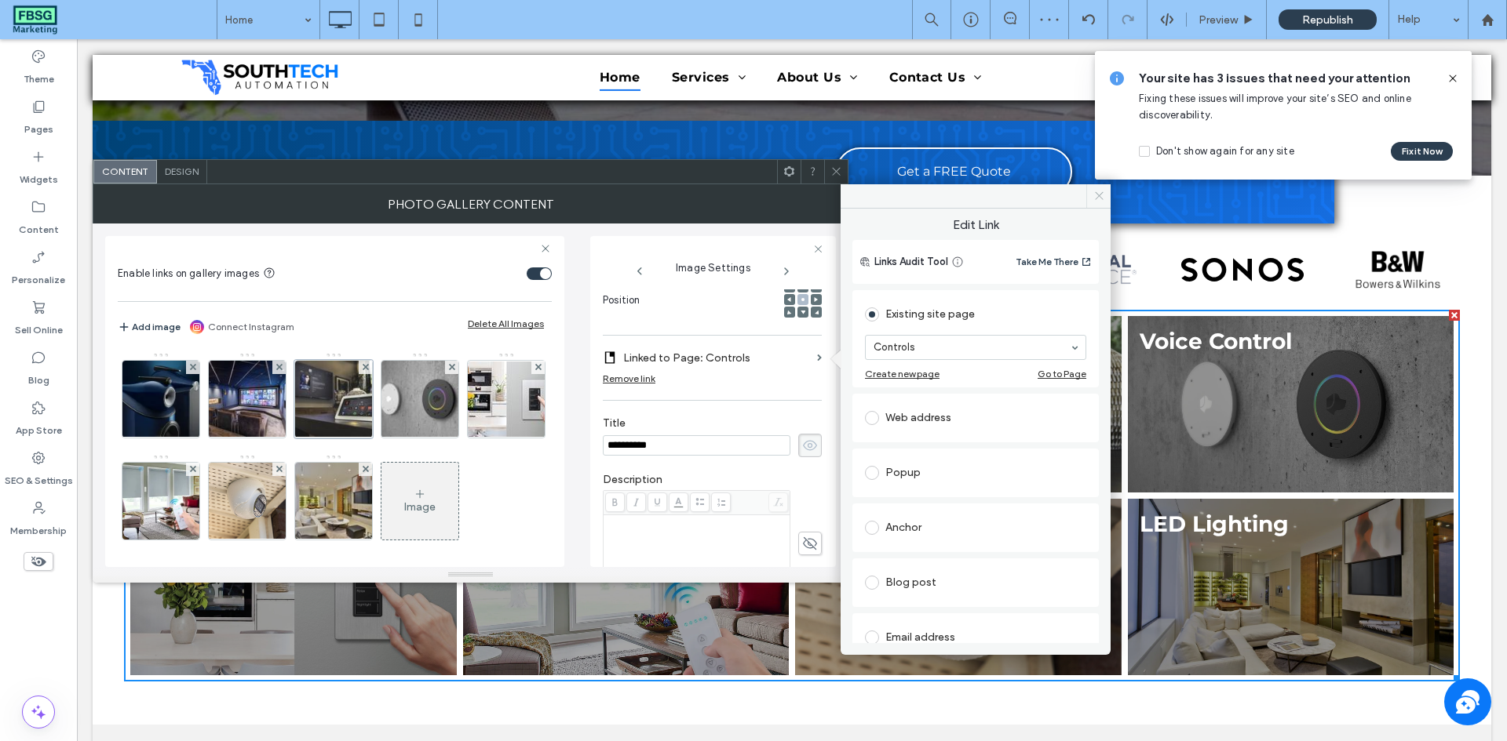
drag, startPoint x: 1091, startPoint y: 192, endPoint x: 798, endPoint y: 131, distance: 299.0
click at [1091, 192] on span at bounding box center [1098, 196] width 24 height 24
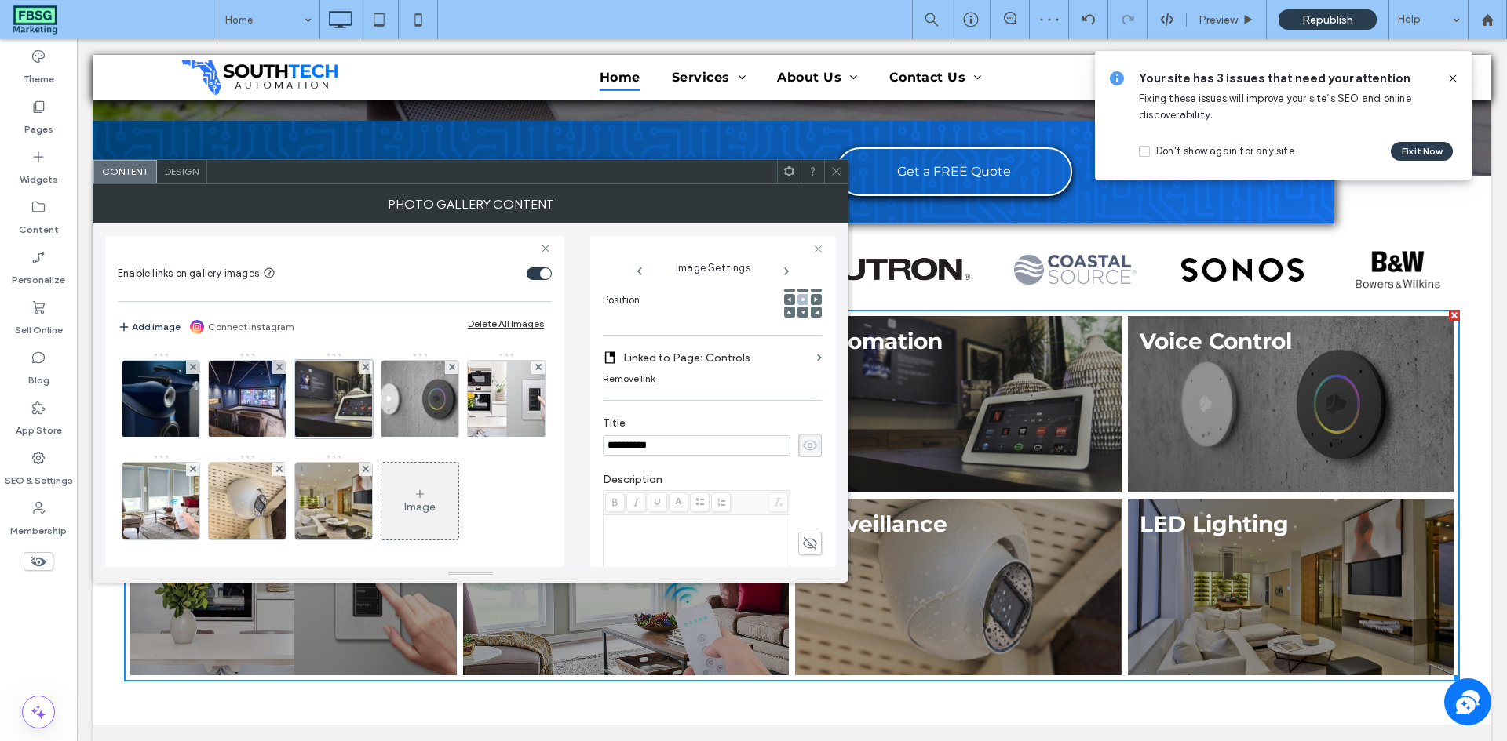
click at [838, 171] on icon at bounding box center [836, 172] width 12 height 12
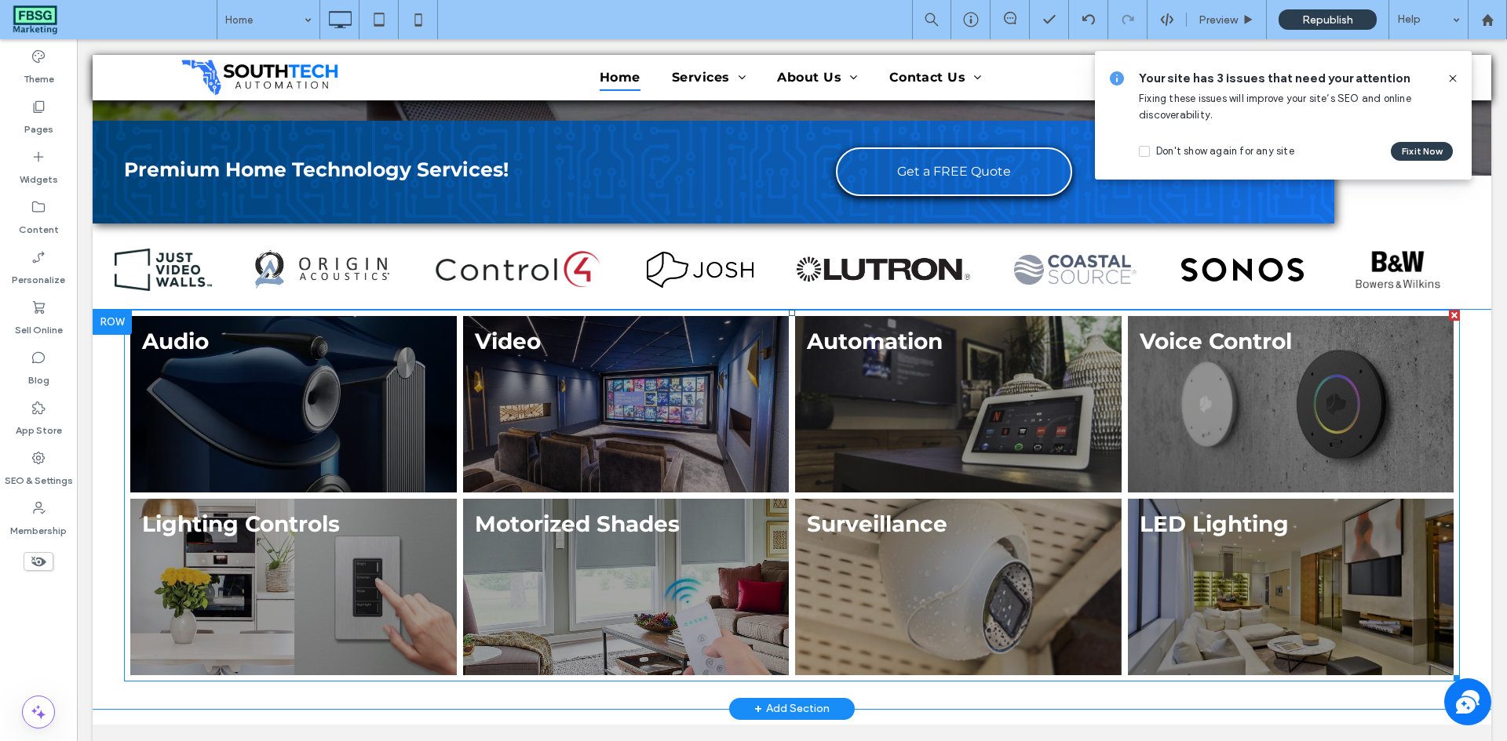
click at [414, 399] on link at bounding box center [293, 404] width 326 height 177
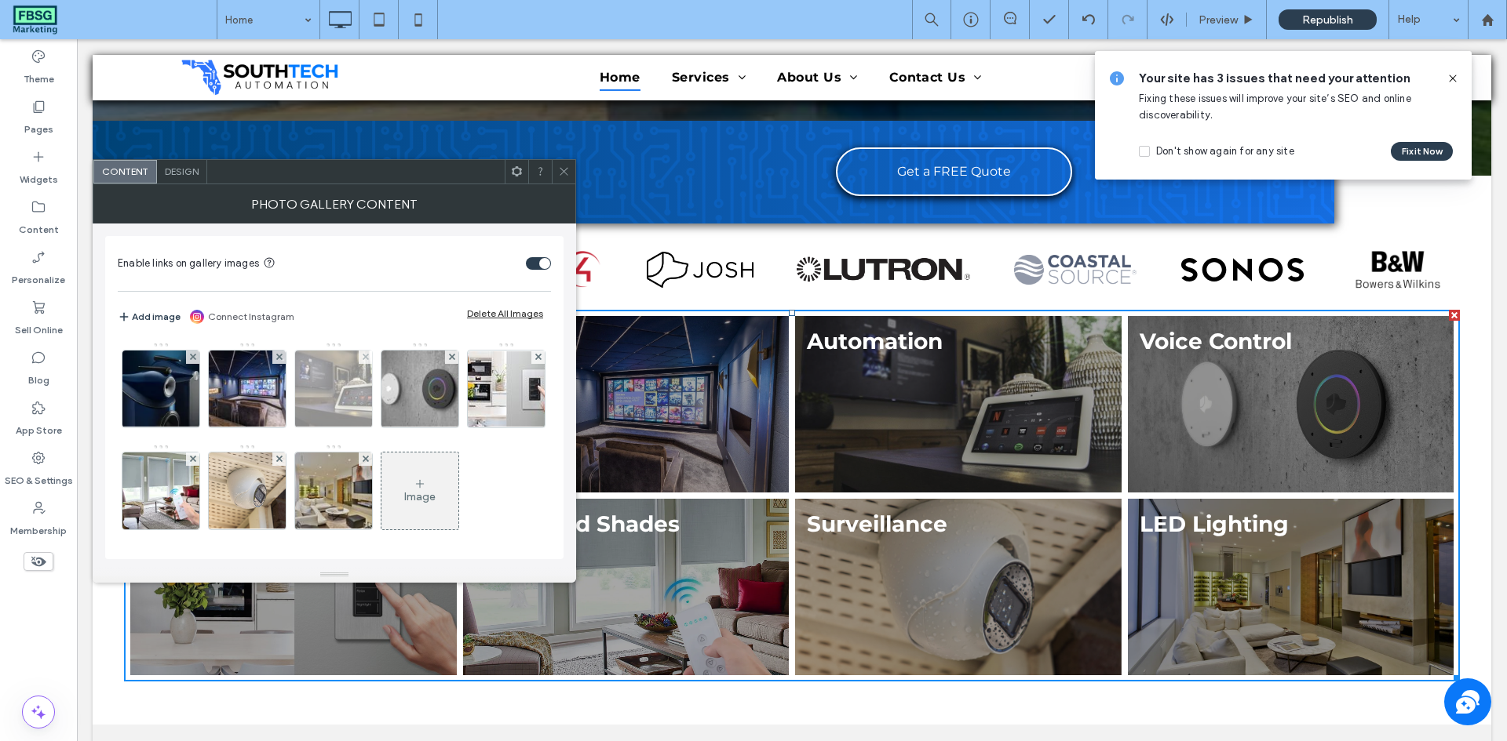
click at [346, 392] on img at bounding box center [333, 389] width 115 height 77
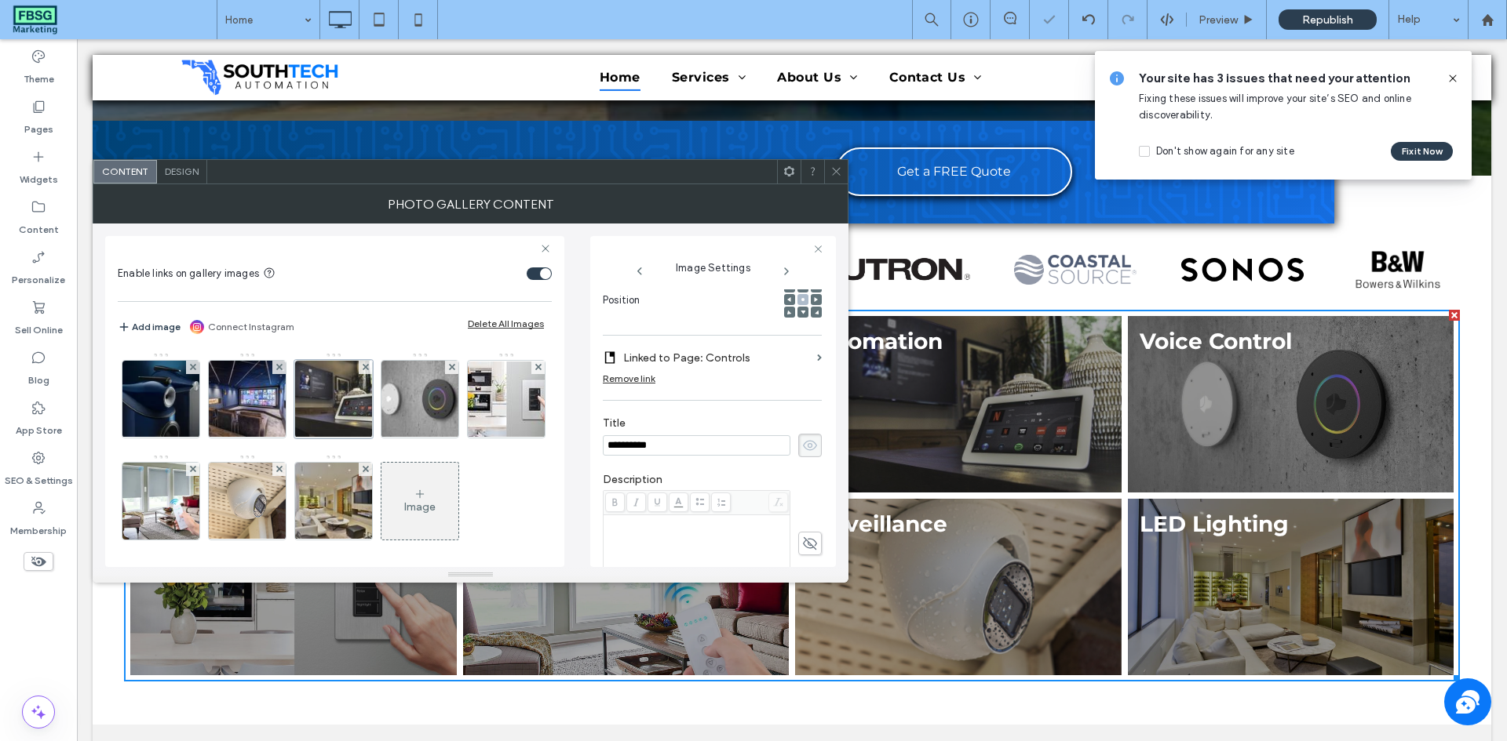
scroll to position [0, 0]
click at [648, 446] on input "**********" at bounding box center [697, 445] width 188 height 20
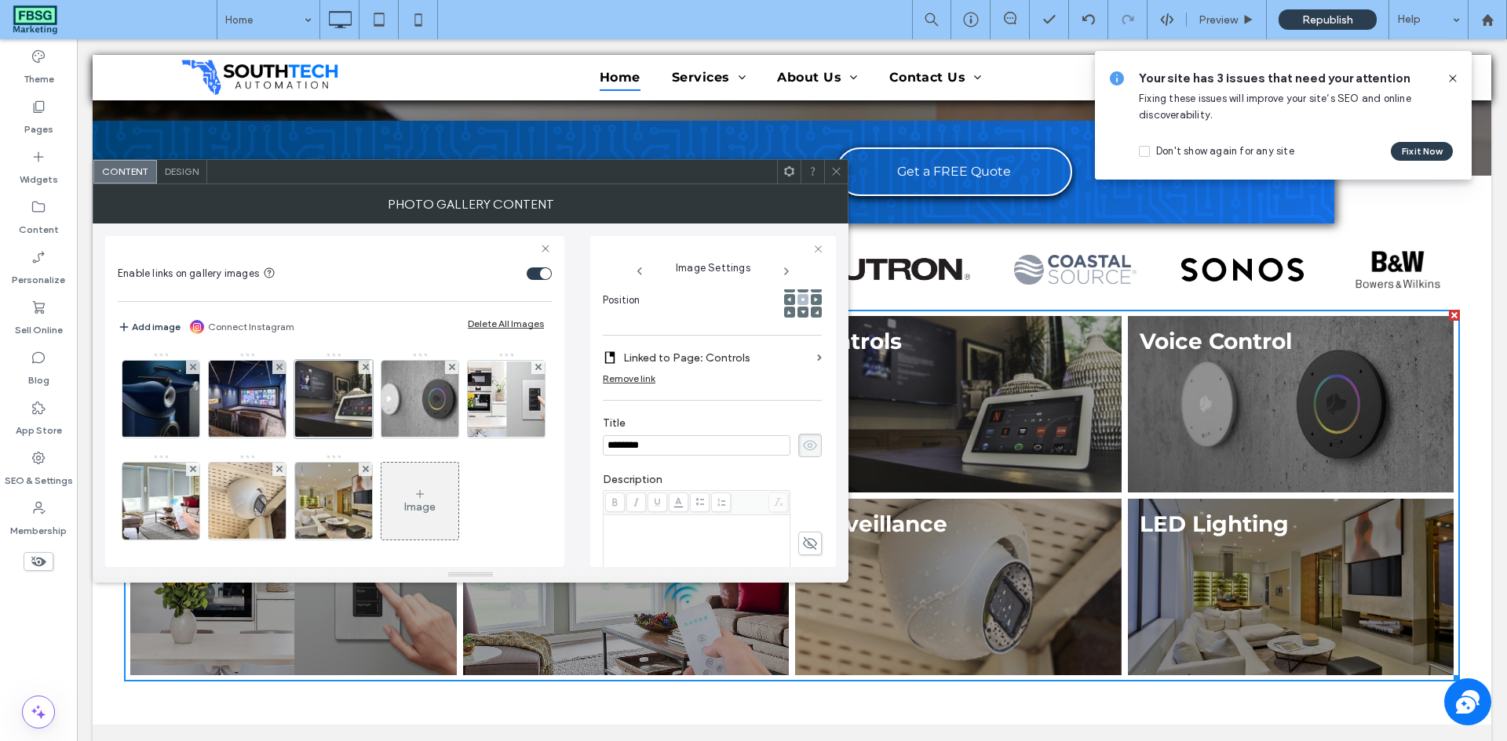
click at [648, 446] on input "********" at bounding box center [697, 445] width 188 height 20
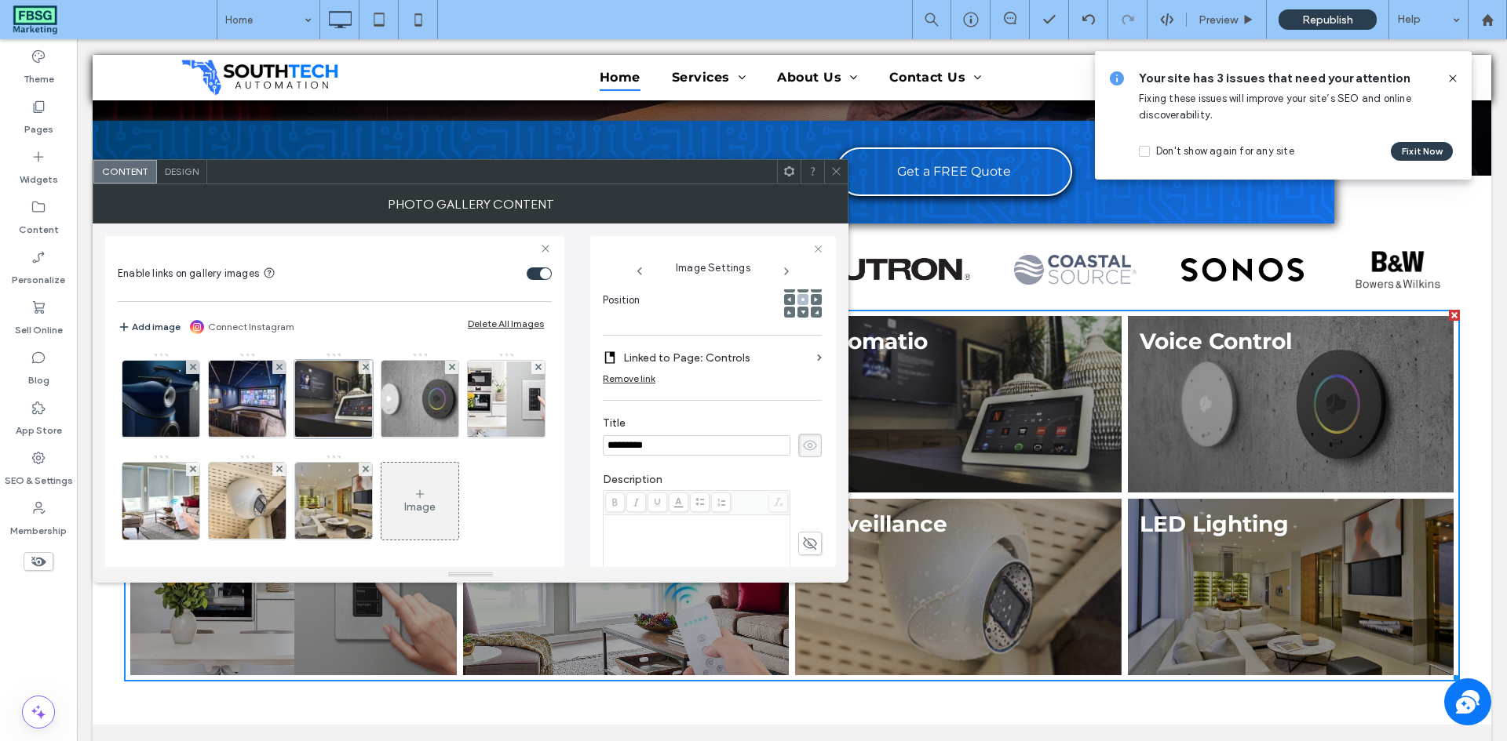
type input "**********"
drag, startPoint x: 826, startPoint y: 168, endPoint x: 774, endPoint y: 183, distance: 53.9
click at [826, 168] on div at bounding box center [836, 172] width 24 height 24
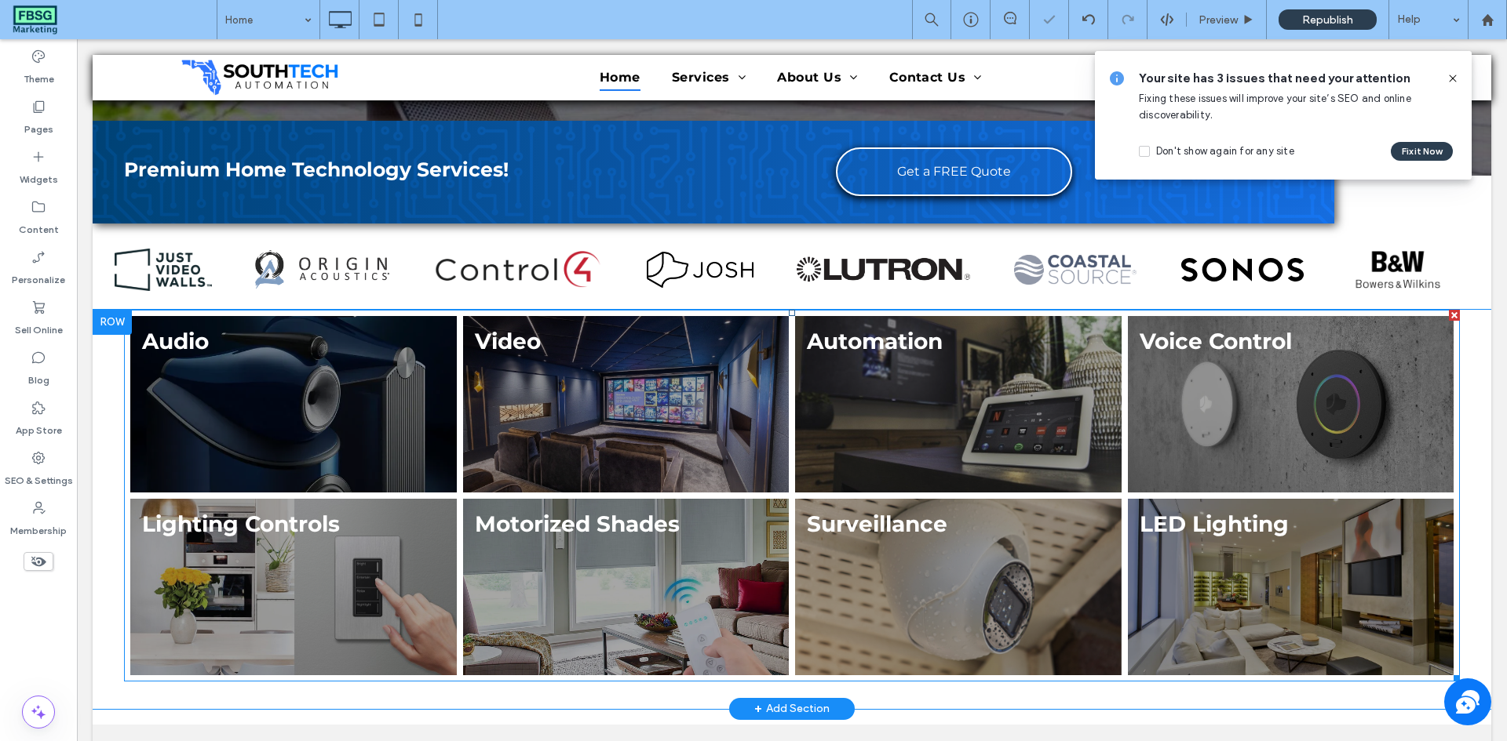
click at [849, 412] on link at bounding box center [958, 404] width 326 height 177
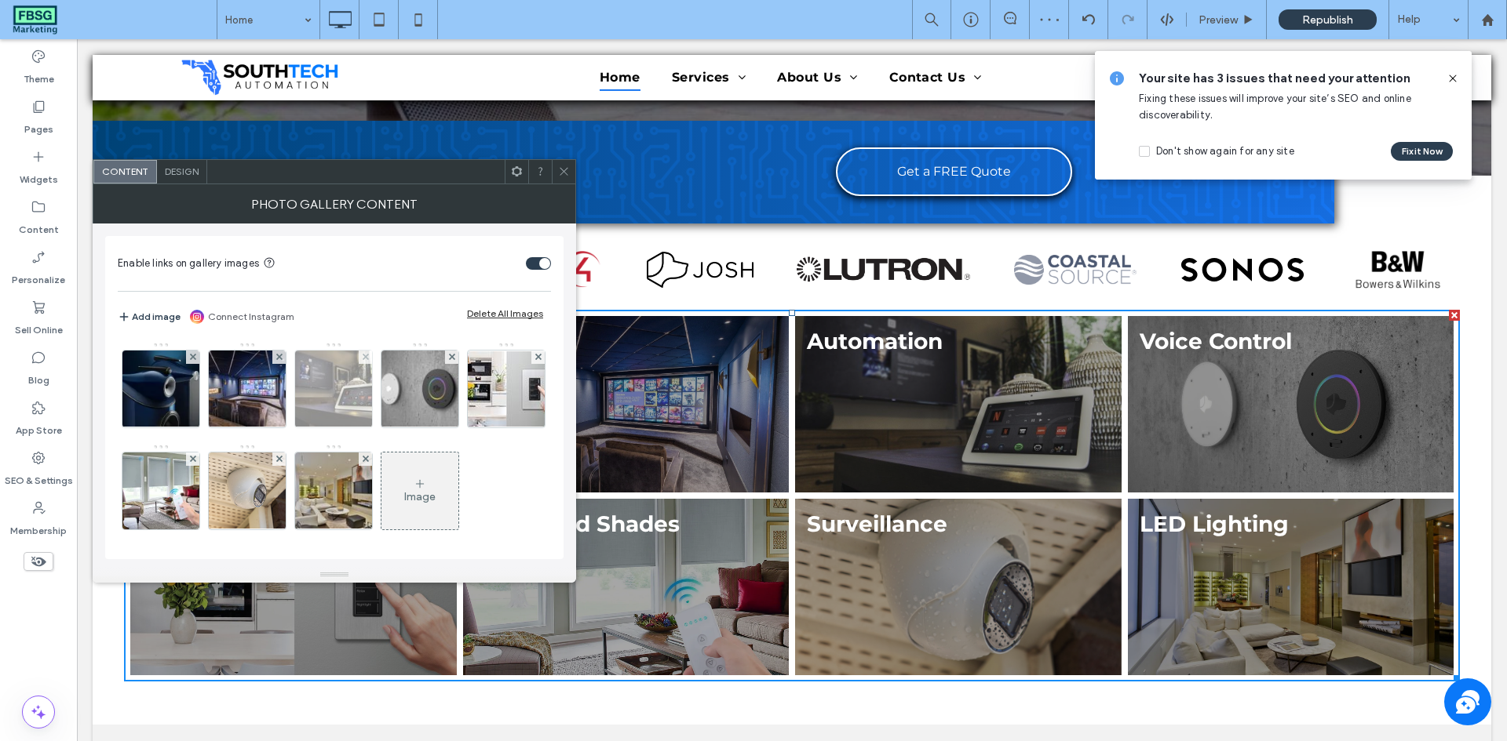
click at [326, 405] on img at bounding box center [333, 389] width 115 height 77
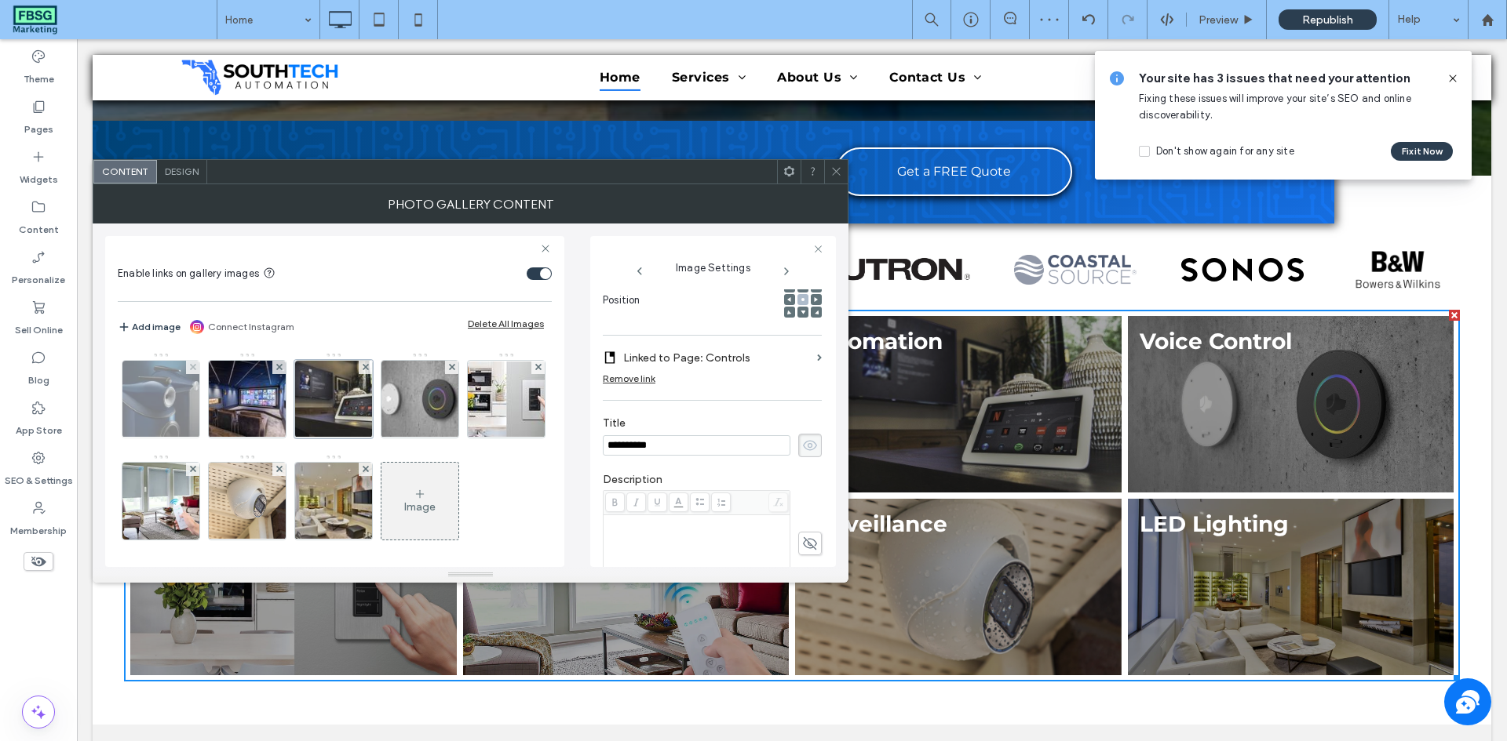
click at [177, 414] on img at bounding box center [161, 399] width 103 height 77
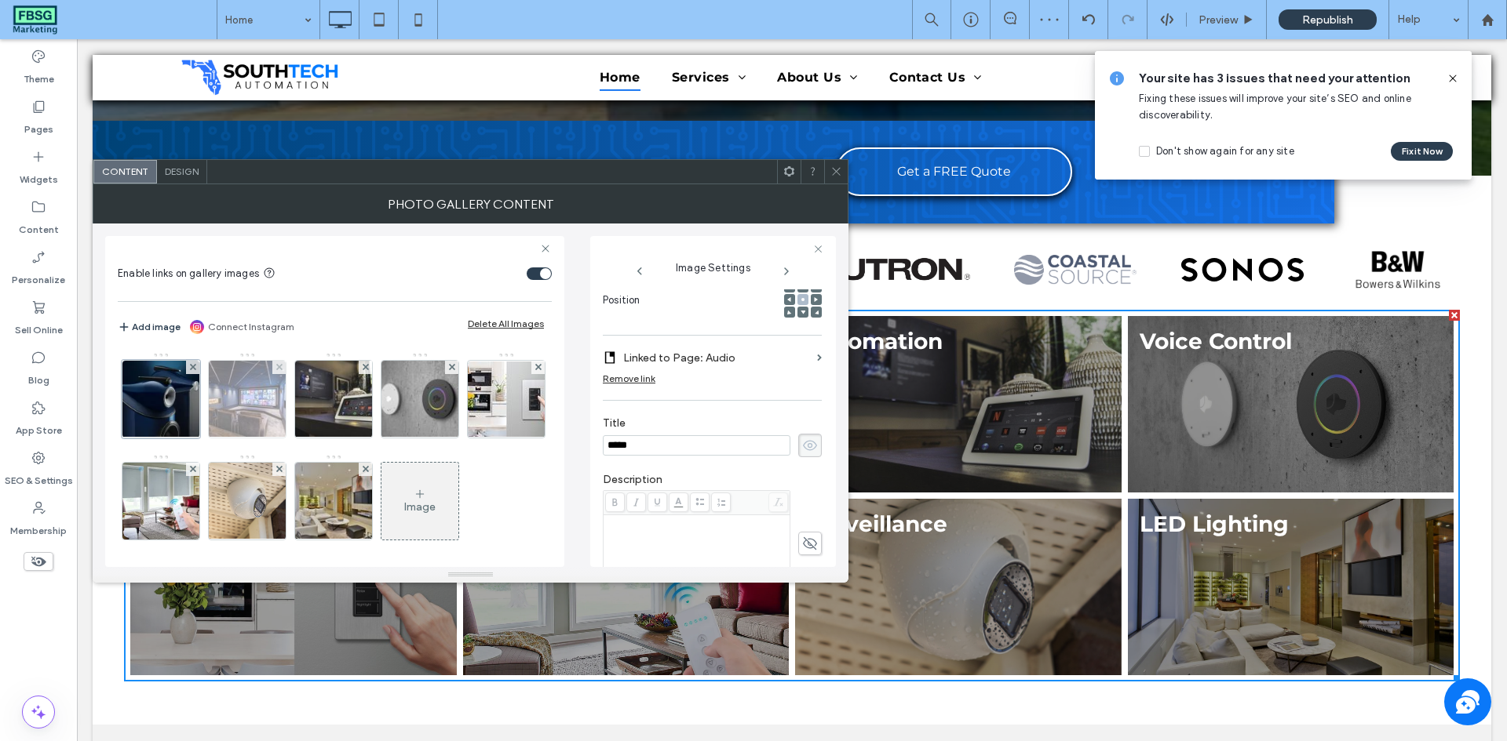
click at [237, 406] on img at bounding box center [247, 399] width 115 height 77
click at [335, 411] on img at bounding box center [333, 399] width 115 height 77
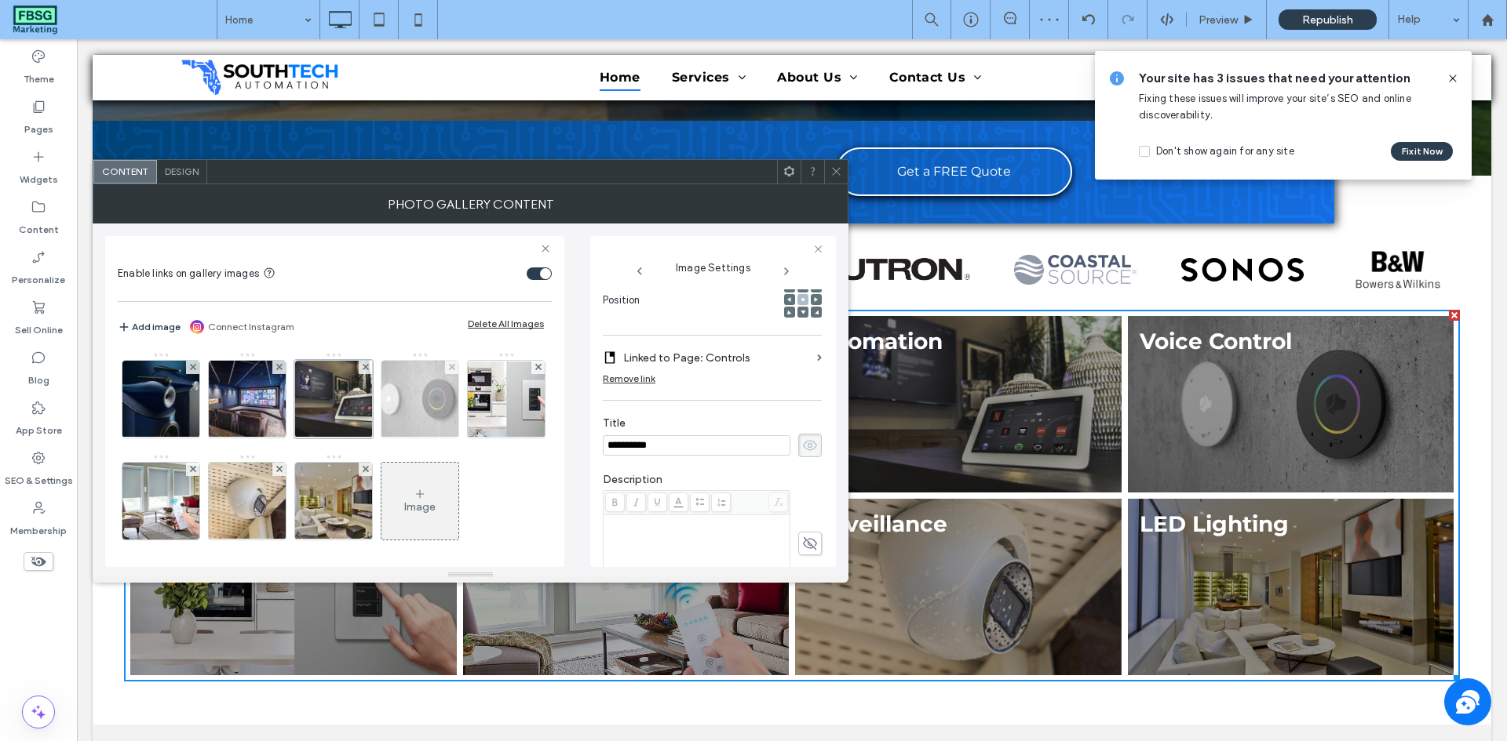
click at [416, 414] on img at bounding box center [419, 399] width 119 height 77
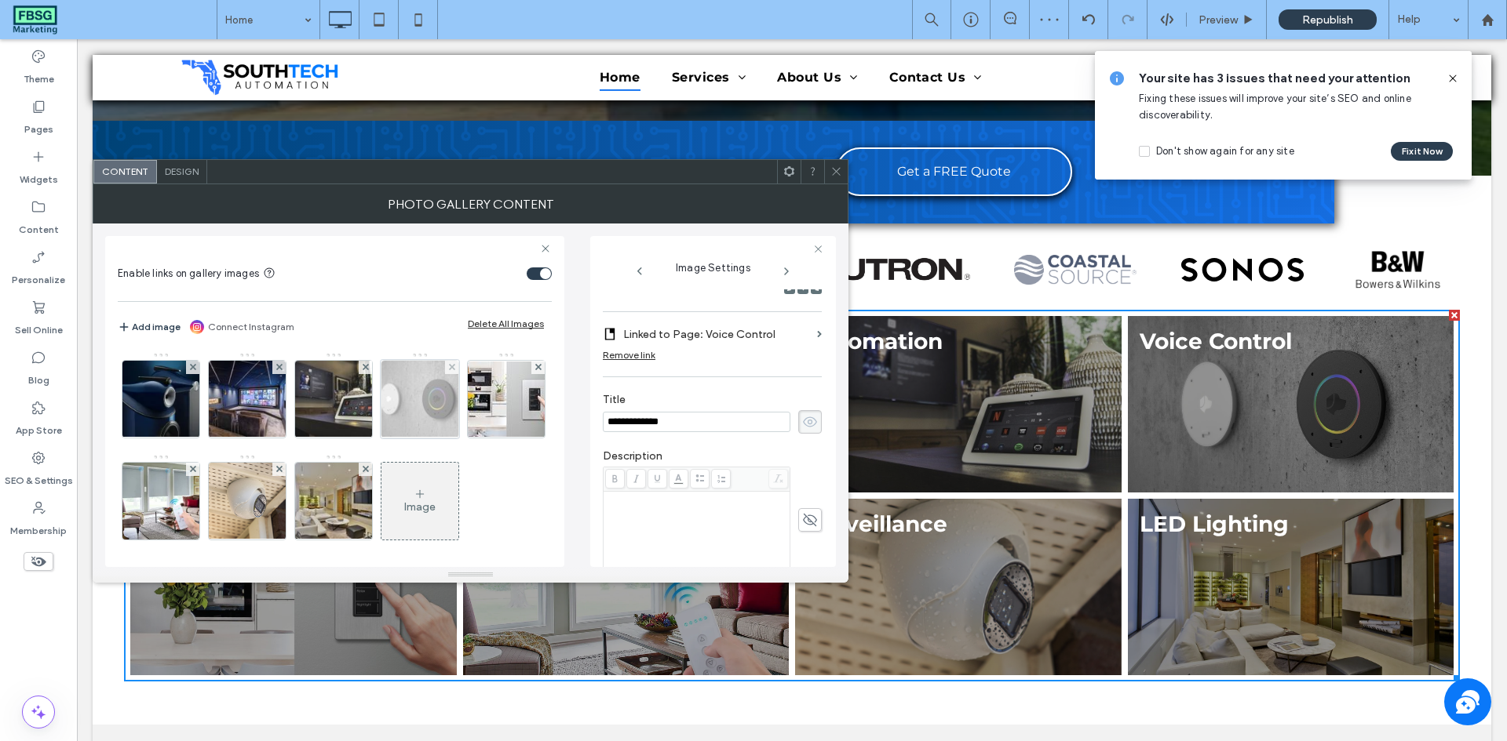
scroll to position [230, 0]
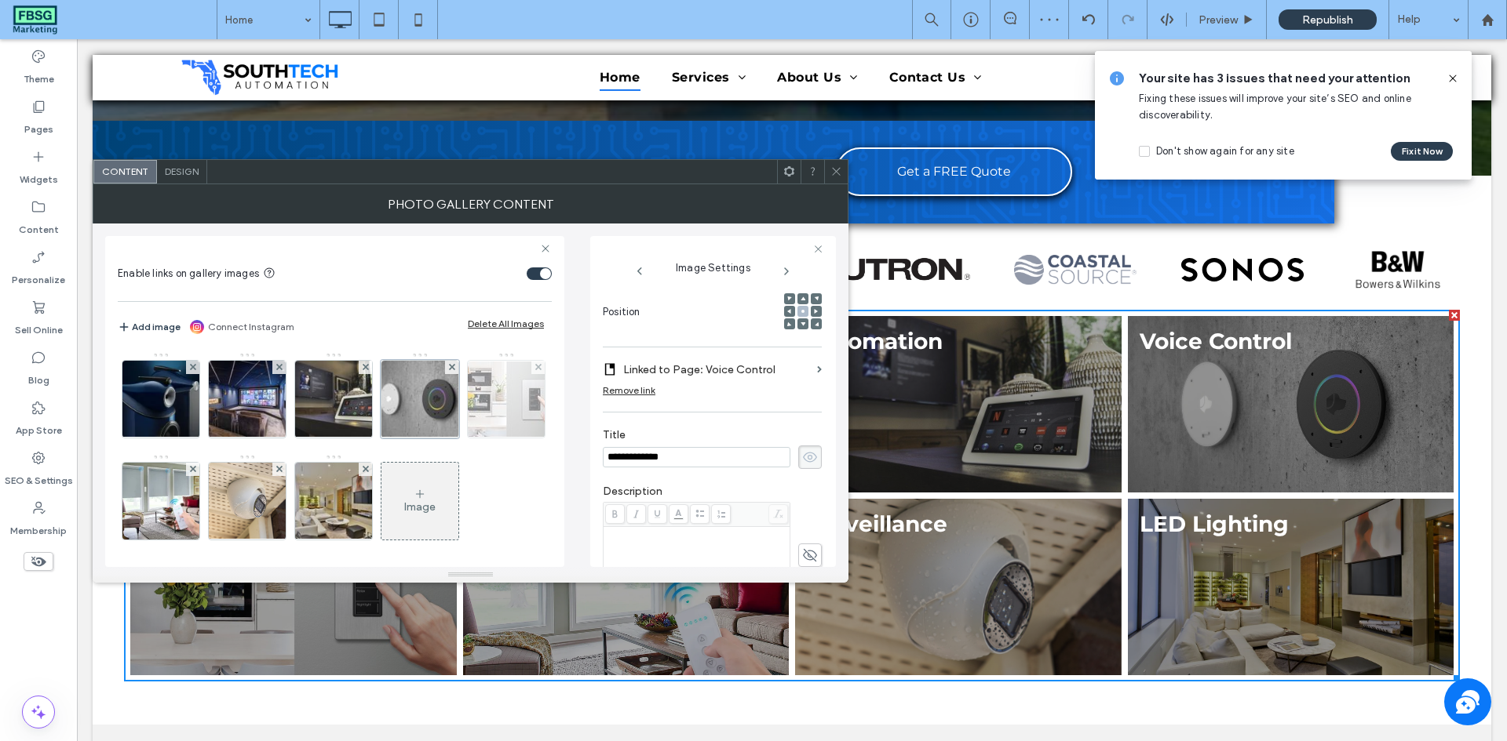
click at [443, 437] on img at bounding box center [506, 399] width 126 height 75
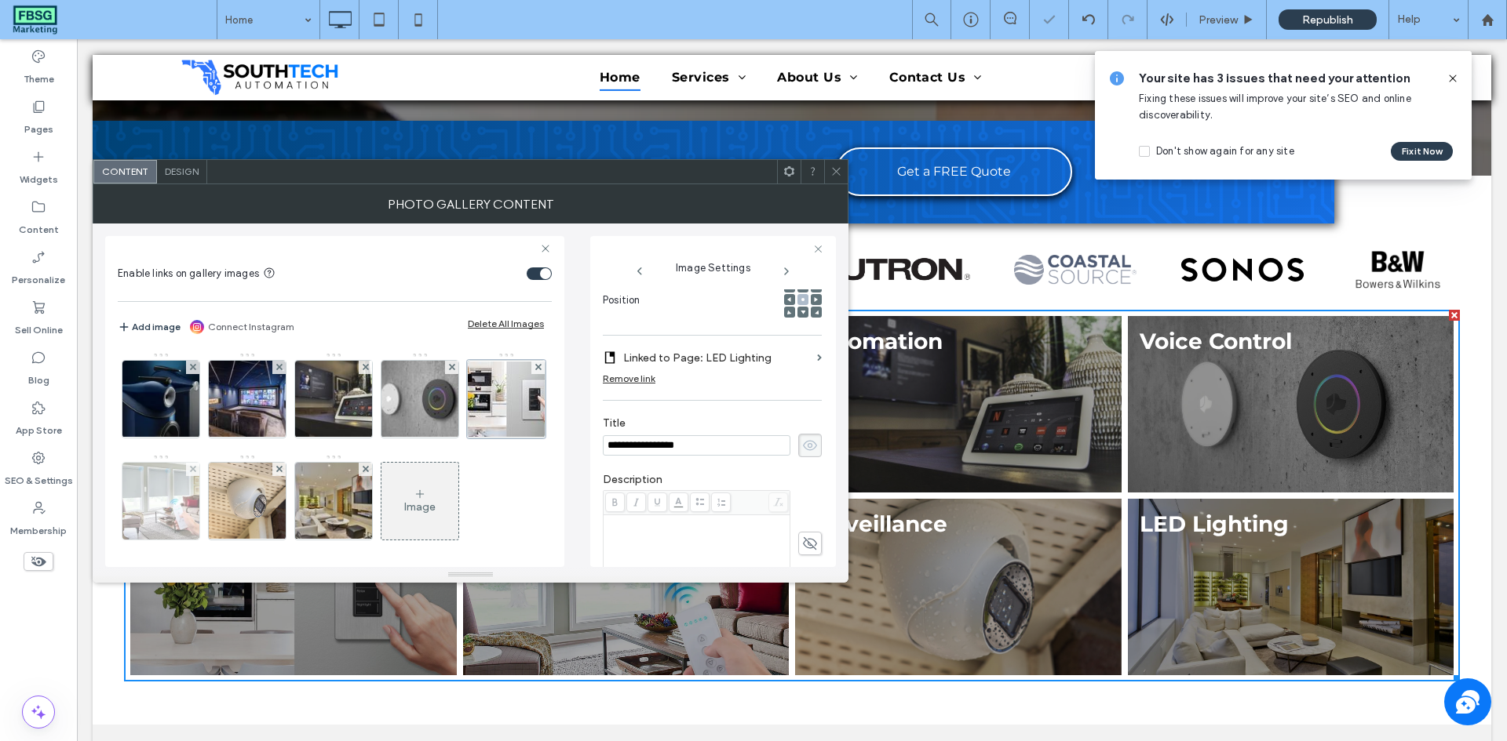
click at [199, 513] on img at bounding box center [160, 501] width 77 height 77
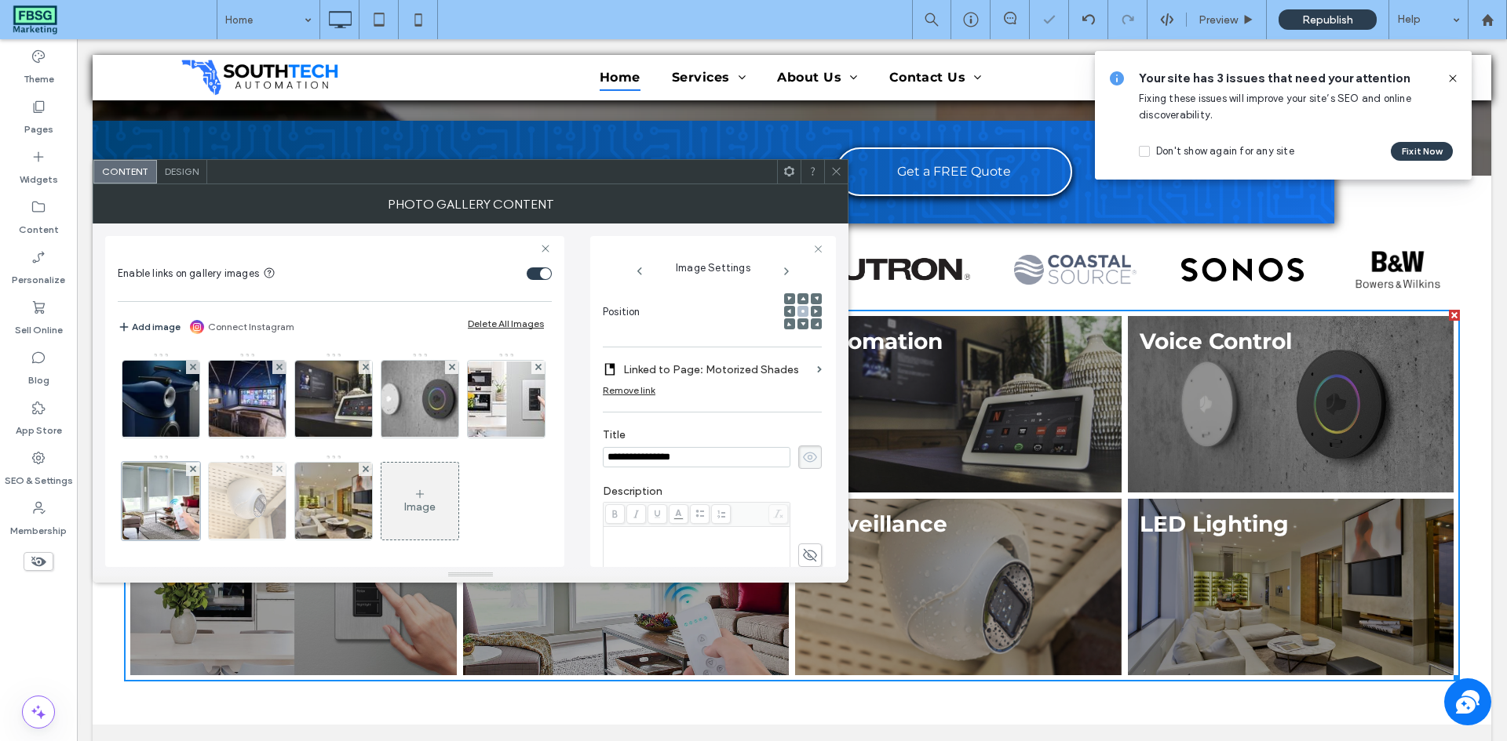
scroll to position [242, 0]
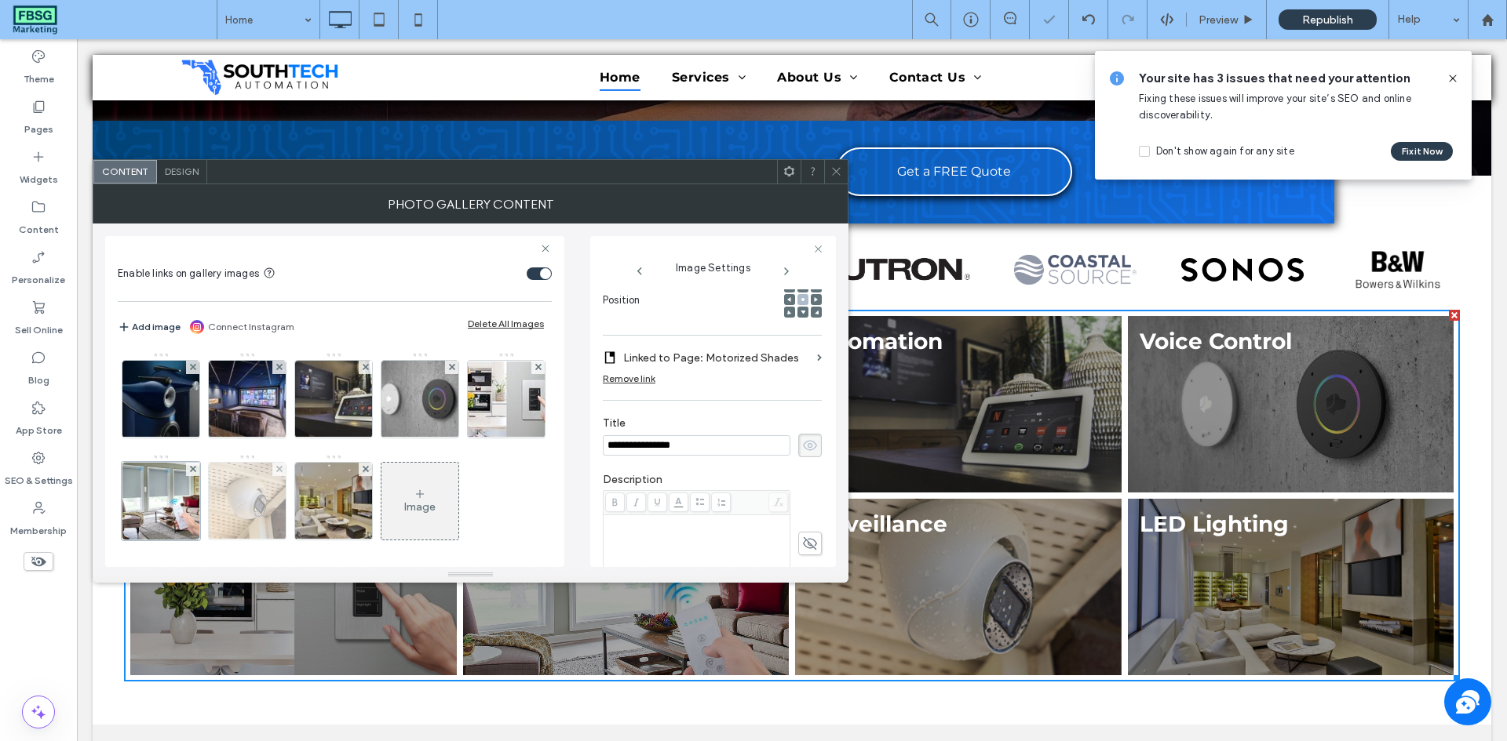
click at [289, 514] on img at bounding box center [247, 501] width 83 height 77
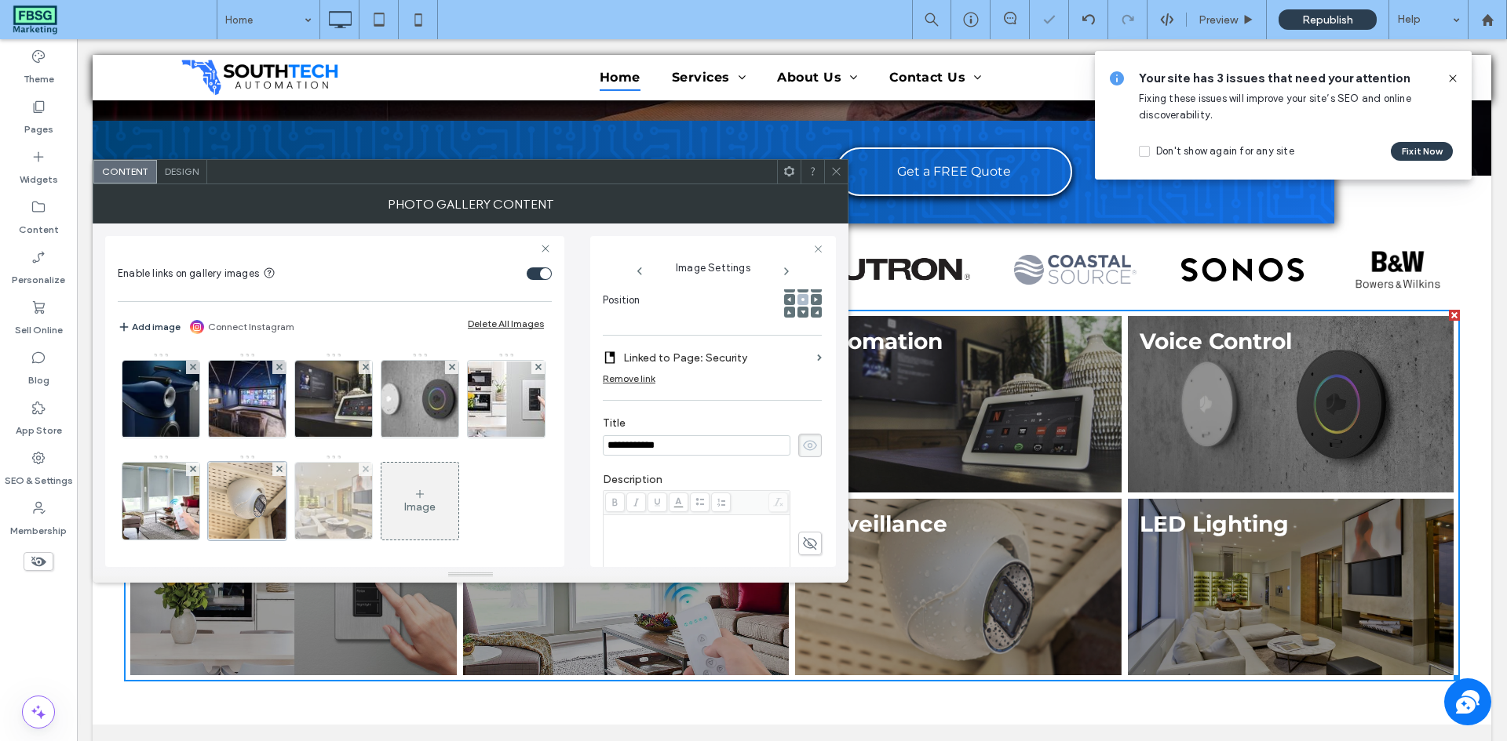
click at [392, 512] on img at bounding box center [333, 501] width 115 height 77
click at [289, 519] on img at bounding box center [247, 501] width 83 height 77
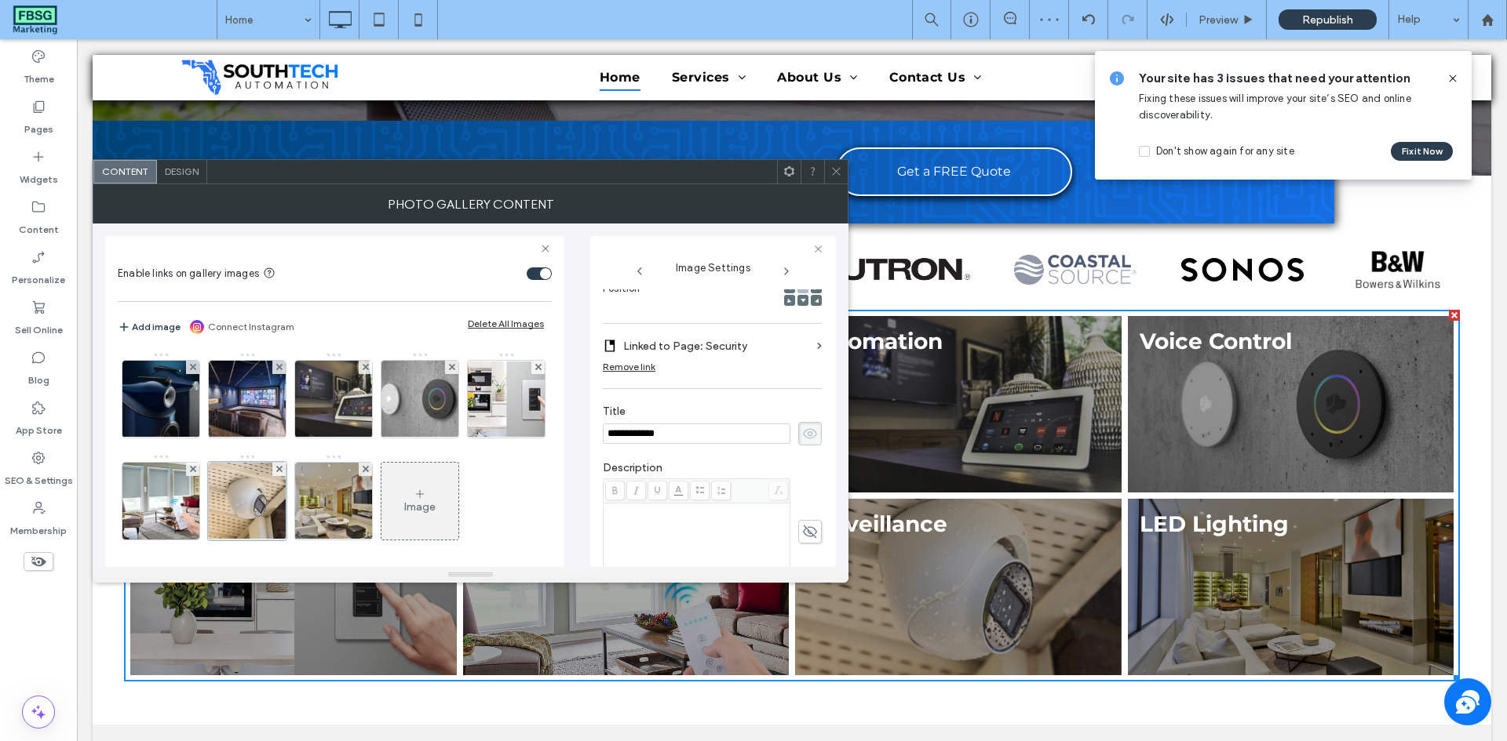
scroll to position [230, 0]
click at [723, 356] on label "Linked to Page: Security" at bounding box center [717, 358] width 188 height 29
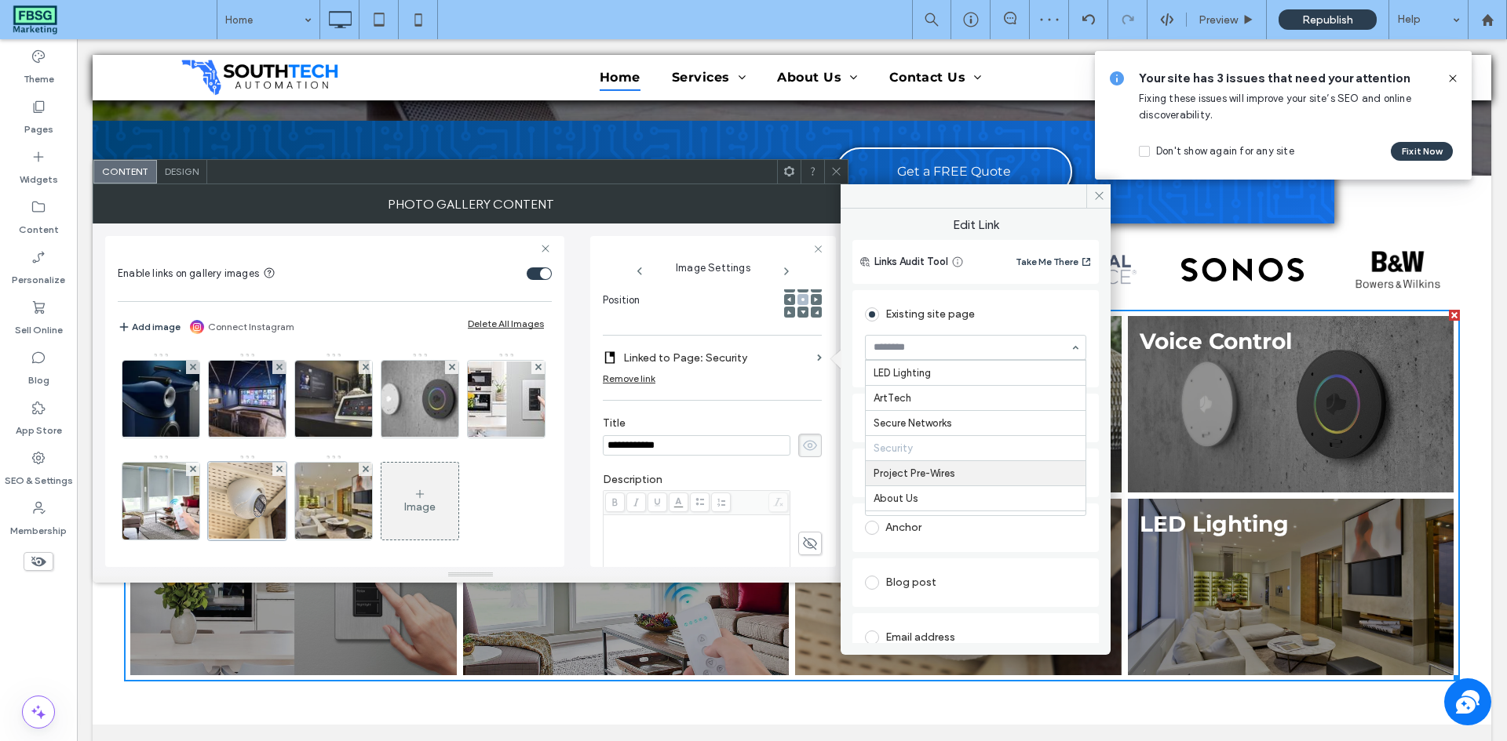
scroll to position [198, 0]
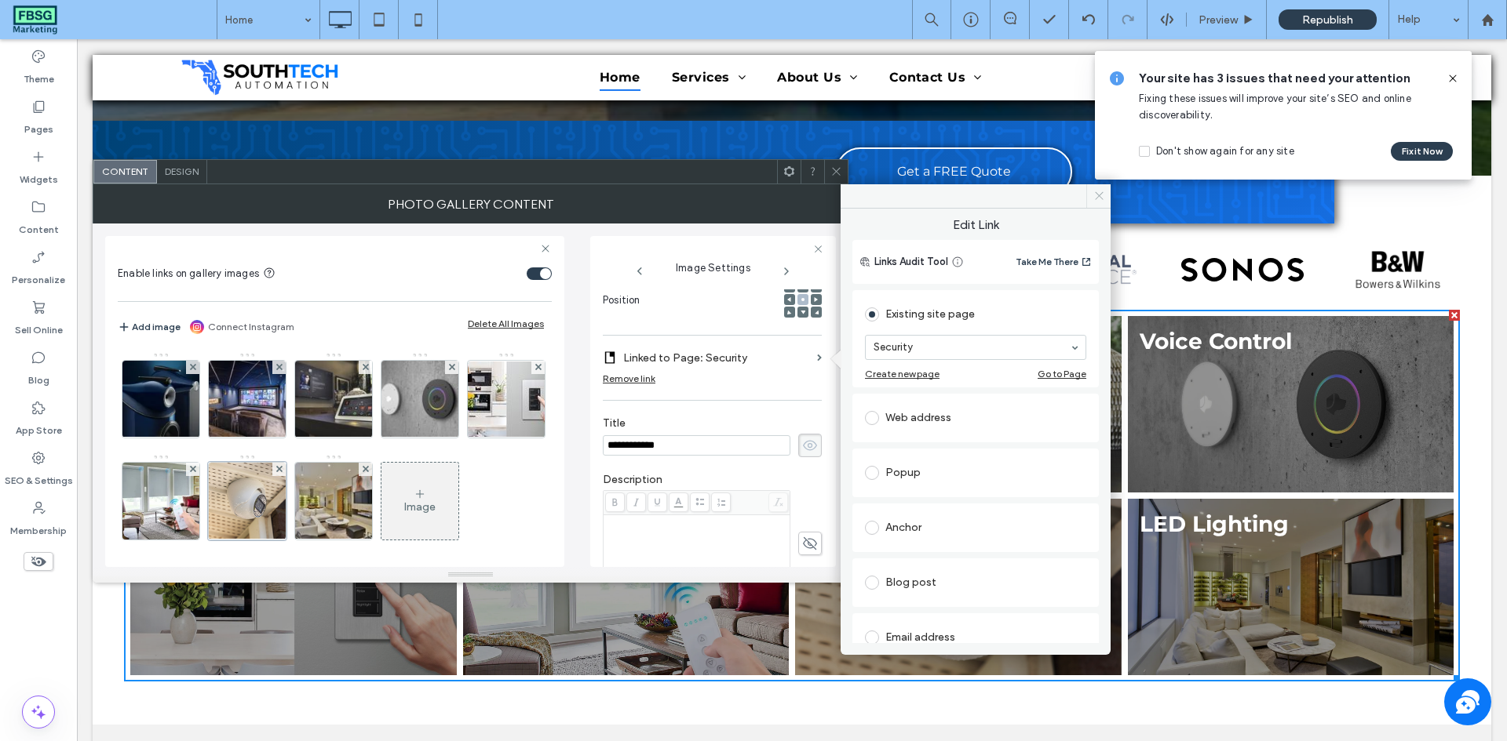
click at [1090, 195] on span at bounding box center [1098, 196] width 24 height 24
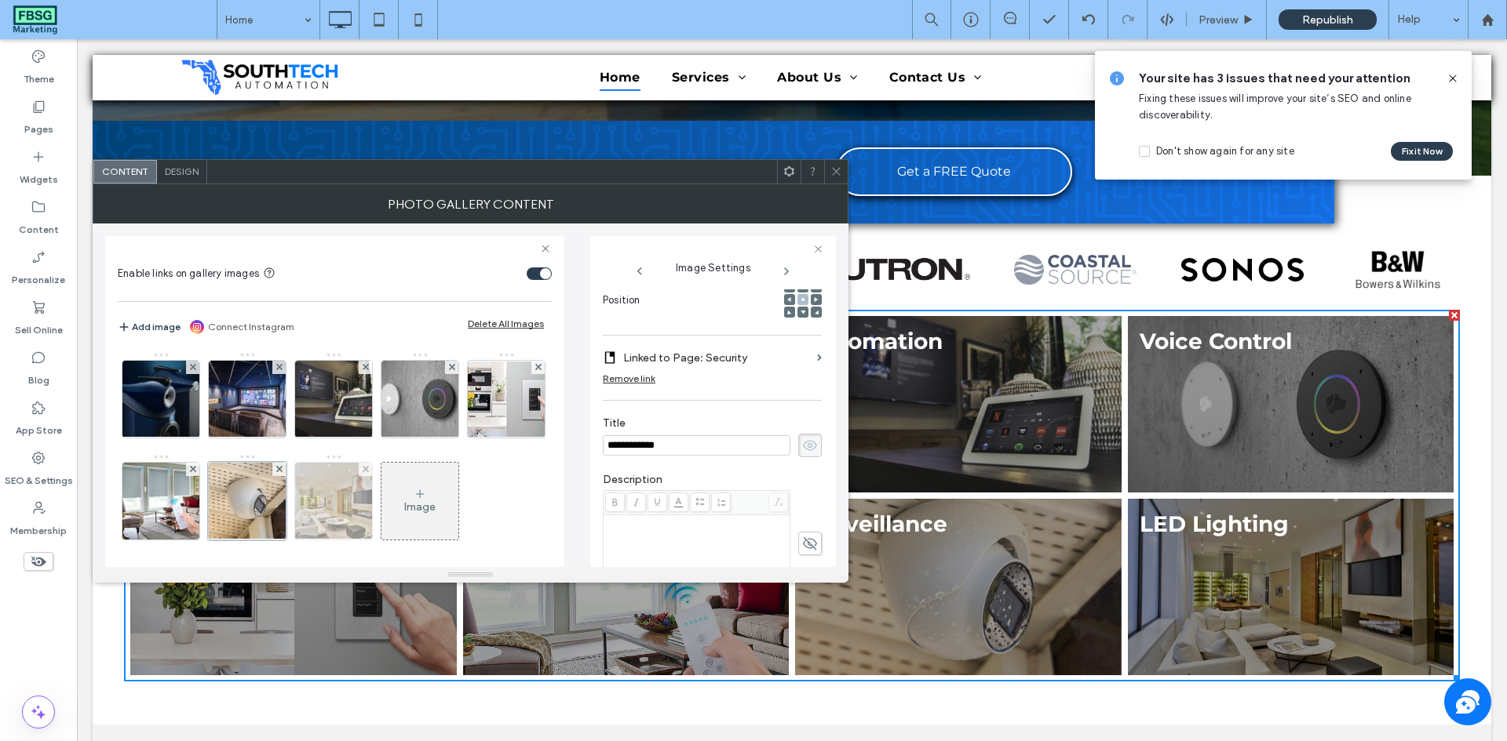
click at [392, 519] on img at bounding box center [333, 501] width 115 height 77
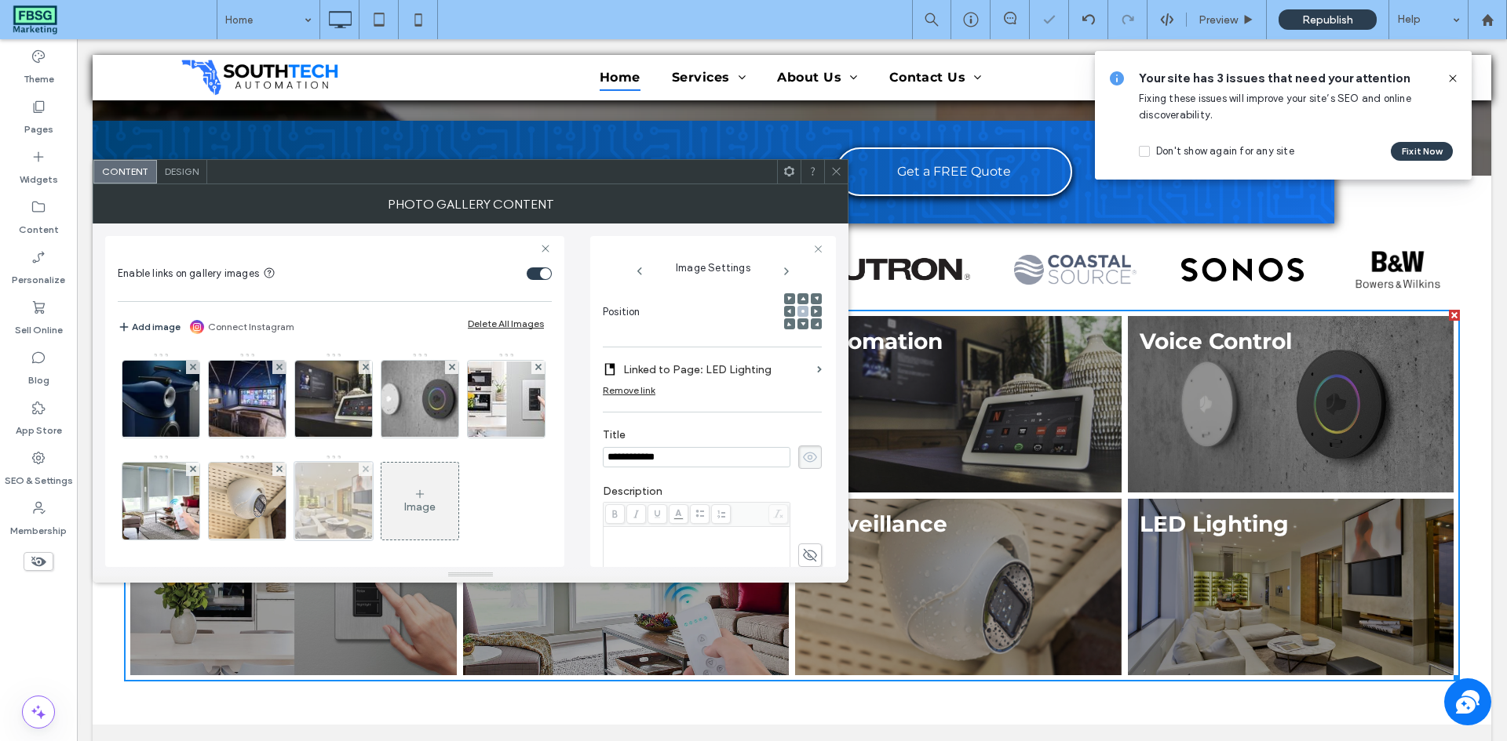
scroll to position [242, 0]
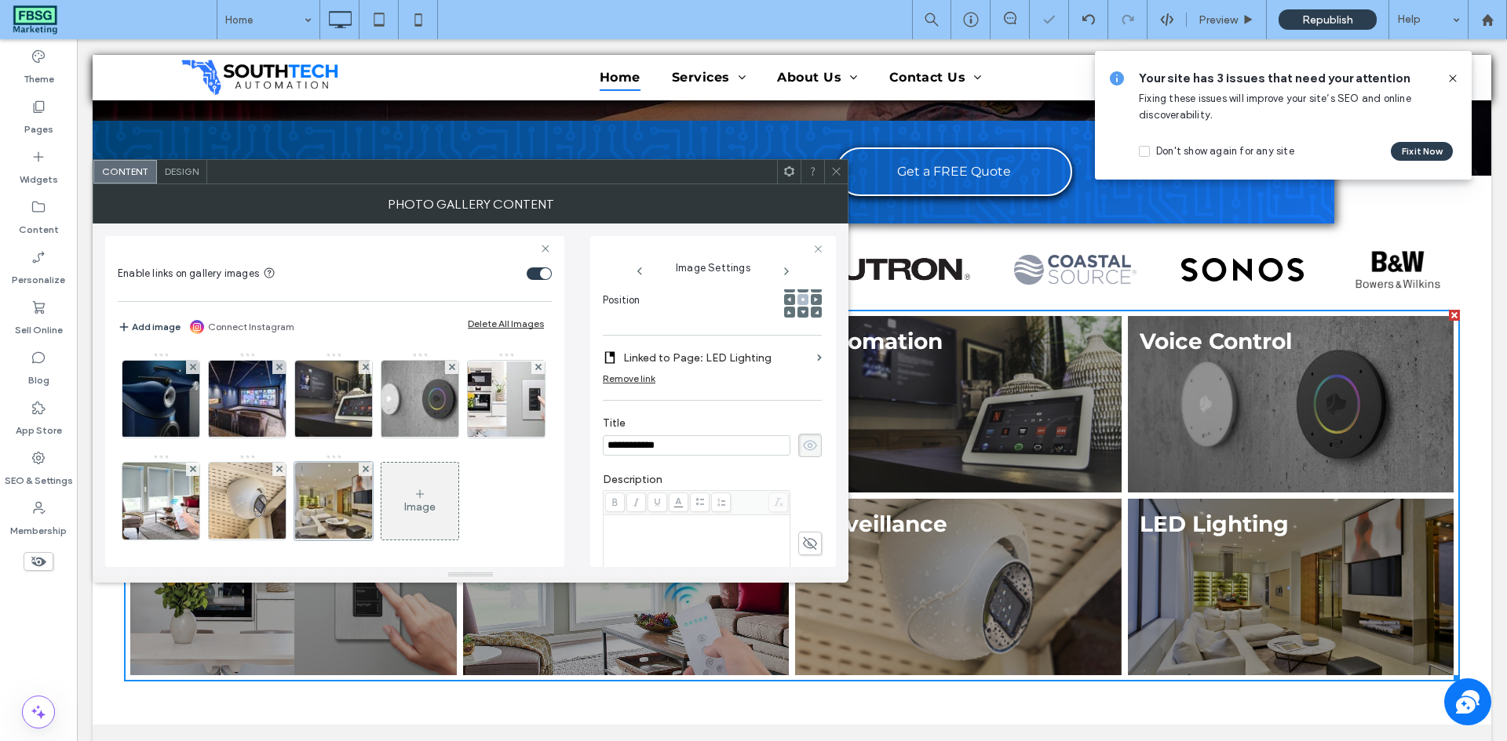
click at [701, 356] on label "Linked to Page: LED Lighting" at bounding box center [717, 358] width 188 height 29
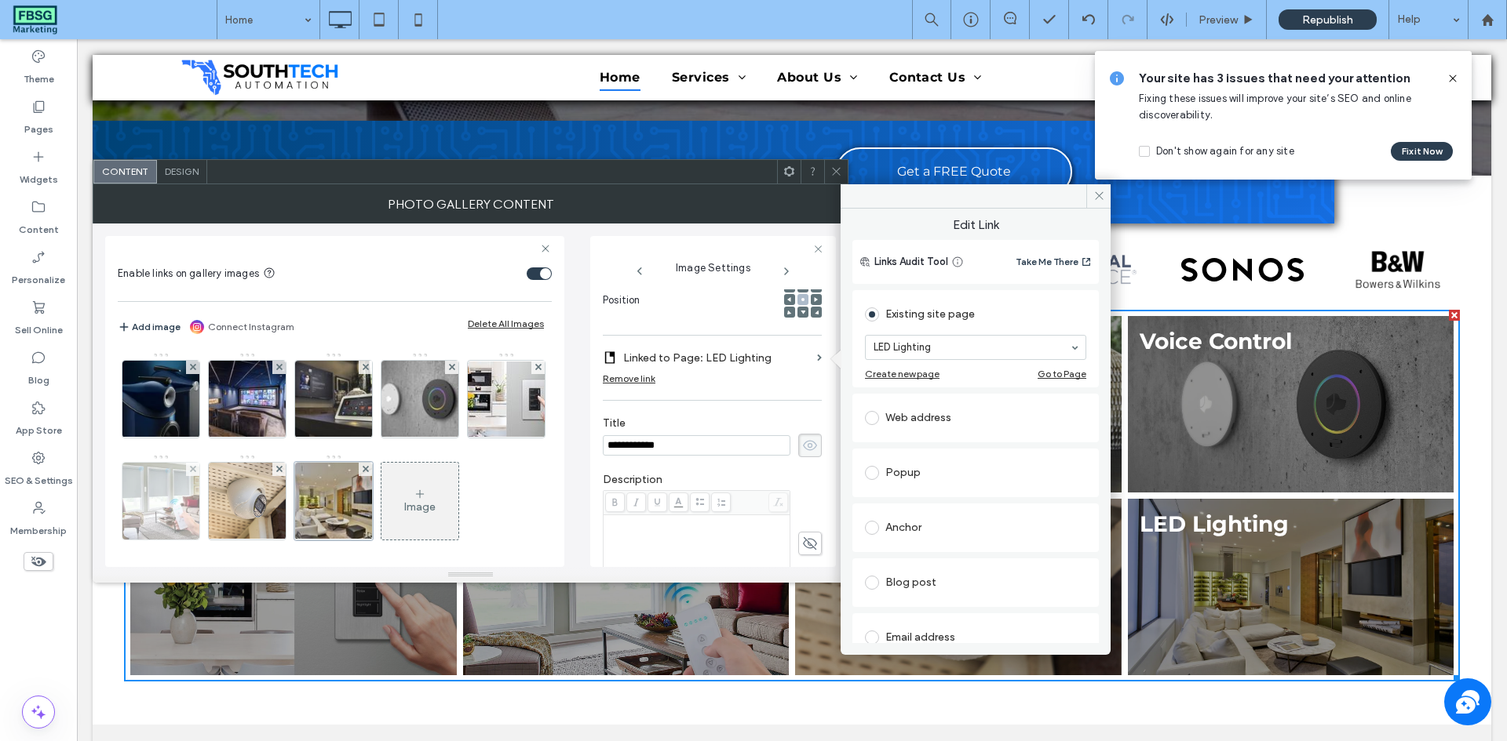
click at [199, 516] on img at bounding box center [160, 501] width 77 height 77
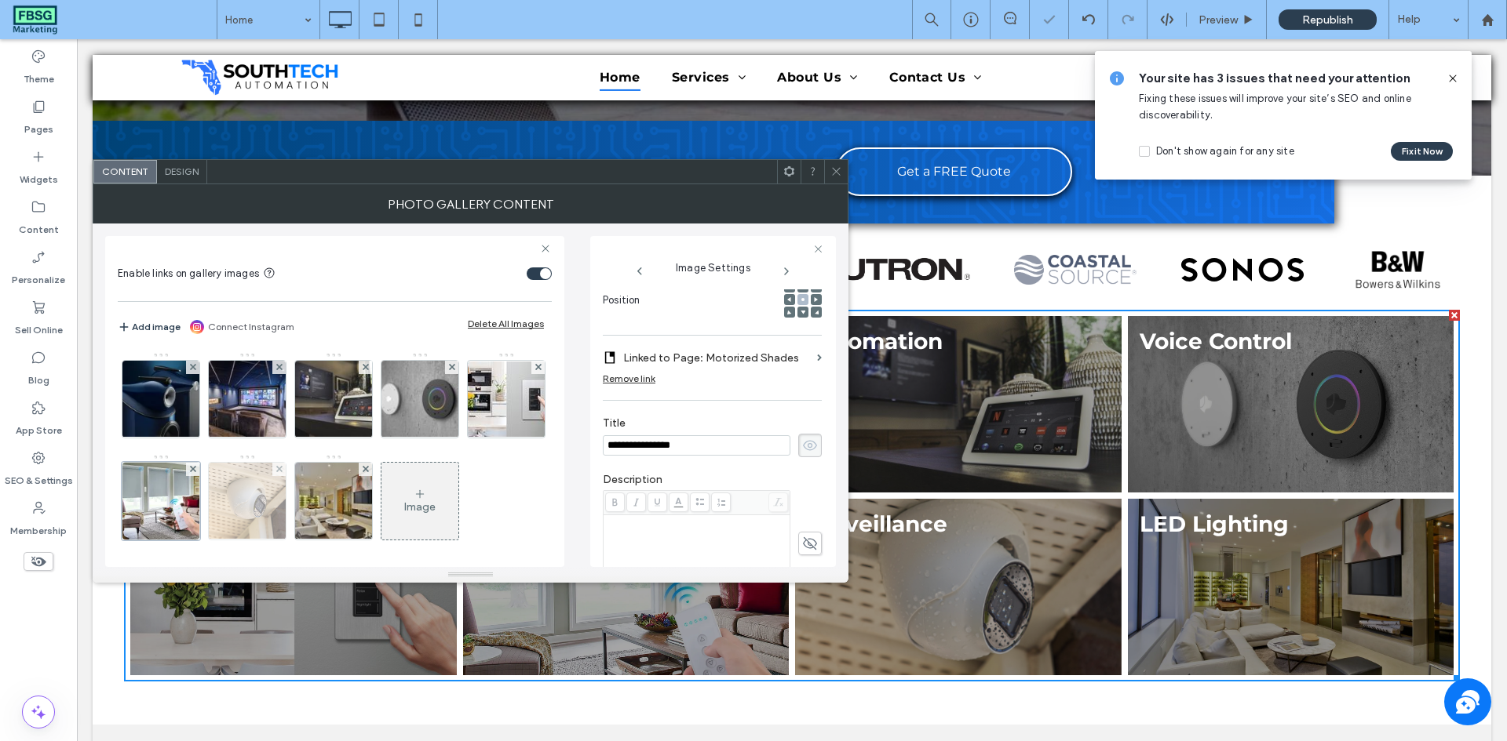
click at [289, 524] on img at bounding box center [247, 501] width 83 height 77
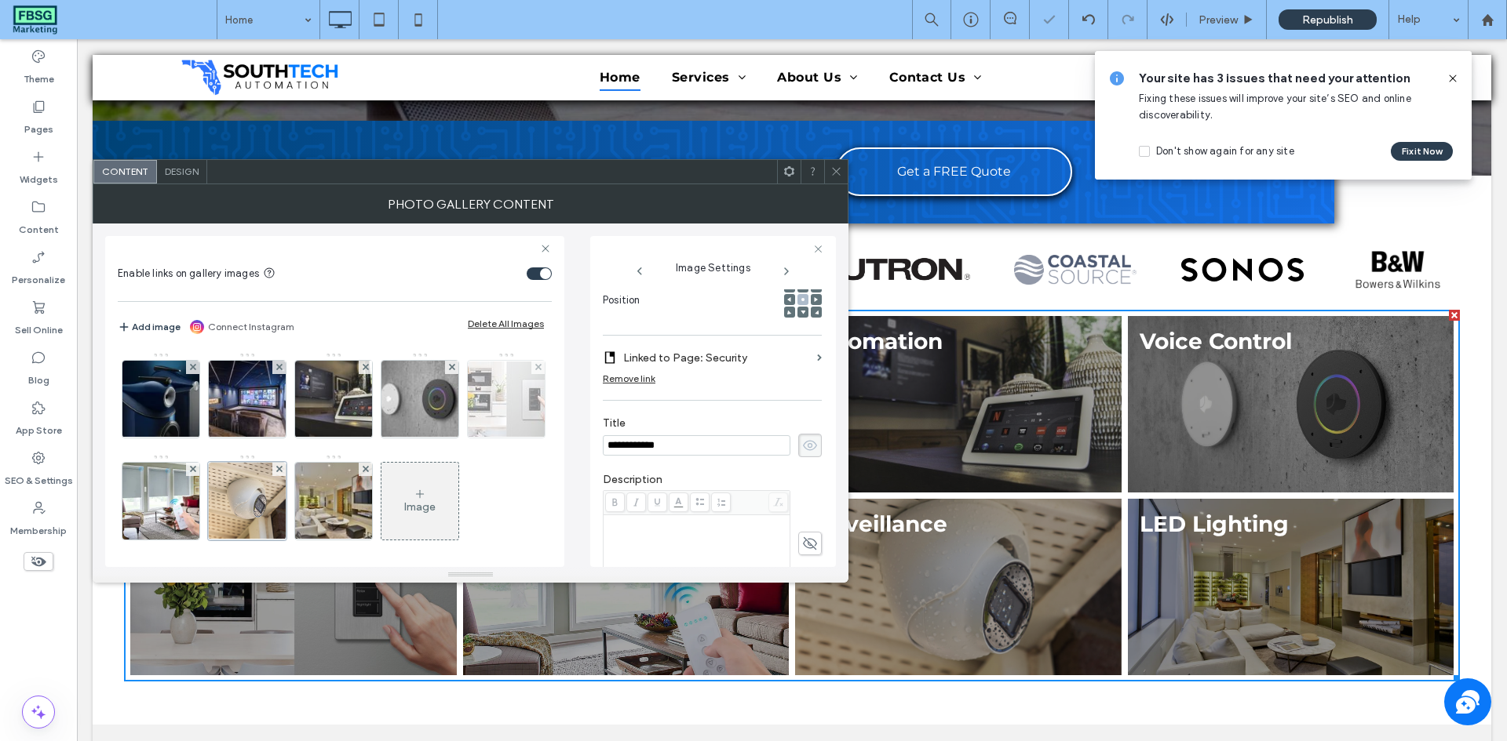
click at [443, 437] on img at bounding box center [506, 399] width 126 height 75
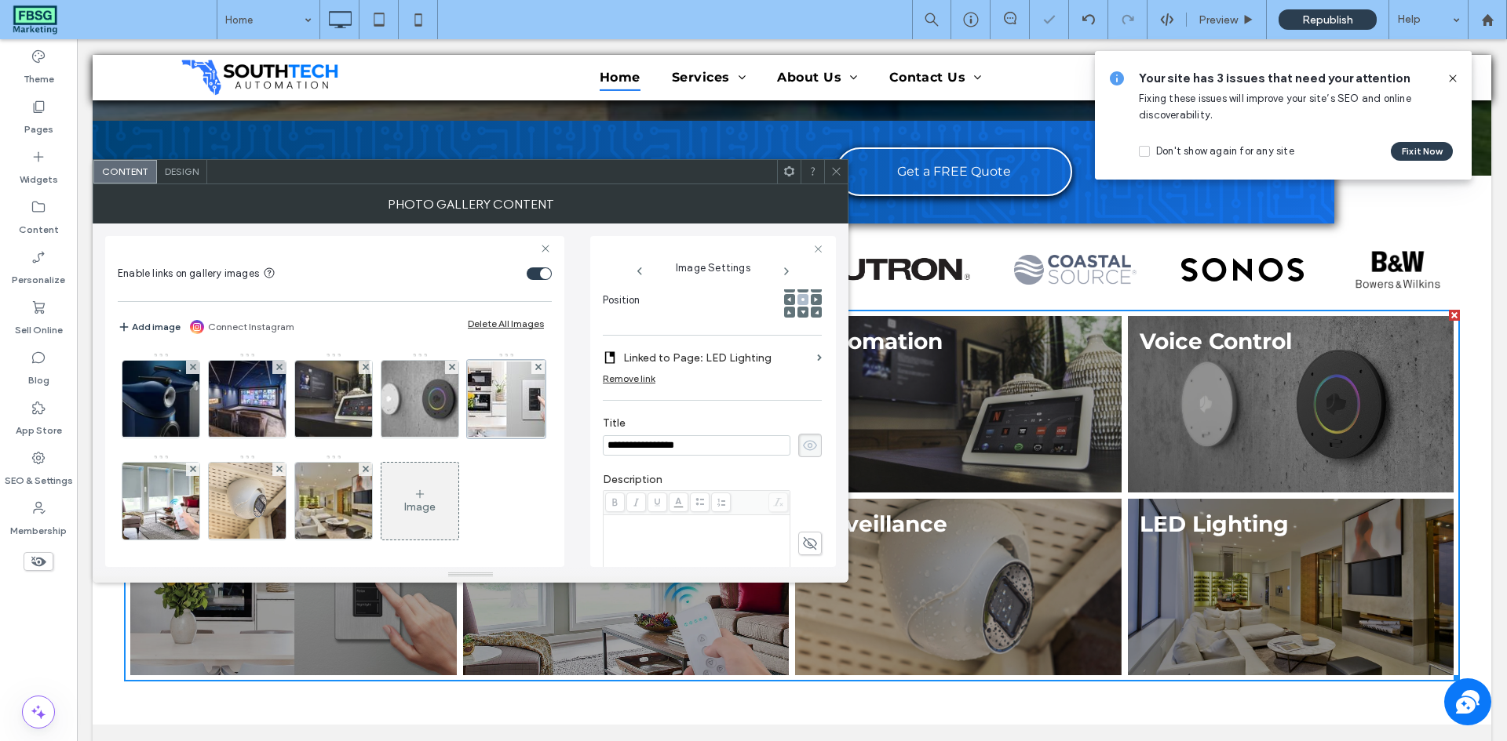
click at [839, 167] on icon at bounding box center [836, 172] width 12 height 12
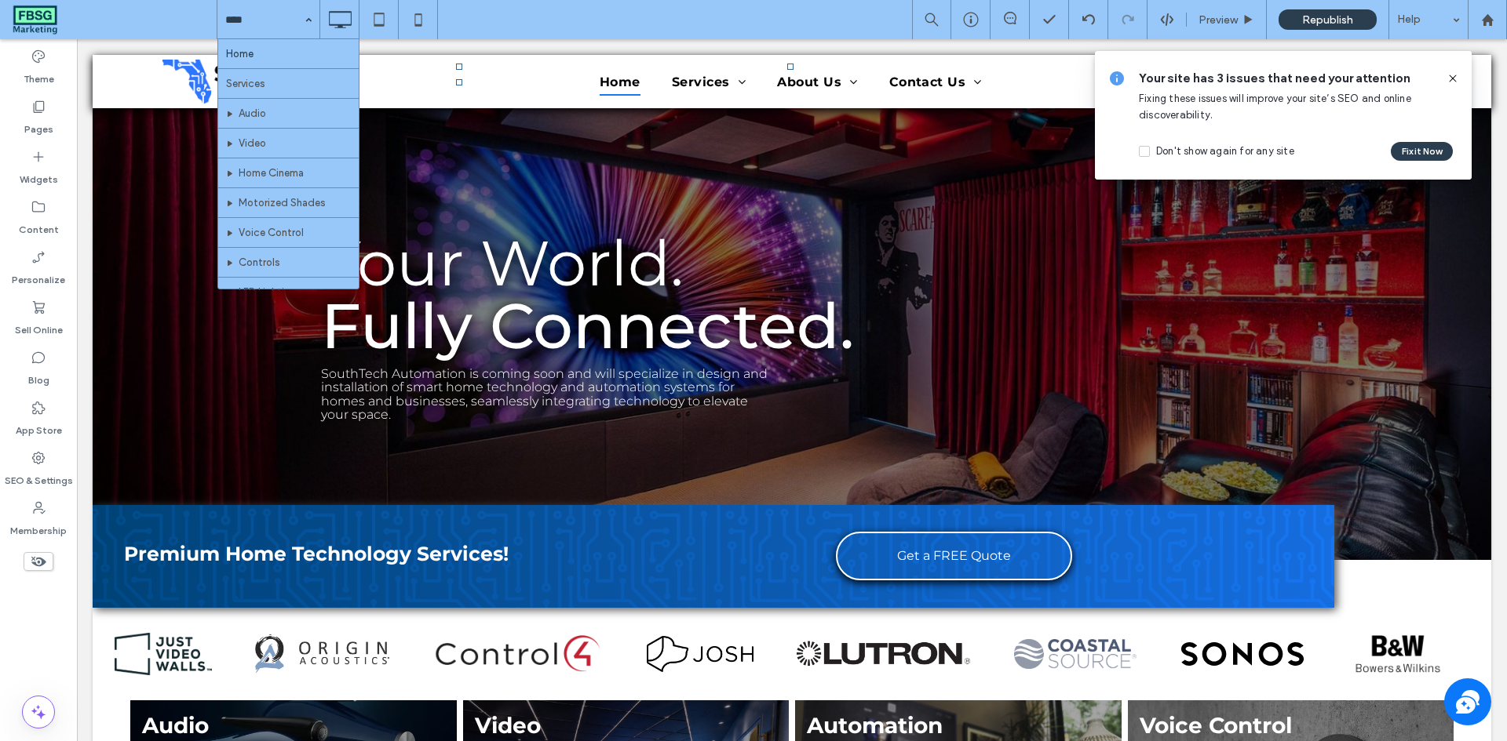
scroll to position [434, 0]
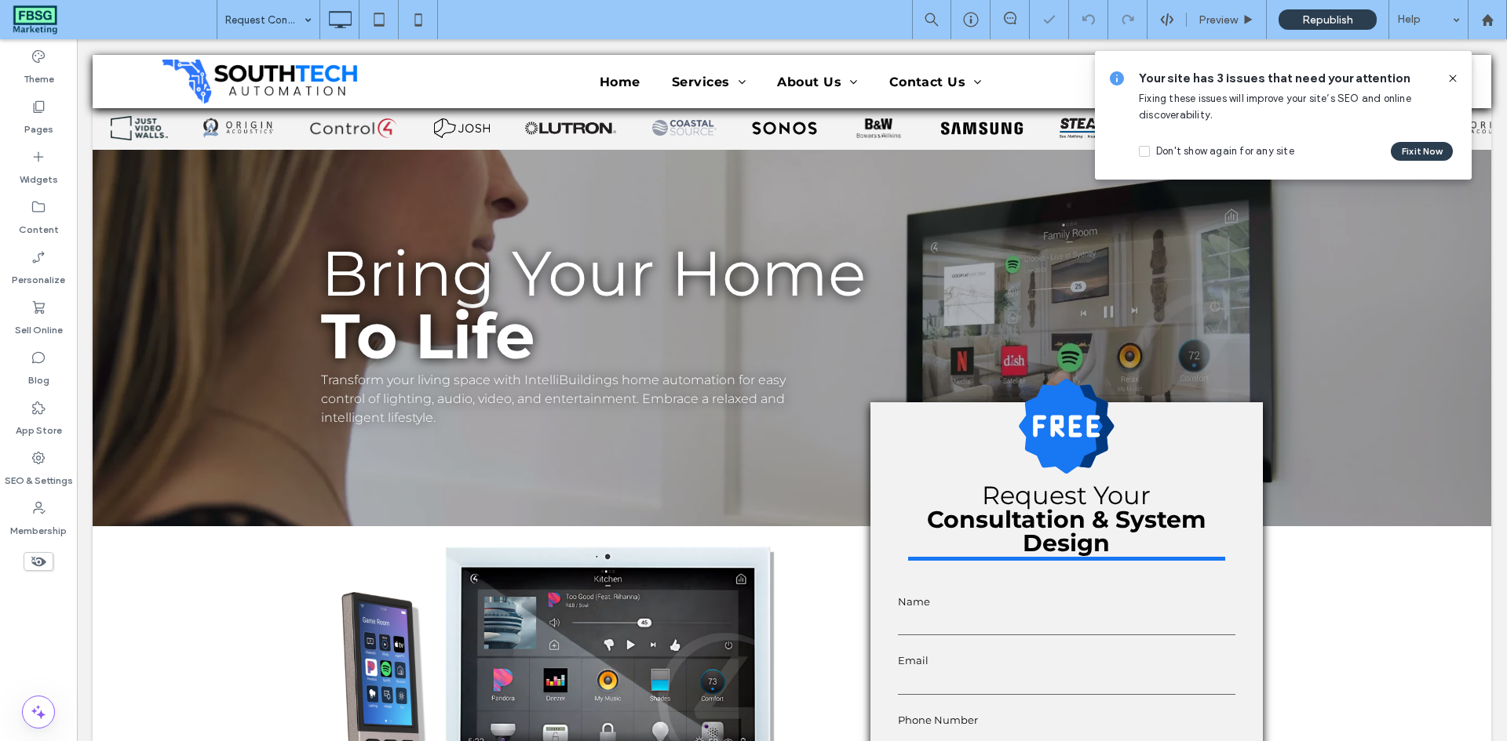
click at [1449, 76] on icon at bounding box center [1452, 78] width 13 height 13
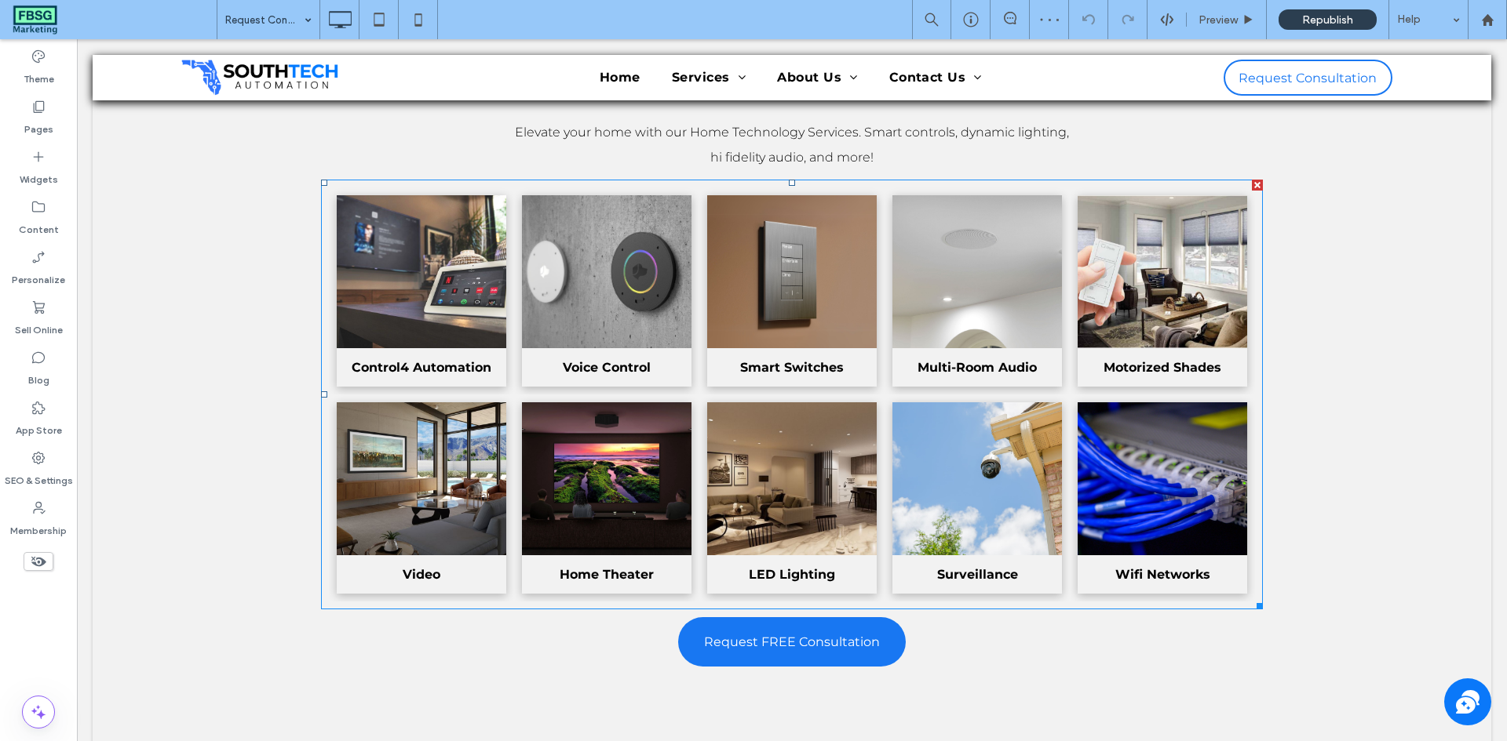
scroll to position [1020, 0]
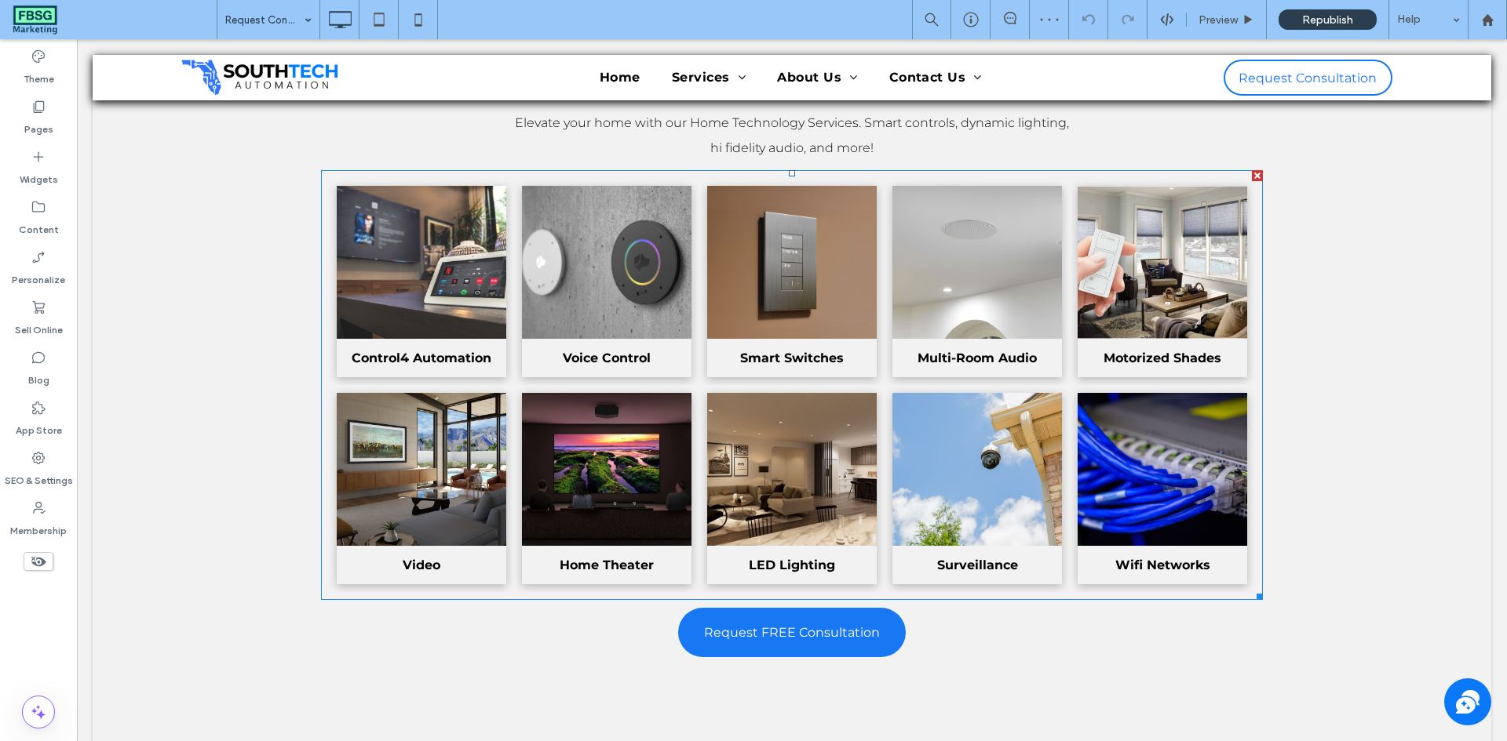
click at [584, 363] on h3 "Voice Control" at bounding box center [607, 358] width 88 height 15
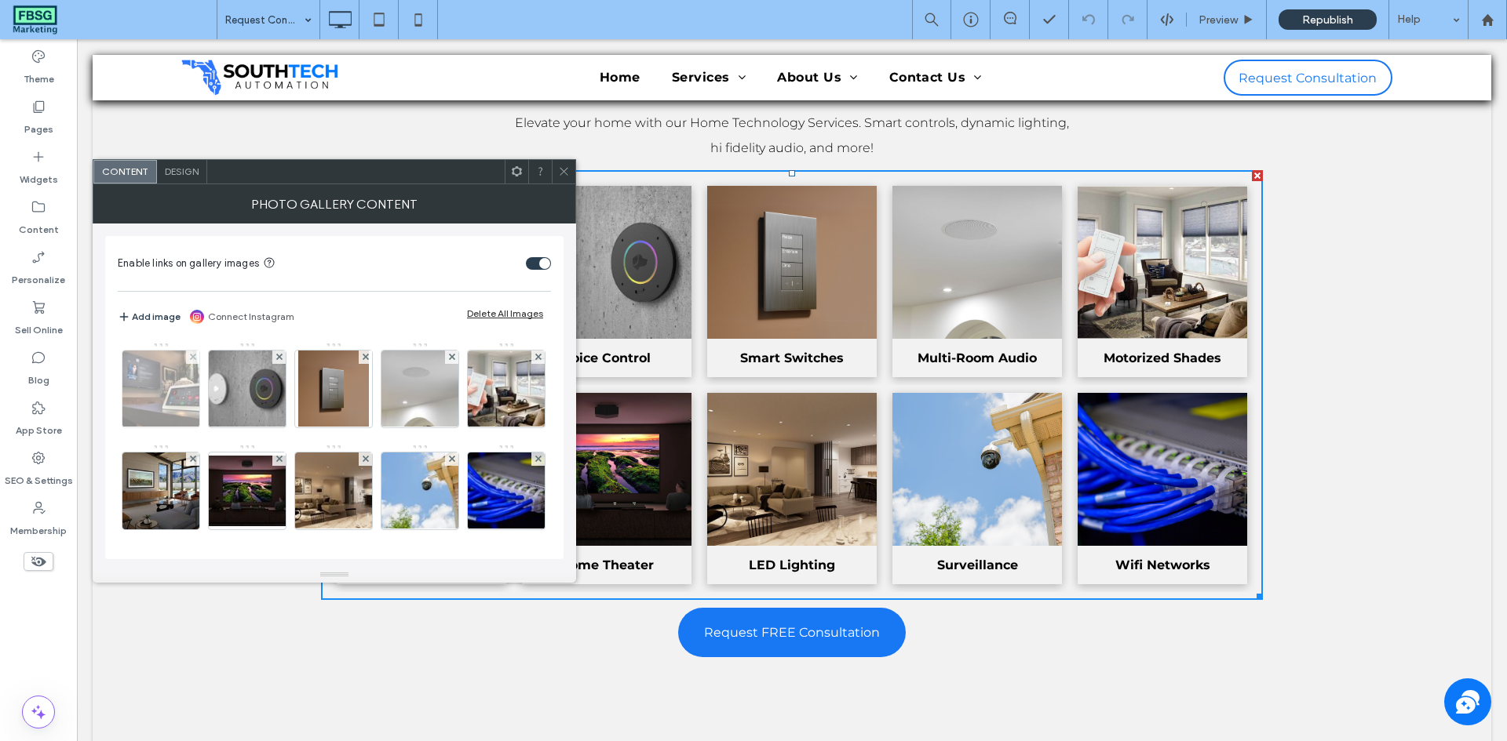
click at [191, 418] on img at bounding box center [161, 389] width 115 height 77
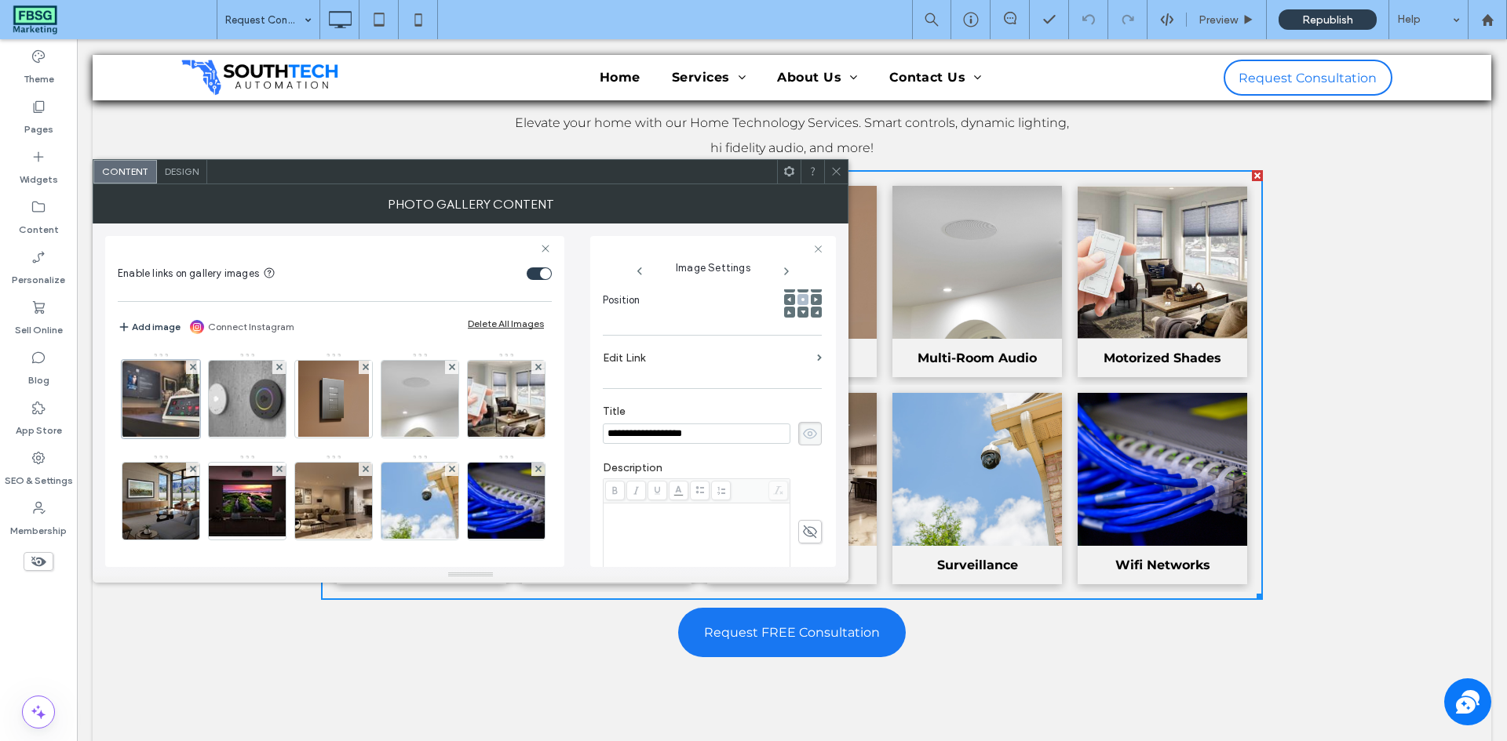
scroll to position [0, 0]
click at [672, 342] on div "**********" at bounding box center [712, 410] width 219 height 748
click at [669, 362] on label "Edit Link" at bounding box center [707, 358] width 208 height 29
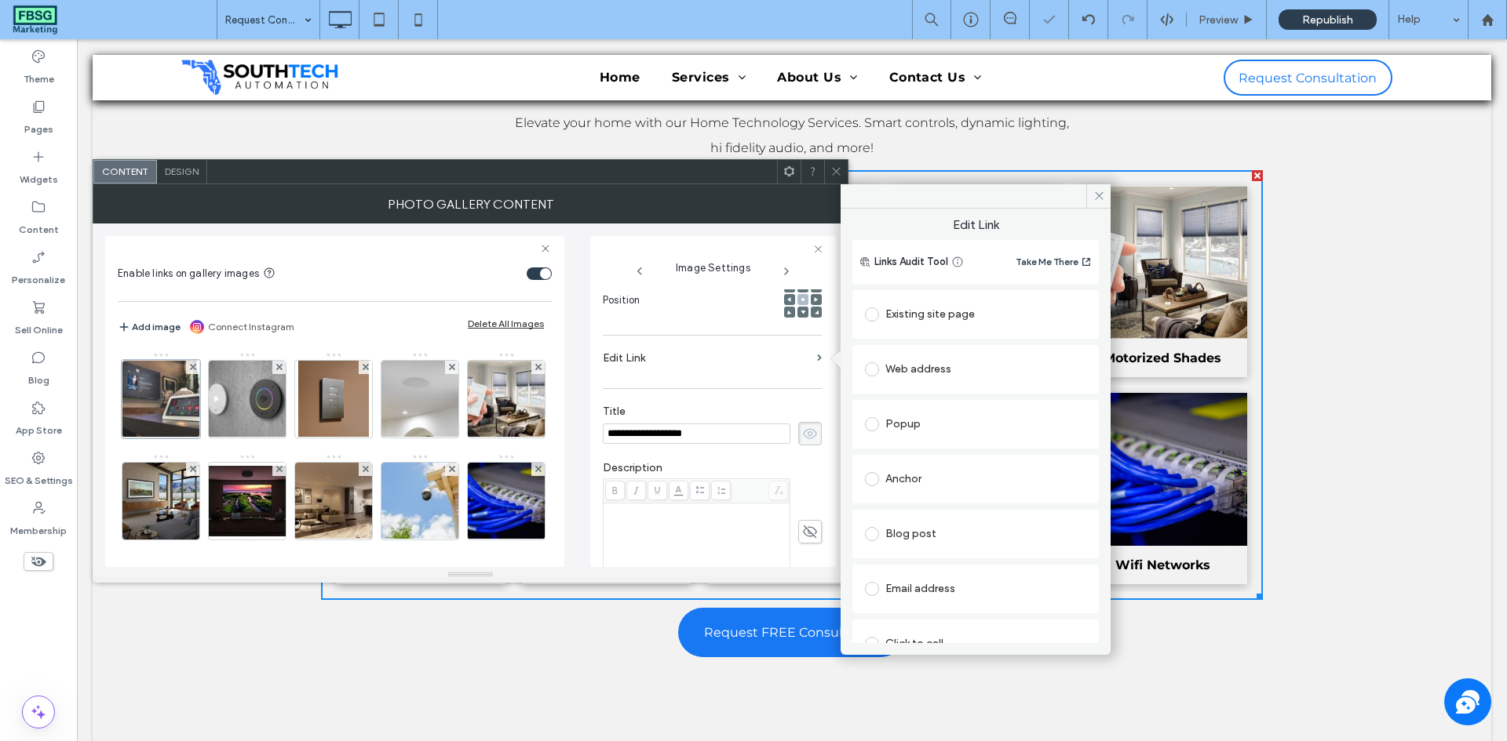
click at [943, 315] on div "Existing site page" at bounding box center [975, 314] width 221 height 25
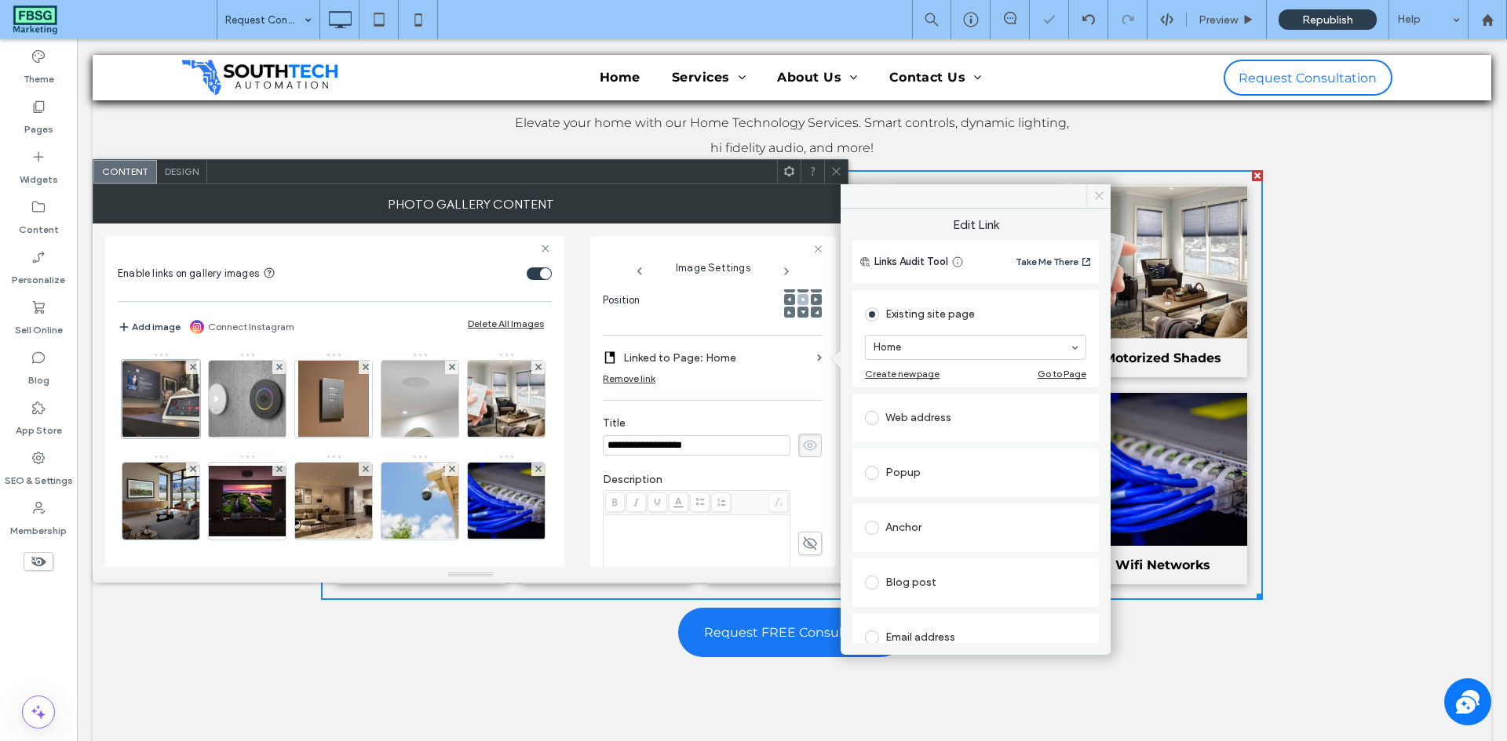
drag, startPoint x: 1098, startPoint y: 196, endPoint x: 841, endPoint y: 147, distance: 261.3
click at [1098, 196] on icon at bounding box center [1099, 196] width 12 height 12
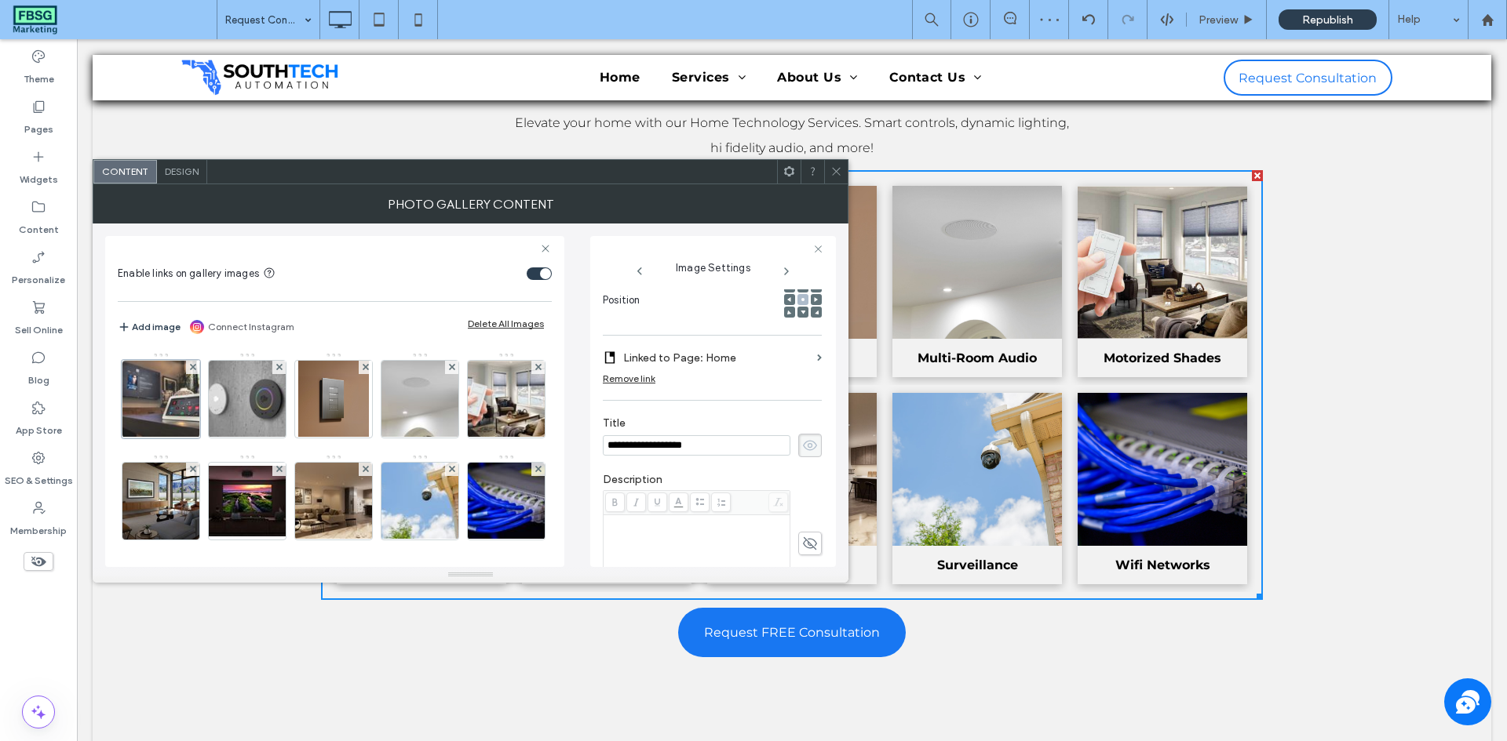
click at [630, 379] on div "Remove link" at bounding box center [629, 379] width 53 height 12
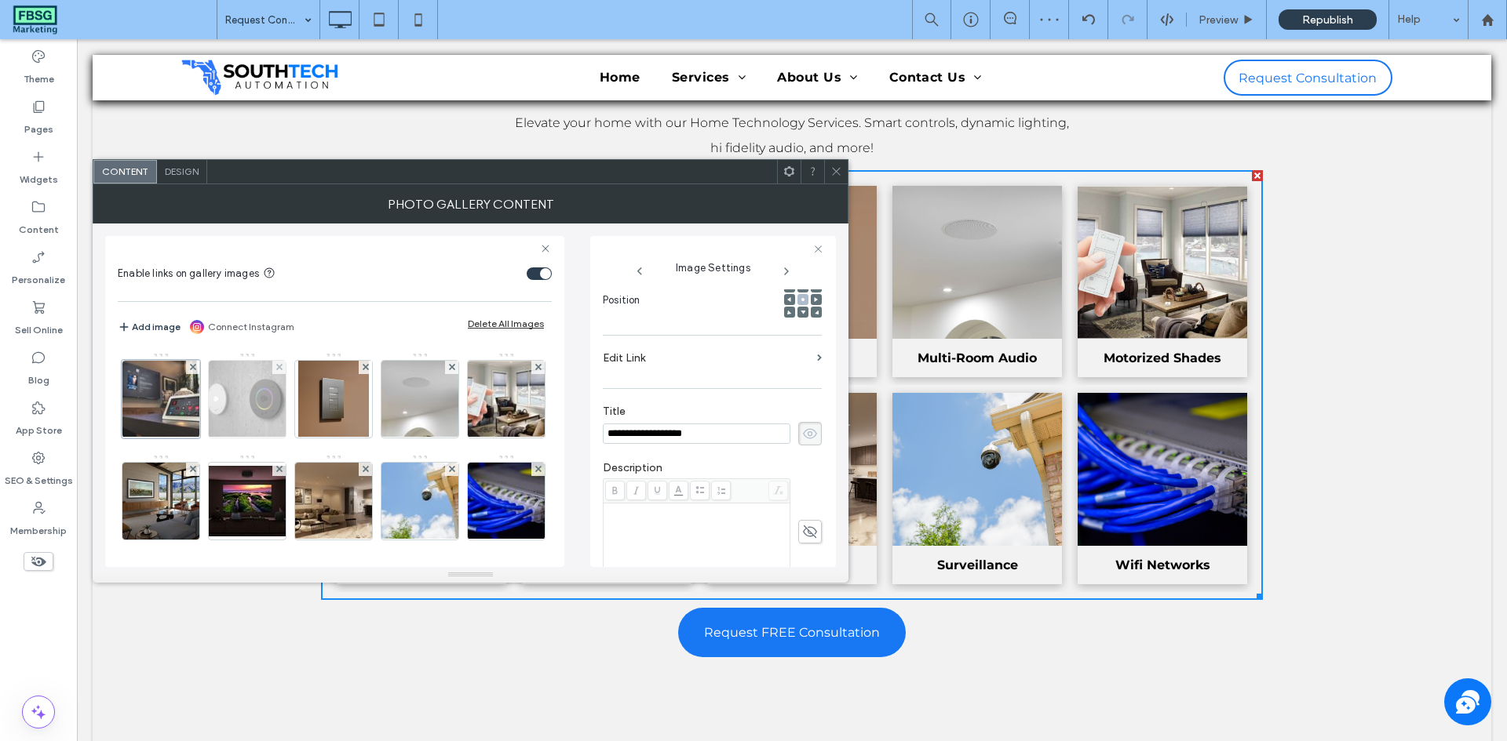
click at [232, 414] on img at bounding box center [247, 399] width 119 height 77
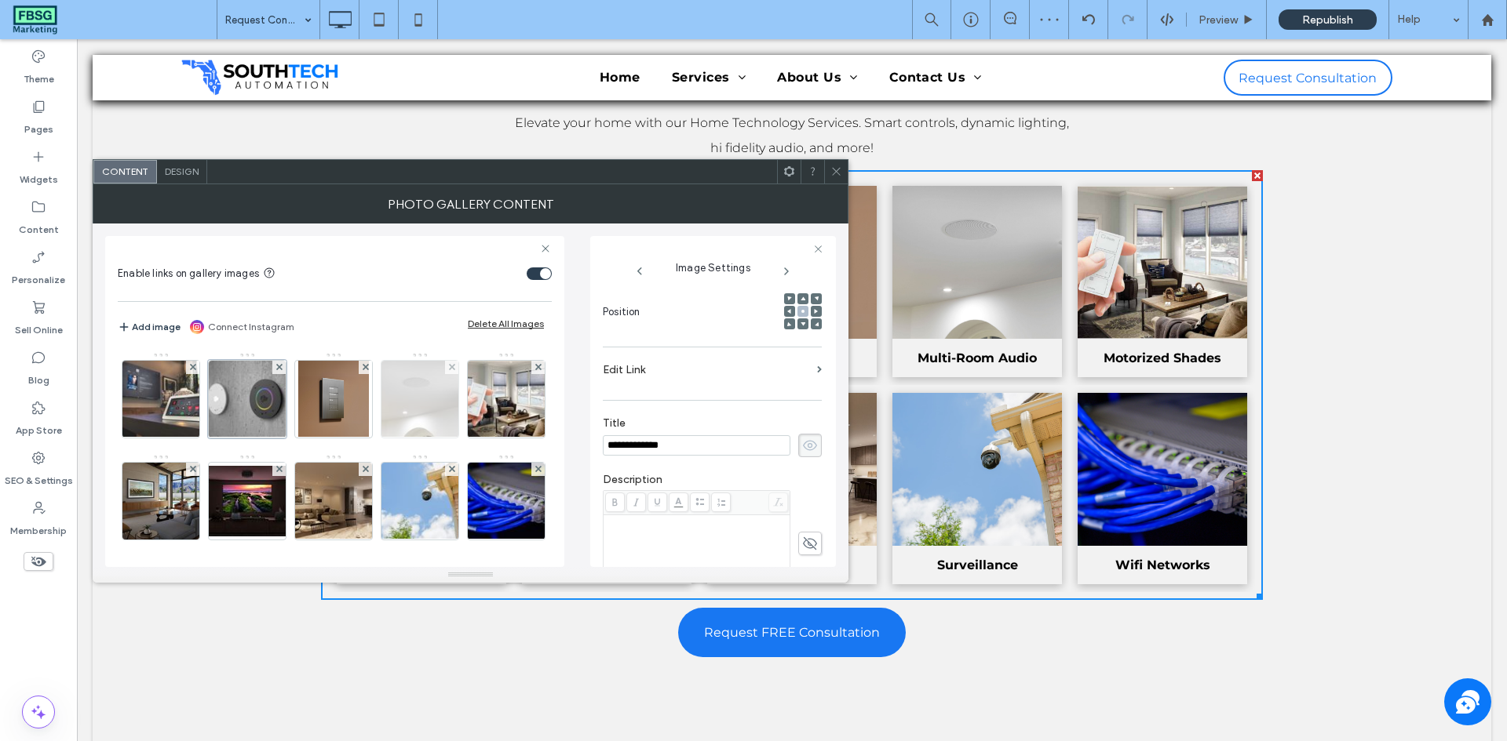
click at [350, 411] on img at bounding box center [333, 399] width 71 height 77
click at [422, 408] on img at bounding box center [420, 399] width 115 height 77
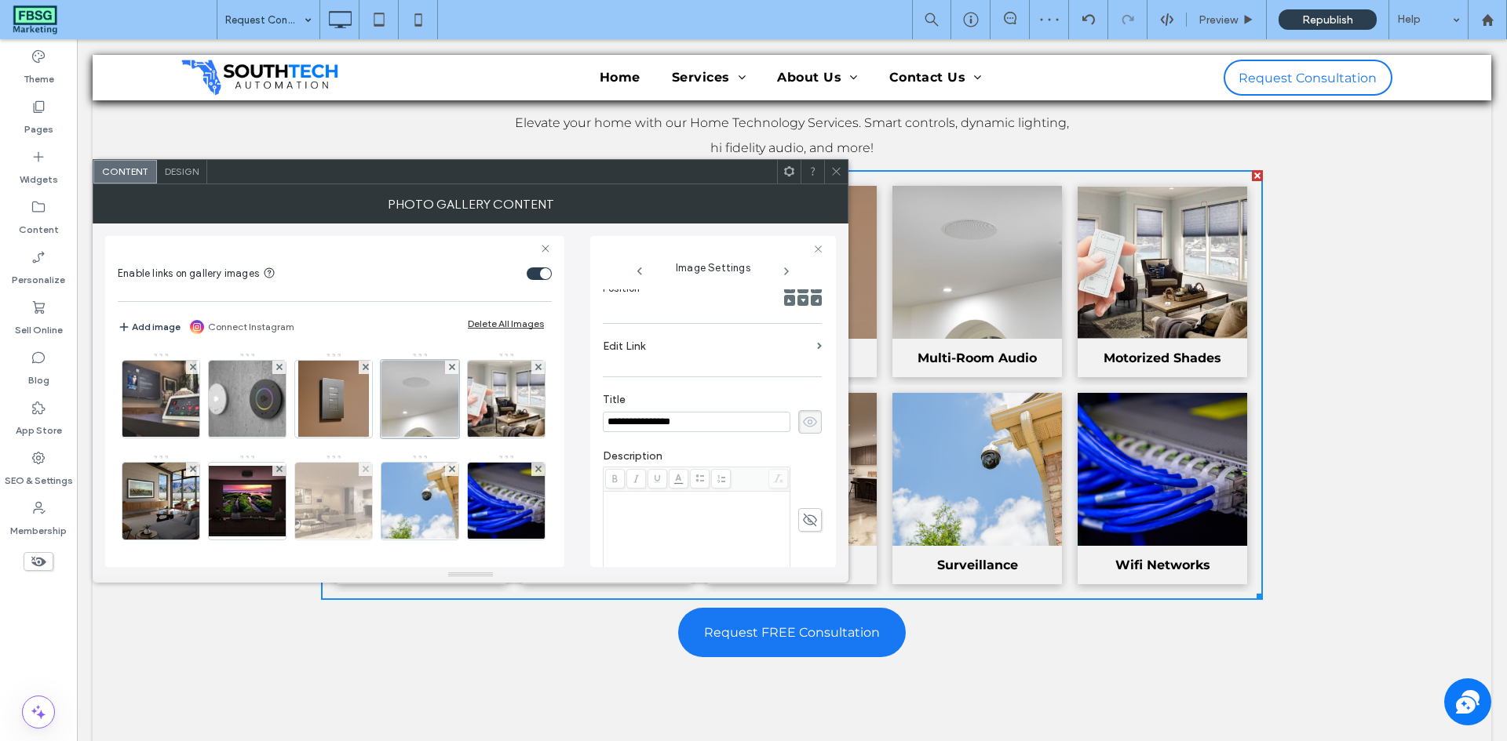
scroll to position [230, 0]
click at [392, 507] on img at bounding box center [333, 501] width 117 height 77
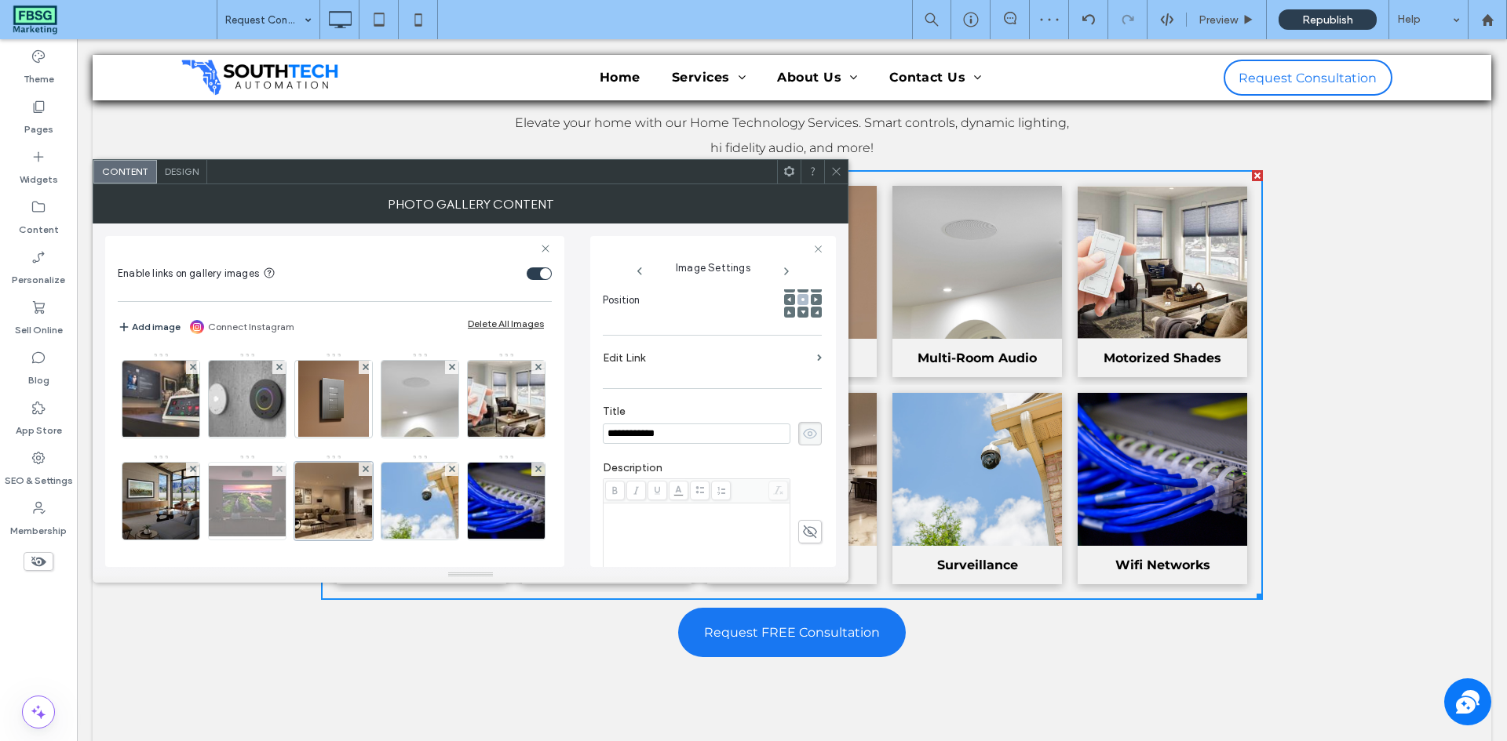
click at [310, 512] on img at bounding box center [247, 501] width 126 height 71
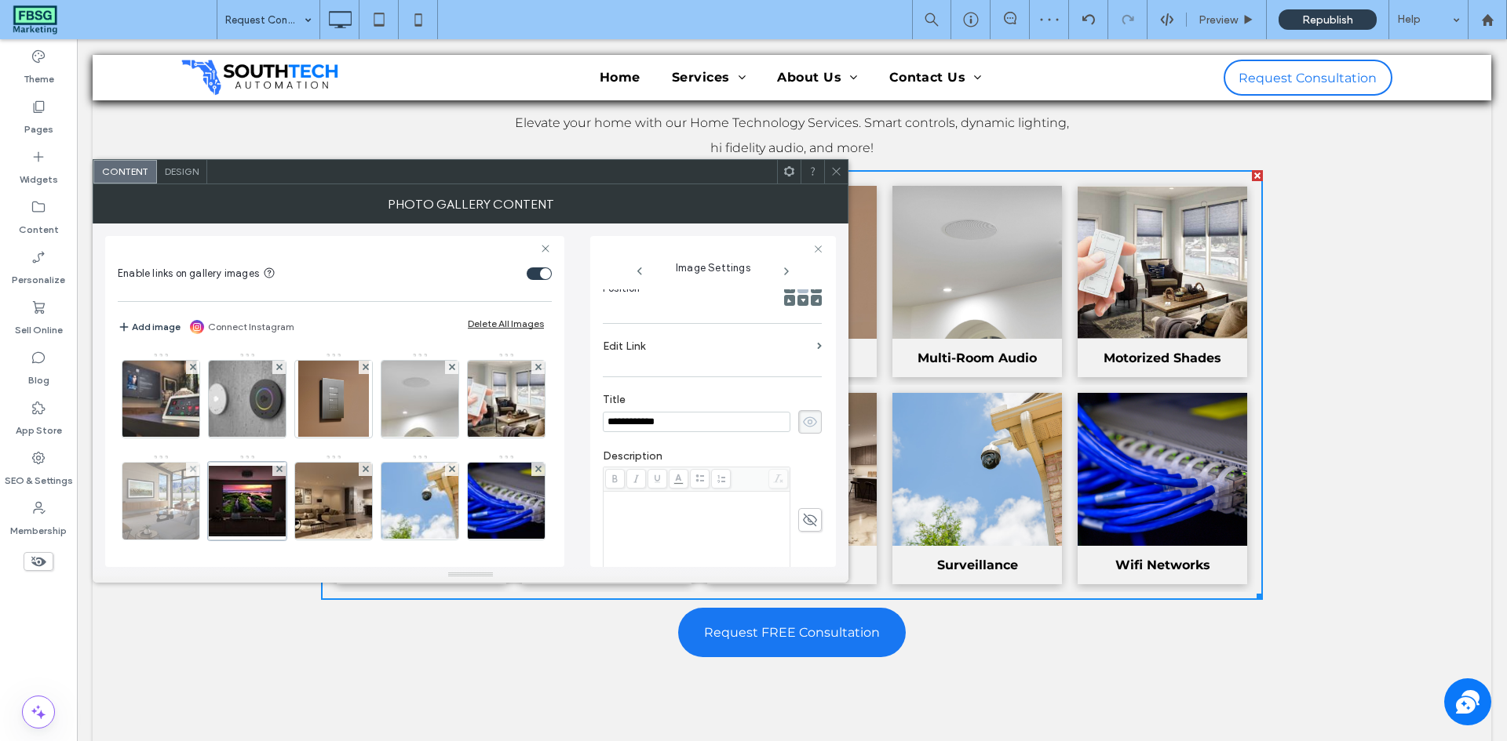
click at [199, 518] on img at bounding box center [160, 501] width 77 height 77
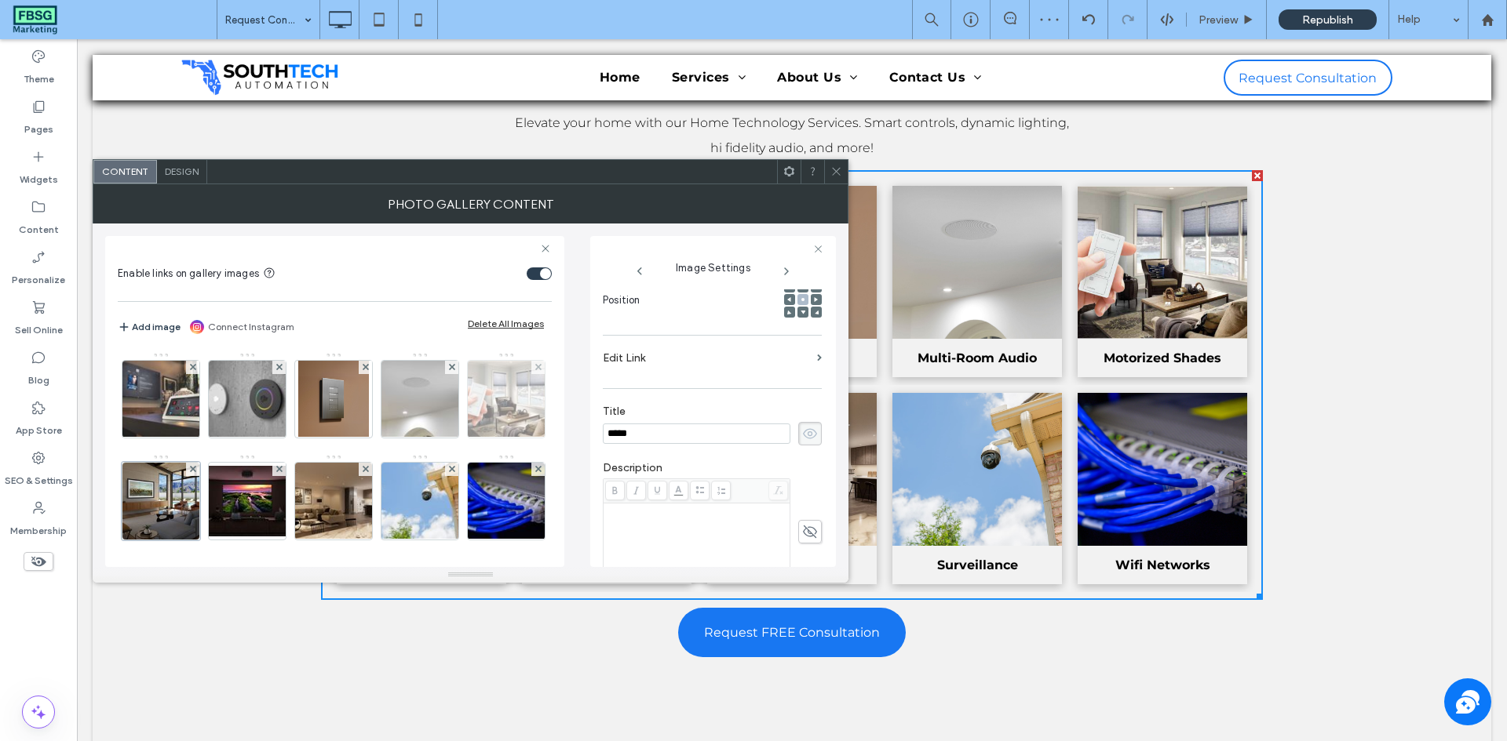
click at [447, 438] on img at bounding box center [505, 399] width 117 height 77
click at [836, 170] on icon at bounding box center [836, 172] width 12 height 12
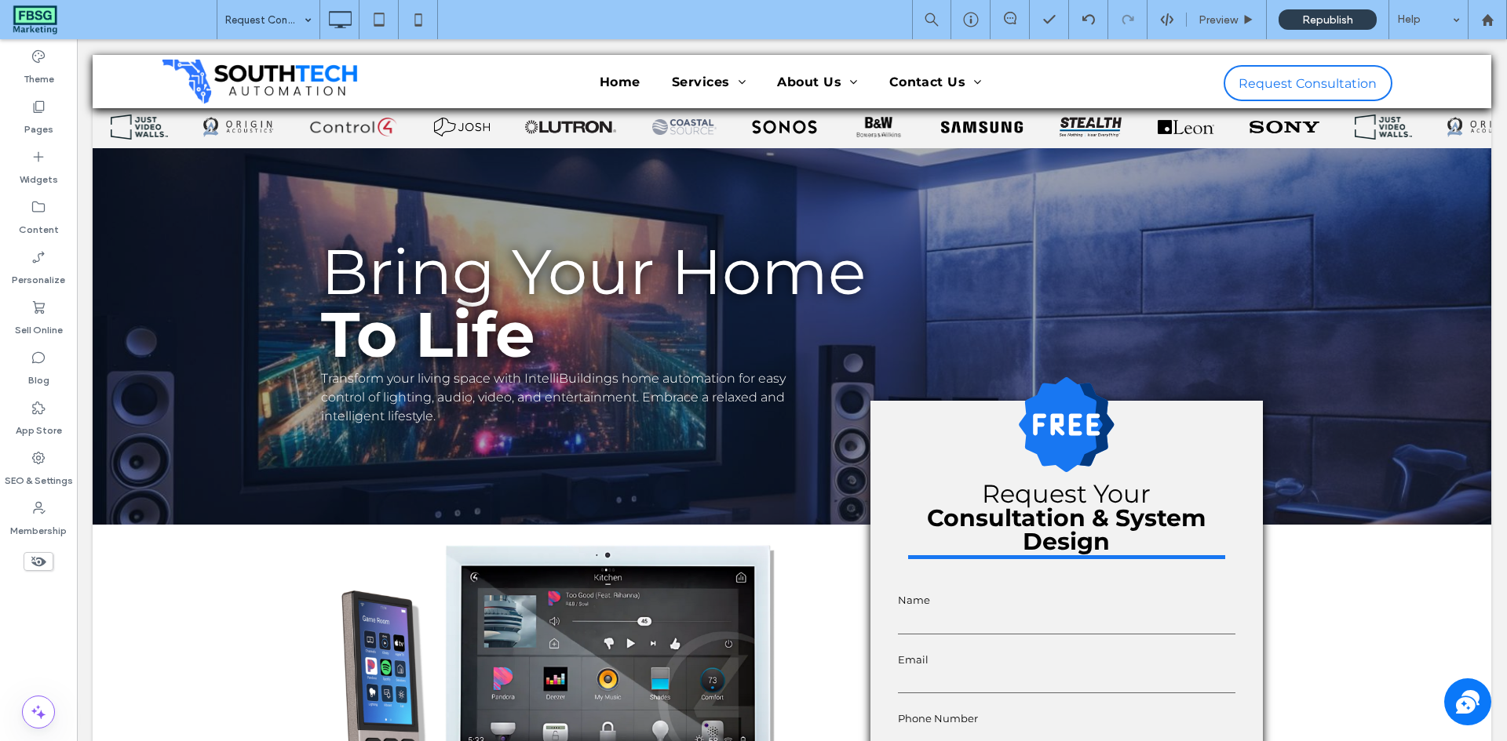
scroll to position [78, 0]
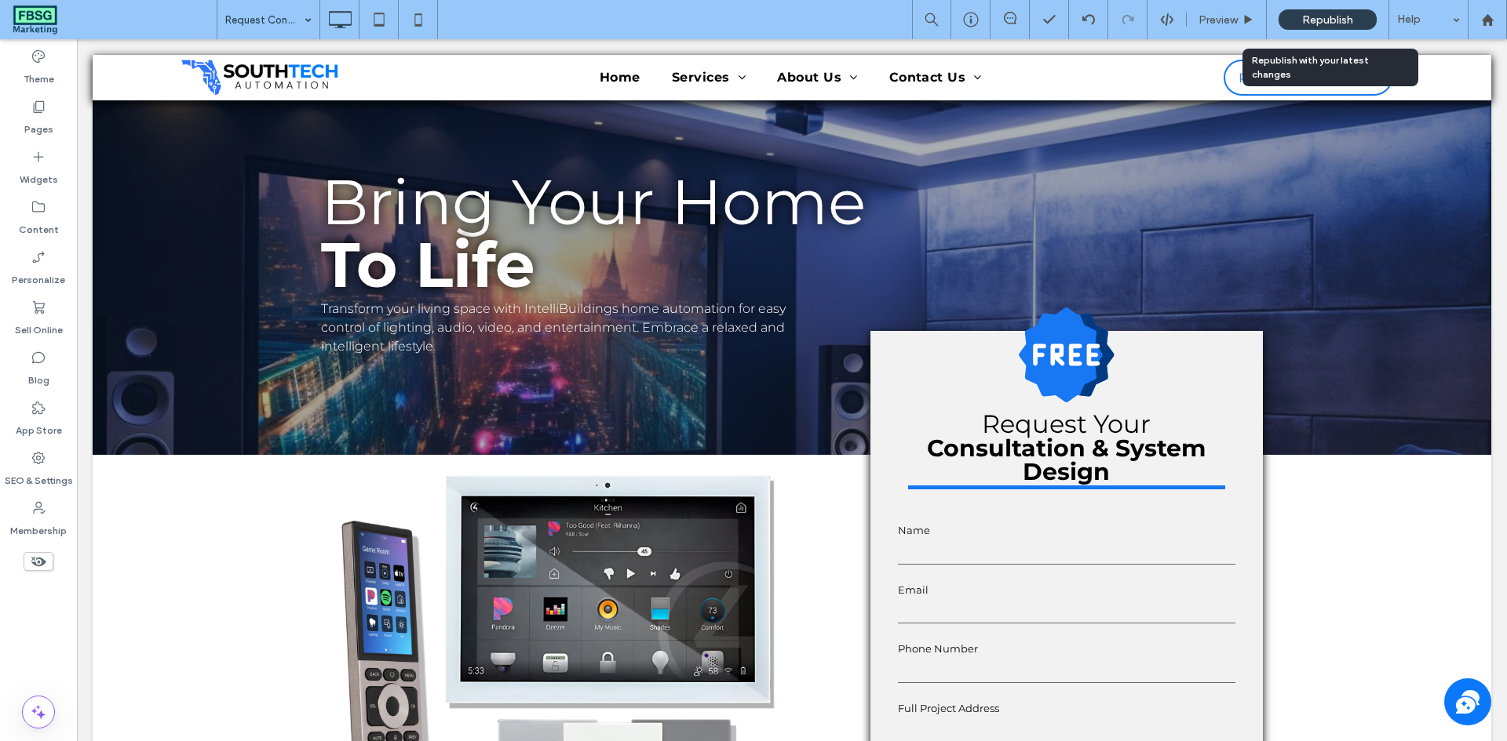
click at [1309, 23] on span "Republish" at bounding box center [1327, 19] width 51 height 13
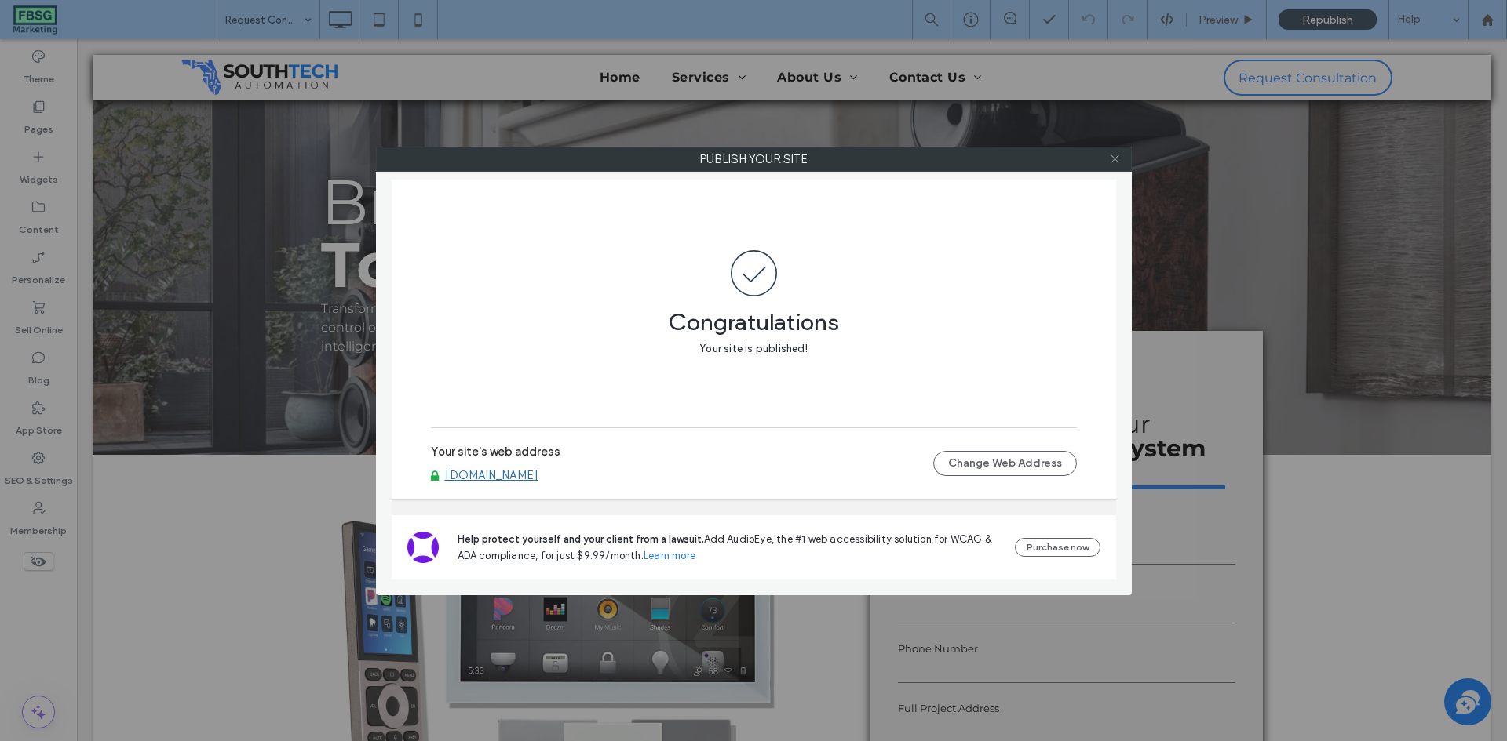
click at [1113, 161] on icon at bounding box center [1115, 159] width 12 height 12
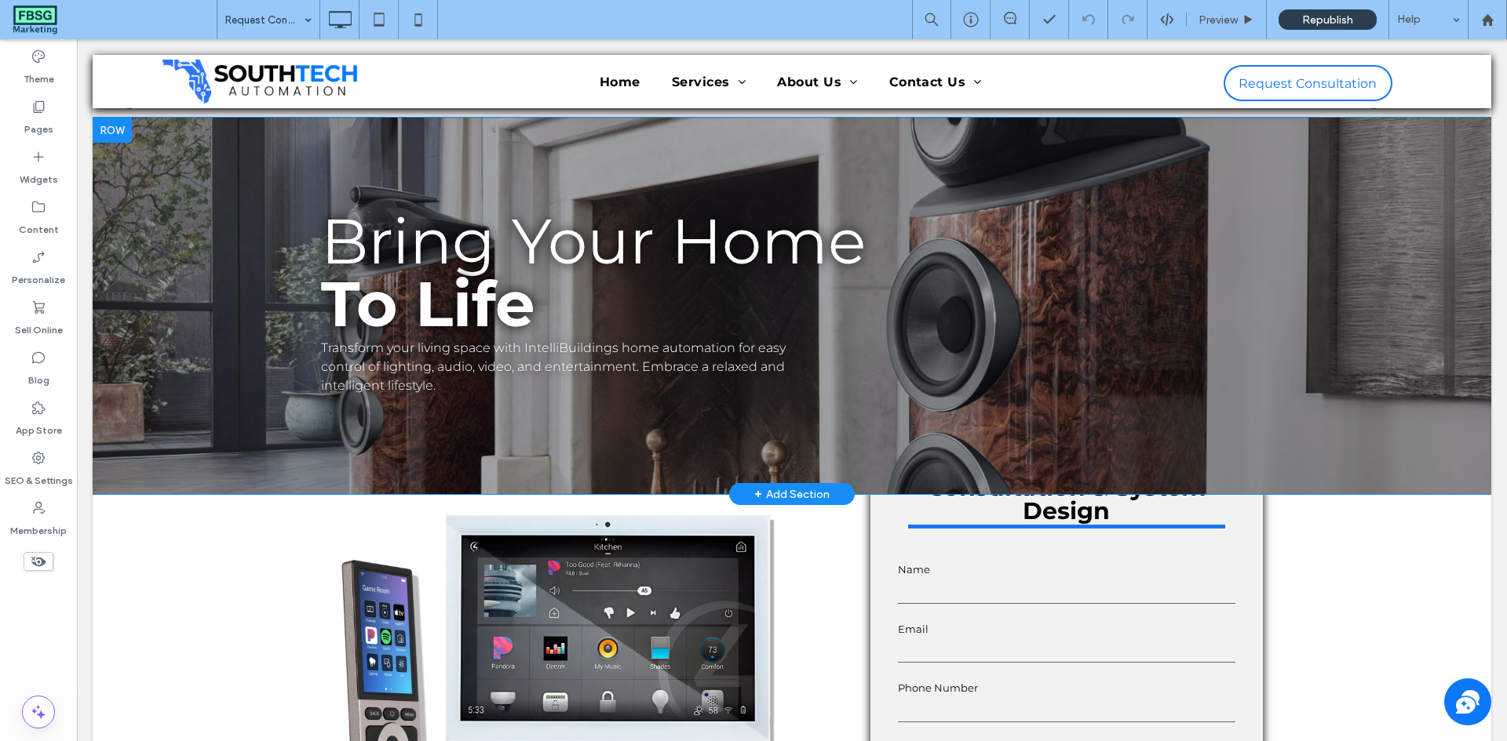
scroll to position [0, 0]
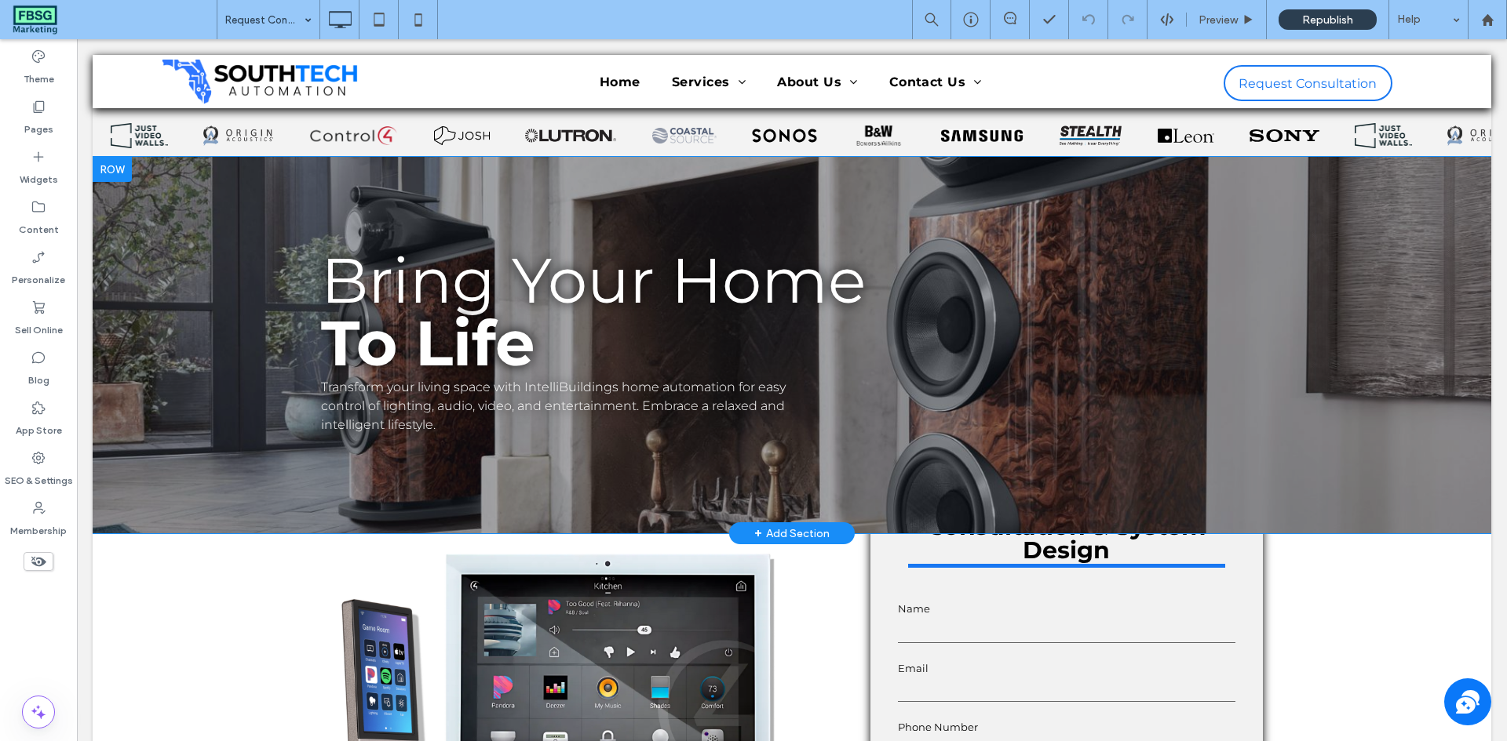
click at [320, 182] on div at bounding box center [792, 345] width 1398 height 377
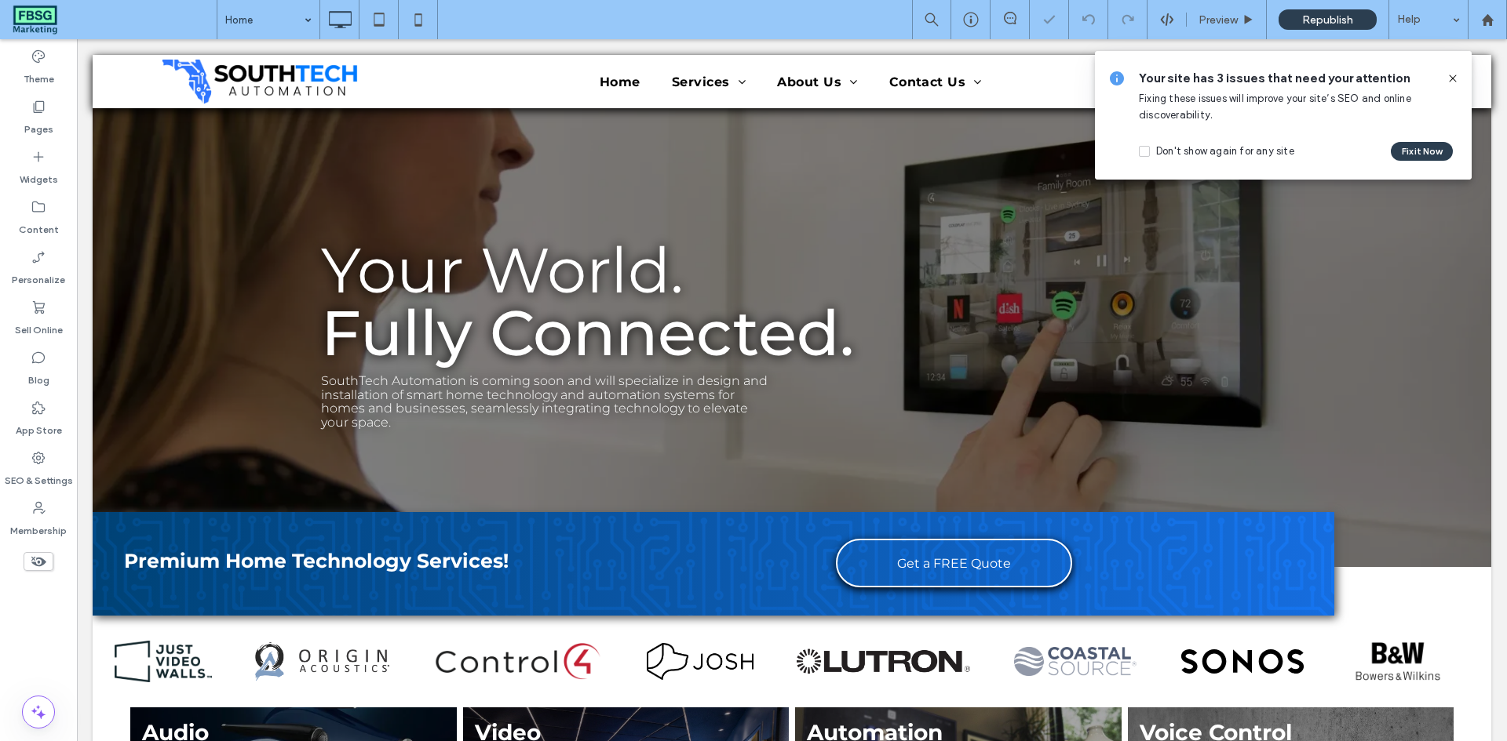
click at [1452, 75] on icon at bounding box center [1452, 78] width 13 height 13
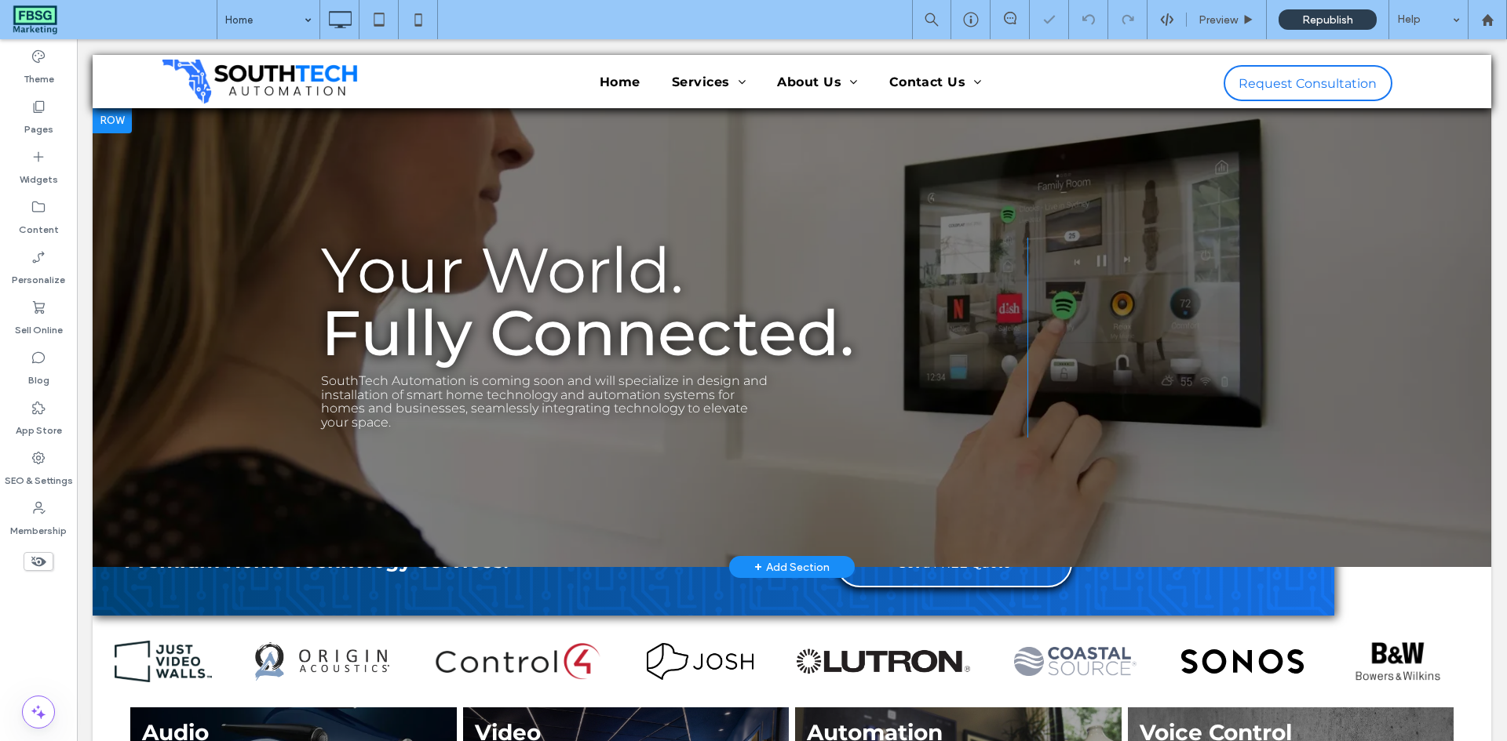
click at [302, 144] on div at bounding box center [792, 337] width 1398 height 459
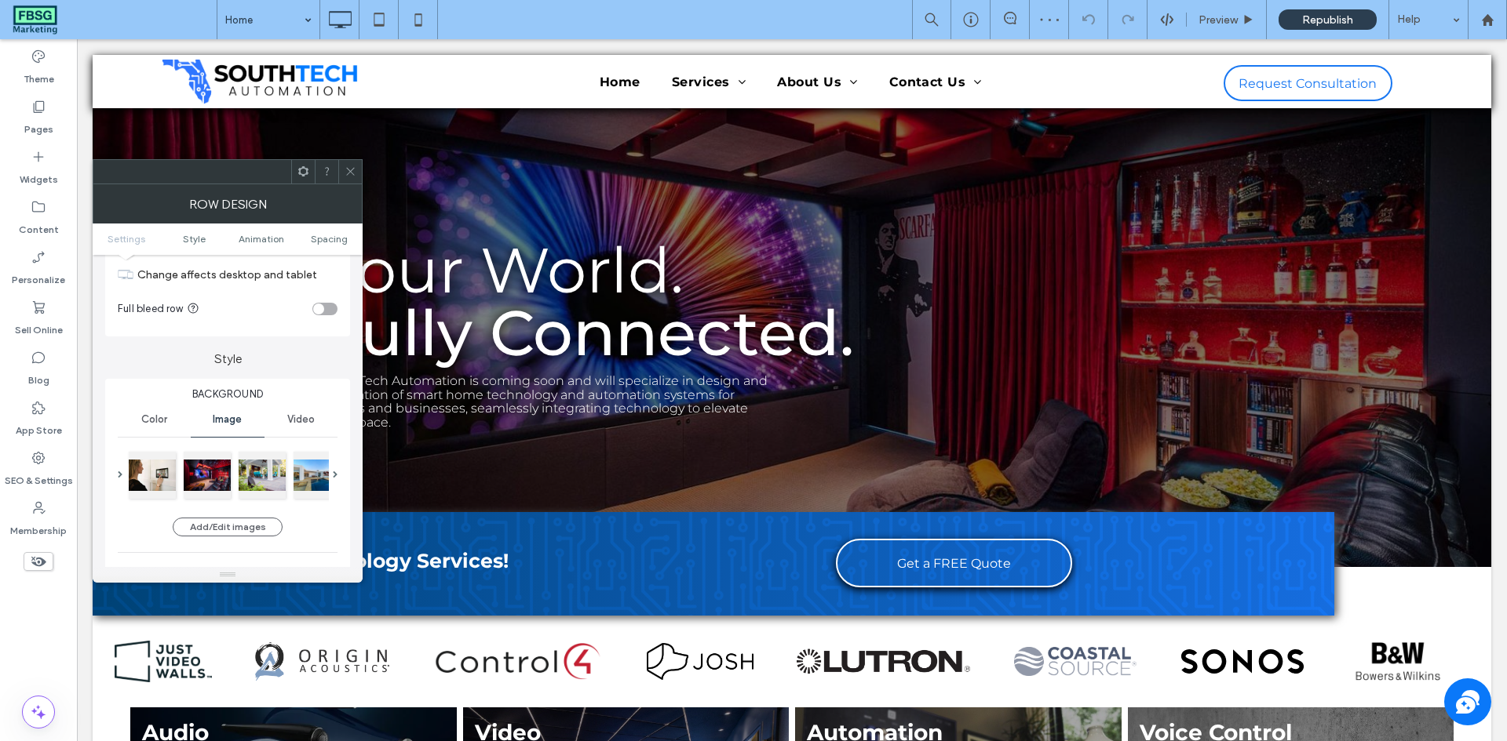
scroll to position [78, 0]
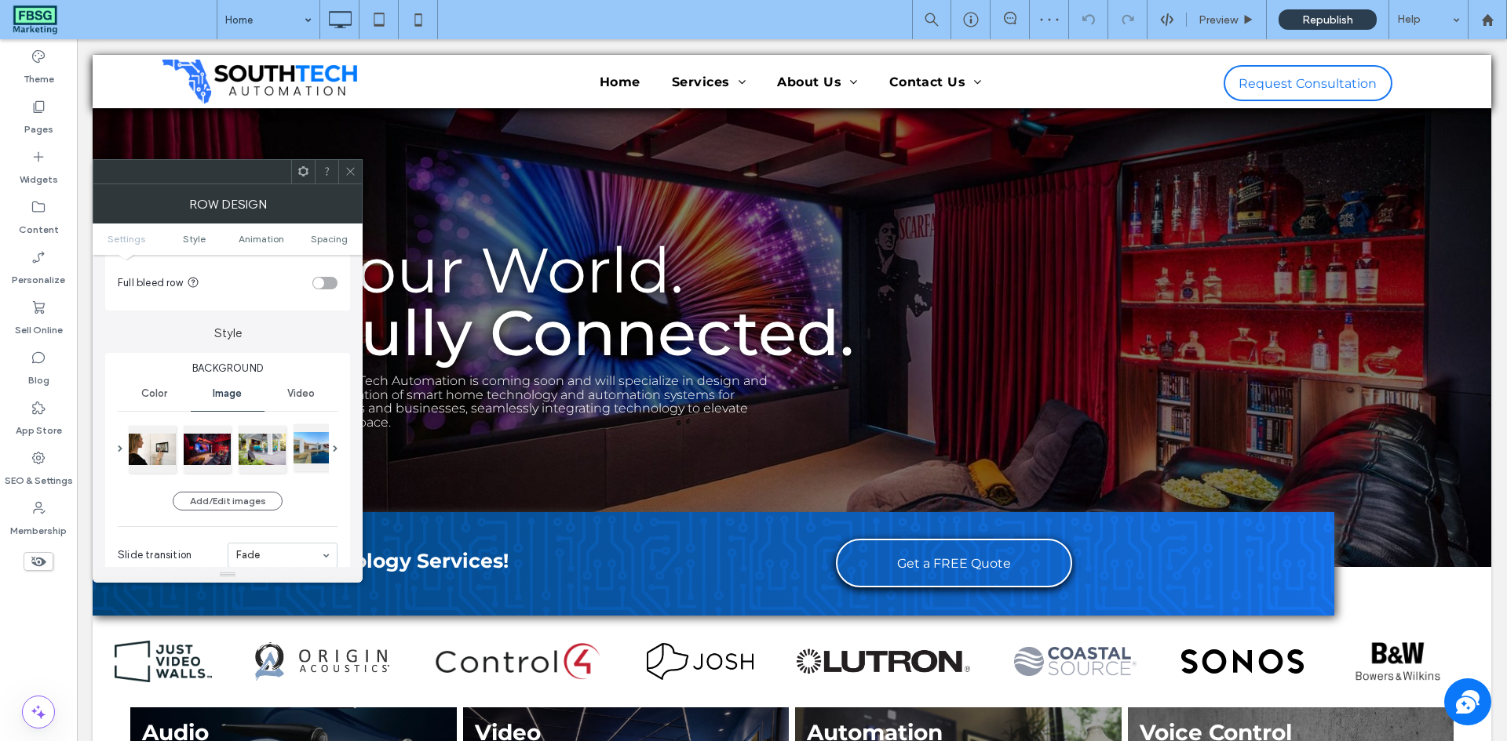
click at [304, 450] on div at bounding box center [316, 447] width 47 height 47
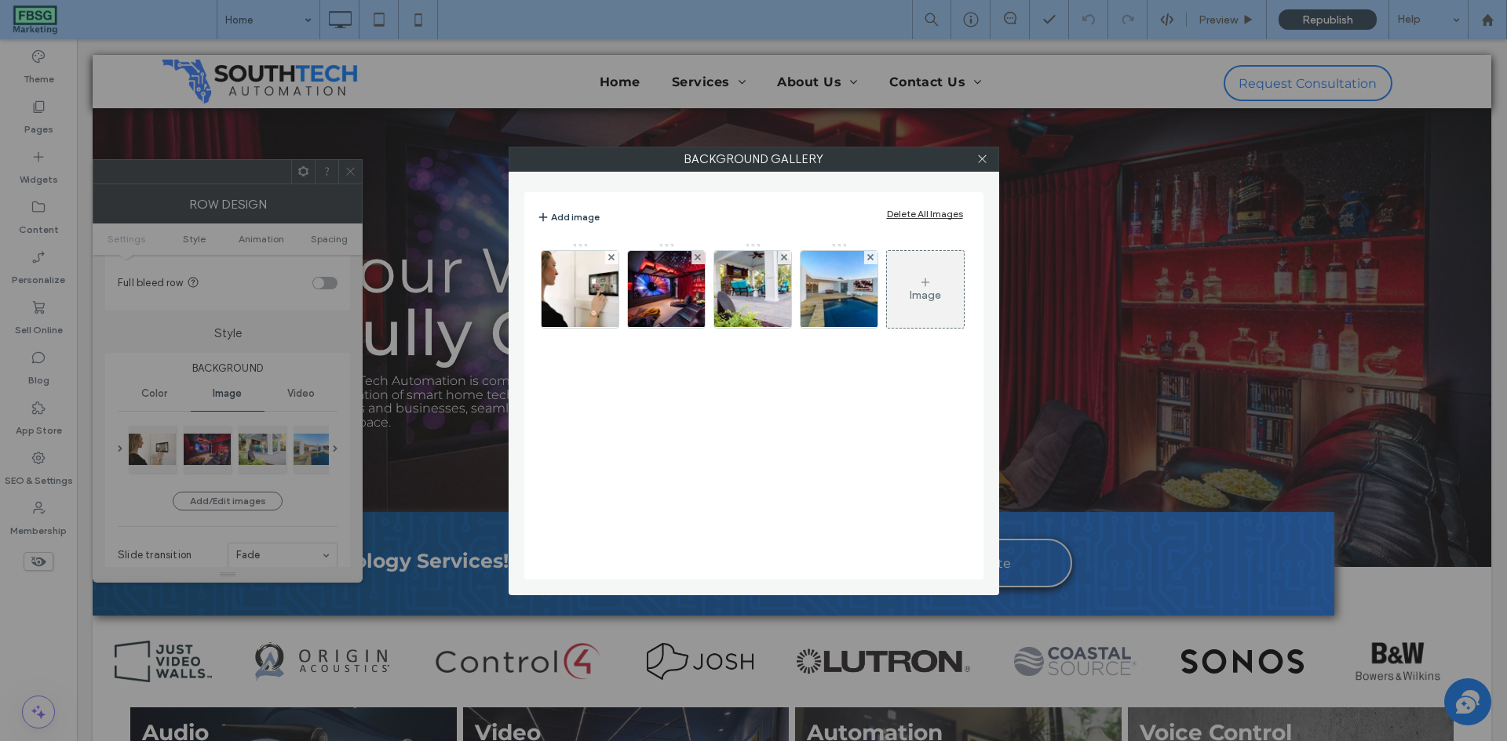
click at [946, 274] on div "Image" at bounding box center [925, 290] width 77 height 74
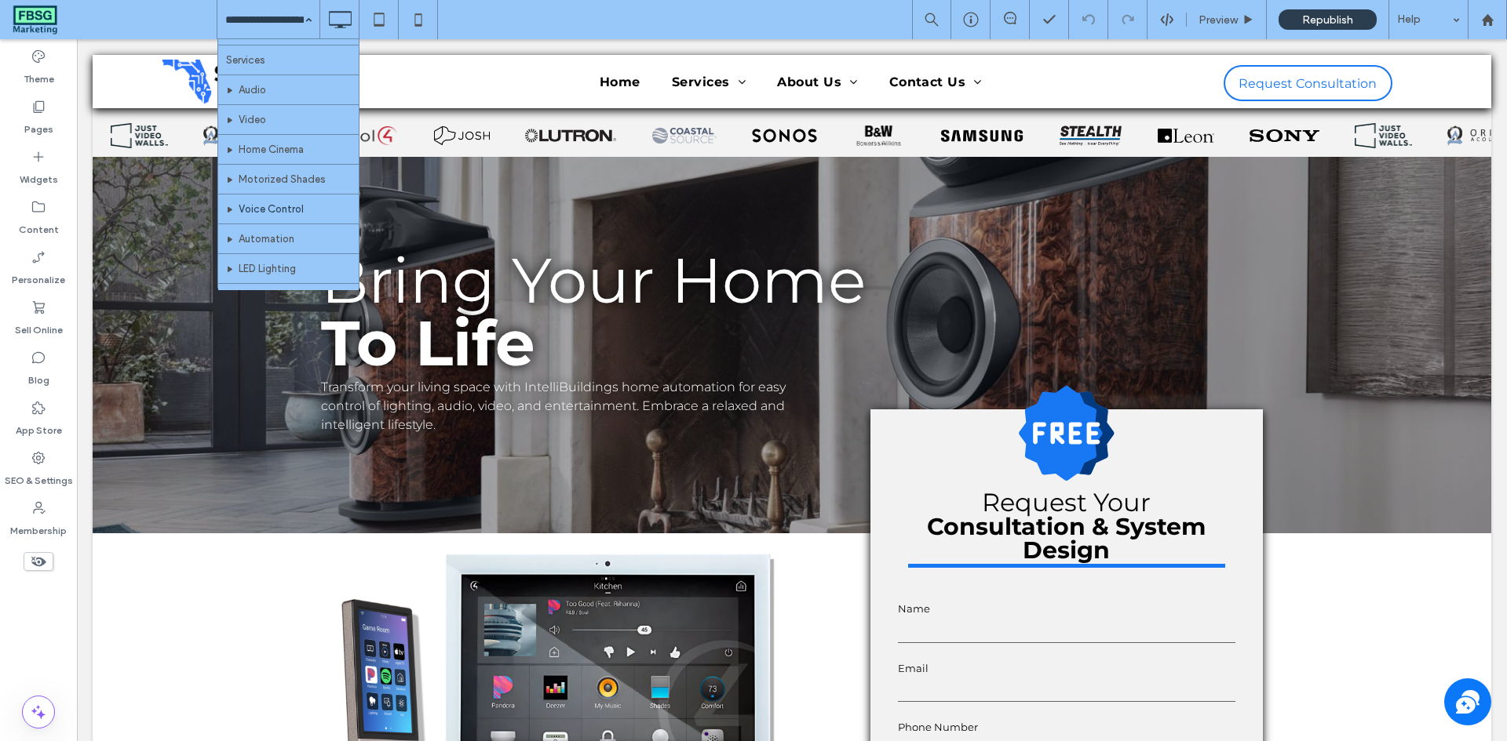
scroll to position [78, 0]
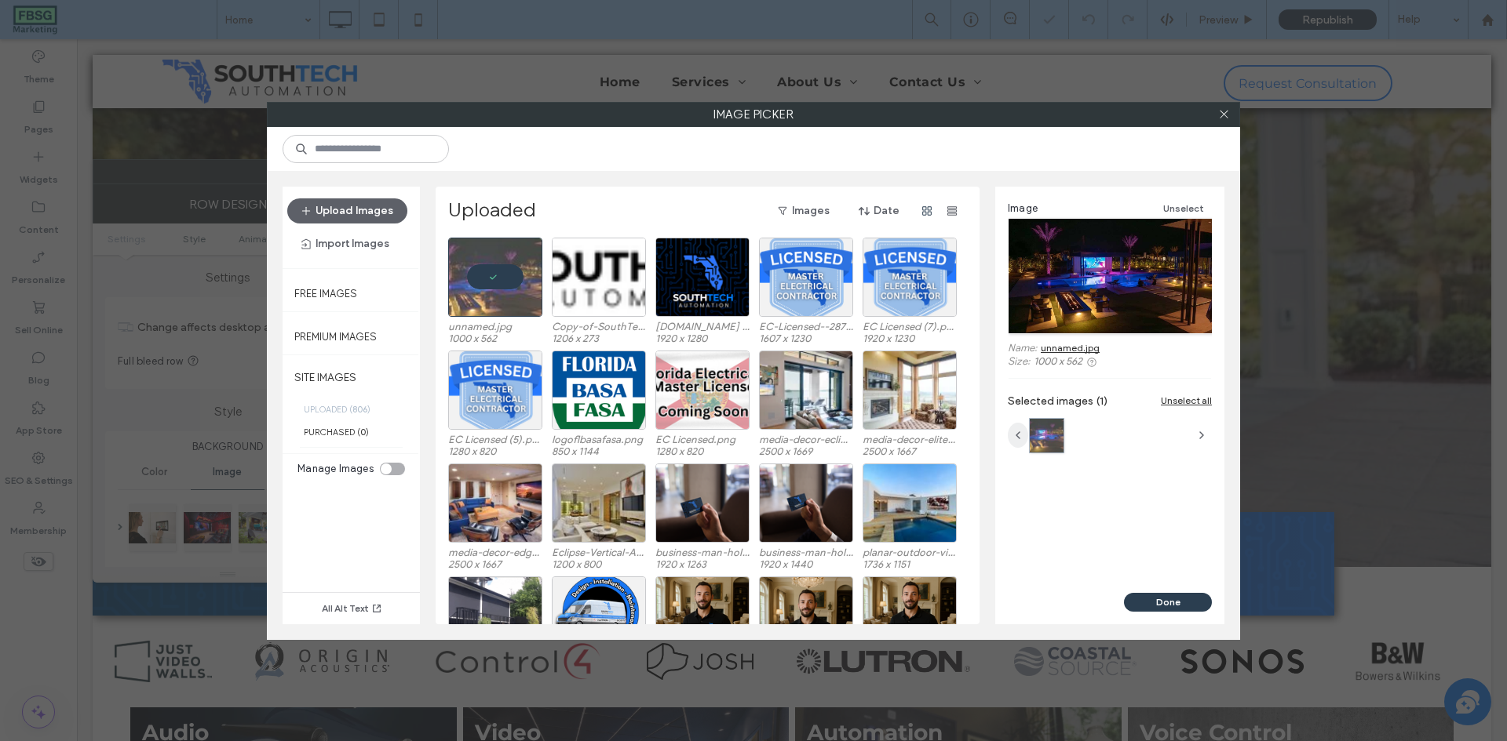
scroll to position [78, 0]
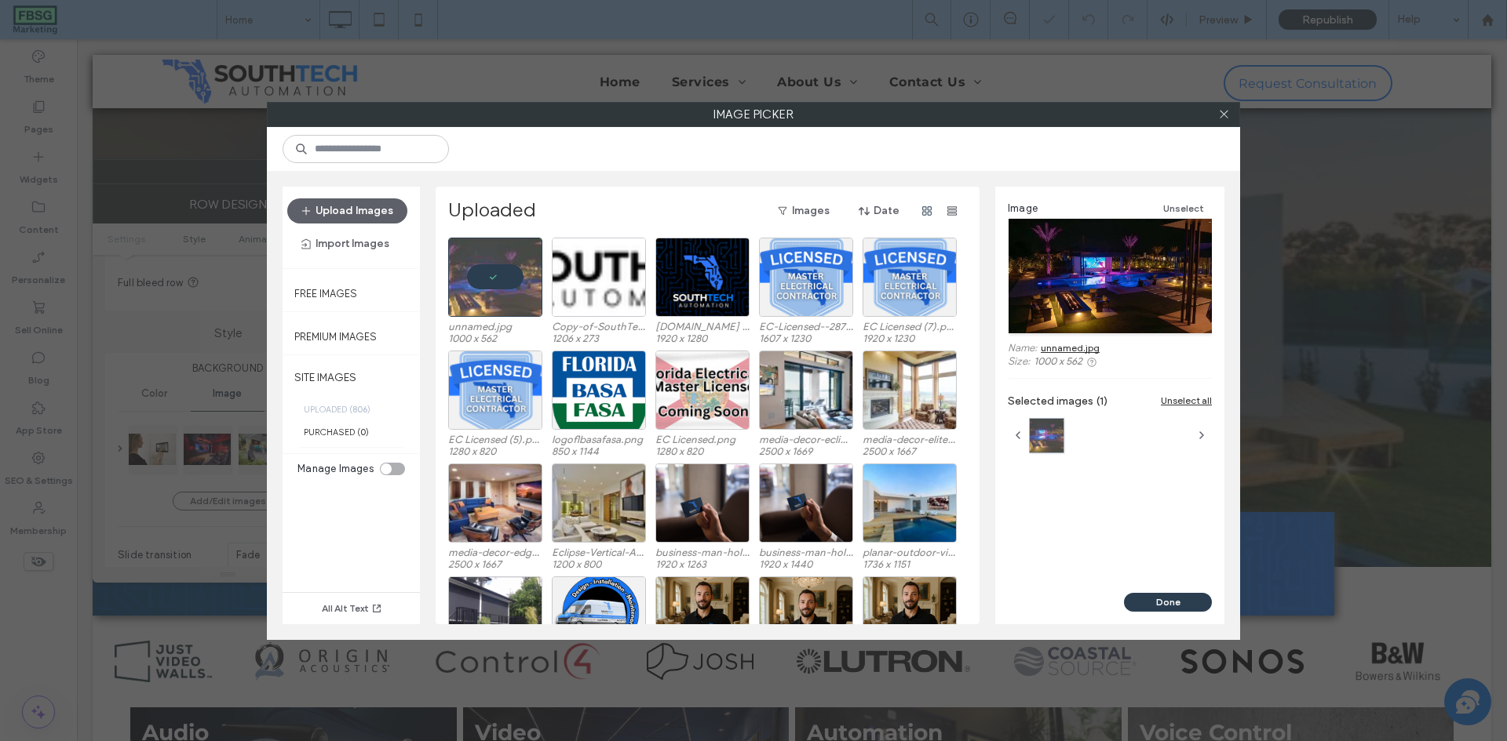
click at [1117, 547] on div "Image Unselect Name: unnamed.jpg Size: 1000 x 562 Selected images (1) Unselect …" at bounding box center [1109, 390] width 229 height 406
click at [1149, 604] on button "Done" at bounding box center [1168, 602] width 88 height 19
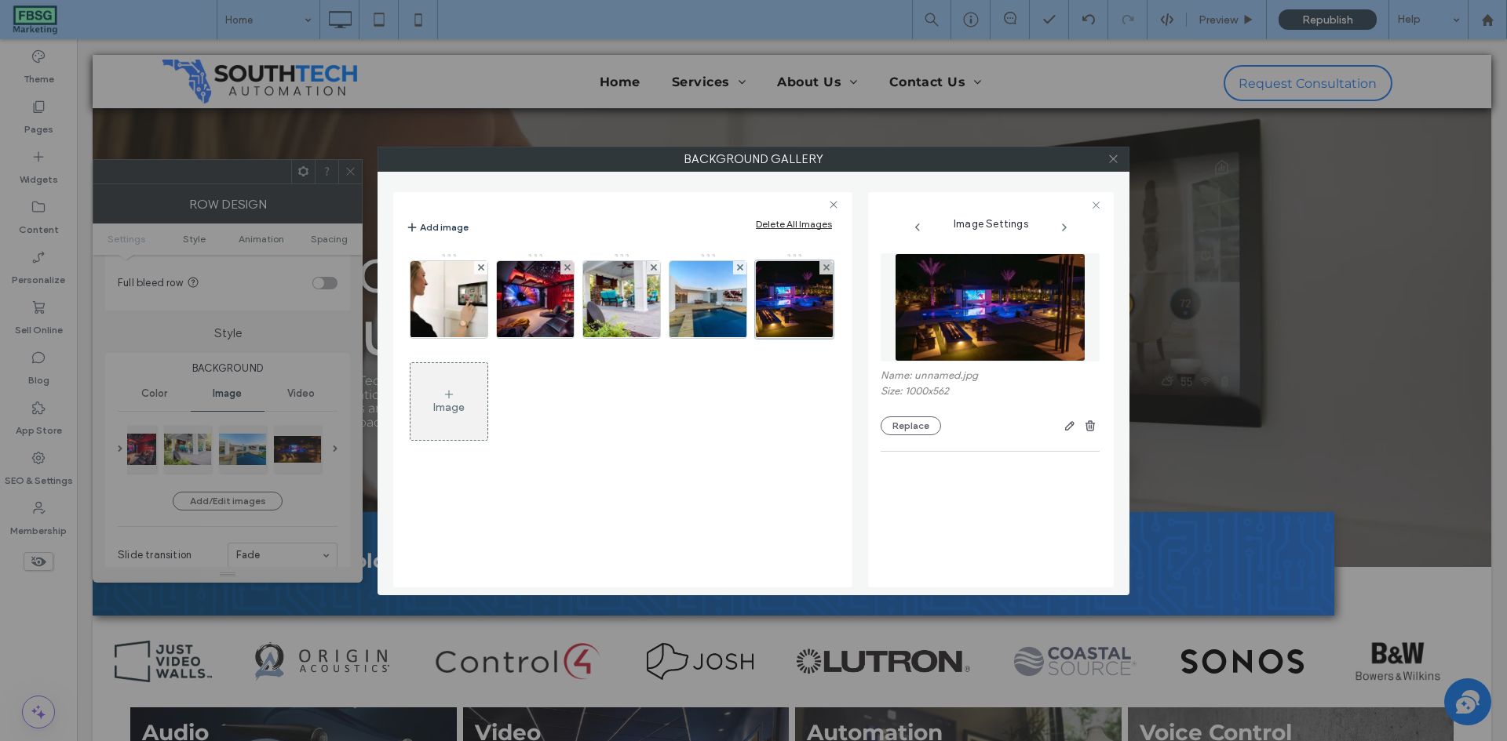
click at [1112, 158] on use at bounding box center [1113, 159] width 8 height 8
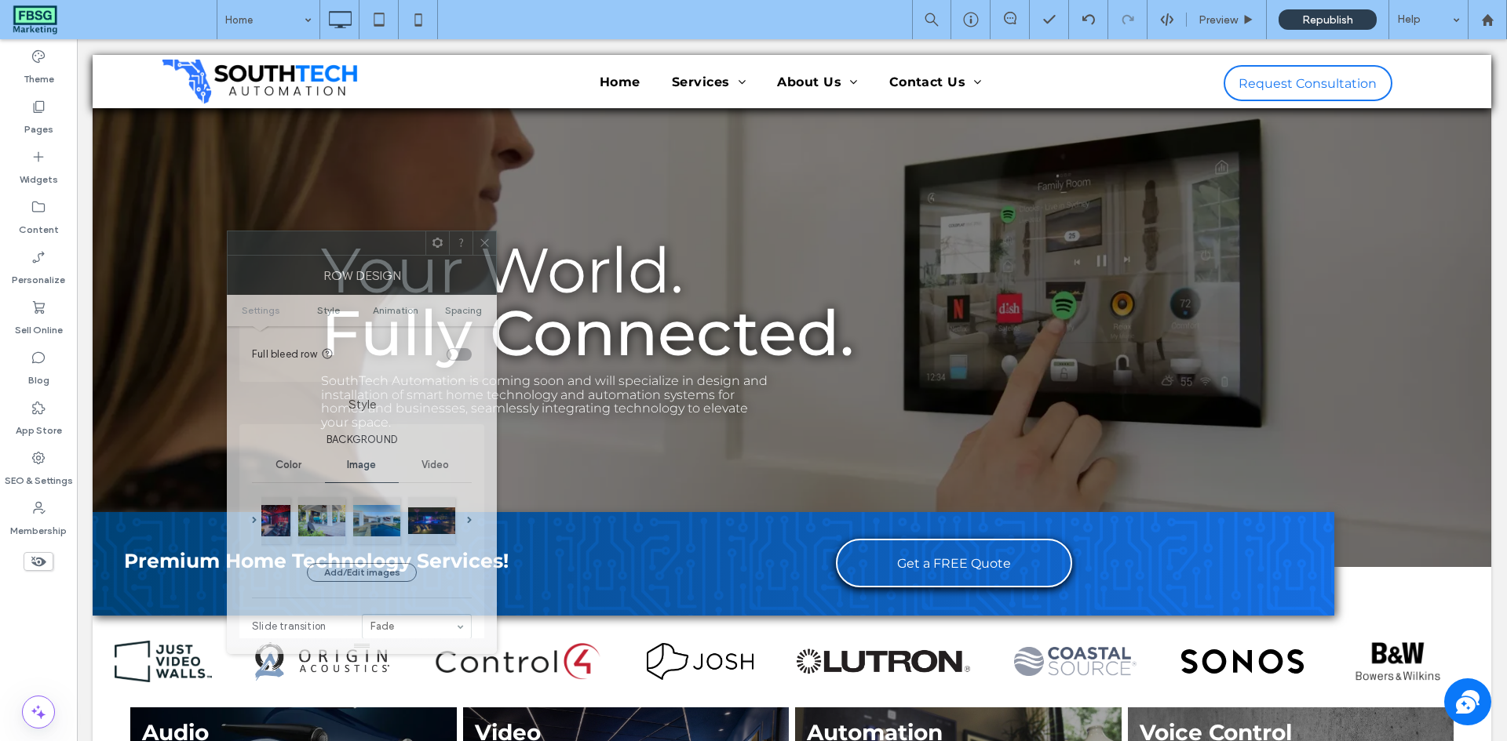
drag, startPoint x: 254, startPoint y: 170, endPoint x: 399, endPoint y: 249, distance: 165.0
click at [388, 242] on div at bounding box center [327, 243] width 198 height 24
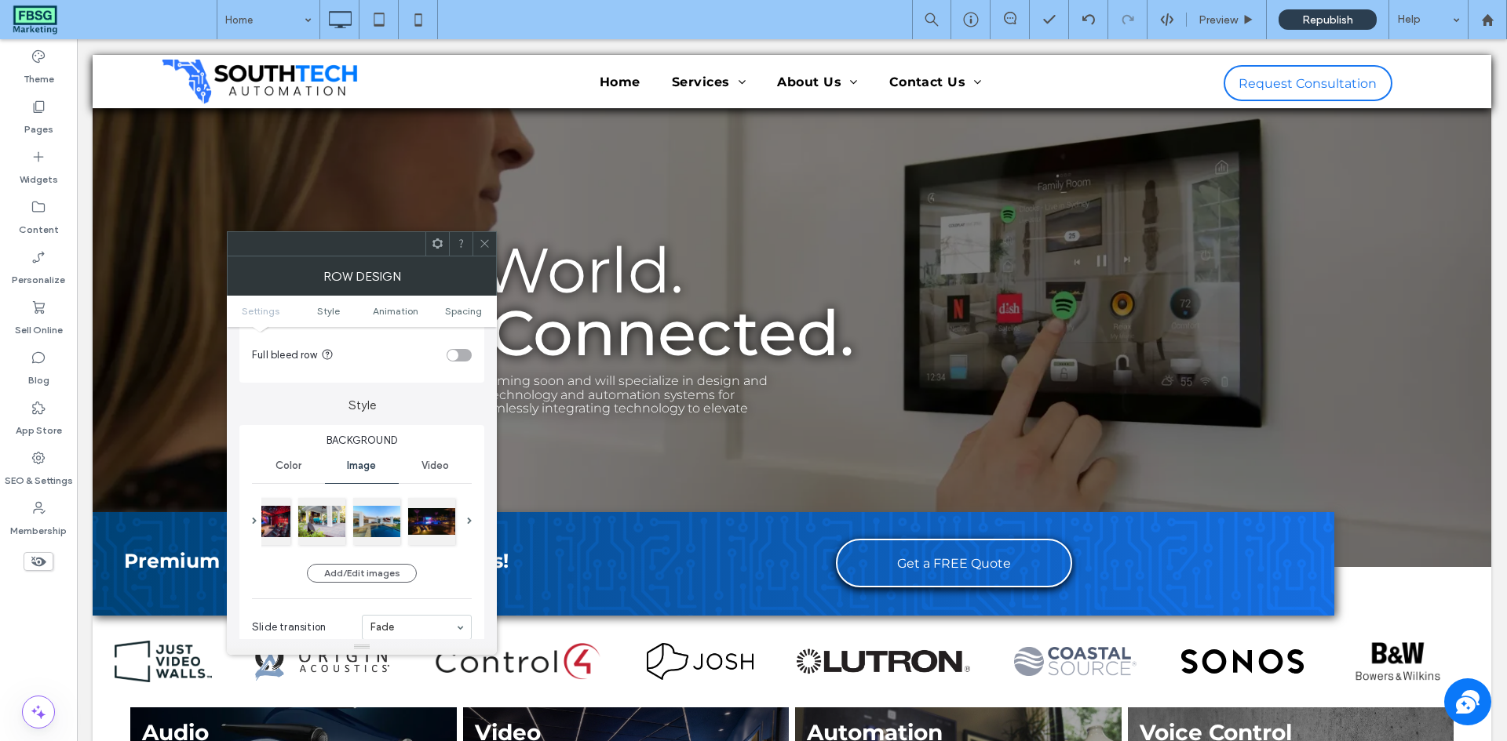
click at [474, 250] on div at bounding box center [484, 244] width 24 height 24
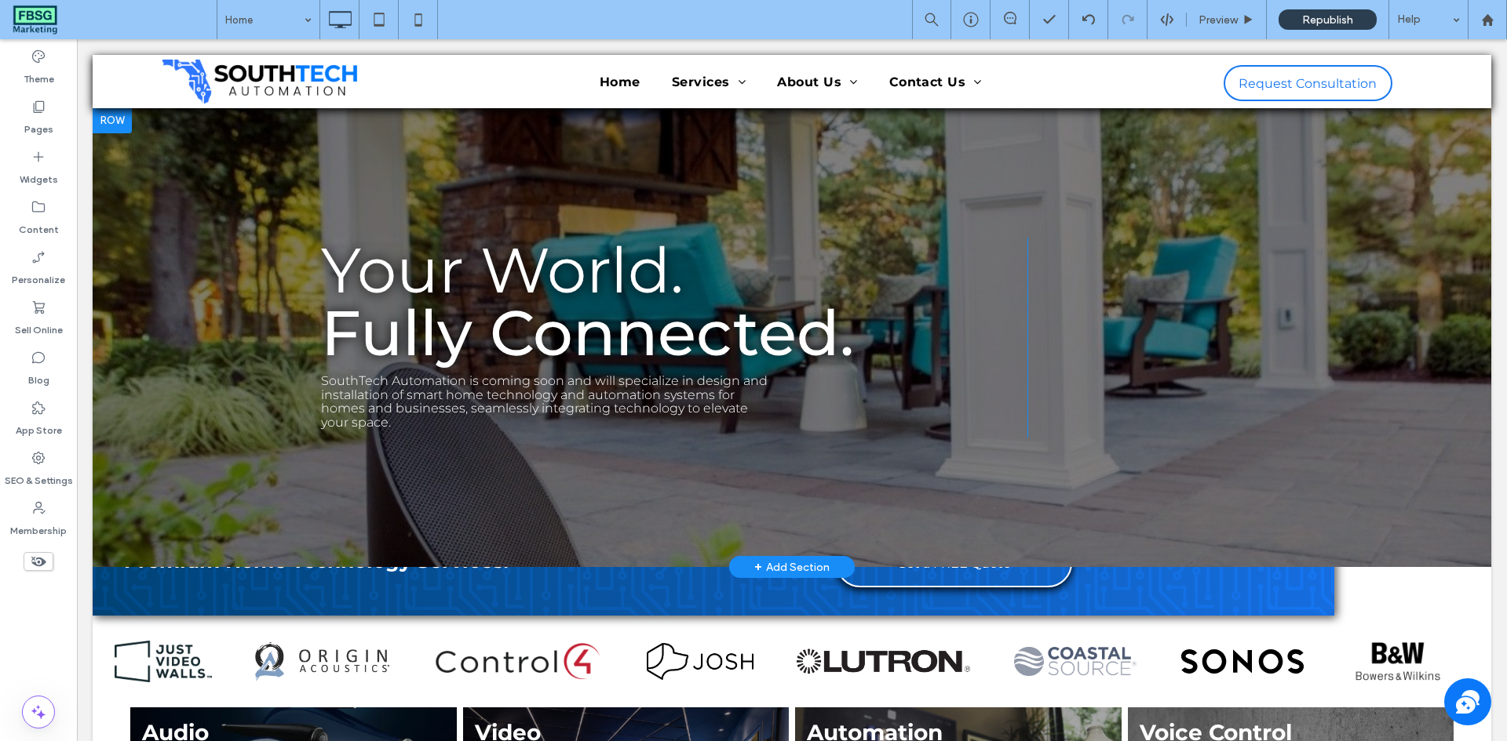
click at [249, 162] on div at bounding box center [792, 337] width 1398 height 459
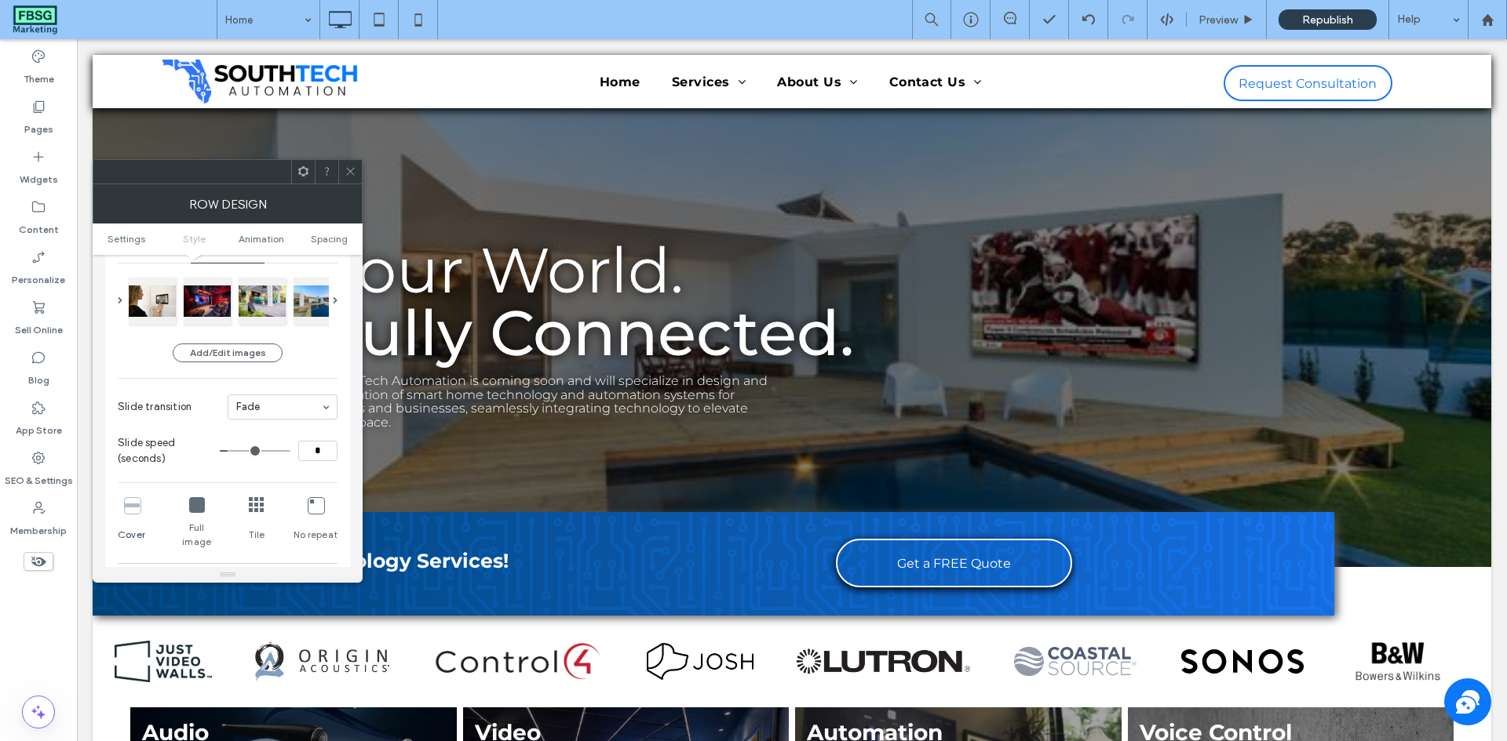
scroll to position [235, 0]
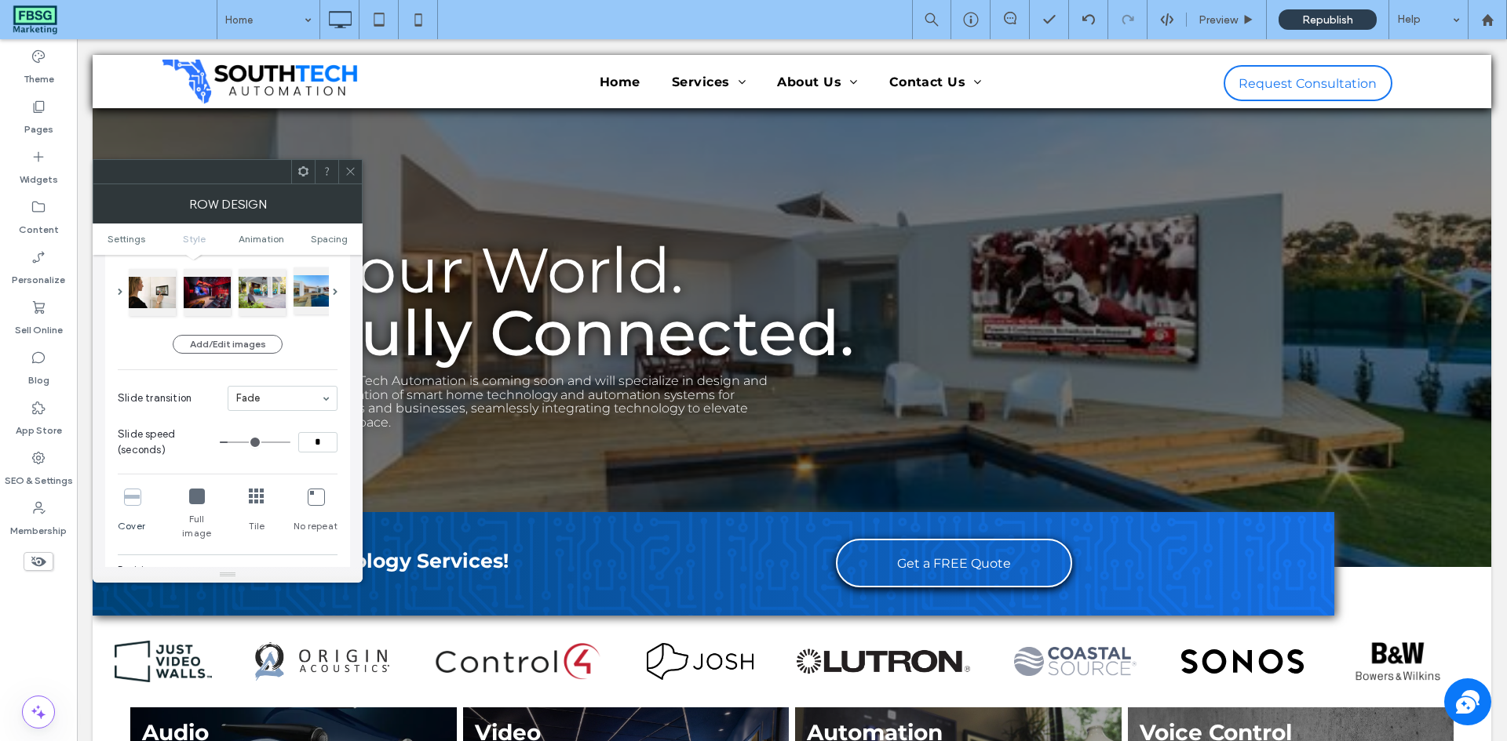
click at [328, 305] on div at bounding box center [316, 291] width 47 height 47
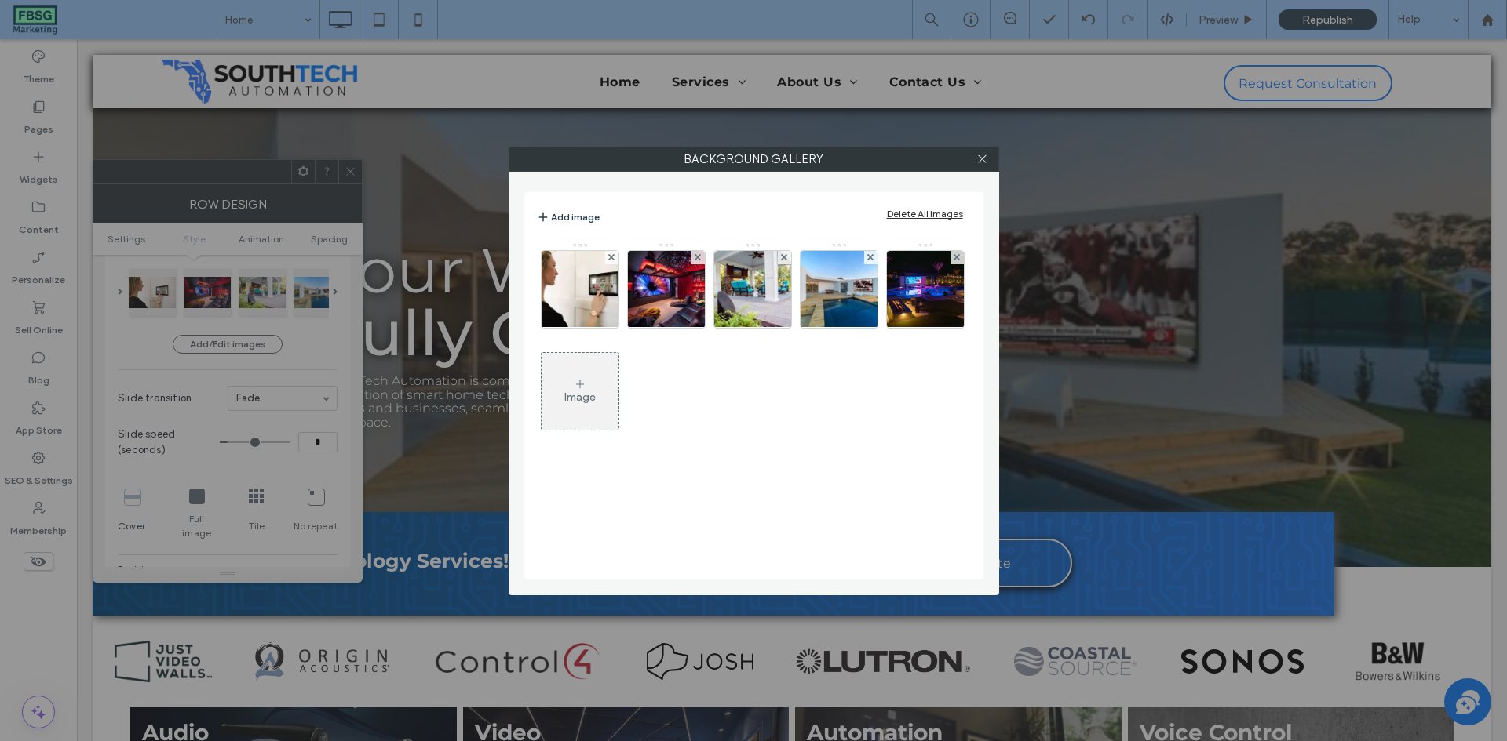
click at [297, 297] on div "Background Gallery Add image Delete All Images Image" at bounding box center [753, 370] width 1507 height 741
click at [872, 258] on use at bounding box center [870, 257] width 6 height 6
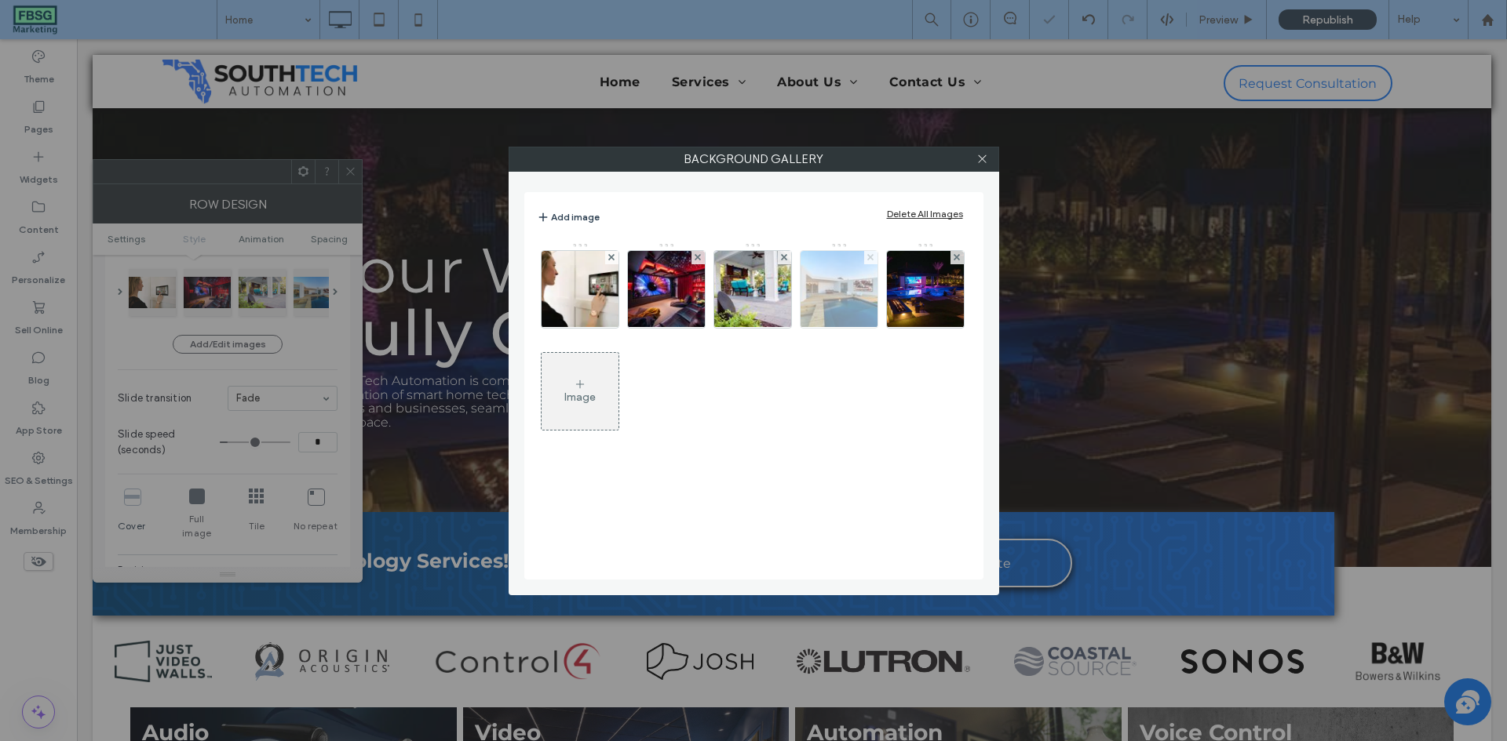
click at [953, 258] on use at bounding box center [956, 257] width 6 height 6
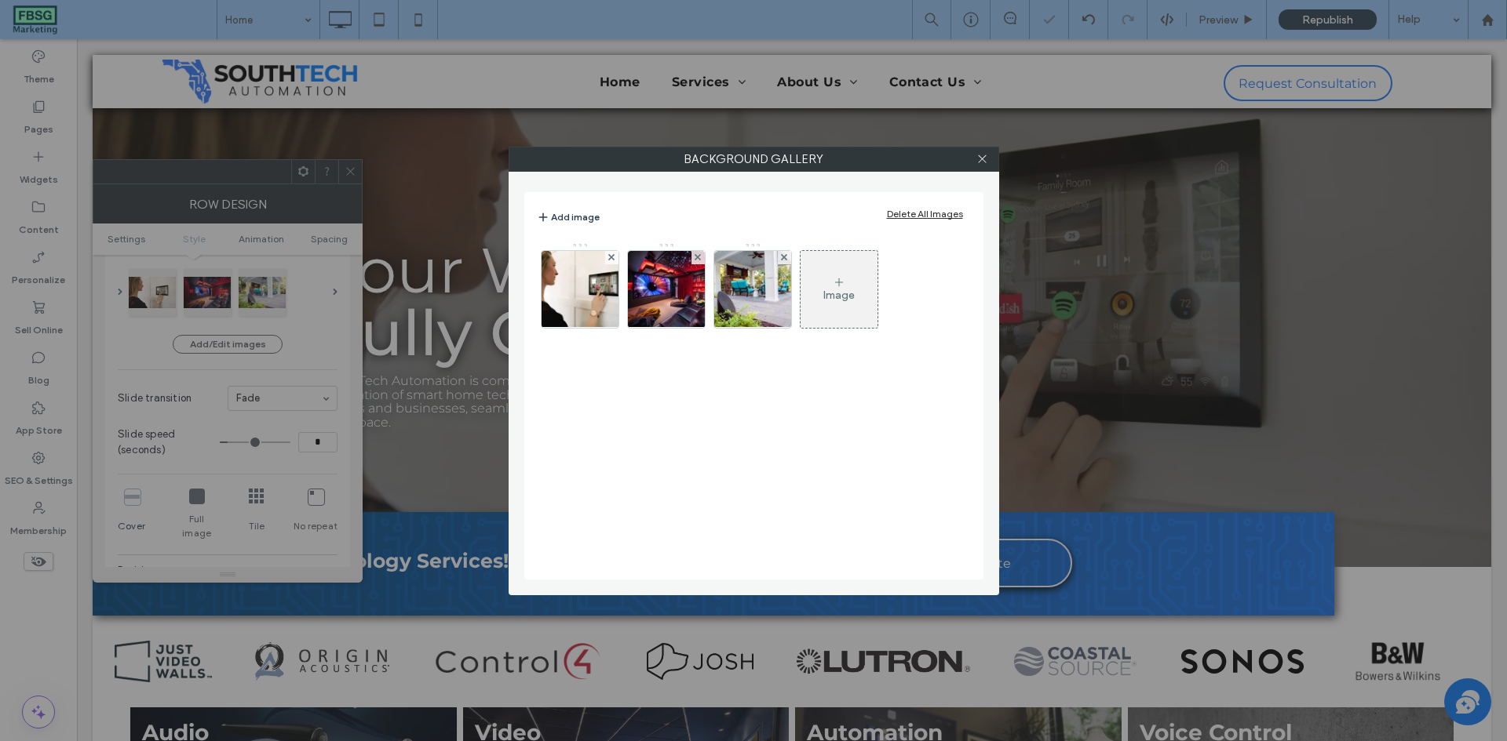
click at [857, 278] on div "Image" at bounding box center [838, 290] width 77 height 74
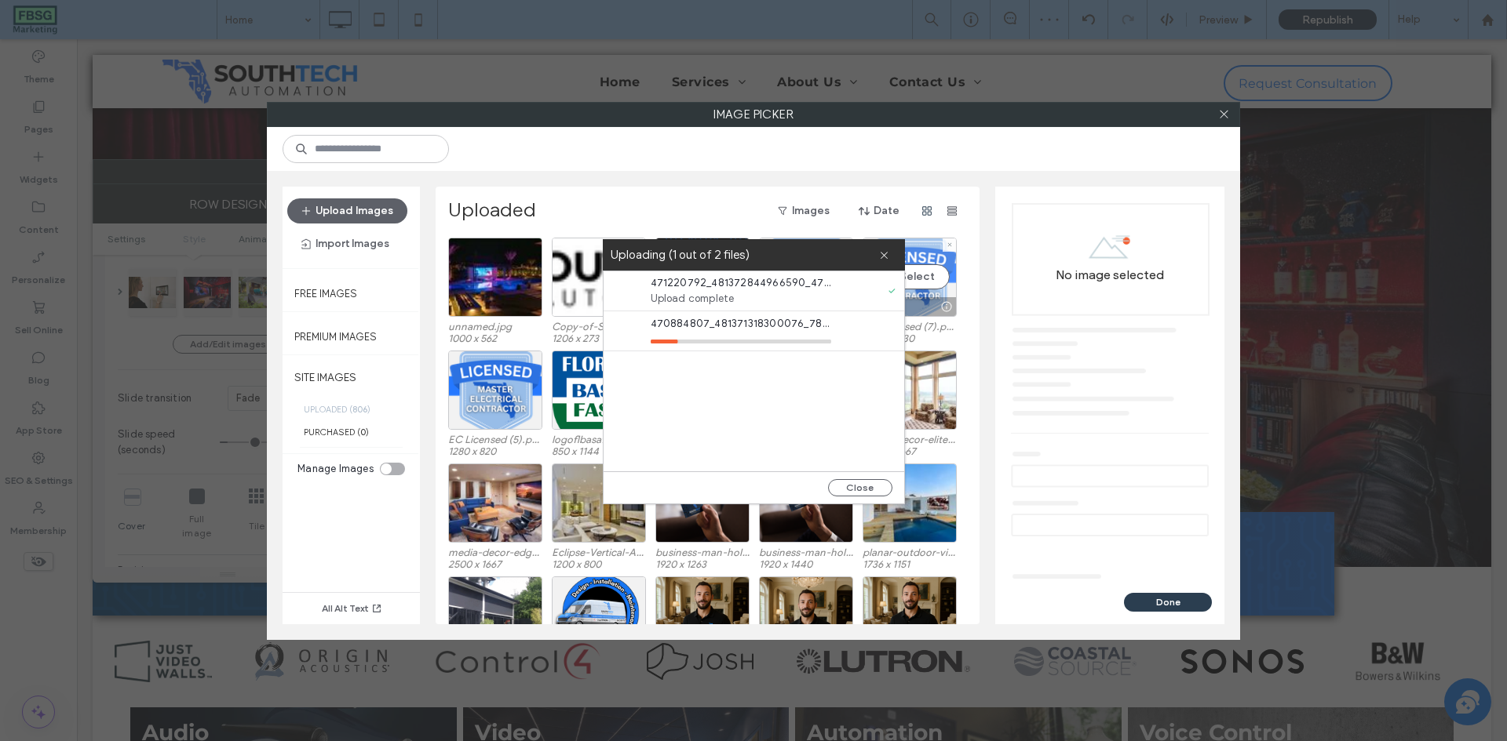
click at [953, 248] on div at bounding box center [948, 245] width 13 height 13
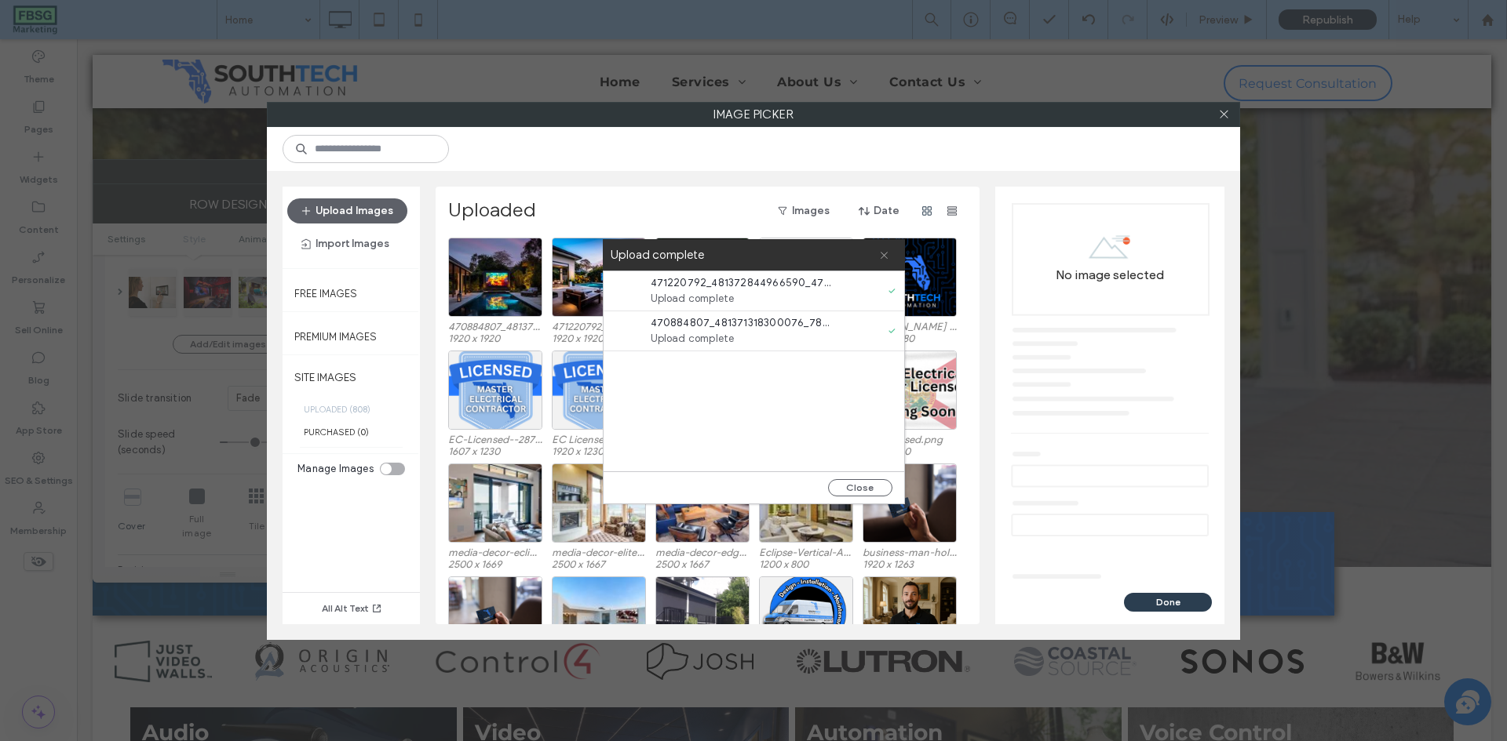
click at [887, 260] on icon at bounding box center [884, 255] width 10 height 10
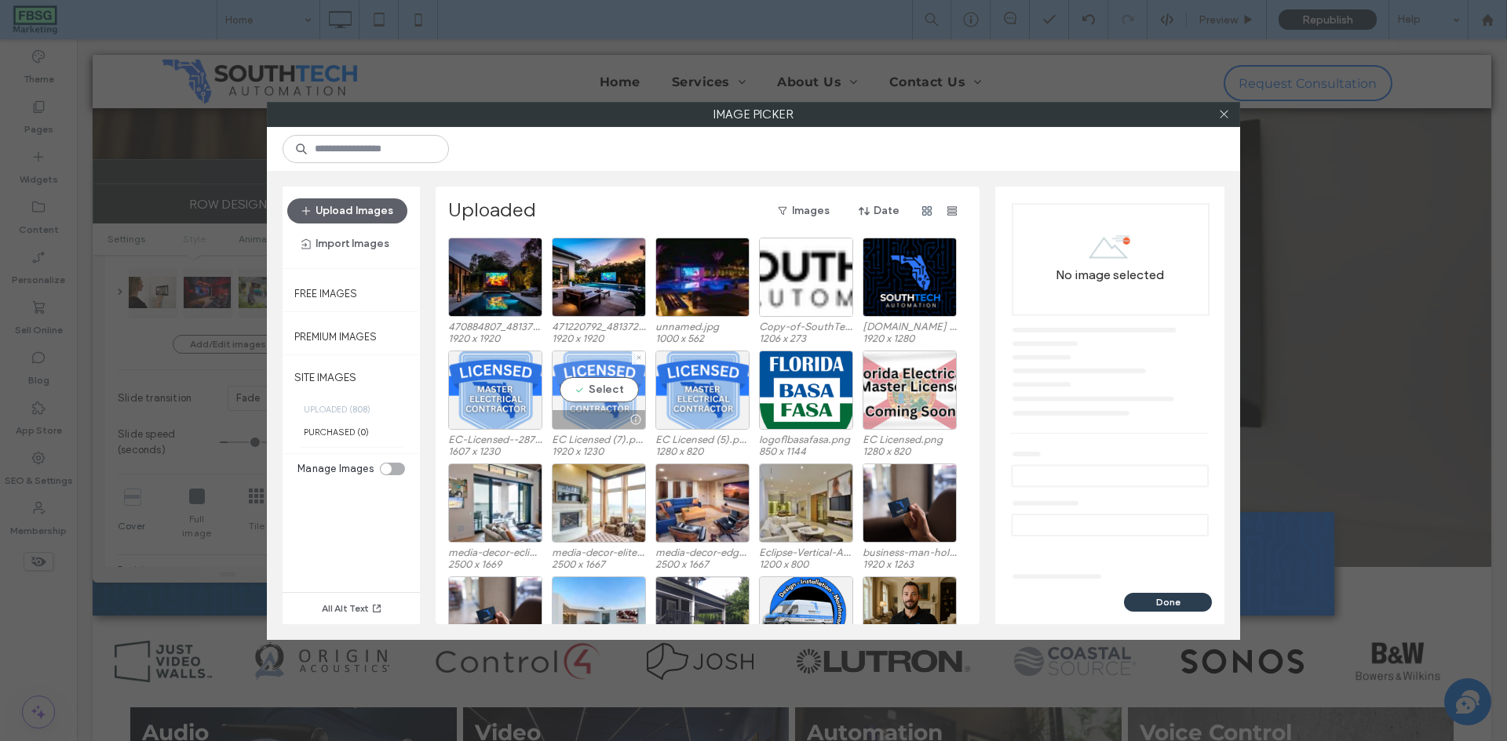
click at [633, 363] on div at bounding box center [638, 358] width 13 height 13
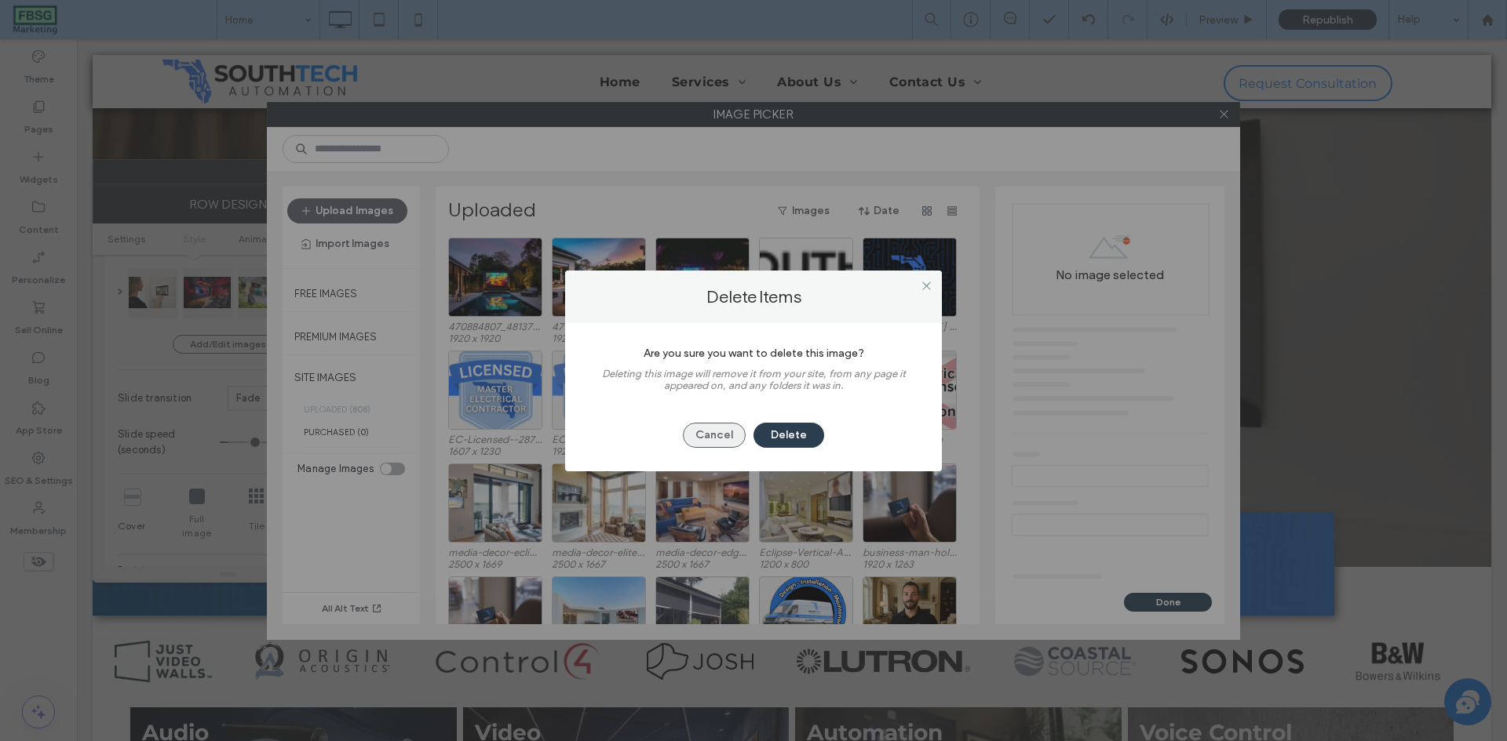
click at [712, 435] on button "Cancel" at bounding box center [714, 435] width 63 height 25
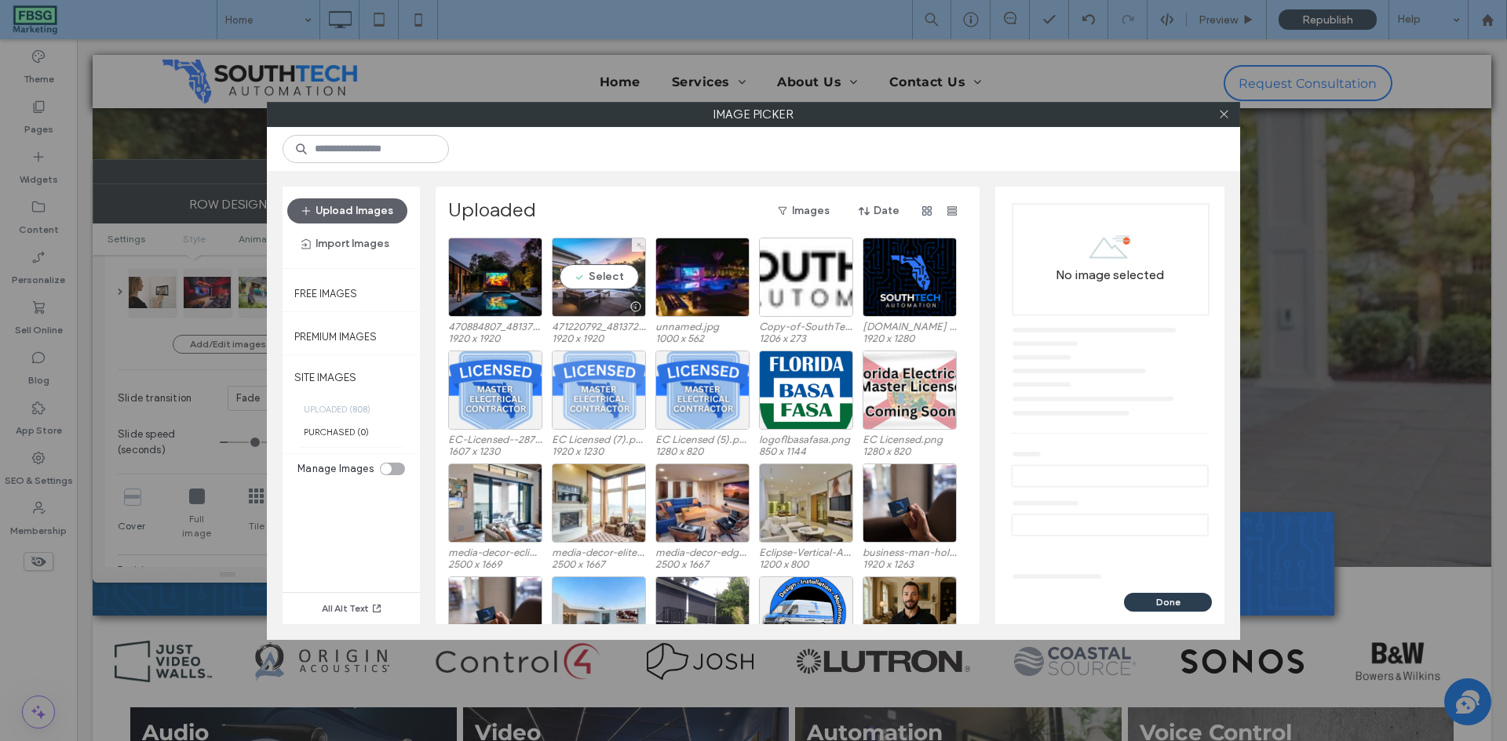
click at [599, 304] on div at bounding box center [598, 306] width 93 height 19
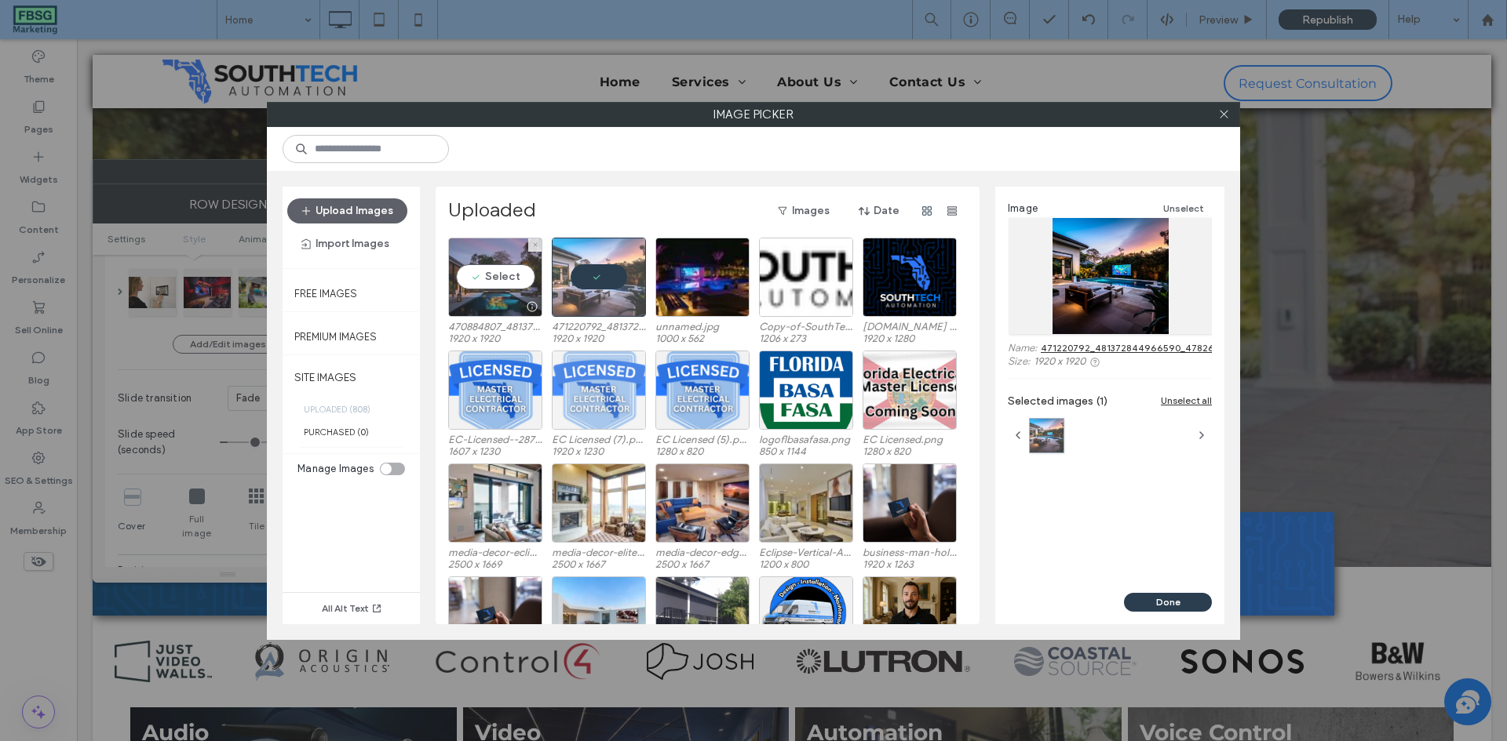
click at [482, 297] on div at bounding box center [495, 306] width 93 height 19
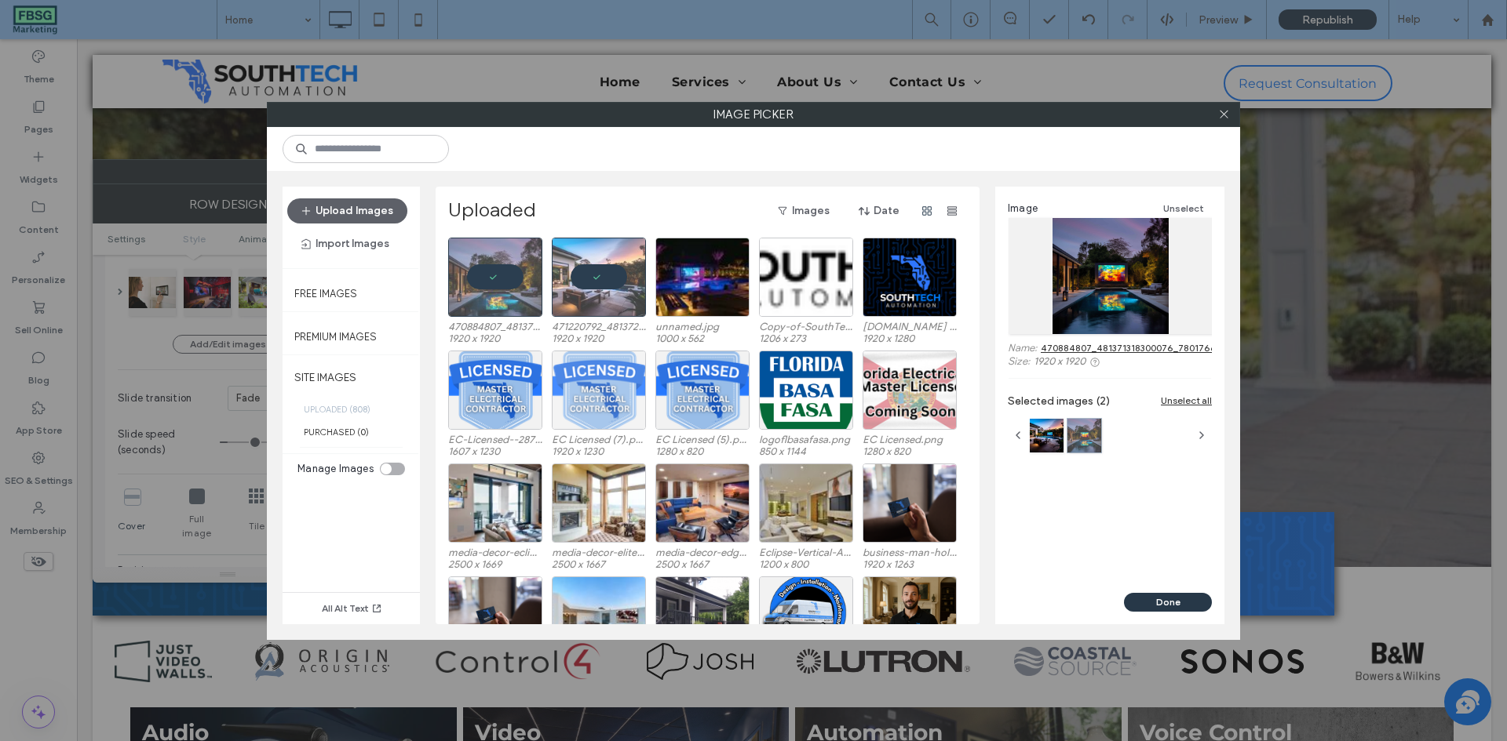
click at [1146, 604] on button "Done" at bounding box center [1168, 602] width 88 height 19
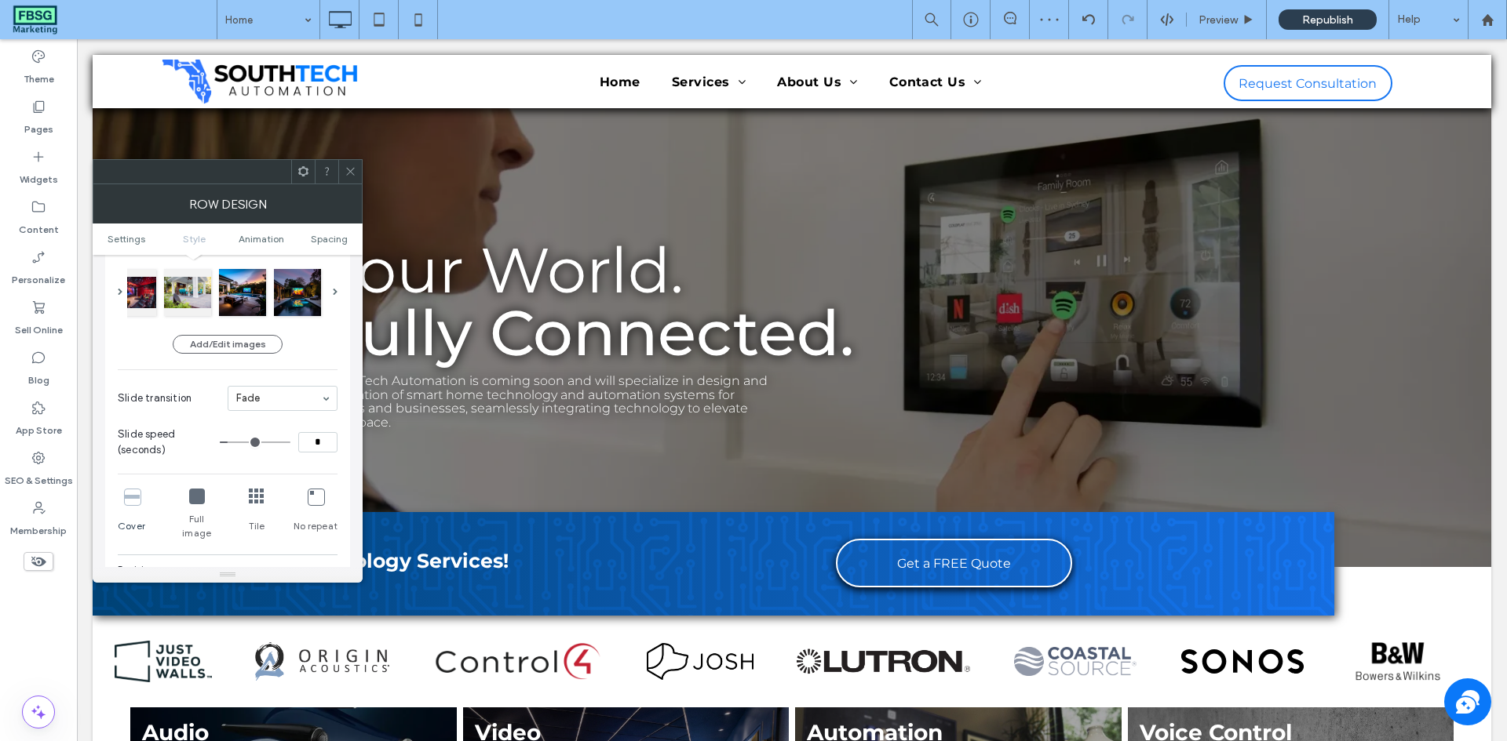
click at [352, 172] on icon at bounding box center [350, 172] width 12 height 12
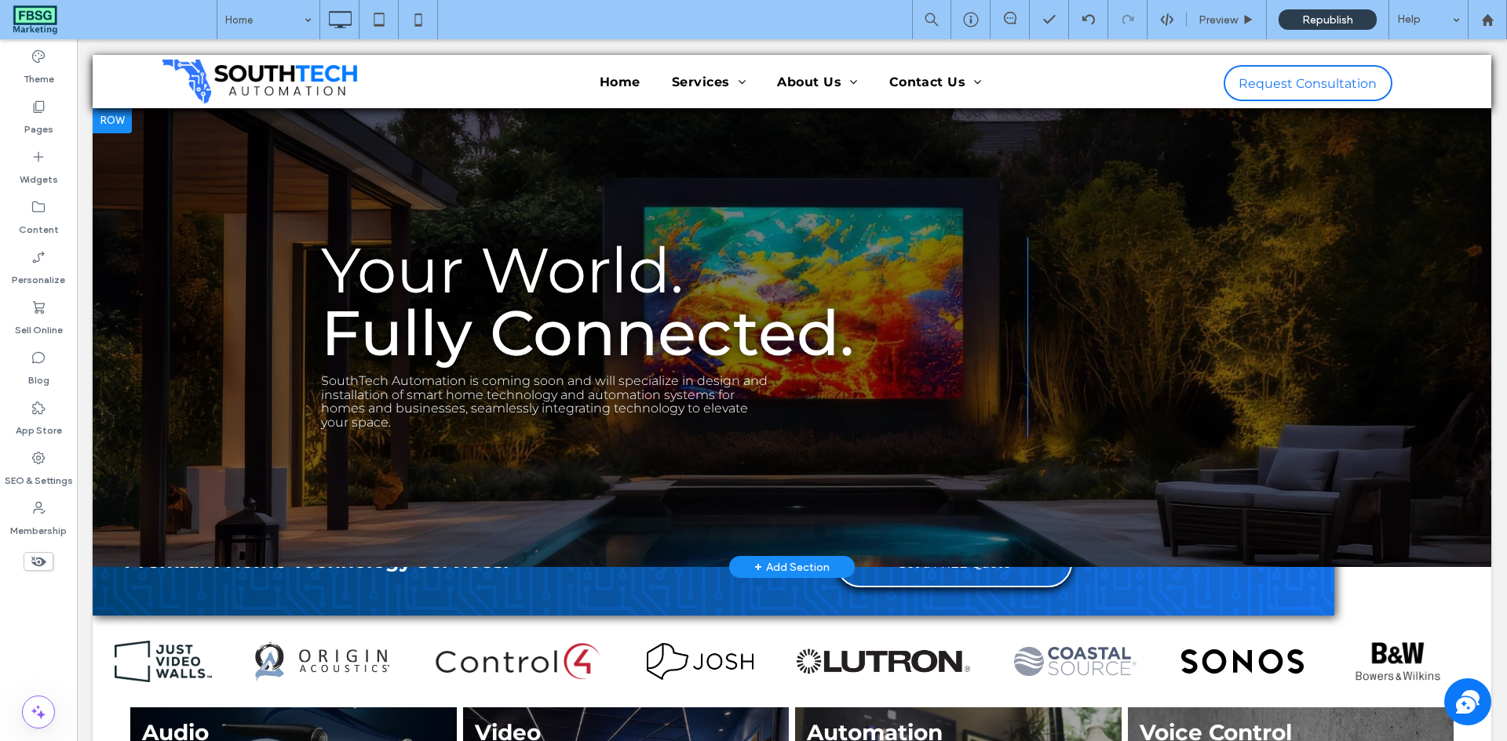
click at [860, 184] on div at bounding box center [792, 337] width 1398 height 459
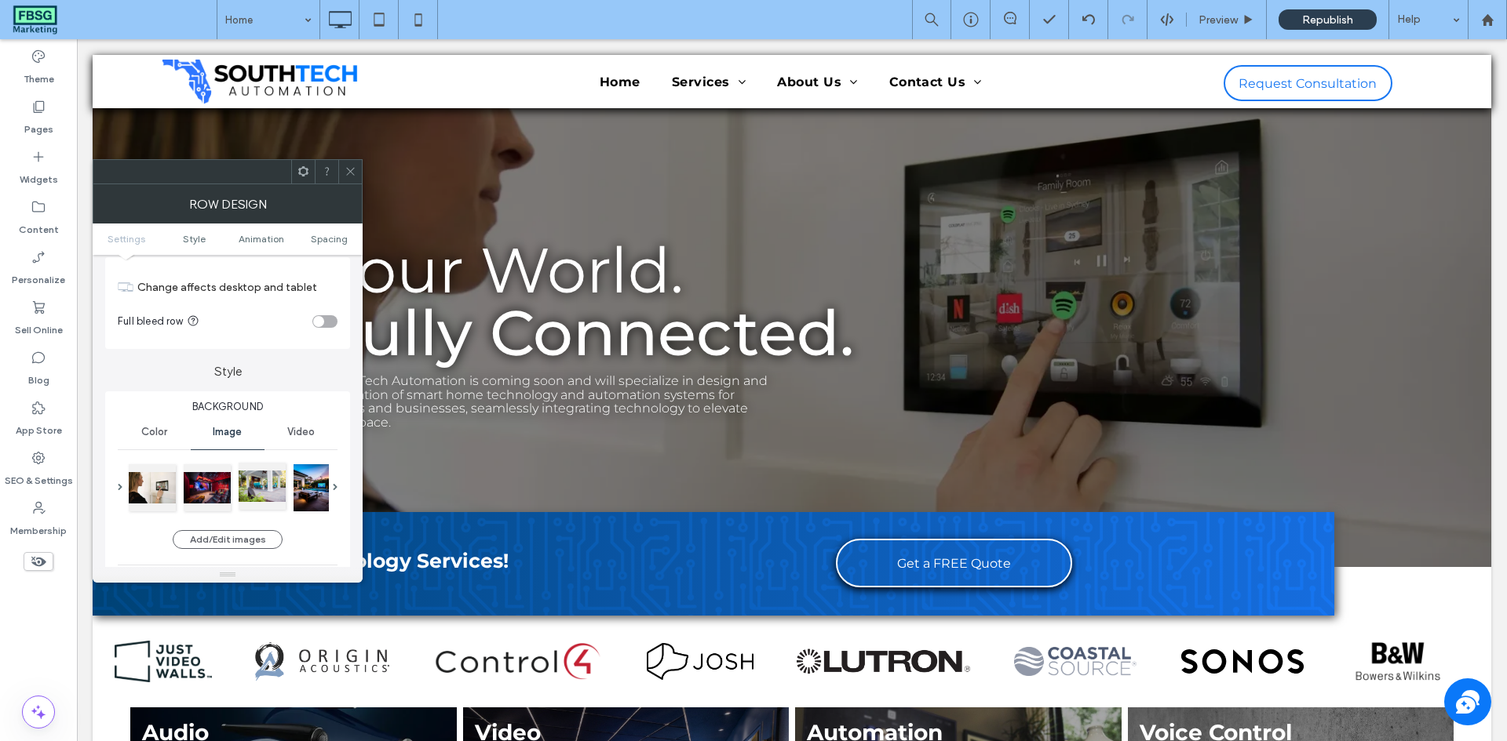
scroll to position [78, 0]
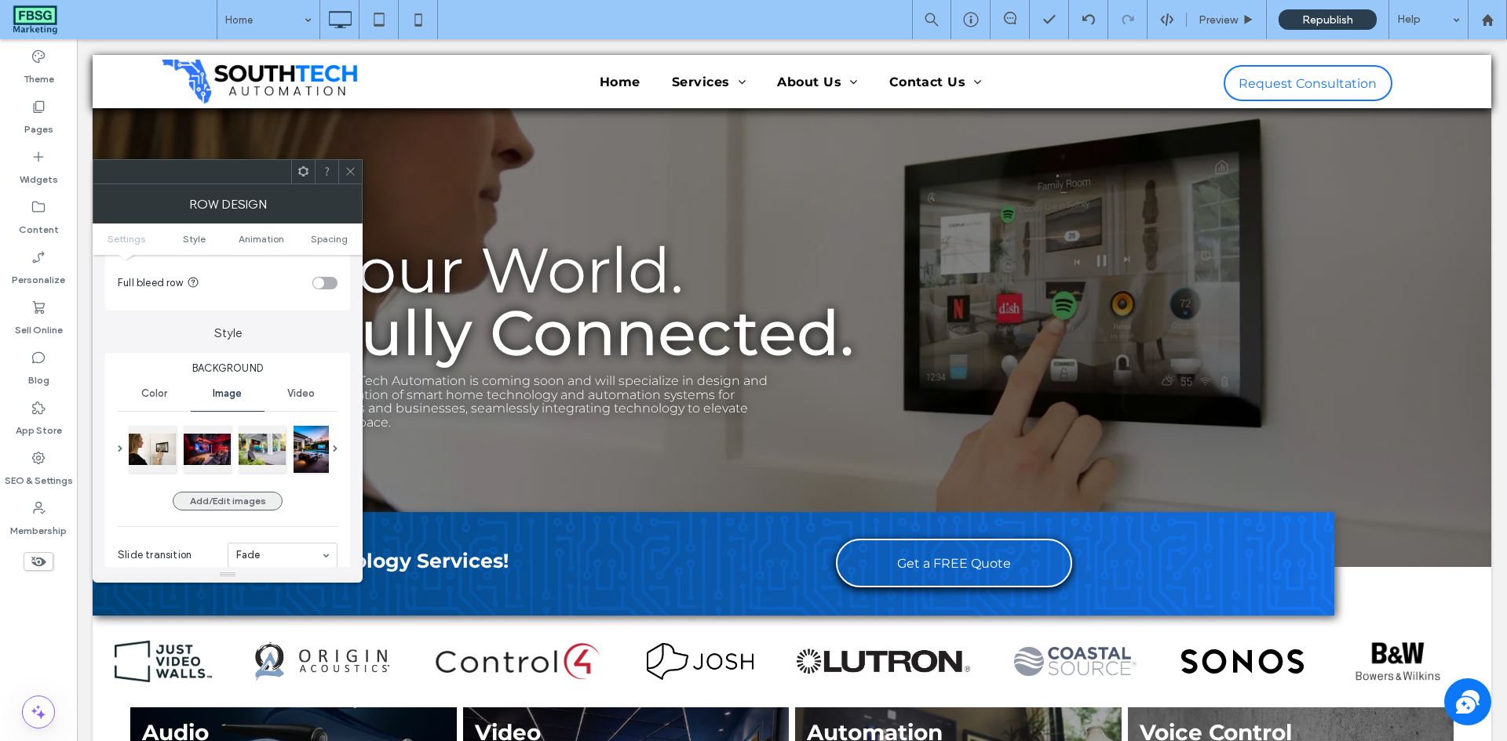
click at [263, 505] on button "Add/Edit images" at bounding box center [228, 501] width 110 height 19
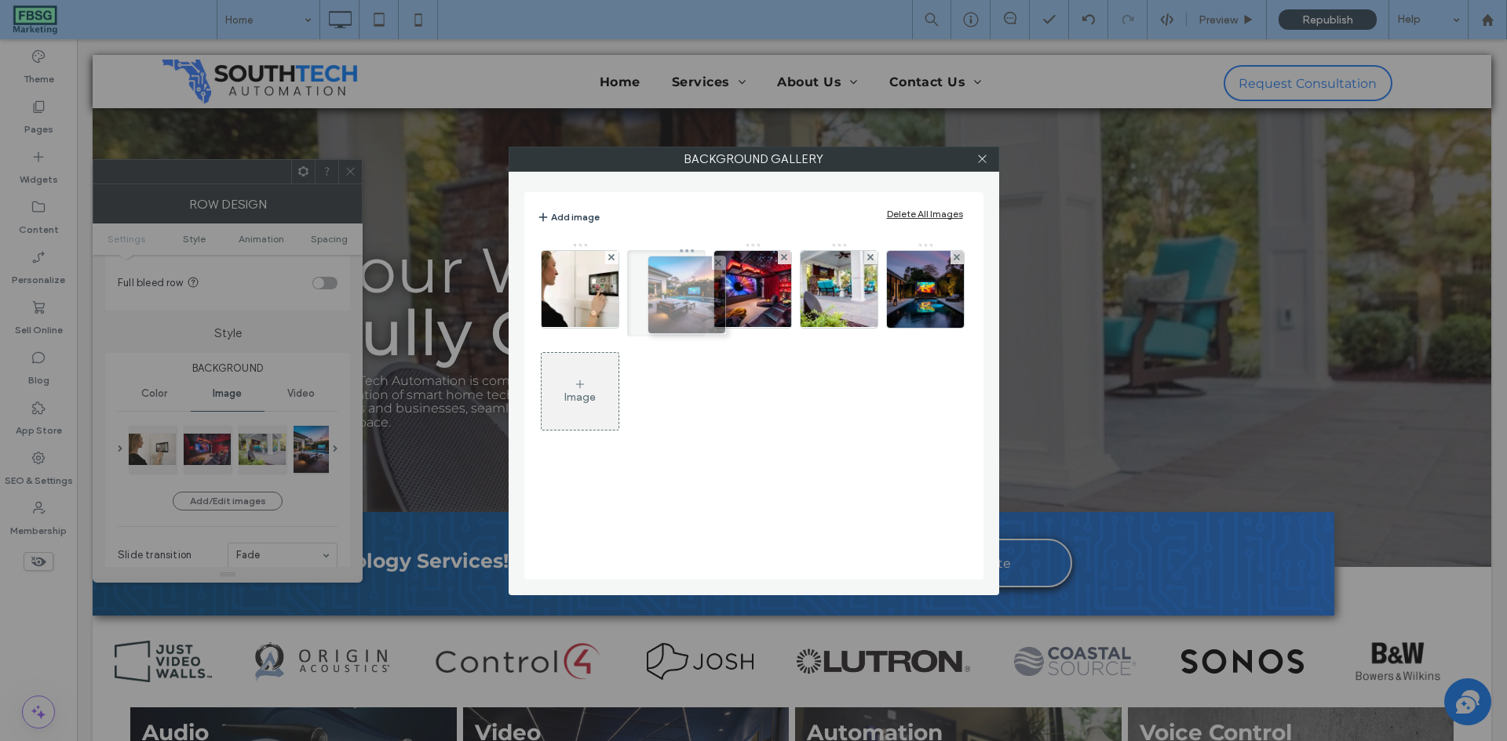
drag, startPoint x: 852, startPoint y: 294, endPoint x: 687, endPoint y: 300, distance: 165.7
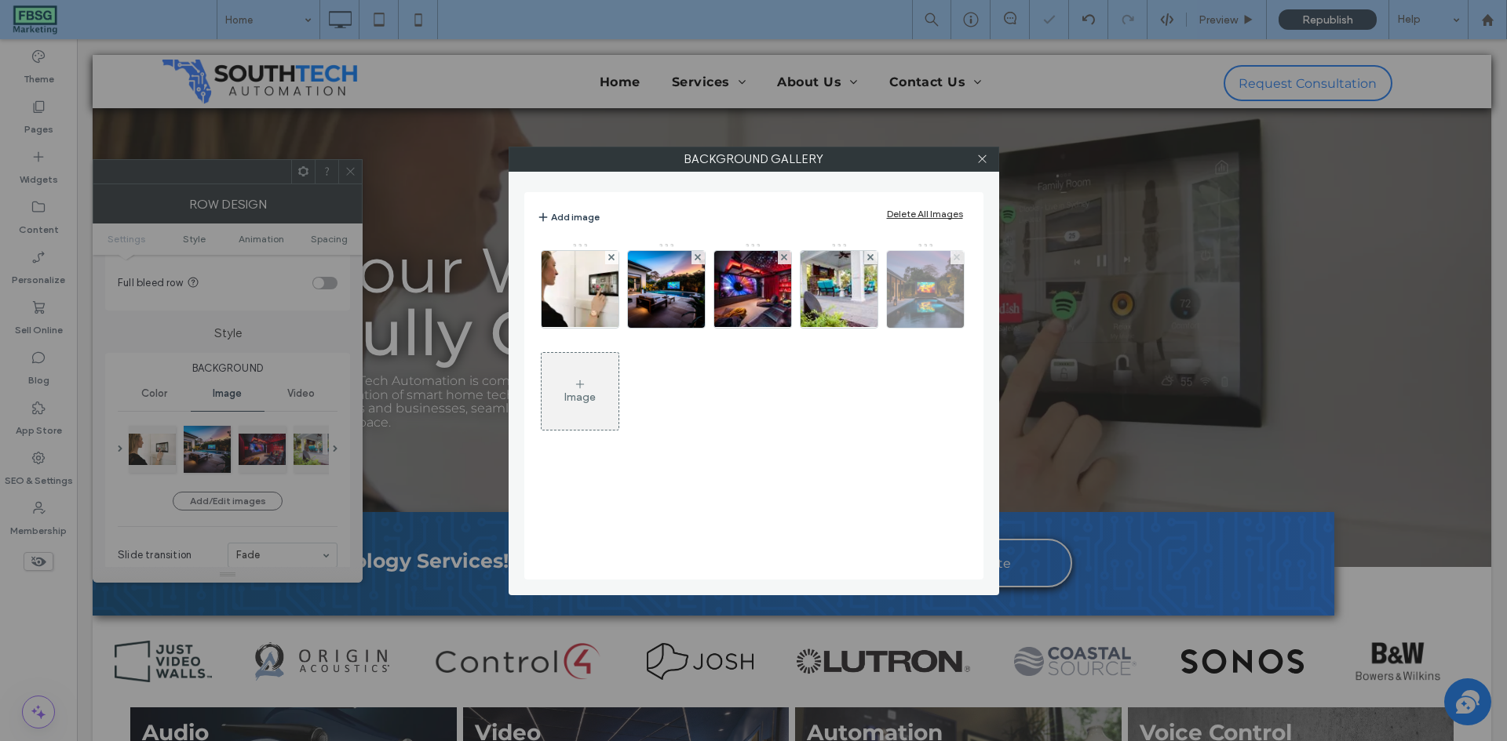
click at [955, 258] on use at bounding box center [956, 257] width 6 height 6
click at [982, 158] on icon at bounding box center [982, 159] width 12 height 12
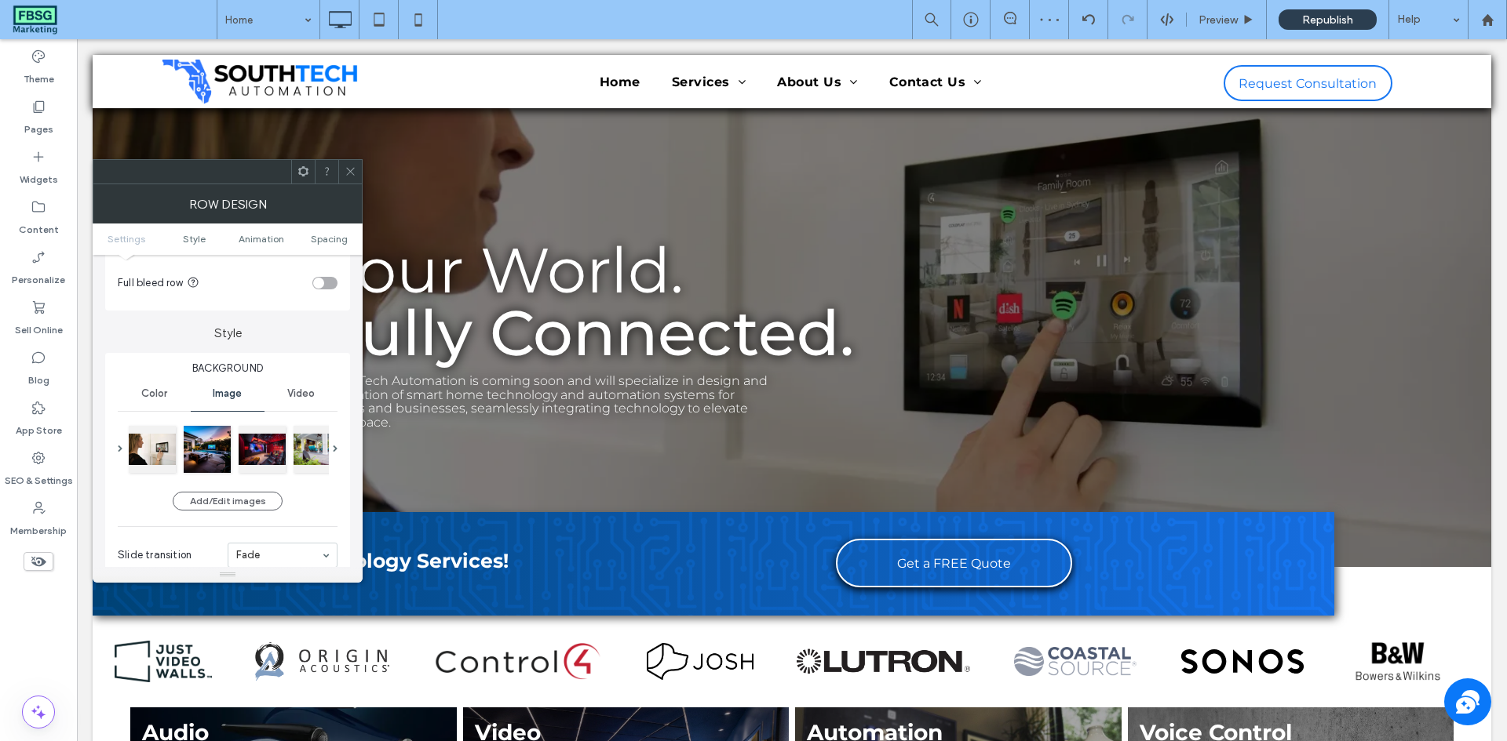
click at [351, 168] on icon at bounding box center [350, 172] width 12 height 12
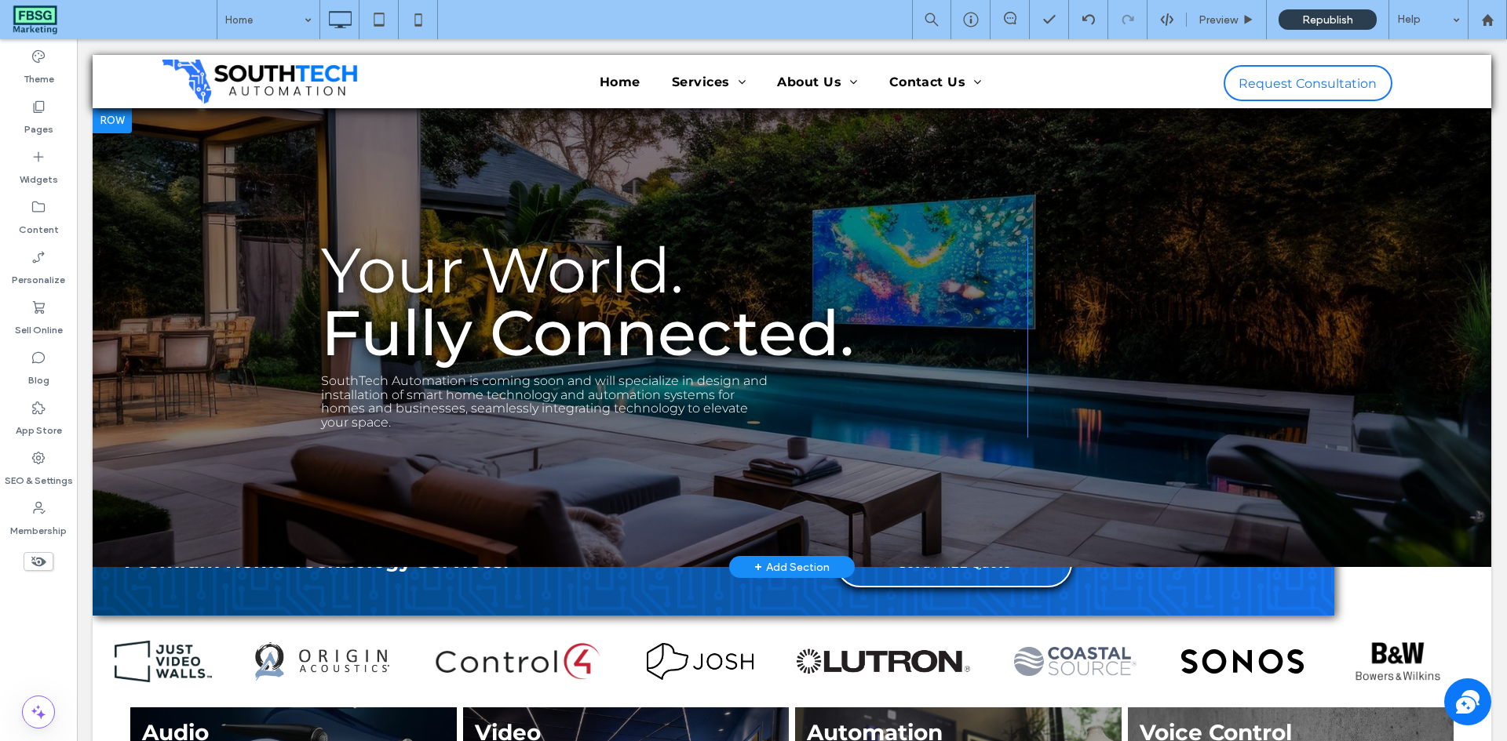
click at [228, 157] on div at bounding box center [792, 337] width 1398 height 459
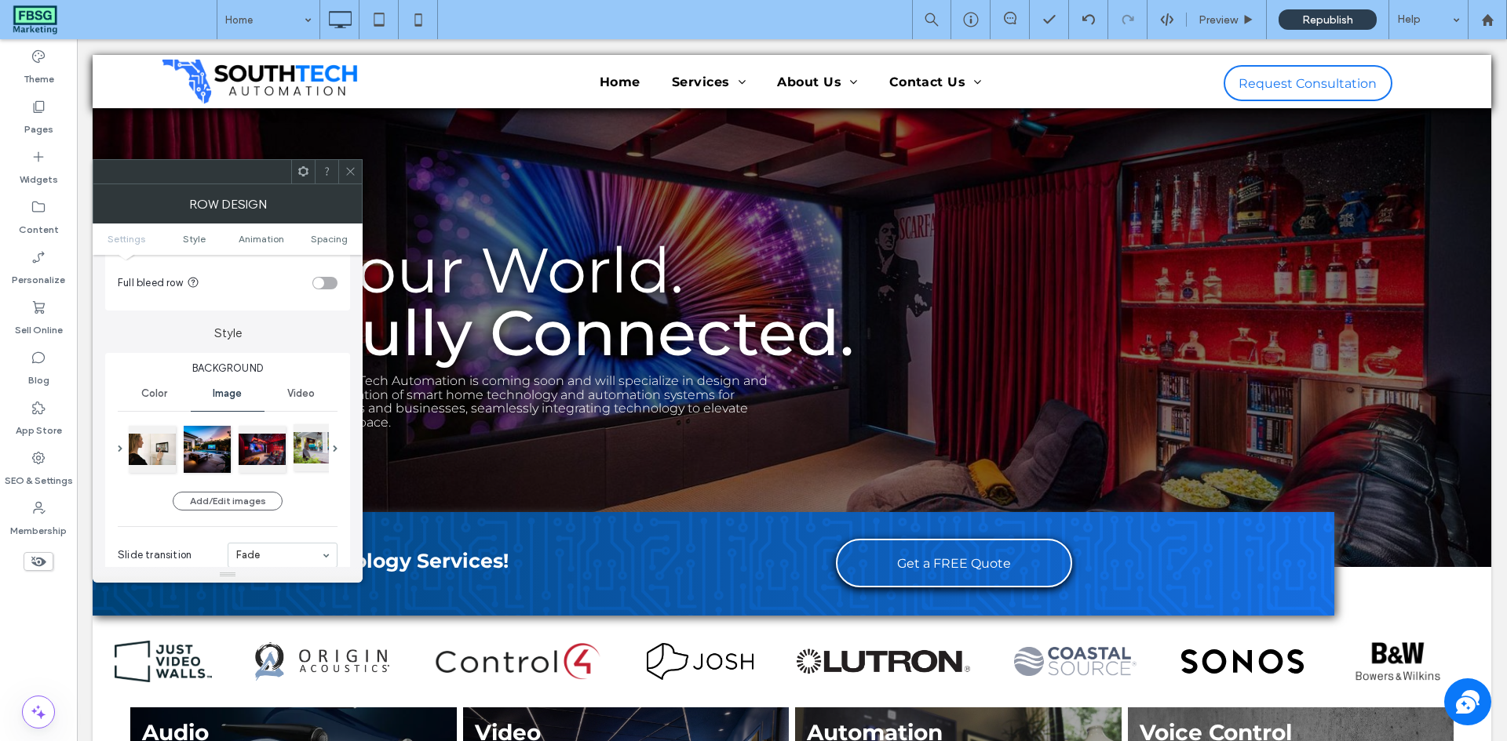
click at [307, 460] on div at bounding box center [316, 447] width 47 height 47
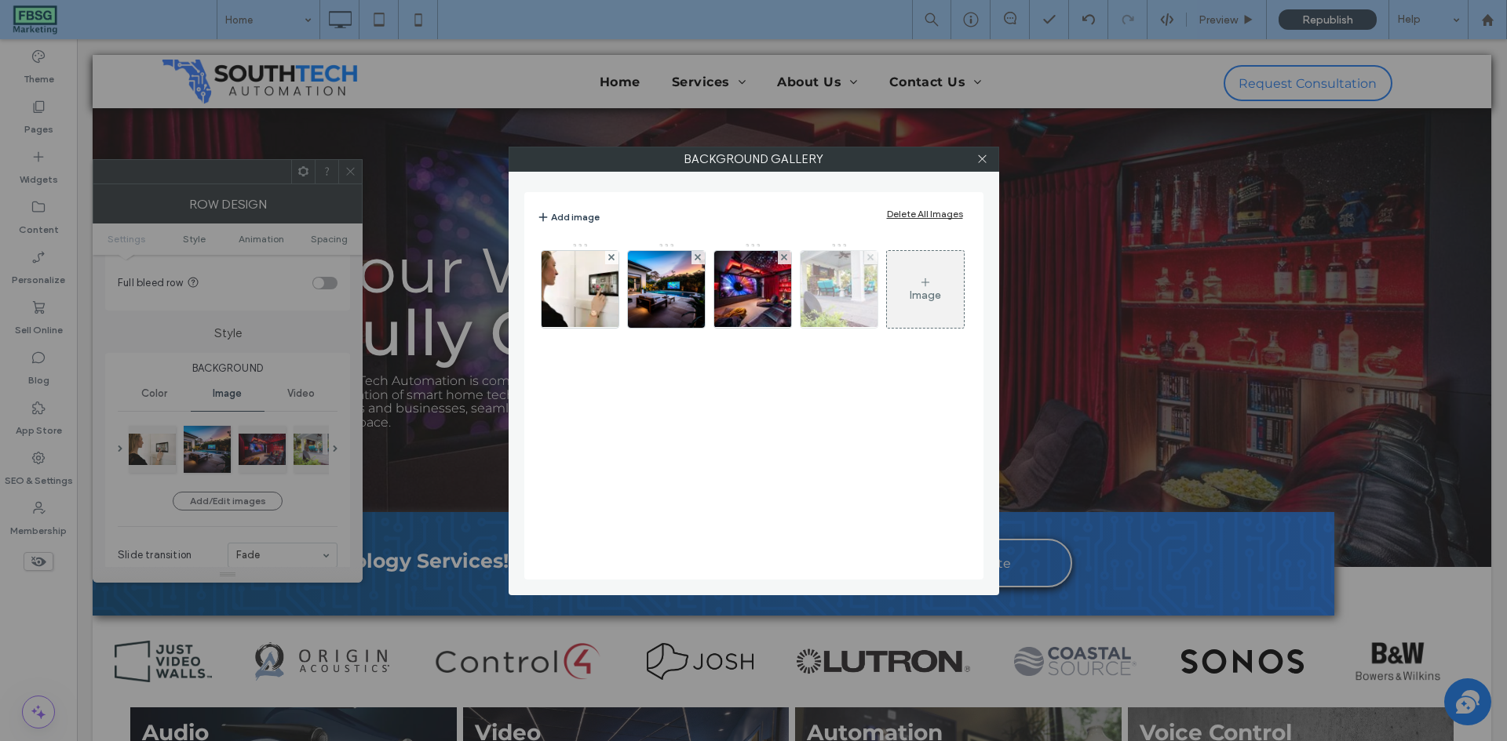
click at [867, 259] on icon at bounding box center [870, 257] width 6 height 6
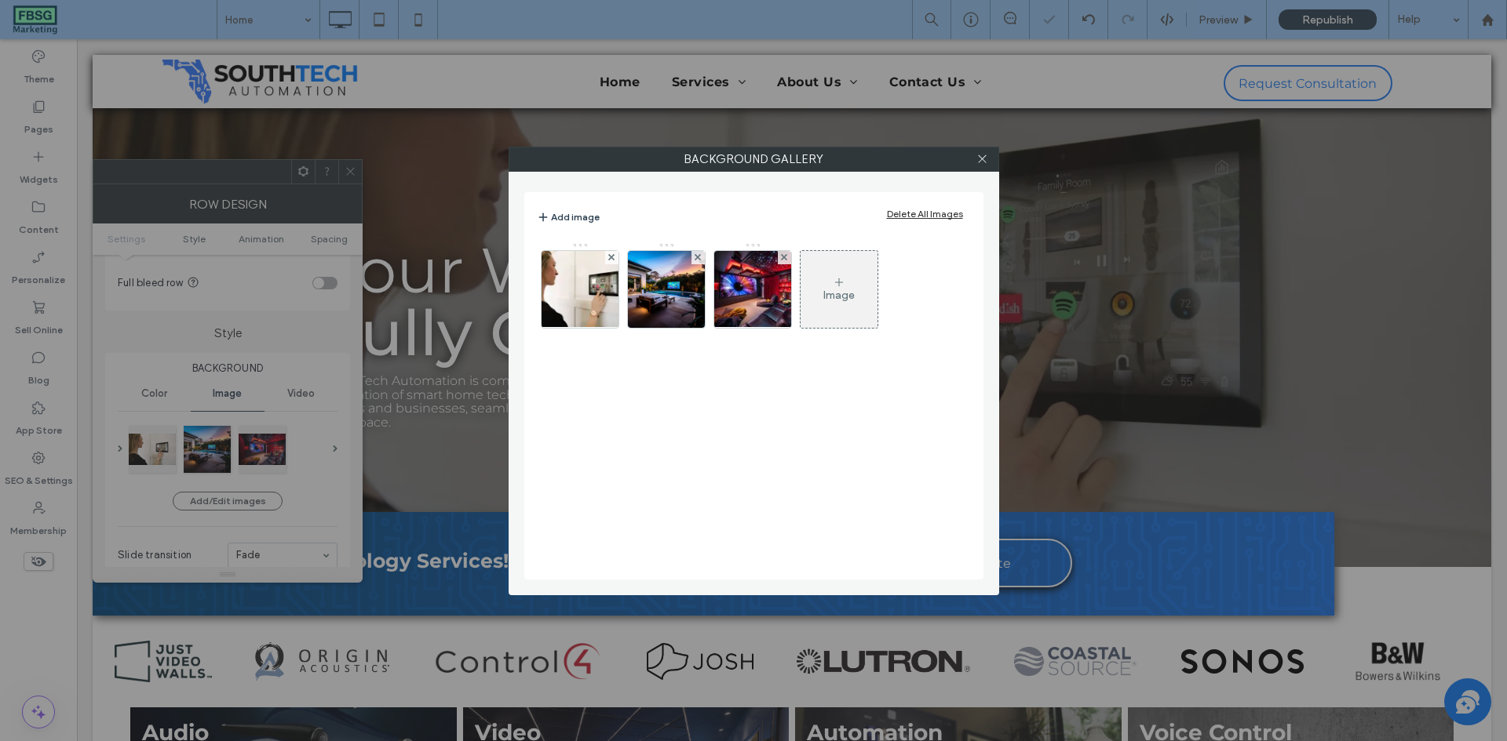
click at [836, 298] on div "Image" at bounding box center [838, 295] width 31 height 13
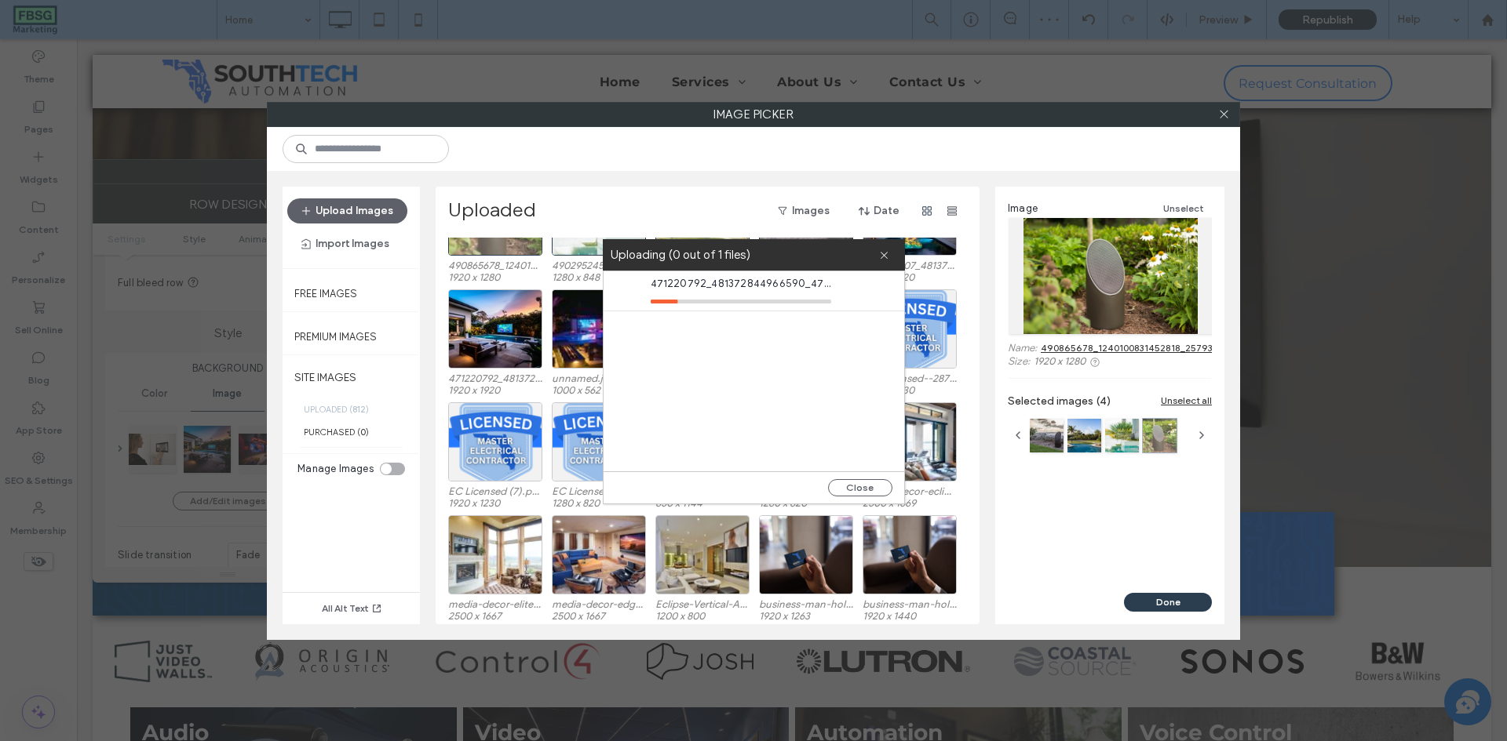
scroll to position [65, 0]
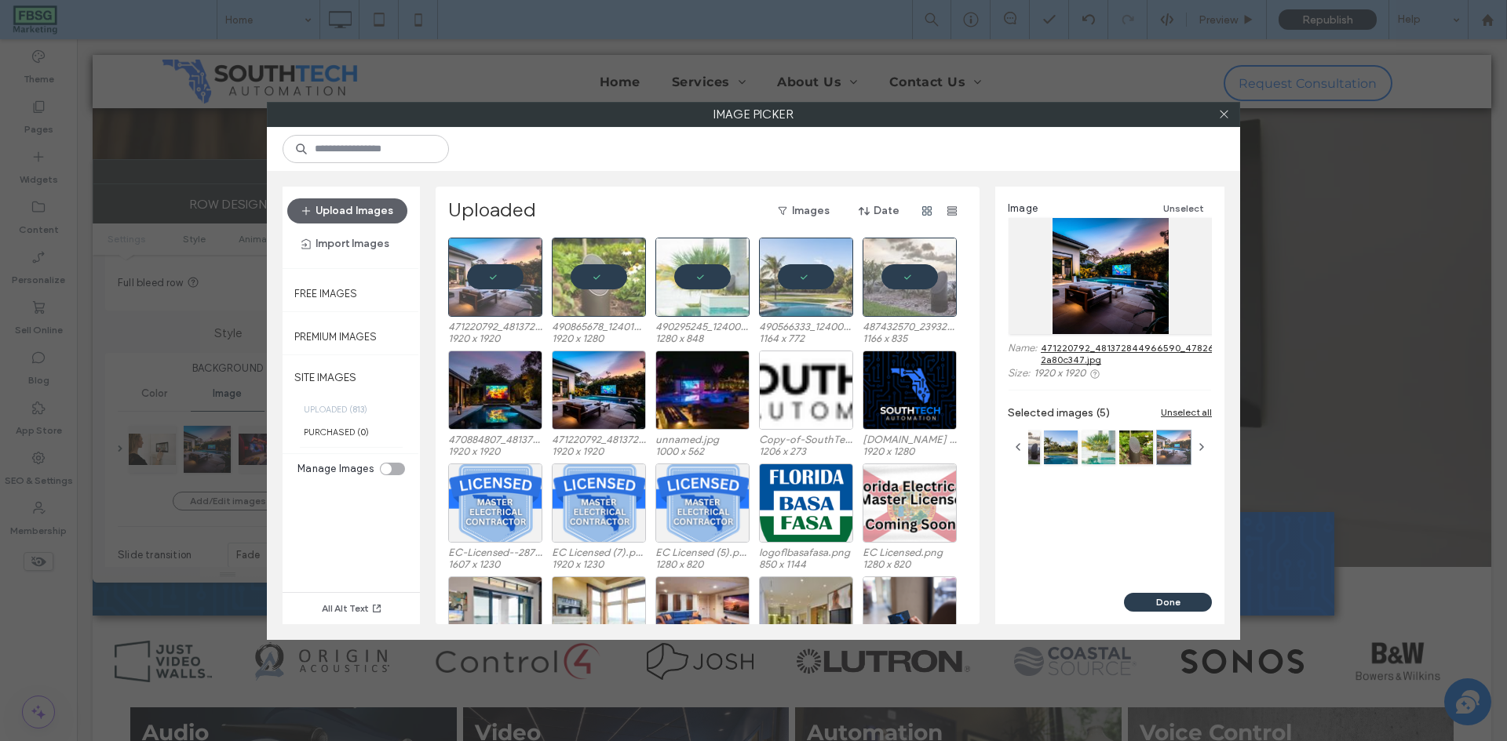
click at [609, 136] on div at bounding box center [753, 149] width 973 height 44
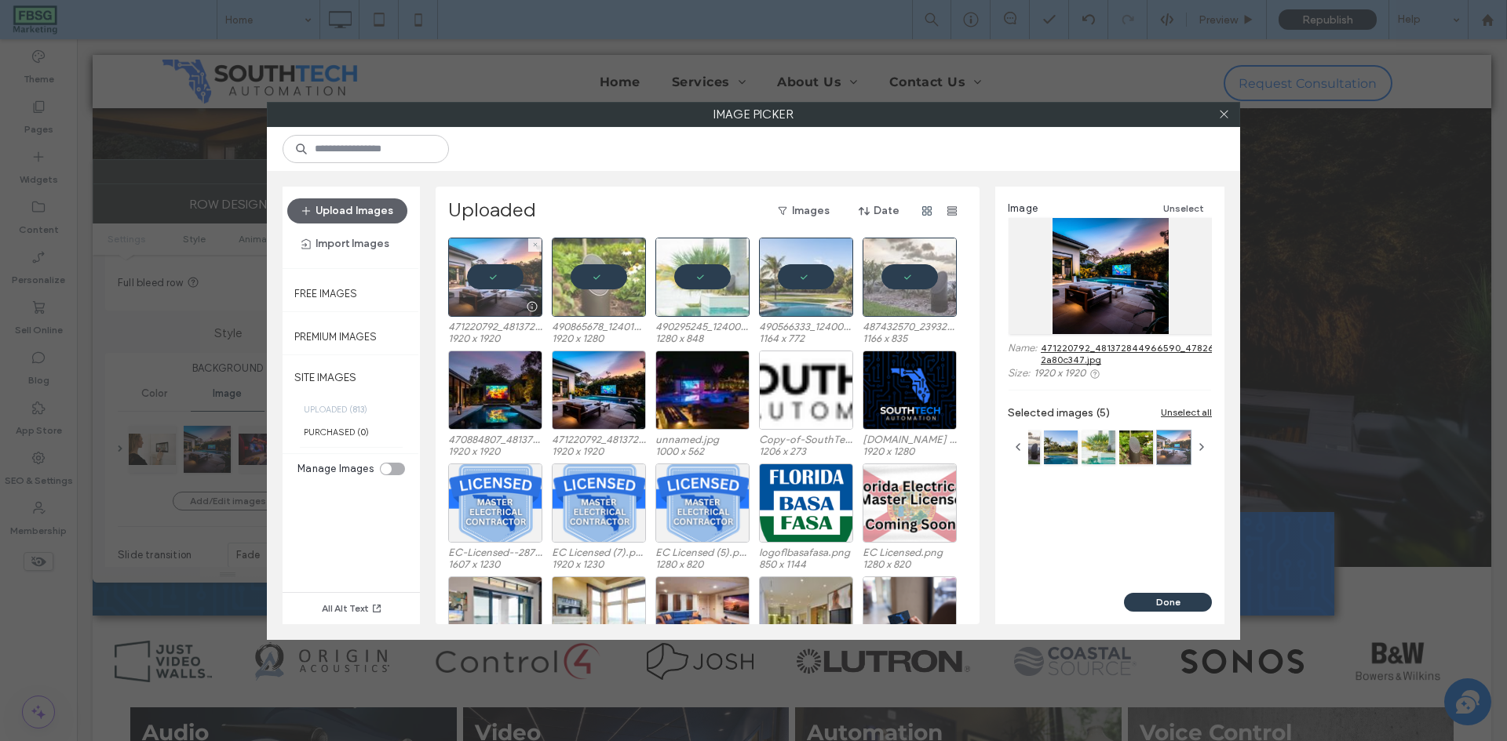
click at [508, 277] on div at bounding box center [495, 277] width 94 height 79
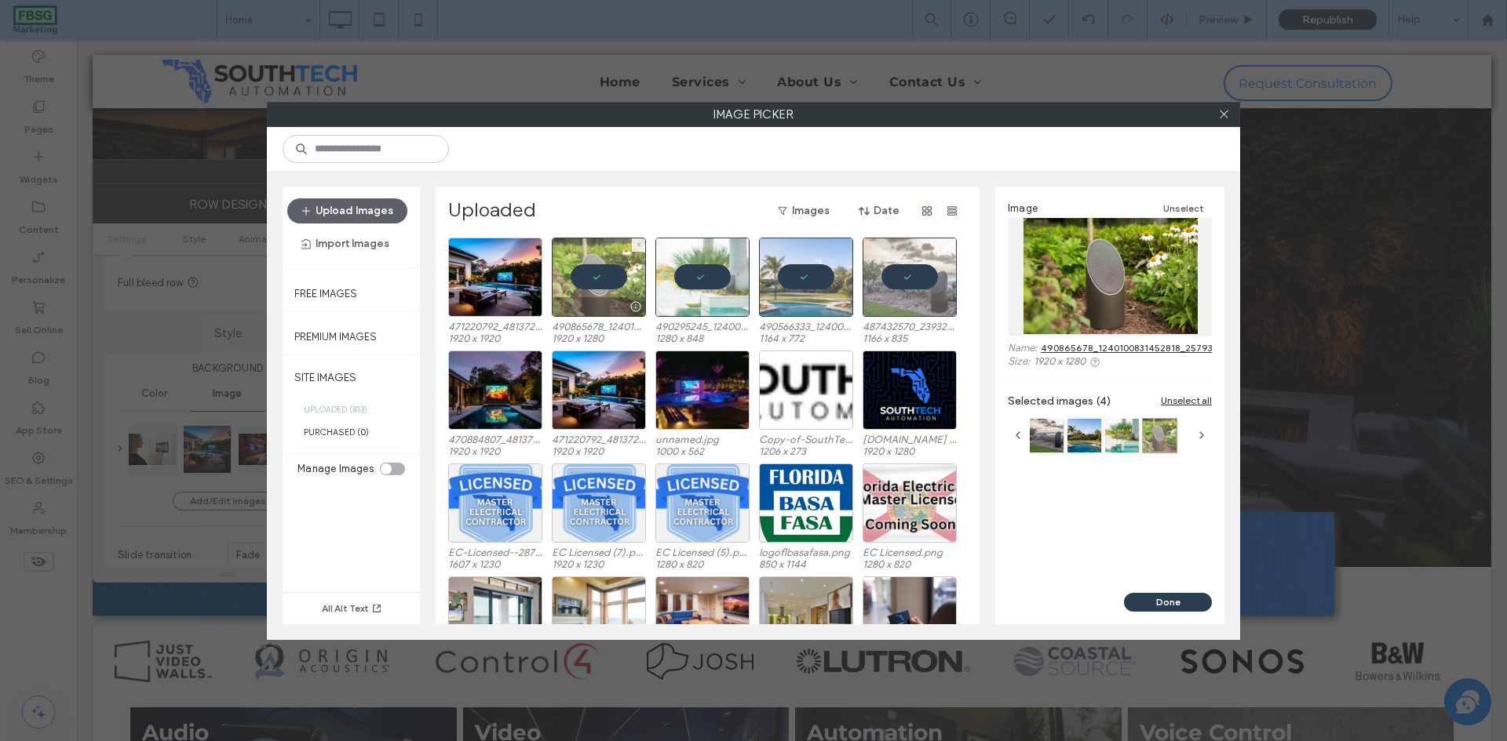
click at [592, 278] on div at bounding box center [599, 277] width 94 height 79
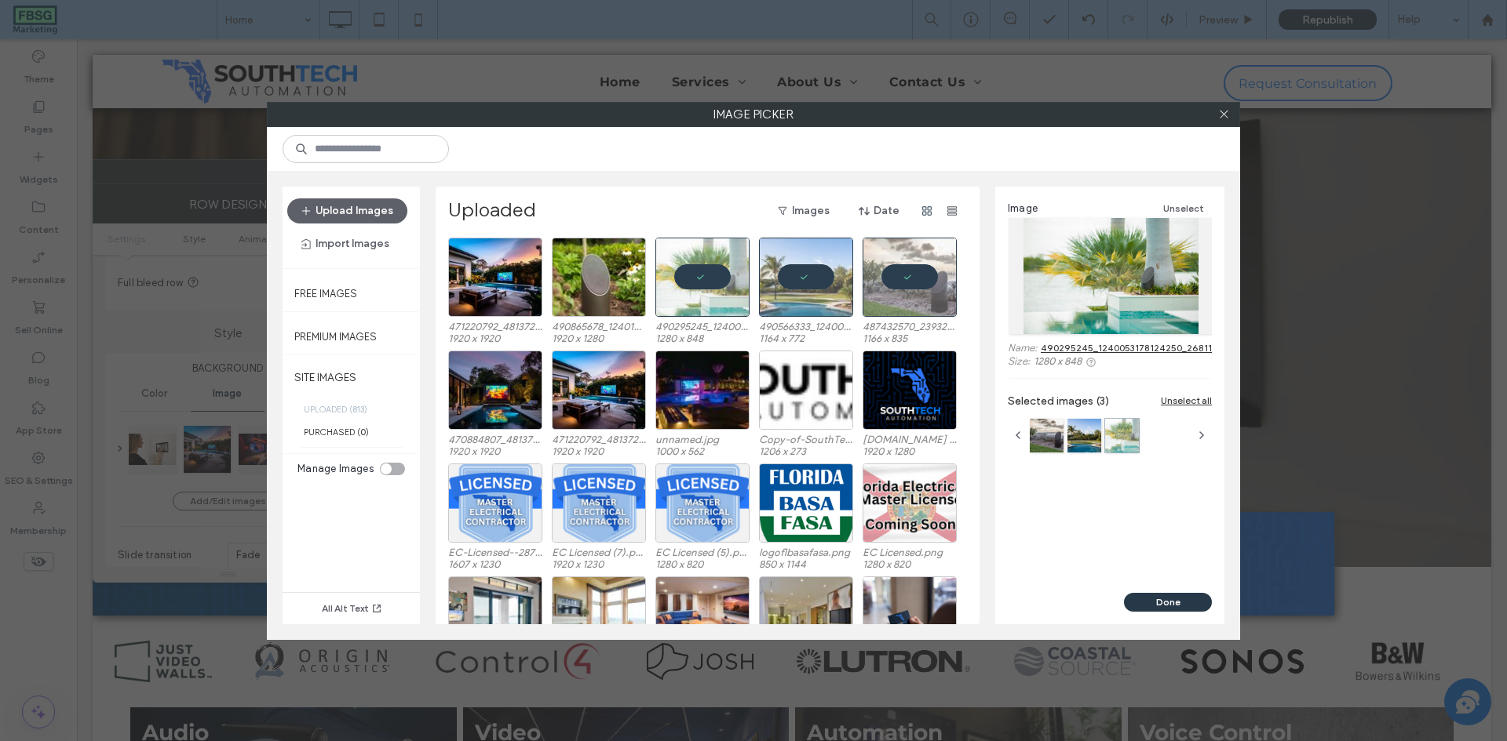
click at [1182, 596] on button "Done" at bounding box center [1168, 602] width 88 height 19
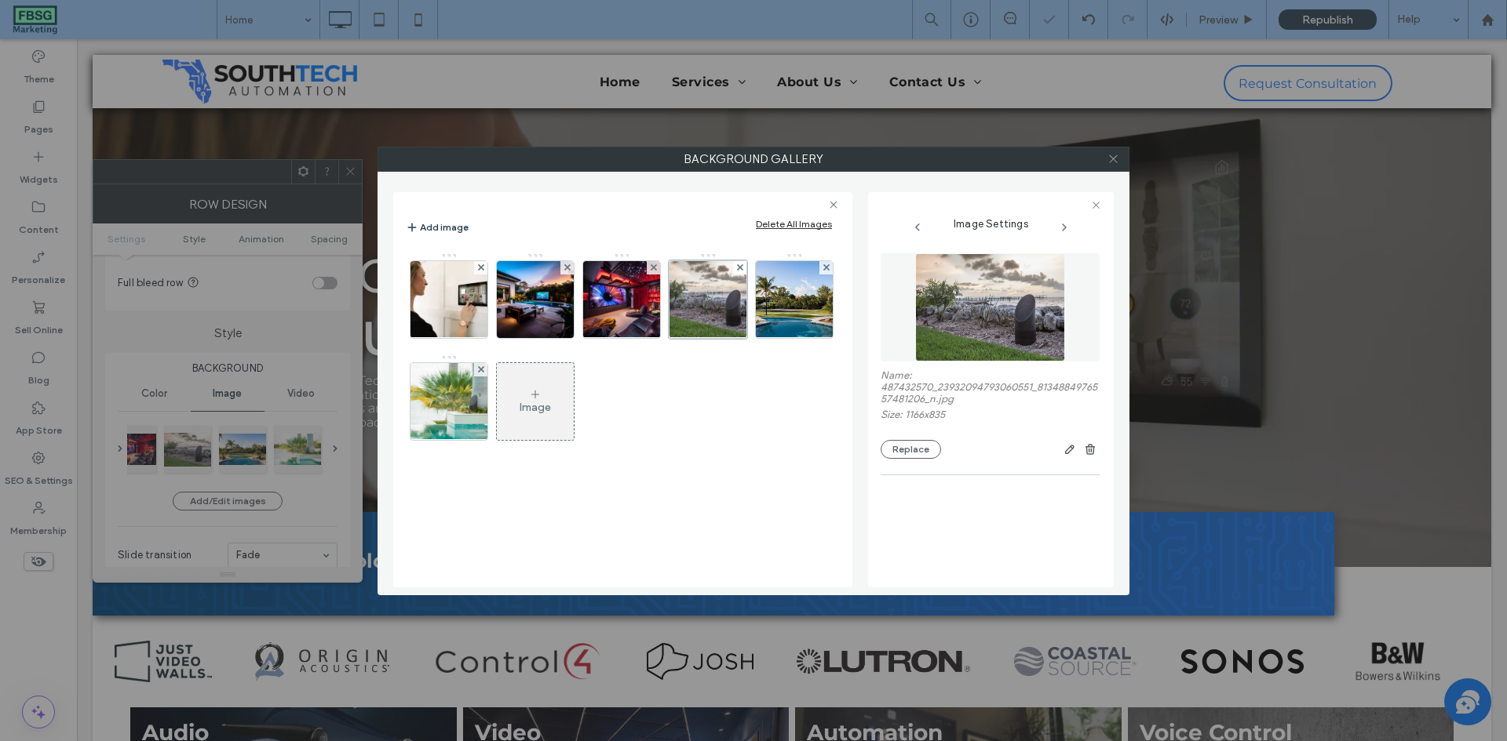
click at [1113, 158] on icon at bounding box center [1113, 159] width 12 height 12
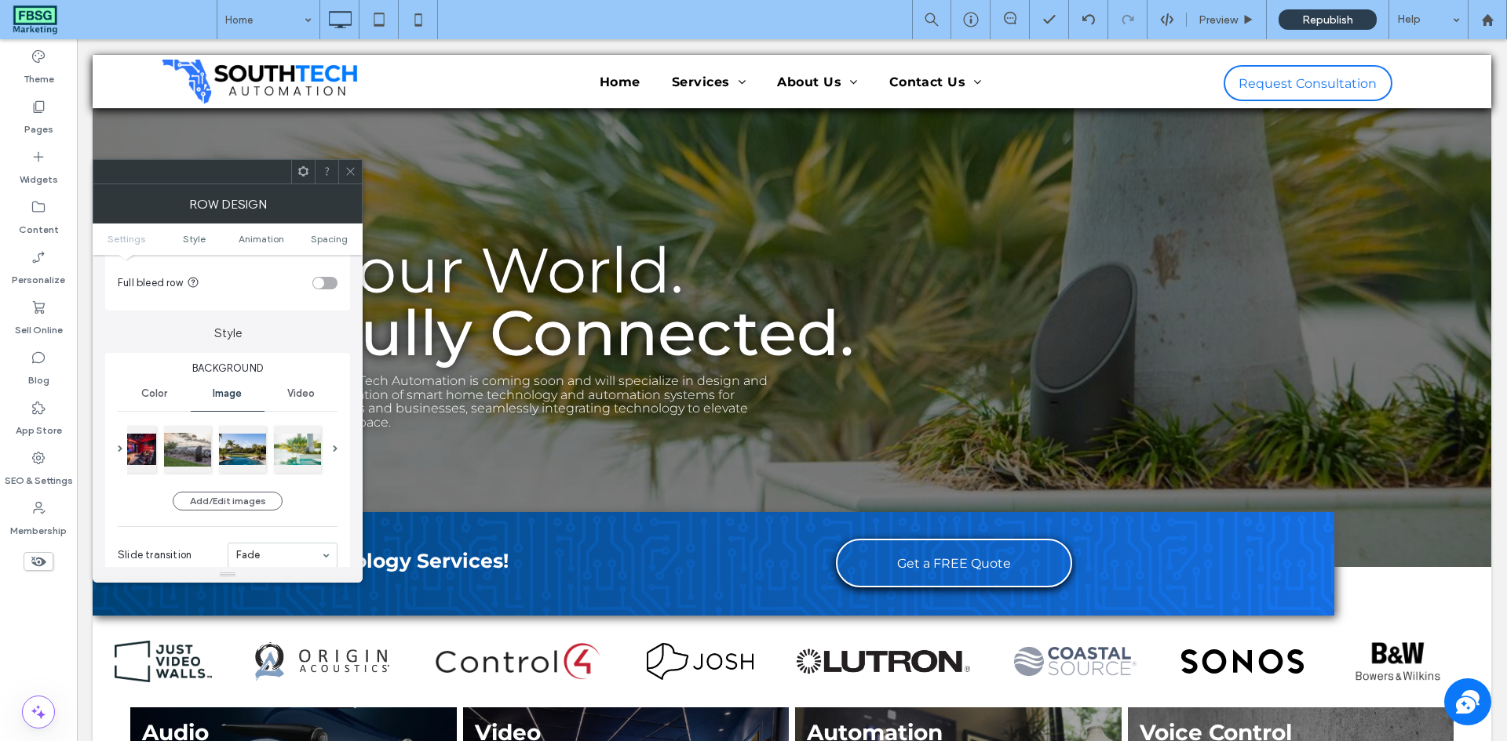
click at [345, 171] on icon at bounding box center [350, 172] width 12 height 12
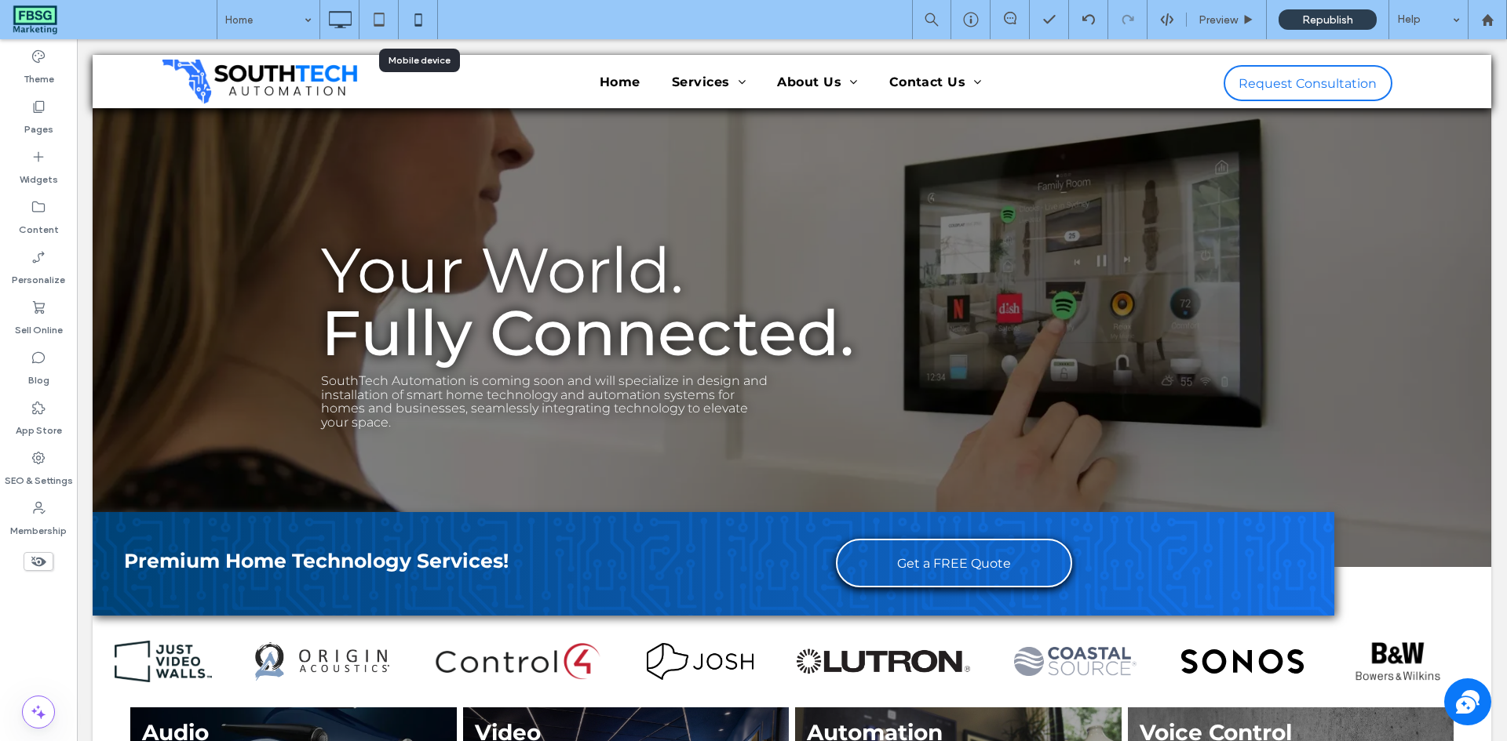
click at [408, 20] on icon at bounding box center [418, 19] width 31 height 31
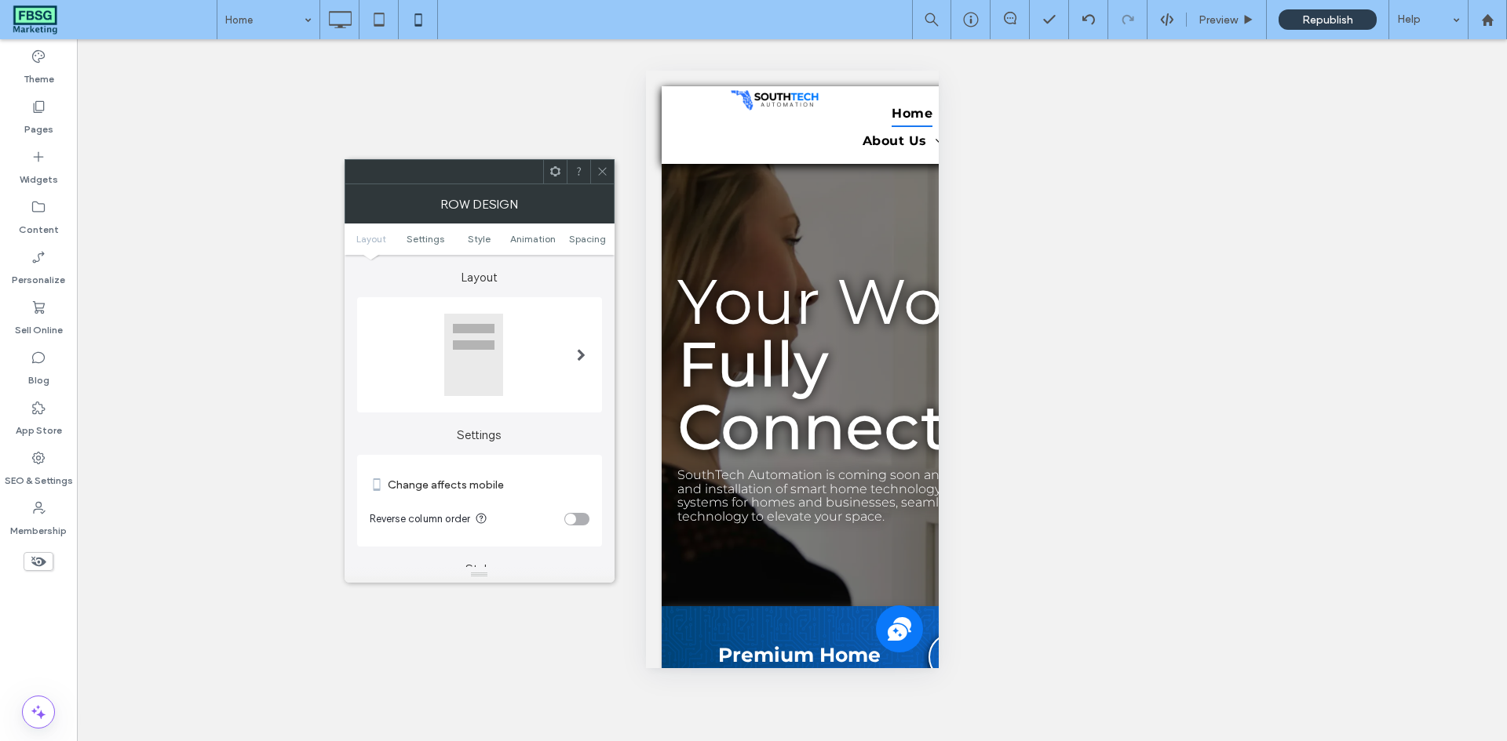
click at [607, 168] on icon at bounding box center [602, 172] width 12 height 12
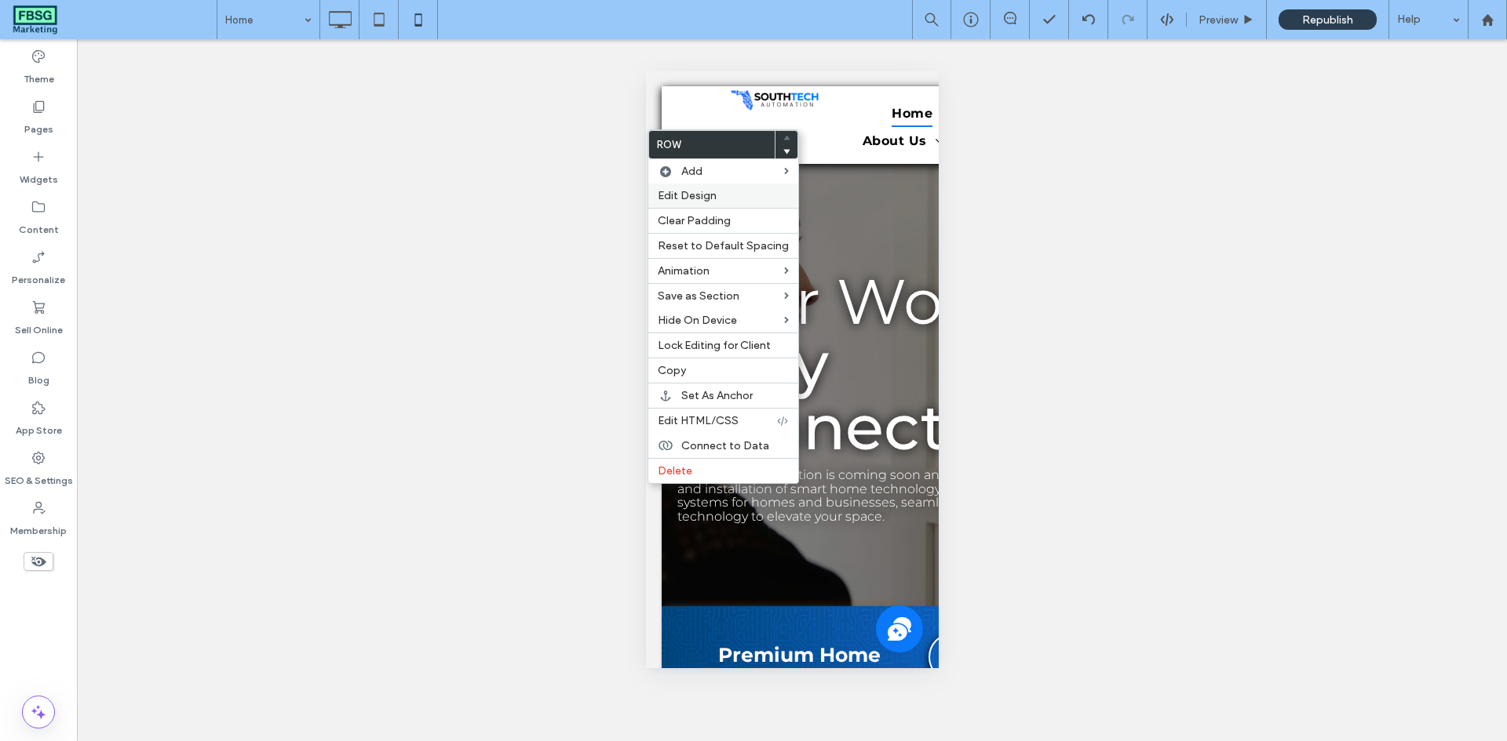
click at [706, 199] on span "Edit Design" at bounding box center [687, 195] width 59 height 13
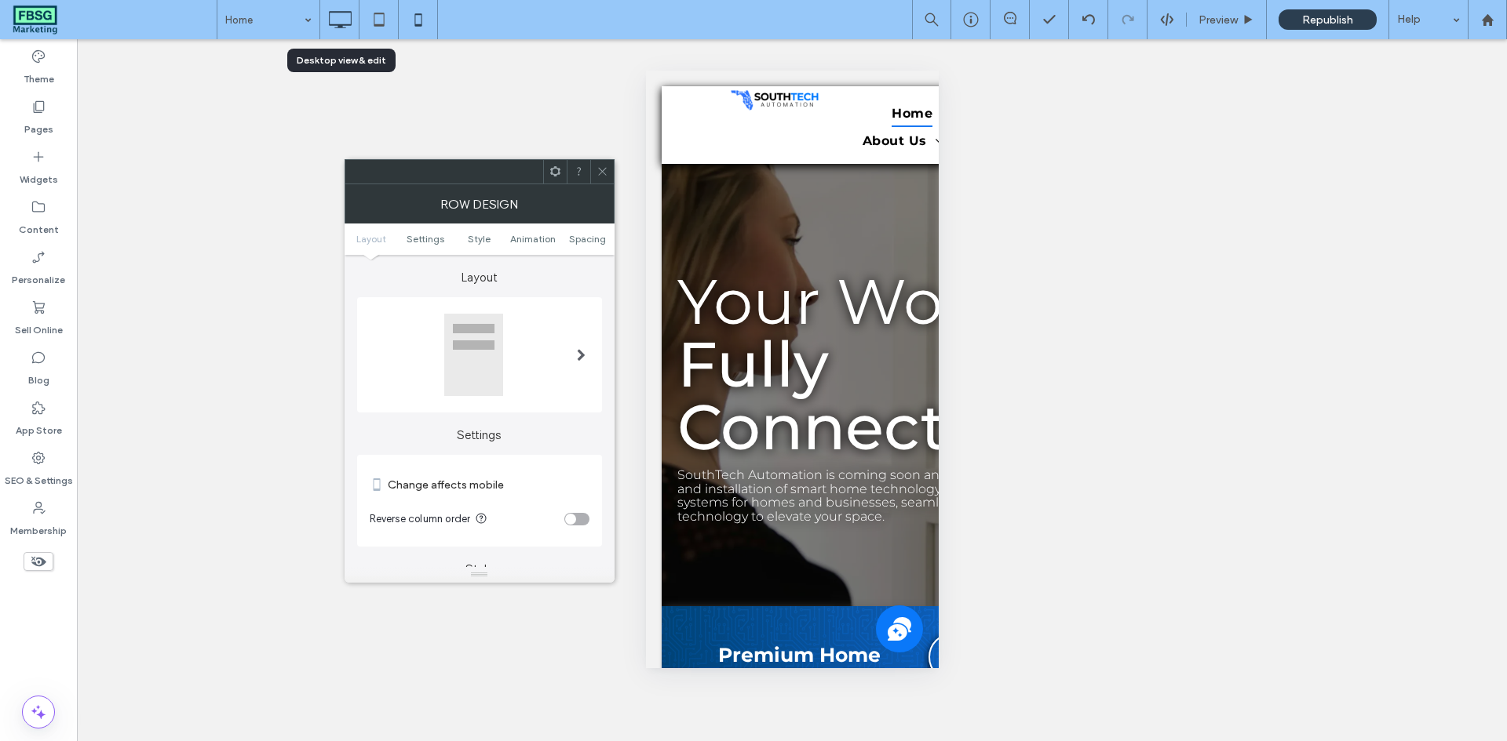
click at [356, 28] on div at bounding box center [339, 19] width 38 height 31
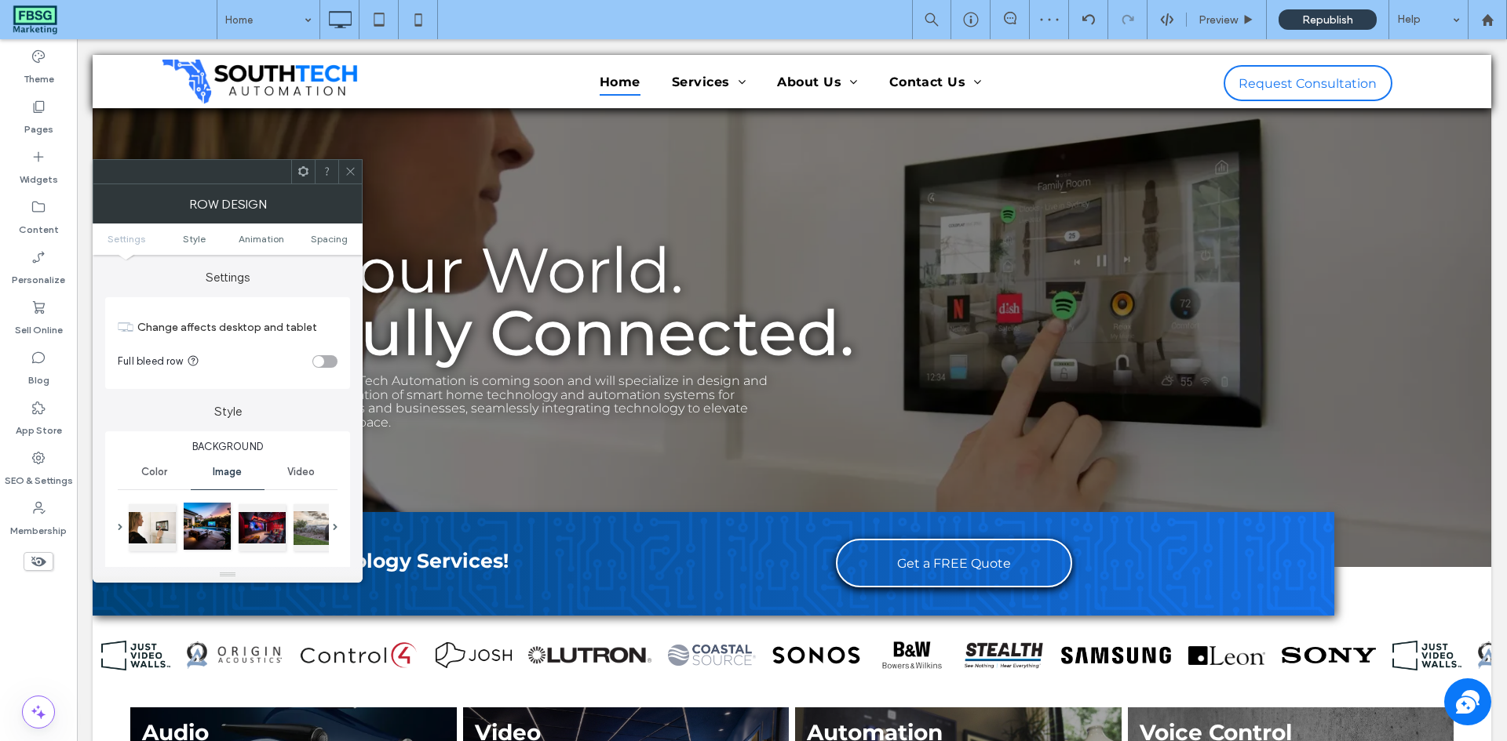
click at [202, 516] on div at bounding box center [207, 526] width 47 height 47
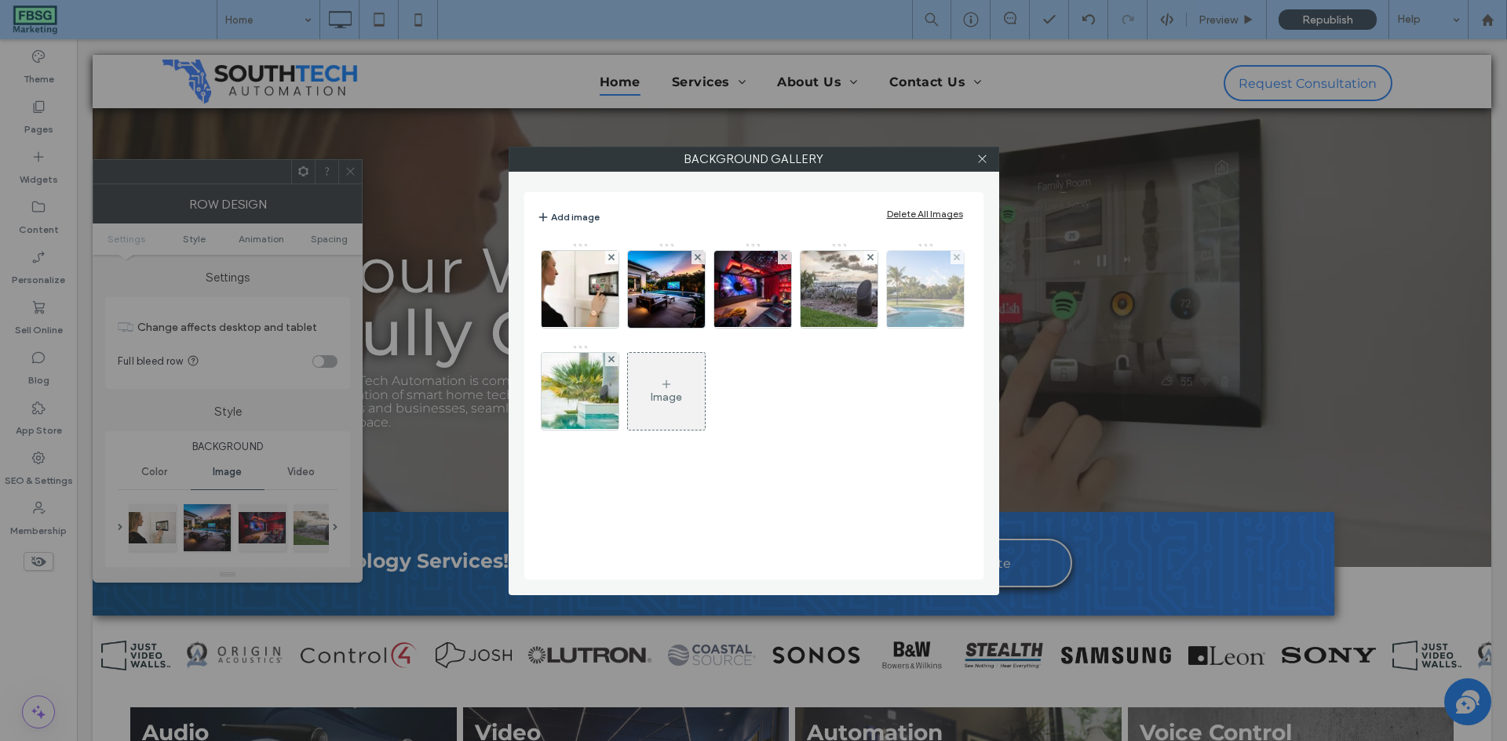
click at [952, 258] on div at bounding box center [956, 257] width 13 height 13
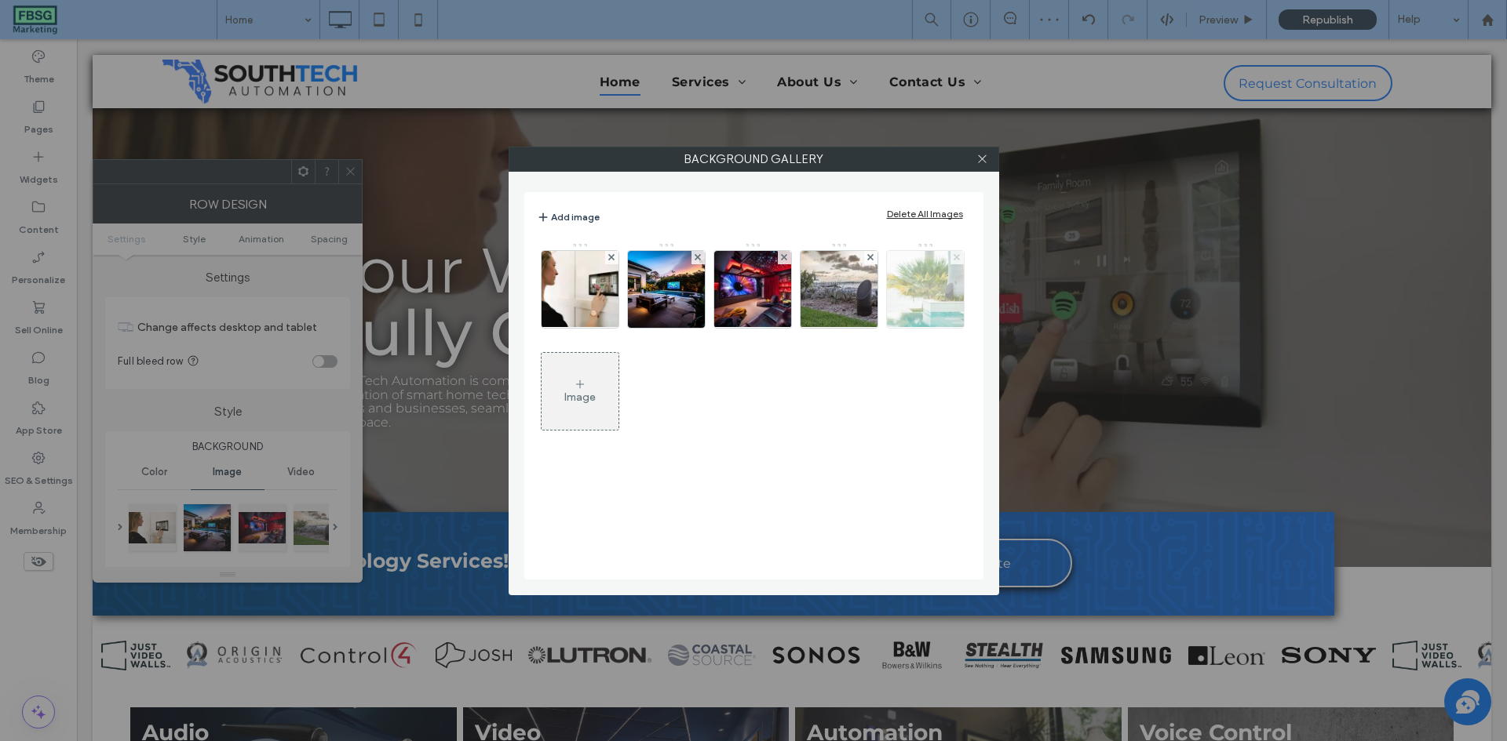
click at [956, 258] on use at bounding box center [956, 257] width 6 height 6
click at [988, 158] on div at bounding box center [983, 160] width 24 height 24
click at [348, 167] on div "Background Gallery Add image Delete All Images Image" at bounding box center [753, 370] width 1507 height 741
click at [981, 158] on use at bounding box center [982, 159] width 8 height 8
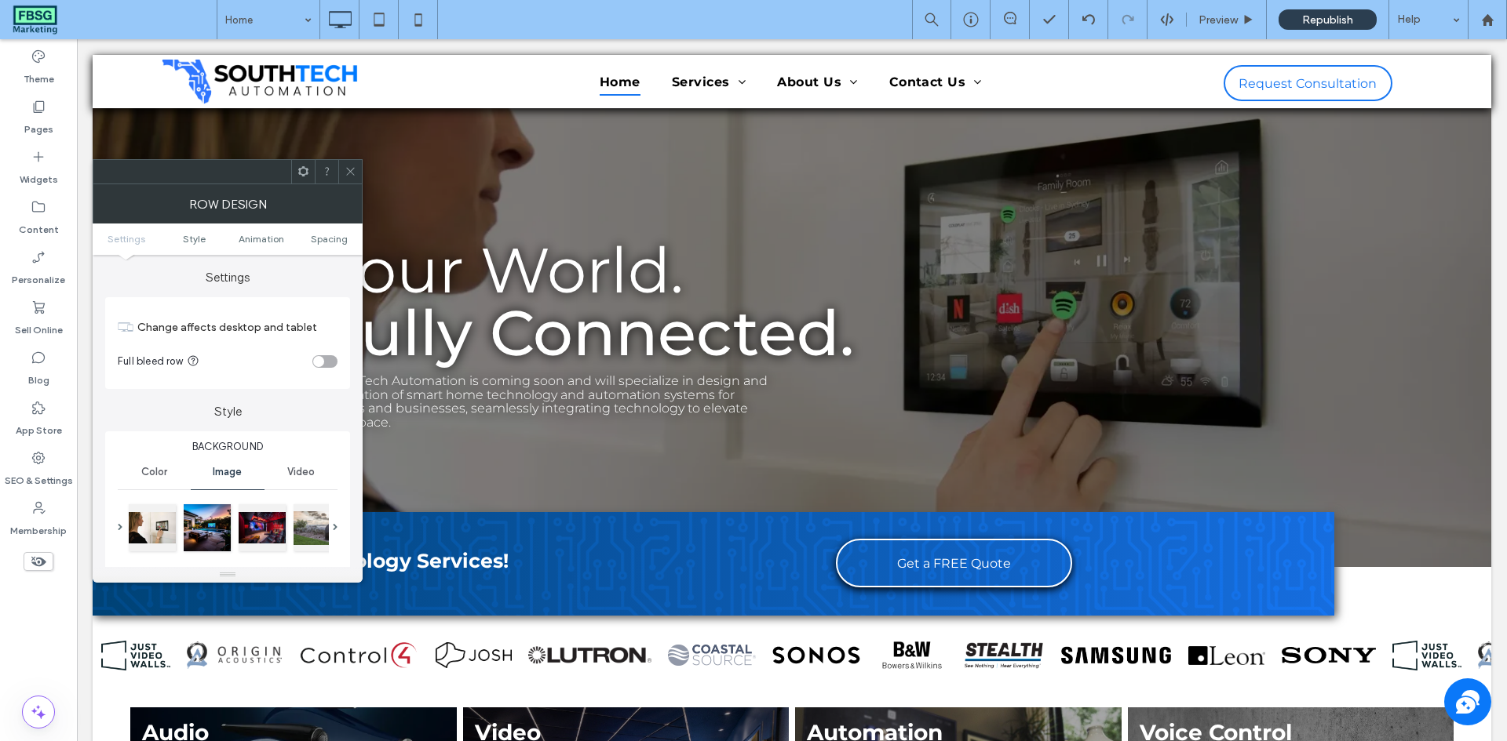
click at [358, 166] on div at bounding box center [350, 172] width 24 height 24
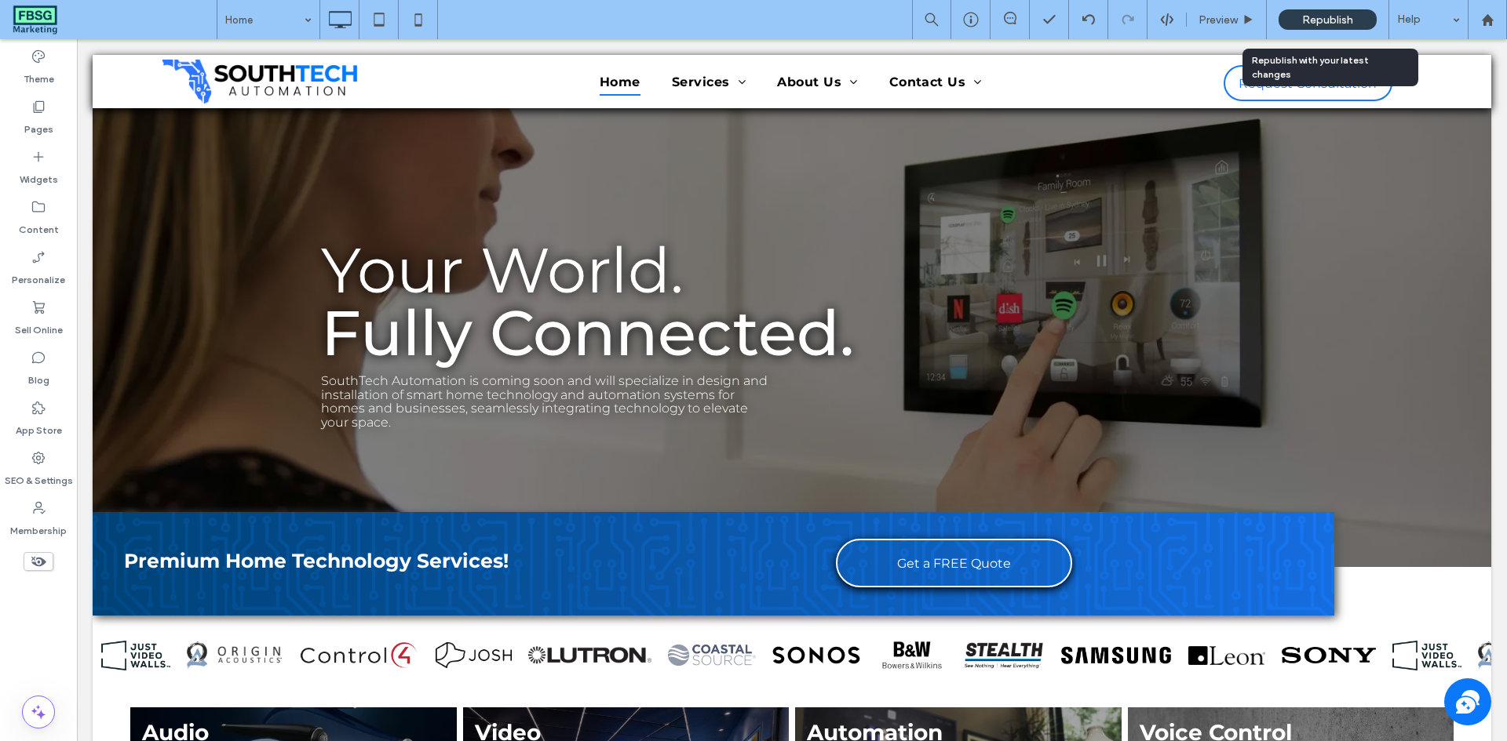
click at [1309, 21] on span "Republish" at bounding box center [1327, 19] width 51 height 13
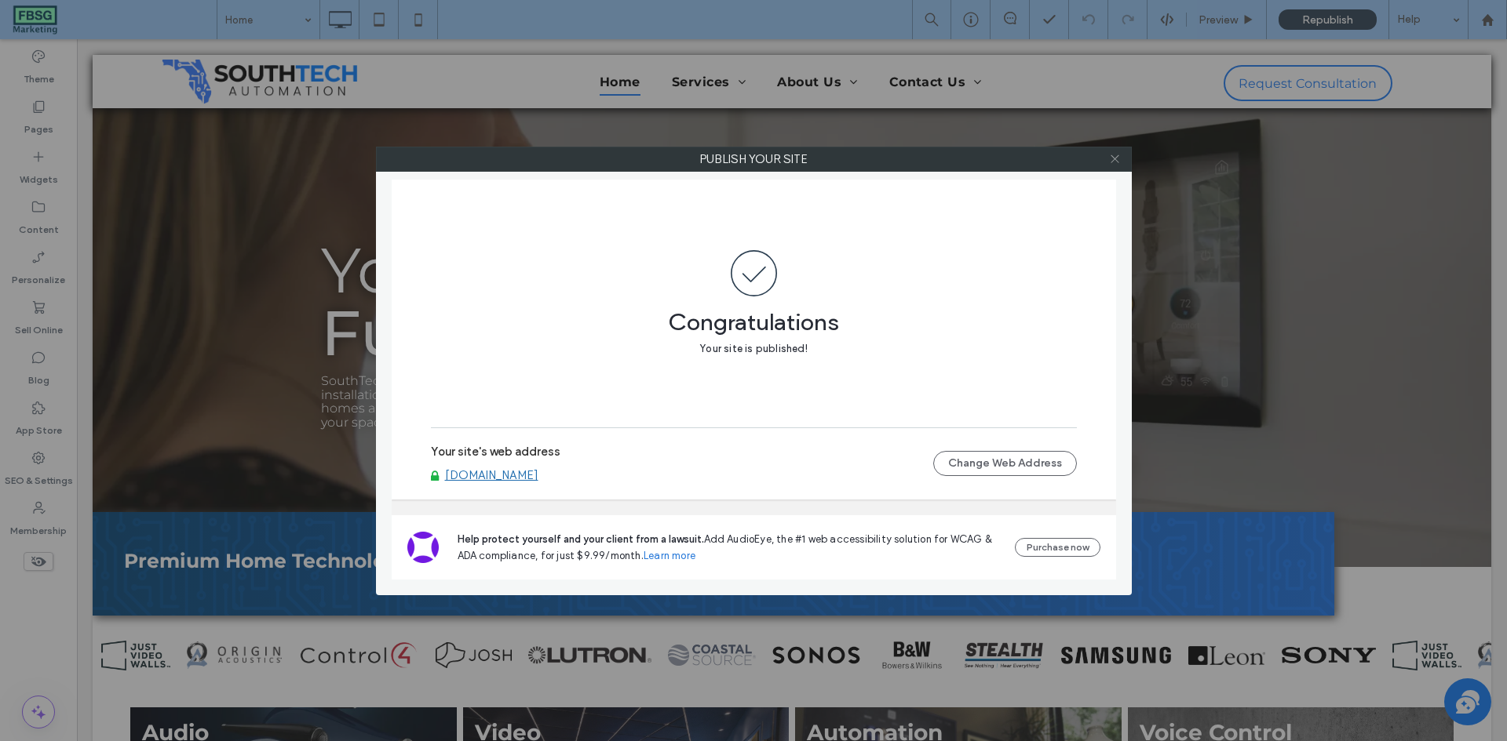
click at [1120, 159] on icon at bounding box center [1115, 159] width 12 height 12
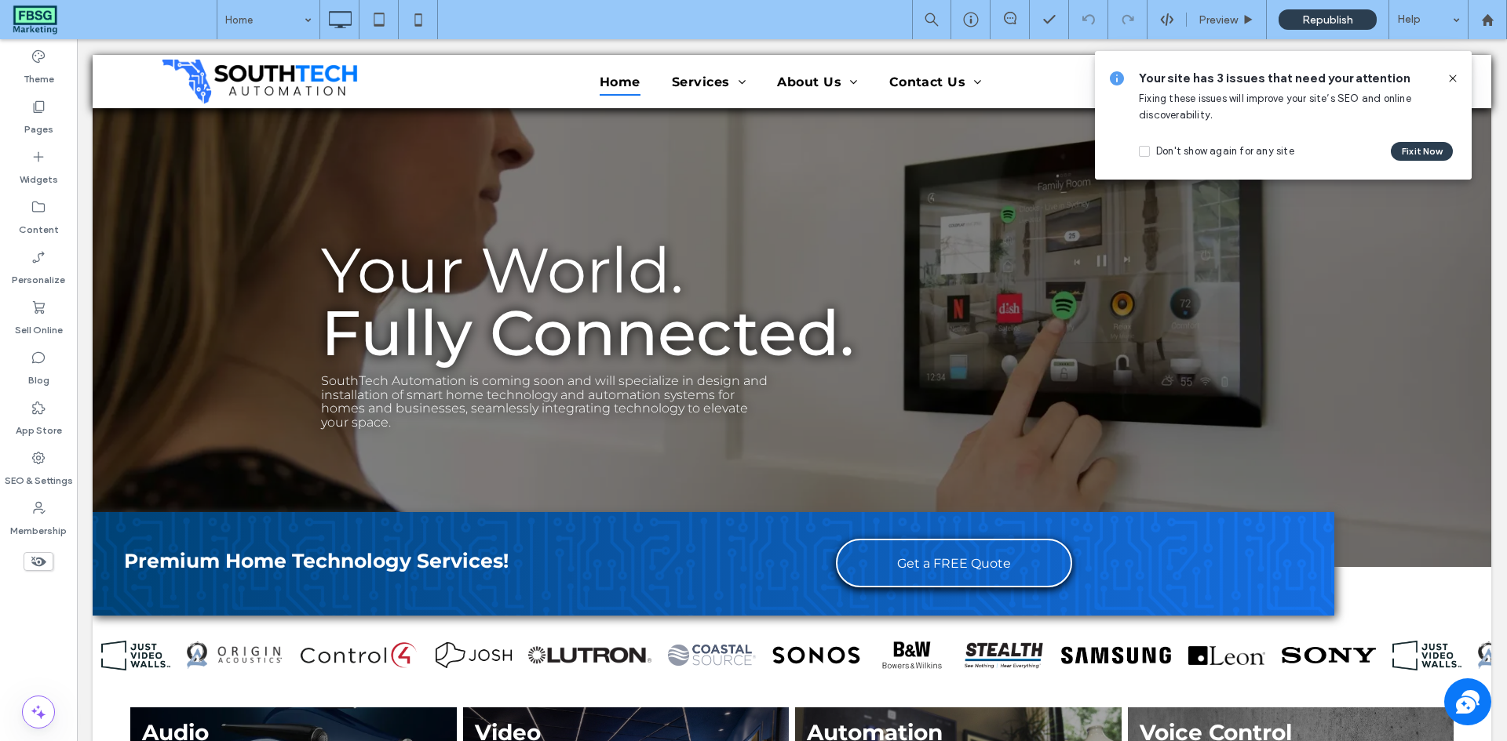
click at [1459, 76] on div "Your site has 3 issues that need your attention Fixing these issues will improv…" at bounding box center [1283, 115] width 377 height 129
click at [1450, 78] on icon at bounding box center [1452, 78] width 13 height 13
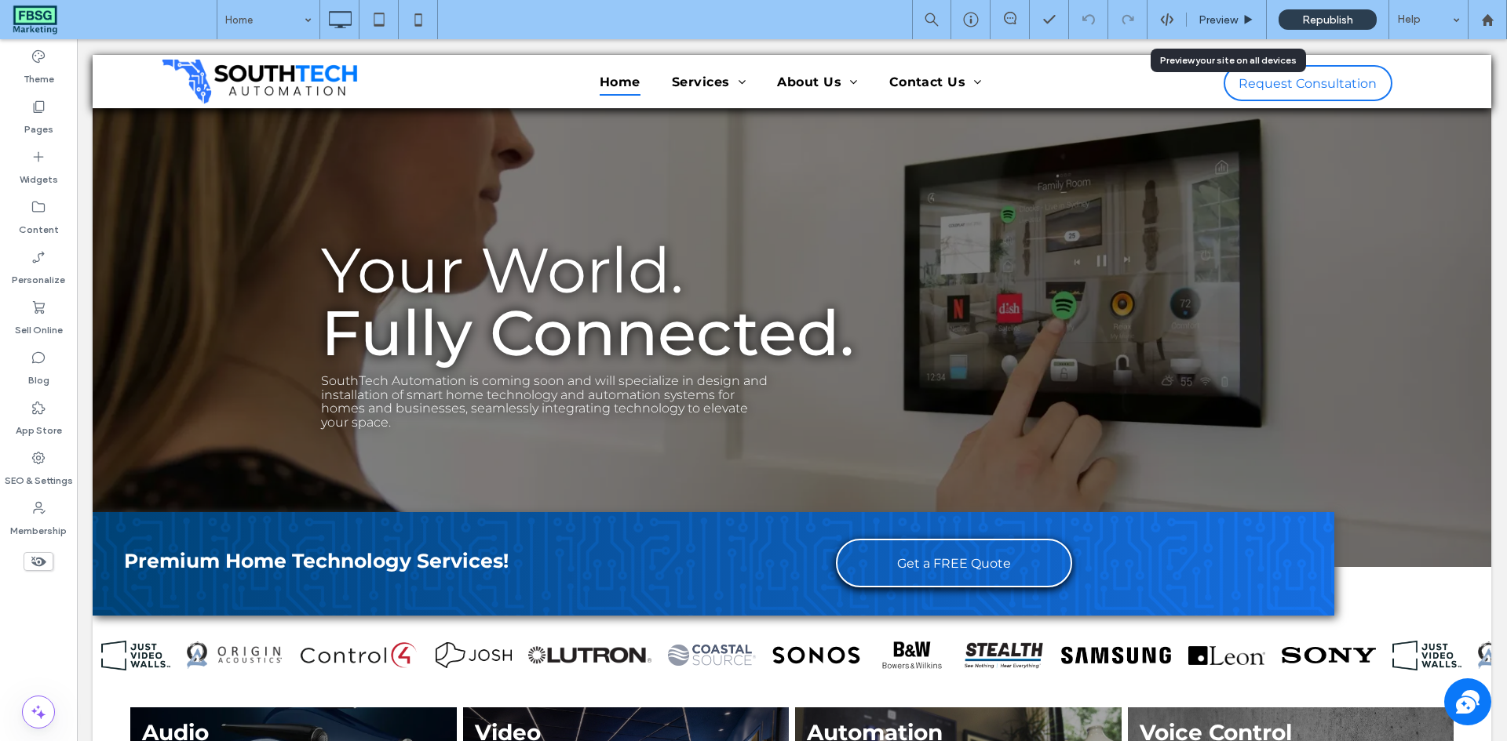
click at [1232, 14] on span "Preview" at bounding box center [1217, 19] width 39 height 13
